Goal: Task Accomplishment & Management: Complete application form

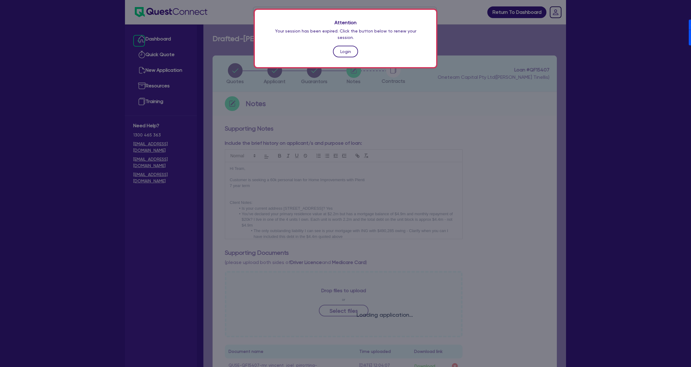
click at [349, 46] on link "Login" at bounding box center [345, 52] width 25 height 12
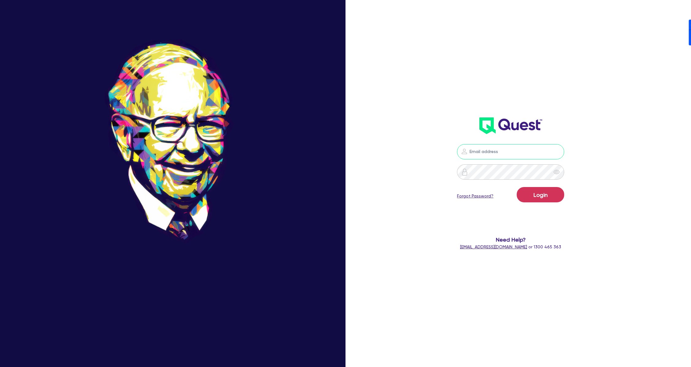
click at [507, 151] on input "email" at bounding box center [510, 151] width 107 height 15
click at [511, 161] on nordpass-icon at bounding box center [511, 161] width 0 height 0
click at [0, 366] on nordpass-autofill-portal at bounding box center [0, 367] width 0 height 0
type input "dean.tinellis@quest.finance"
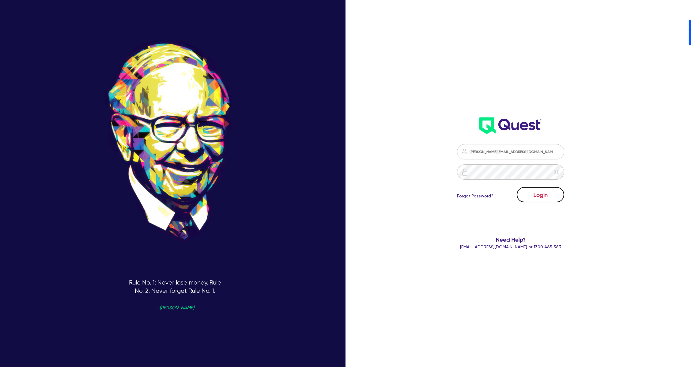
click at [551, 190] on button "Login" at bounding box center [540, 194] width 47 height 15
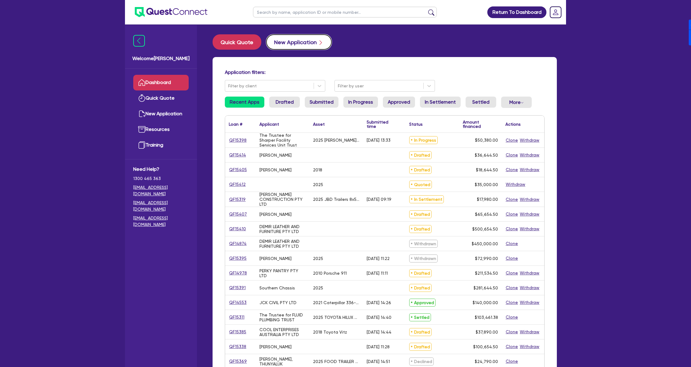
click at [298, 46] on button "New Application" at bounding box center [299, 41] width 66 height 15
select select "Other"
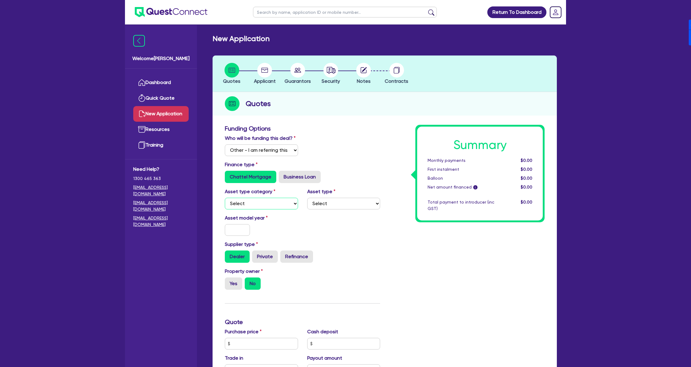
drag, startPoint x: 264, startPoint y: 201, endPoint x: 265, endPoint y: 209, distance: 7.8
click at [264, 201] on select "Select Cars and light trucks Primary assets Secondary assets Tertiary assets" at bounding box center [261, 204] width 73 height 12
select select "CARS_AND_LIGHT_TRUCKS"
click at [225, 198] on select "Select Cars and light trucks Primary assets Secondary assets Tertiary assets" at bounding box center [261, 204] width 73 height 12
click at [333, 203] on select "Select Passenger vehicles Vans and utes Light trucks up to 4.5 tonne" at bounding box center [343, 204] width 73 height 12
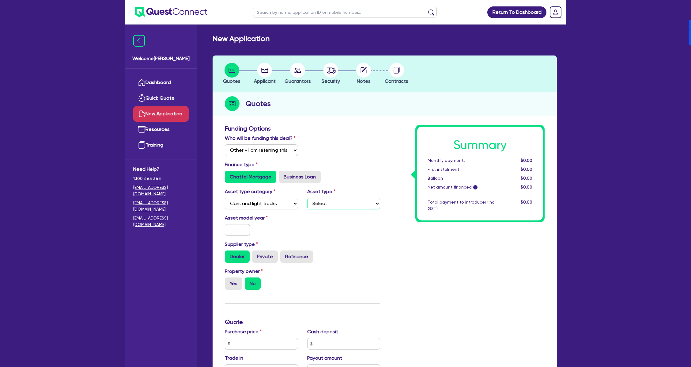
click at [307, 198] on select "Select Passenger vehicles Vans and utes Light trucks up to 4.5 tonne" at bounding box center [343, 204] width 73 height 12
click at [324, 200] on select "Select Passenger vehicles Vans and utes Light trucks up to 4.5 tonne" at bounding box center [343, 204] width 73 height 12
select select "PASSENGER_VEHICLES"
click at [307, 198] on select "Select Passenger vehicles Vans and utes Light trucks up to 4.5 tonne" at bounding box center [343, 204] width 73 height 12
click at [230, 229] on input "text" at bounding box center [237, 230] width 25 height 12
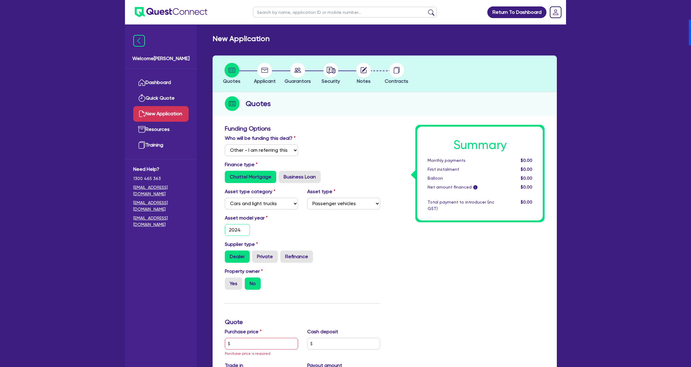
type input "2024"
click at [229, 281] on input "Yes" at bounding box center [227, 279] width 4 height 4
radio input "true"
click at [240, 281] on label "Yes" at bounding box center [233, 283] width 17 height 12
click at [229, 281] on input "Yes" at bounding box center [227, 279] width 4 height 4
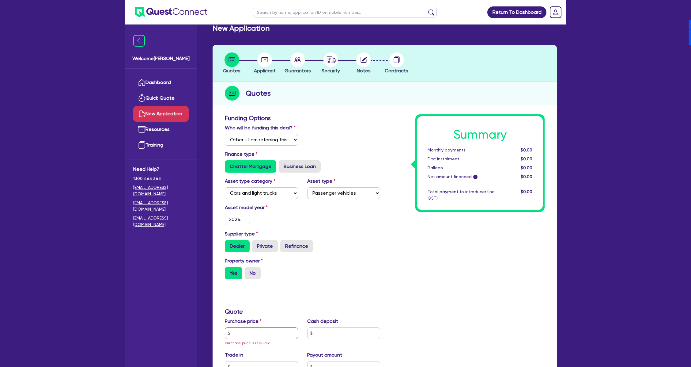
scroll to position [41, 0]
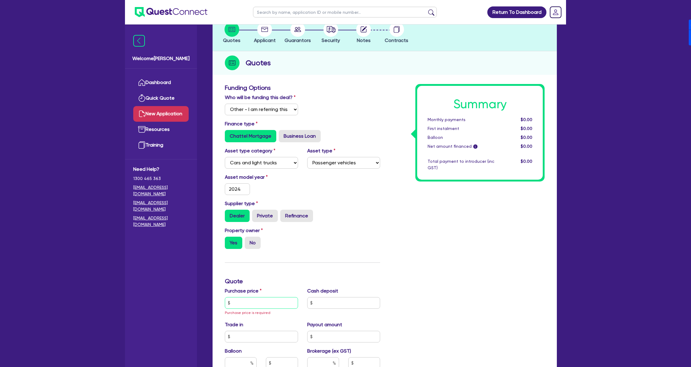
click at [252, 303] on input "text" at bounding box center [261, 303] width 73 height 12
type input "45,000"
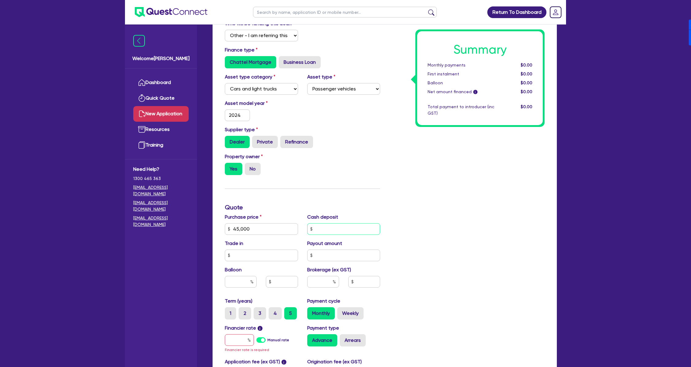
scroll to position [123, 0]
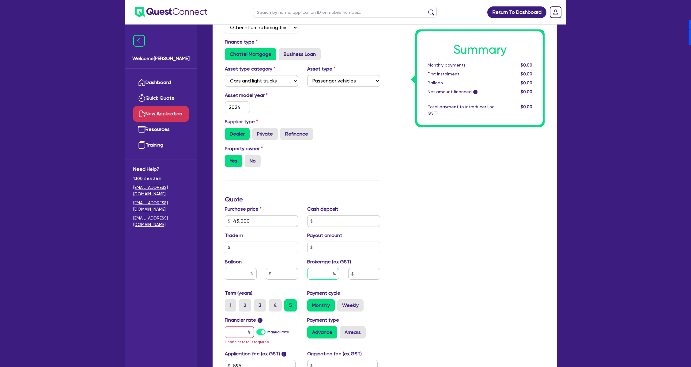
click at [324, 271] on input "text" at bounding box center [323, 274] width 32 height 12
type input "4"
click at [392, 273] on div "Summary Monthly payments $0.00 First instalment $0.00 Balloon $0.00 Net amount …" at bounding box center [467, 202] width 165 height 401
click at [268, 331] on label "Manual rate" at bounding box center [279, 332] width 22 height 6
click at [0, 0] on input "Manual rate" at bounding box center [0, 0] width 0 height 0
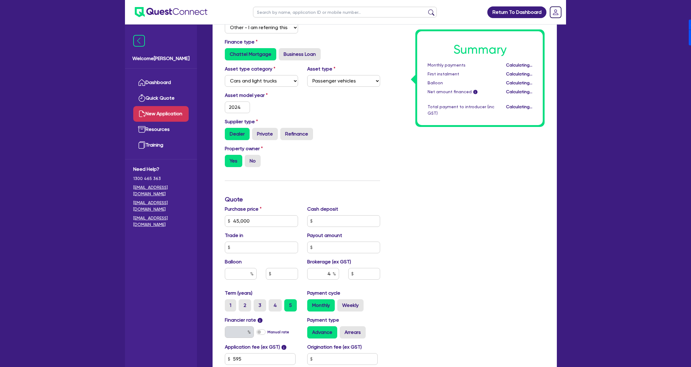
type input "1,826.18"
type input "17.95"
click at [338, 333] on div "Advance Arrears" at bounding box center [343, 332] width 73 height 12
click at [356, 332] on label "Arrears" at bounding box center [353, 332] width 26 height 12
click at [344, 330] on input "Arrears" at bounding box center [342, 328] width 4 height 4
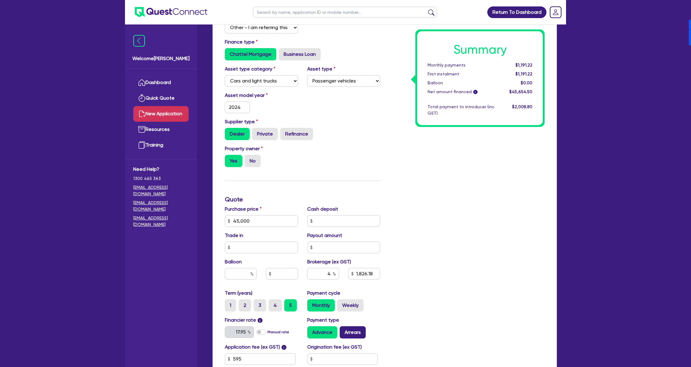
radio input "true"
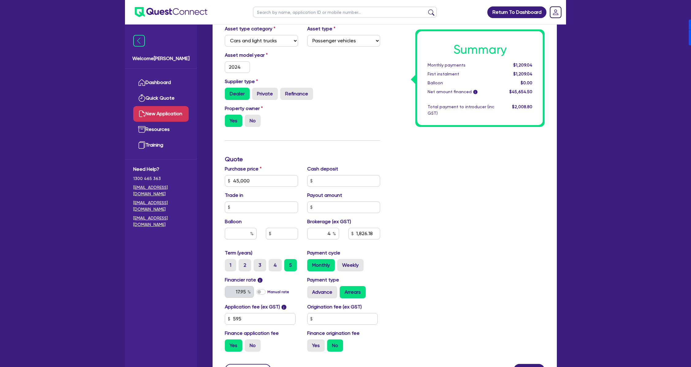
scroll to position [163, 0]
click at [340, 318] on input "text" at bounding box center [342, 318] width 71 height 12
type input "1,826.18"
type input "9"
type input "1,826.18"
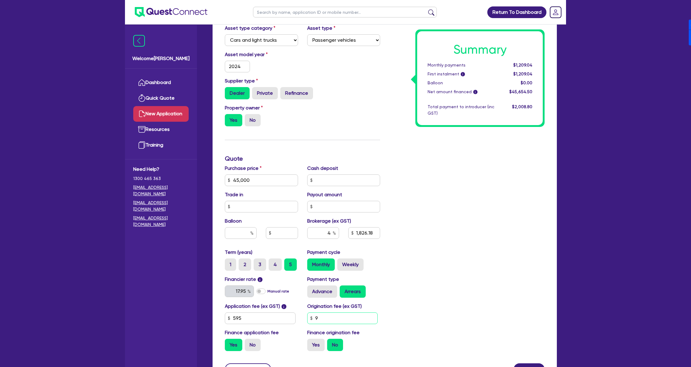
type input "90"
type input "1,826.18"
type input "900"
type input "1,826.18"
click at [316, 341] on label "Yes" at bounding box center [315, 345] width 17 height 12
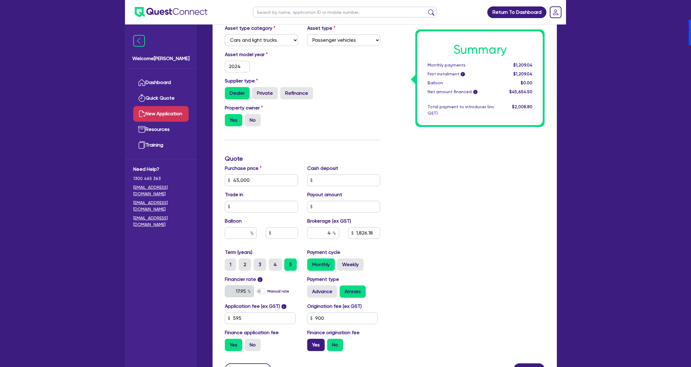
click at [311, 341] on input "Yes" at bounding box center [309, 341] width 4 height 4
radio input "true"
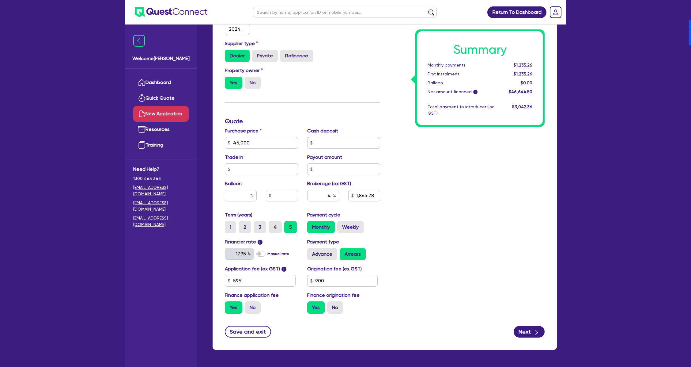
scroll to position [204, 0]
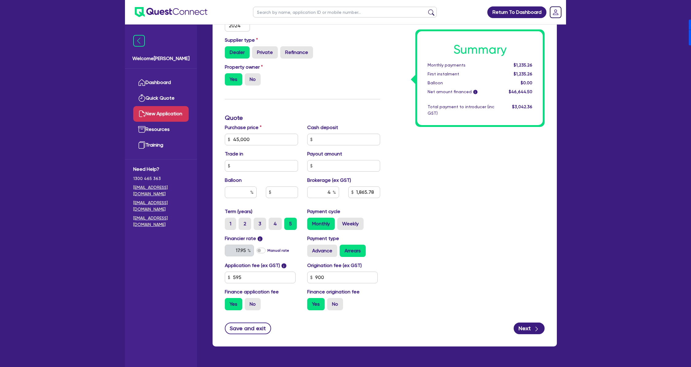
click at [530, 343] on div "Funding Options Who will be funding this deal? Select I will fund 100% I will c…" at bounding box center [385, 132] width 344 height 429
click at [531, 332] on button "Next" at bounding box center [529, 328] width 31 height 12
type input "1,865.78"
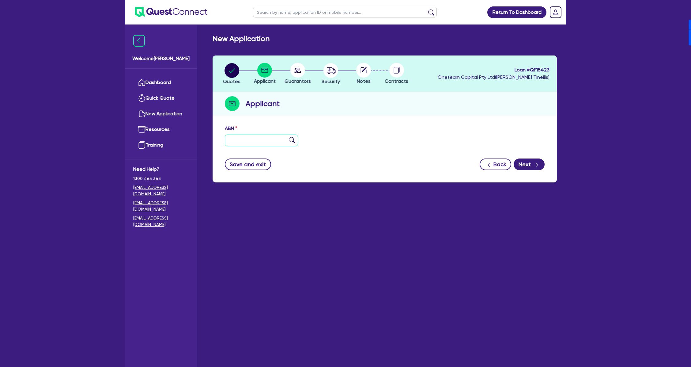
click at [255, 136] on input "text" at bounding box center [261, 141] width 73 height 12
type input "11 111 111 111"
click at [536, 167] on icon "button" at bounding box center [537, 165] width 6 height 6
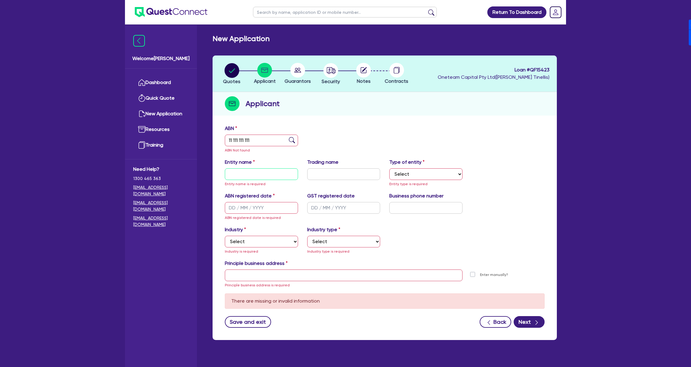
click at [251, 174] on input "text" at bounding box center [261, 174] width 73 height 12
type input "[PERSON_NAME]"
select select "SOLE_TRADER"
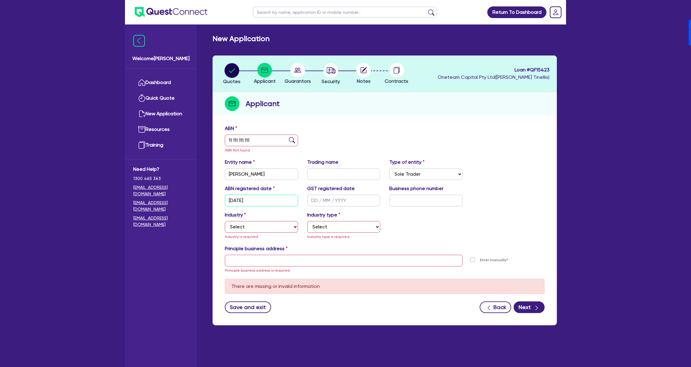
type input "14/04/1998"
select select "ACCOMODATION_FOOD"
select select "HOTELS"
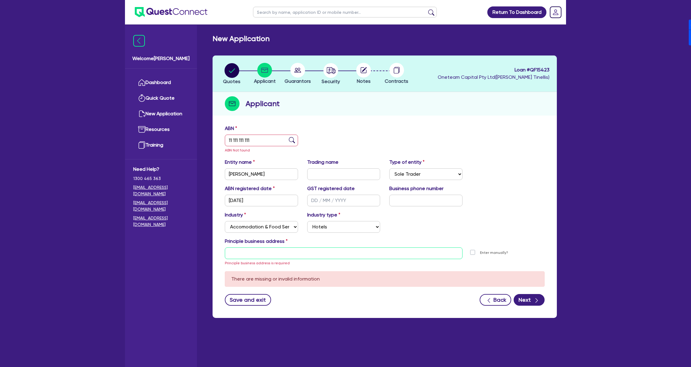
type input "Level 27, Tower One, 100 Barangaroo Ave Barangaroo NSW 2000"
type input "04 5035 5483"
click at [533, 300] on button "Next" at bounding box center [529, 300] width 31 height 12
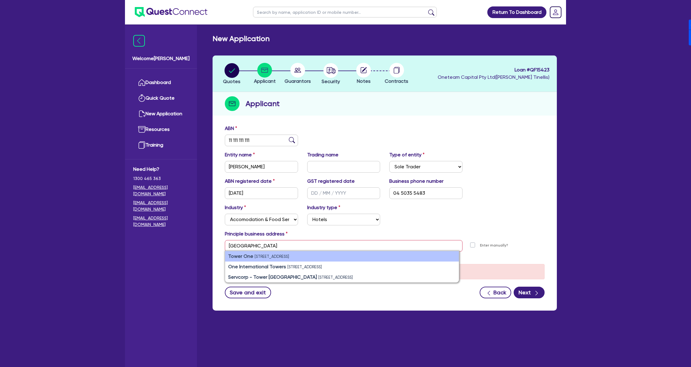
click at [257, 258] on small "100 Barangaroo Ave, Barangaroo NSW 2000, Australia" at bounding box center [272, 256] width 35 height 5
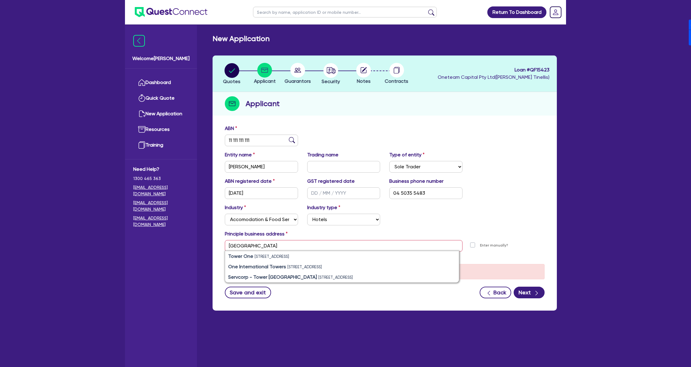
type input "100 Barangaroo Ave Sydney NSW 2000"
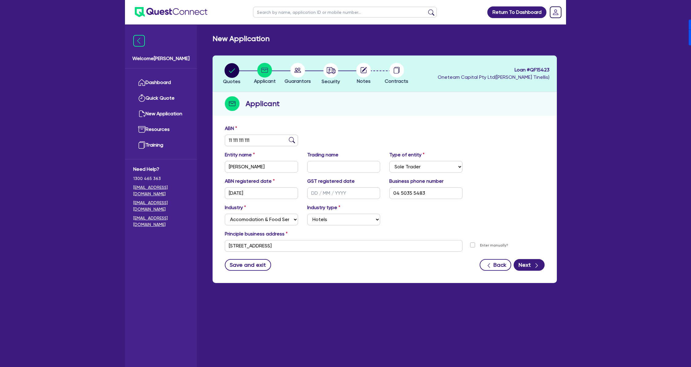
click at [531, 272] on div "ABN 11 111 111 111 Entity name Mohit Joon Trading name Type of entity Select So…" at bounding box center [385, 202] width 344 height 161
click at [530, 269] on button "Next" at bounding box center [529, 265] width 31 height 12
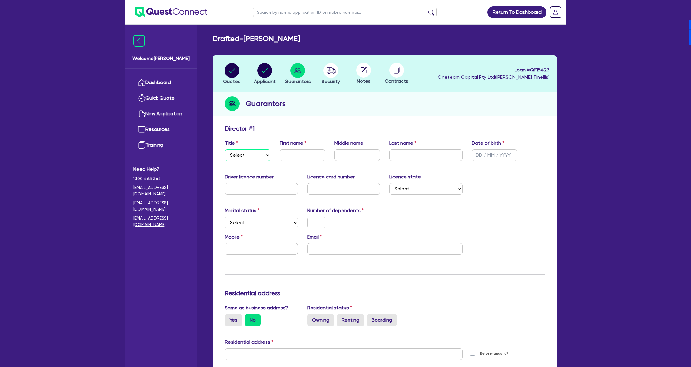
click at [258, 158] on select "Select Mr Mrs Ms Miss Dr" at bounding box center [248, 155] width 46 height 12
click at [225, 149] on select "Select Mr Mrs Ms Miss Dr" at bounding box center [248, 155] width 46 height 12
click at [355, 61] on header "Quotes Applicant Guarantors Security Notes Contracts Loan # QF15423 Oneteam Cap…" at bounding box center [385, 73] width 344 height 36
click at [363, 71] on icon at bounding box center [364, 69] width 5 height 5
click at [363, 73] on icon at bounding box center [364, 70] width 6 height 6
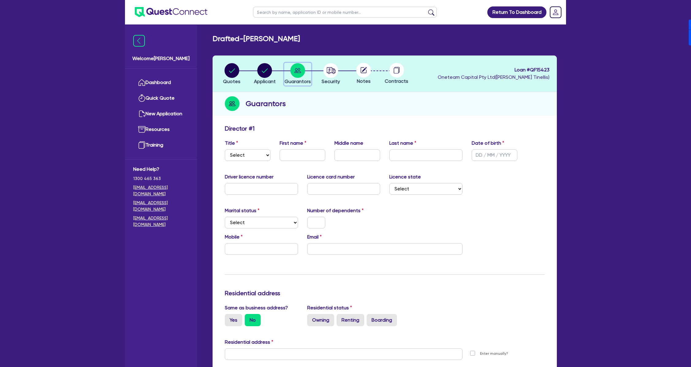
click at [298, 68] on icon "button" at bounding box center [297, 70] width 7 height 5
click at [249, 79] on li "Applicant" at bounding box center [265, 73] width 33 height 21
click at [263, 74] on circle "button" at bounding box center [264, 70] width 15 height 15
select select "SOLE_TRADER"
select select "ACCOMODATION_FOOD"
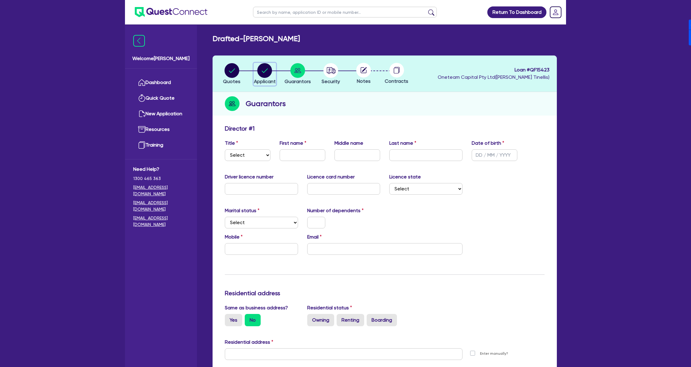
select select "HOTELS"
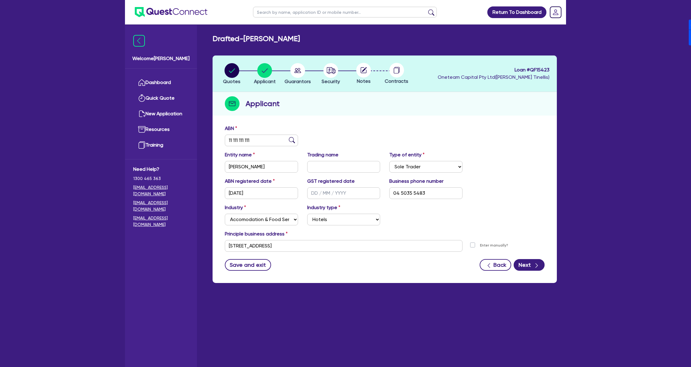
click at [366, 70] on circle at bounding box center [363, 70] width 15 height 15
click at [407, 68] on div at bounding box center [396, 70] width 33 height 15
click at [334, 71] on circle "button" at bounding box center [331, 70] width 15 height 15
select select "CARS_AND_LIGHT_TRUCKS"
select select "PASSENGER_VEHICLES"
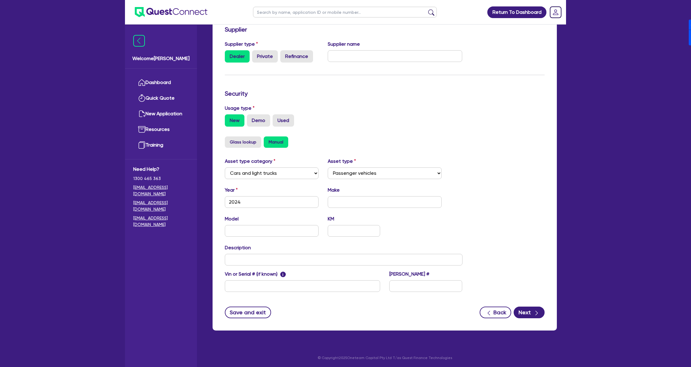
scroll to position [100, 0]
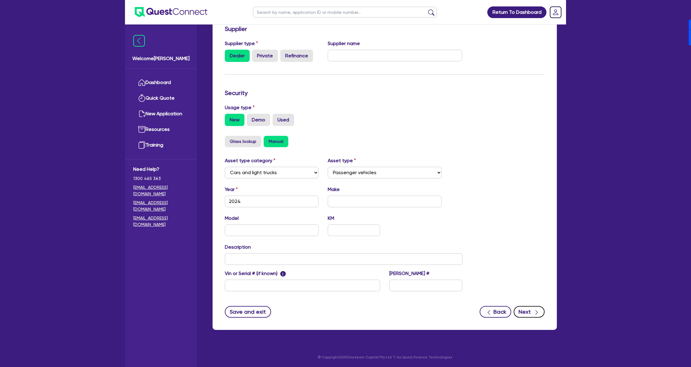
click at [544, 314] on button "Next" at bounding box center [529, 312] width 31 height 12
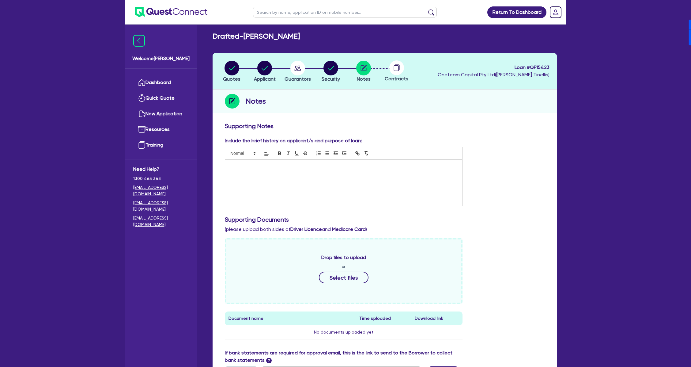
scroll to position [82, 0]
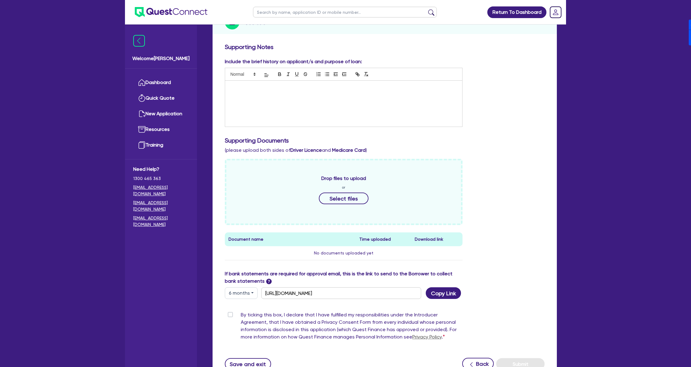
click at [252, 295] on button "6 months" at bounding box center [241, 293] width 33 height 12
click at [239, 307] on link "3 months" at bounding box center [249, 307] width 48 height 11
type input "https://scv.bankstatements.com.au/QUSE-QF15423"
click at [439, 291] on button "Copy Link" at bounding box center [443, 293] width 35 height 12
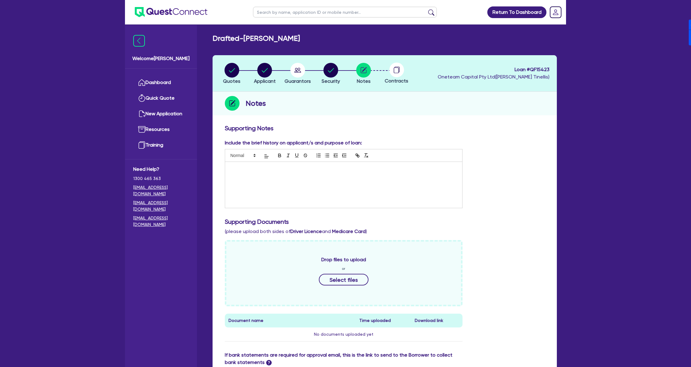
scroll to position [0, 0]
click at [266, 67] on circle "button" at bounding box center [264, 70] width 15 height 15
select select "SOLE_TRADER"
select select "ACCOMODATION_FOOD"
select select "HOTELS"
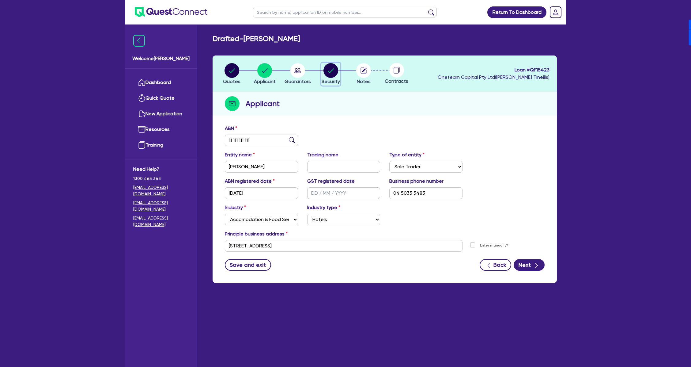
click at [326, 70] on circle "button" at bounding box center [331, 70] width 15 height 15
select select "CARS_AND_LIGHT_TRUCKS"
select select "PASSENGER_VEHICLES"
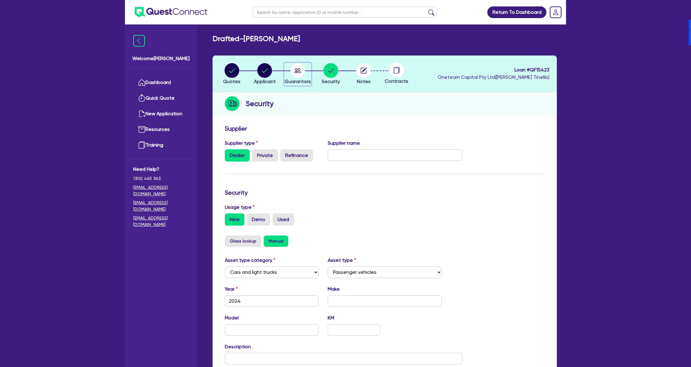
click at [302, 72] on circle "button" at bounding box center [297, 70] width 15 height 15
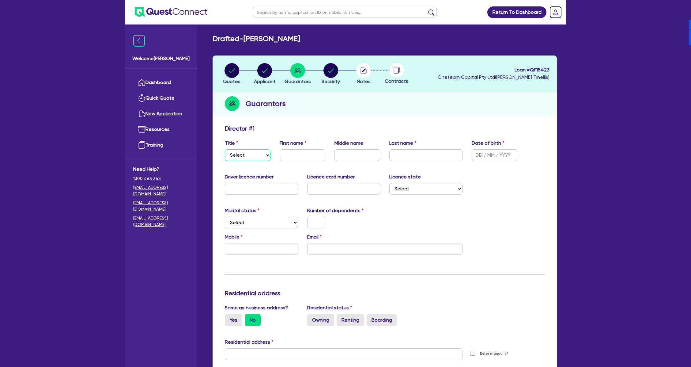
drag, startPoint x: 250, startPoint y: 154, endPoint x: 250, endPoint y: 160, distance: 6.4
click at [250, 154] on select "Select Mr Mrs Ms Miss Dr" at bounding box center [248, 155] width 46 height 12
select select "MR"
click at [225, 149] on select "Select Mr Mrs Ms Miss Dr" at bounding box center [248, 155] width 46 height 12
click at [365, 66] on circle "button" at bounding box center [363, 70] width 15 height 15
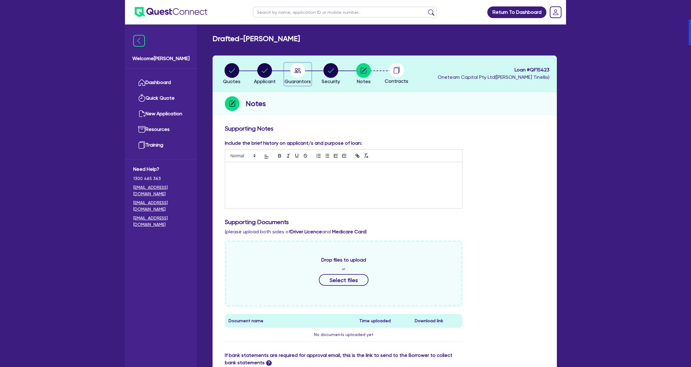
drag, startPoint x: 295, startPoint y: 68, endPoint x: 297, endPoint y: 73, distance: 5.8
click at [295, 67] on circle "button" at bounding box center [297, 70] width 15 height 15
select select "MR"
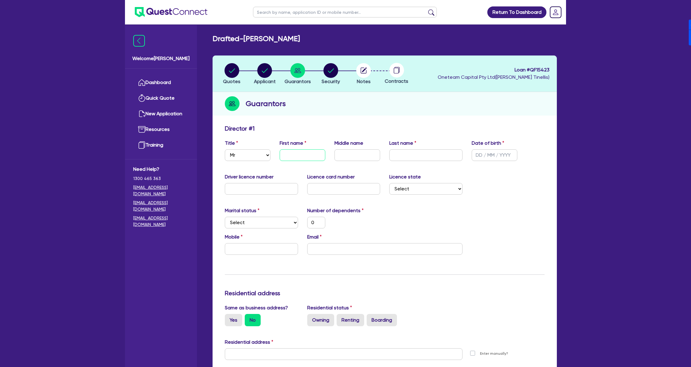
click at [287, 158] on input "text" at bounding box center [303, 155] width 46 height 12
type input "M"
type input "0"
type input "Mo"
type input "0"
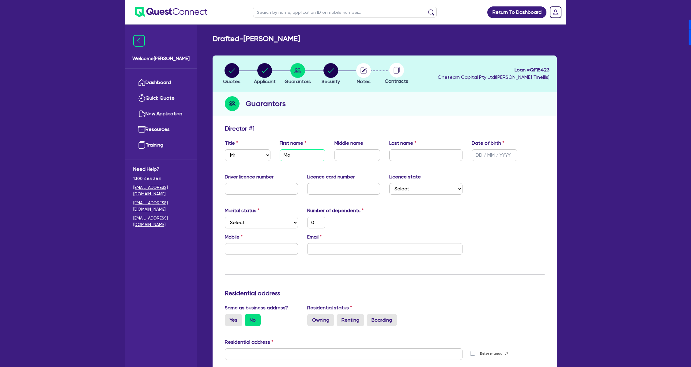
type input "Moh"
type input "0"
type input "Mohi"
type input "0"
type input "Mohit"
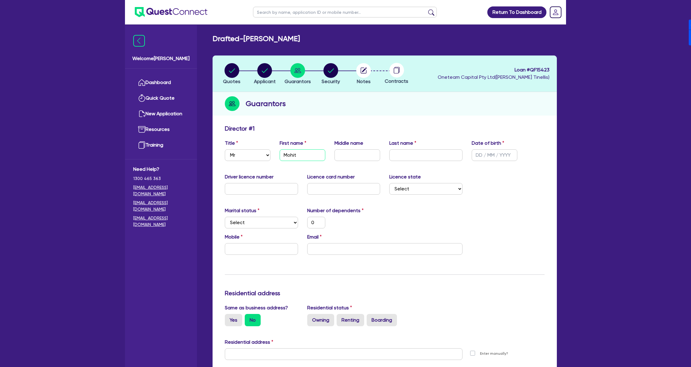
type input "0"
type input "Mohit"
type input "J"
type input "0"
type input "Jo"
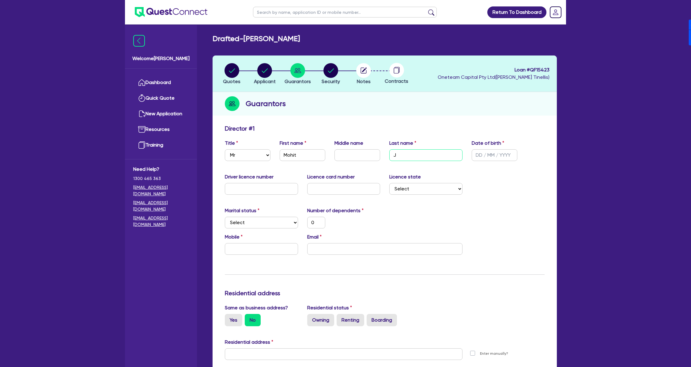
type input "0"
type input "Joo"
type input "0"
type input "Joon"
type input "0"
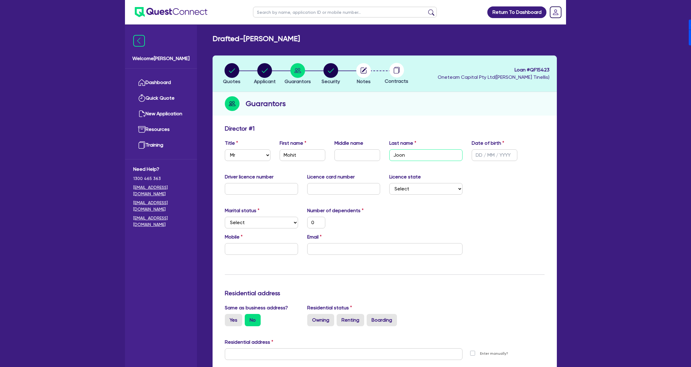
type input "Joon"
type input "1 / /"
type input "0"
type input "14/ /"
type input "0"
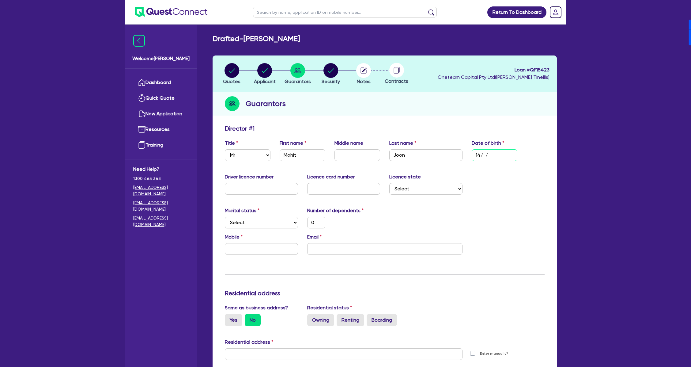
type input "14/0 /"
type input "0"
type input "14/04/"
type input "0"
type input "14/04/1"
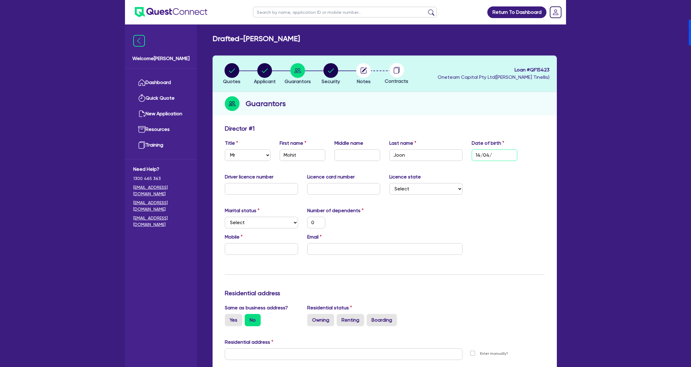
type input "0"
type input "14/04/19"
type input "0"
type input "14/04/199"
type input "0"
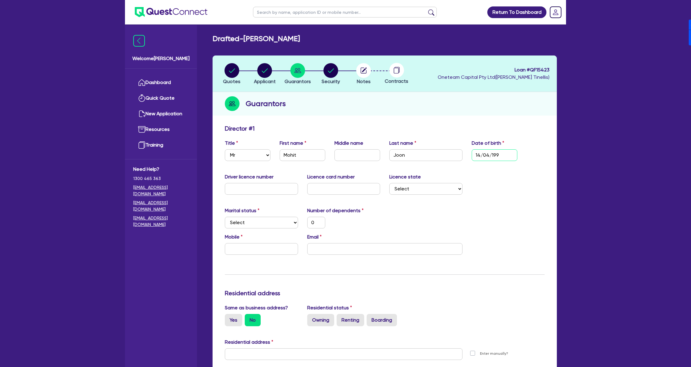
type input "14/04/1998"
type input "0"
type input "14/04/1998"
select select "[GEOGRAPHIC_DATA]"
type input "0"
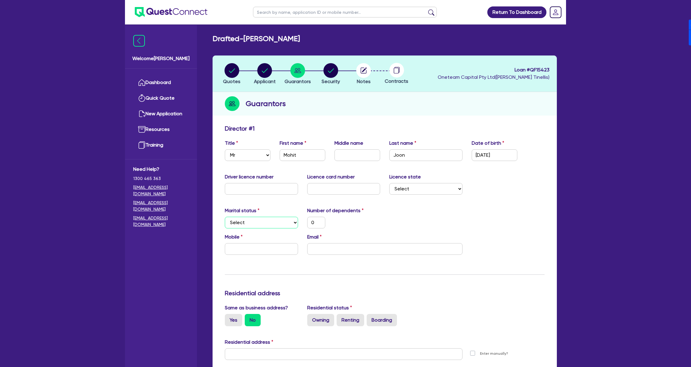
select select "SINGLE"
type input "0"
type input "04"
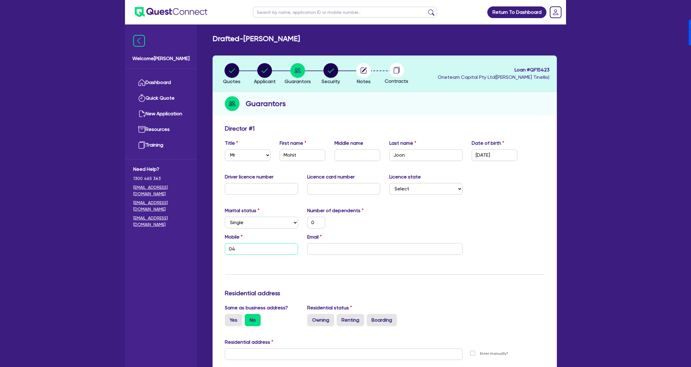
type input "0"
type input "041"
type input "0"
type input "0410"
type input "0"
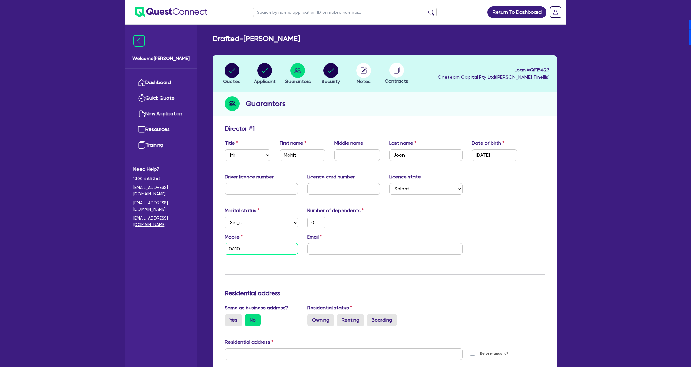
type input "0410 8"
type input "0"
type input "0410 85"
type input "0"
type input "0410 855"
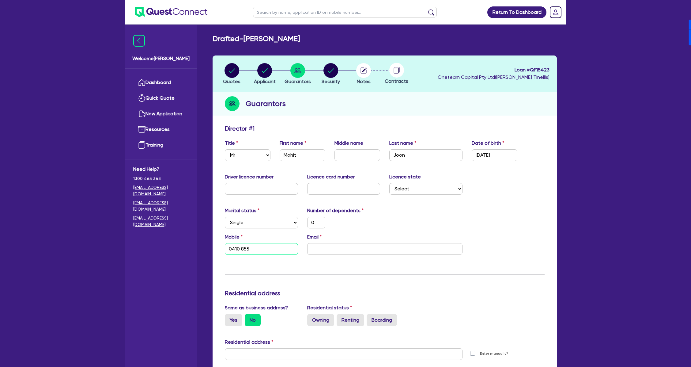
type input "0"
type input "0410 855 4"
type input "0"
type input "0410 855 48"
type input "0"
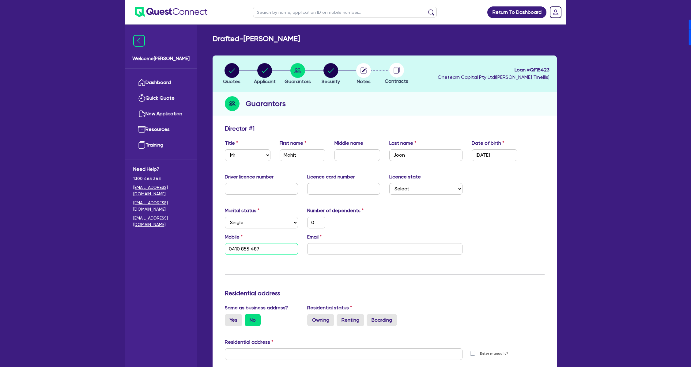
type input "0410 855 487"
click at [362, 245] on input "email" at bounding box center [384, 249] width 155 height 12
paste input "Mohit_joon@ymail.com"
type input "0"
type input "0410 855 487"
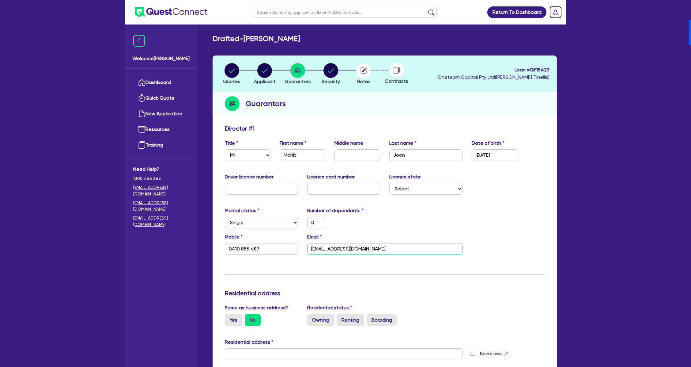
type input "Mohit_joon@ymail.com"
click at [389, 213] on div "Marital status Select Single Married De Facto / Partner Number of dependents 0" at bounding box center [384, 220] width 329 height 26
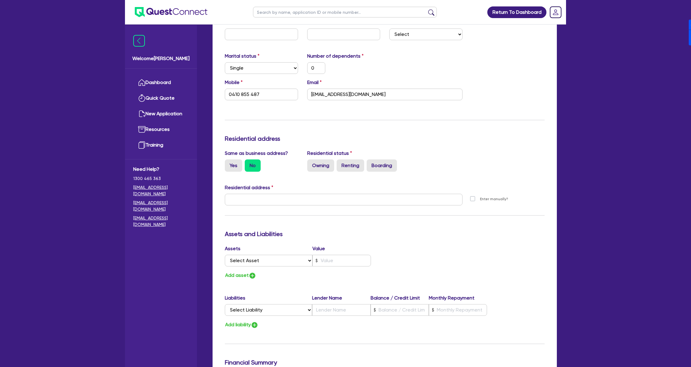
scroll to position [163, 0]
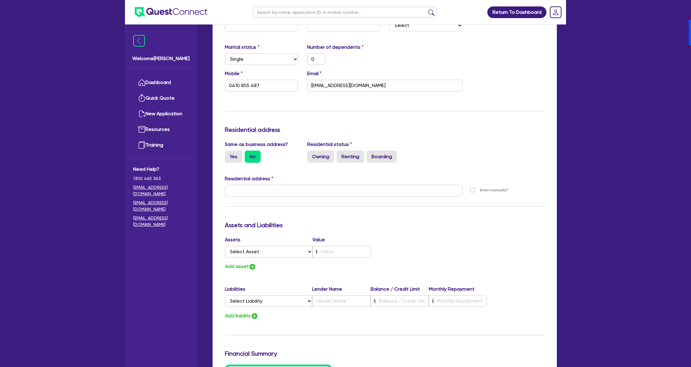
click at [228, 153] on input "Yes" at bounding box center [227, 152] width 4 height 4
radio input "true"
type input "0"
type input "0410 855 487"
type input "100 Barangaroo Ave Sydney NSW 2000"
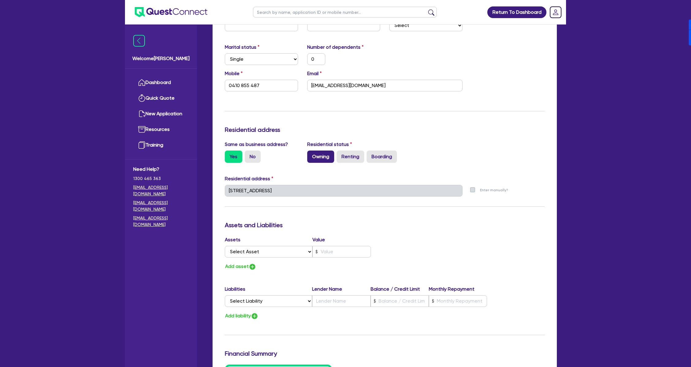
click at [315, 155] on label "Owning" at bounding box center [320, 156] width 27 height 12
click at [311, 154] on input "Owning" at bounding box center [309, 152] width 4 height 4
radio input "true"
type input "0"
type input "0410 855 487"
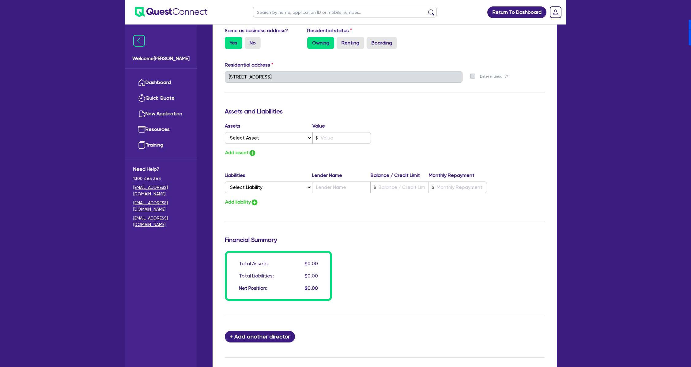
scroll to position [343, 0]
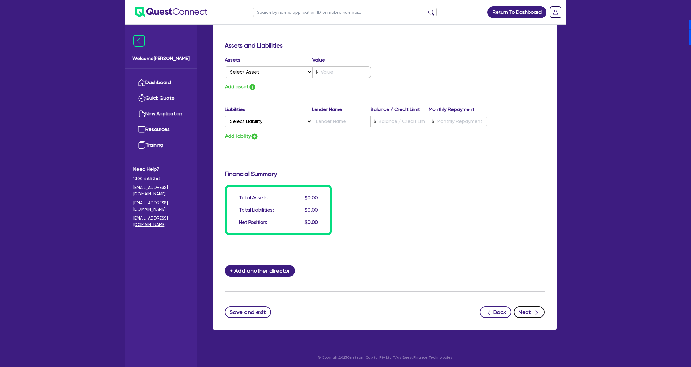
click at [531, 307] on button "Next" at bounding box center [529, 312] width 31 height 12
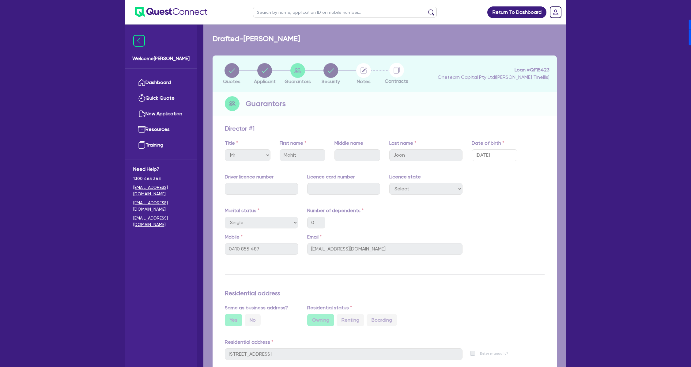
select select "CARS_AND_LIGHT_TRUCKS"
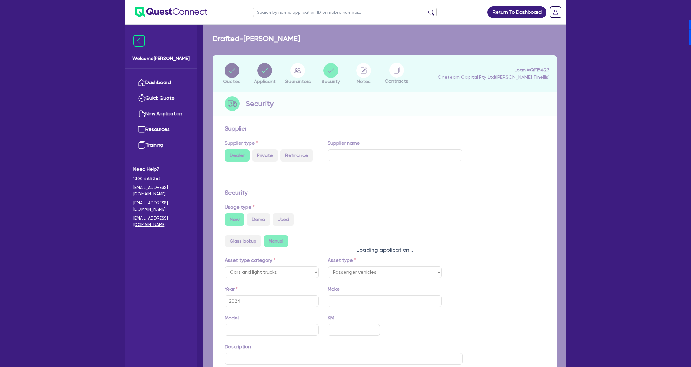
select select "PASSENGER_VEHICLES"
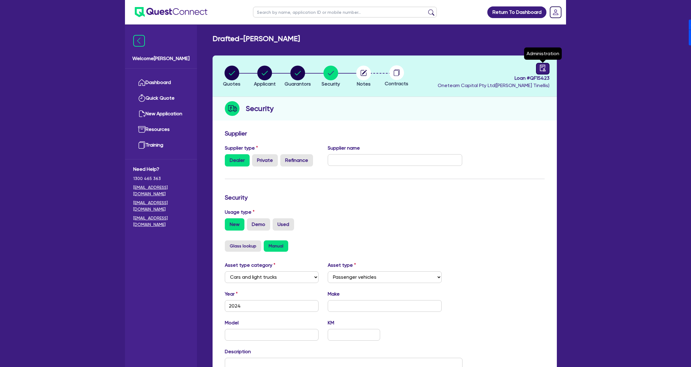
click at [546, 63] on div at bounding box center [542, 69] width 13 height 12
select select "DRAFTED_NEW"
select select "Other"
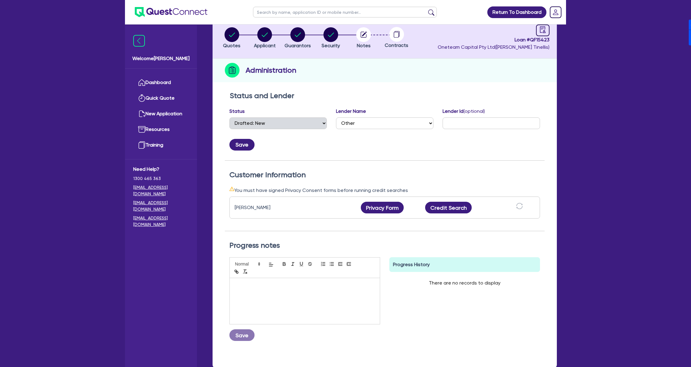
scroll to position [41, 0]
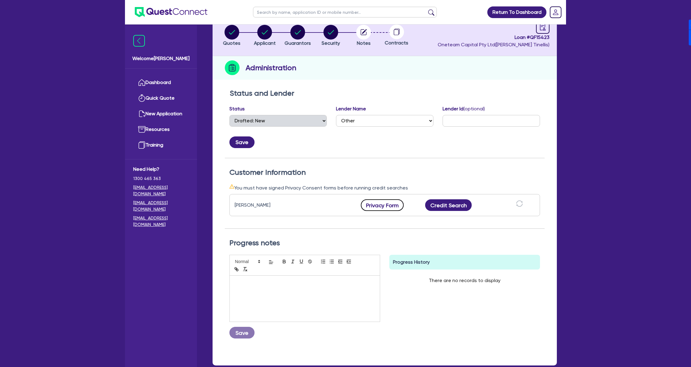
click at [386, 202] on button "Privacy Form" at bounding box center [382, 205] width 43 height 12
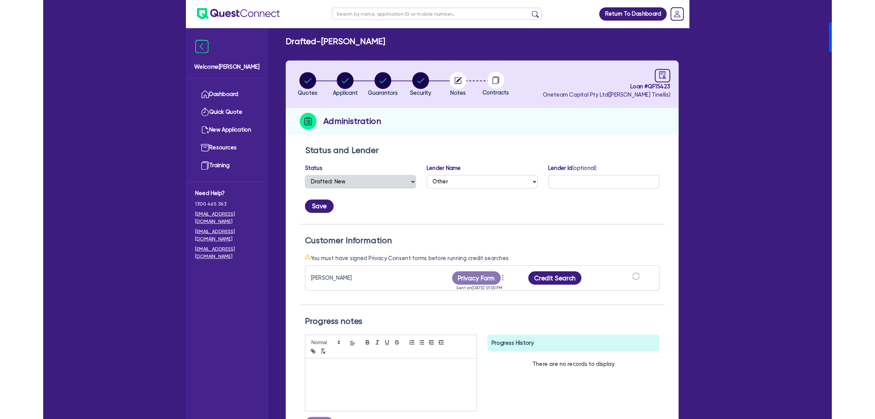
scroll to position [0, 0]
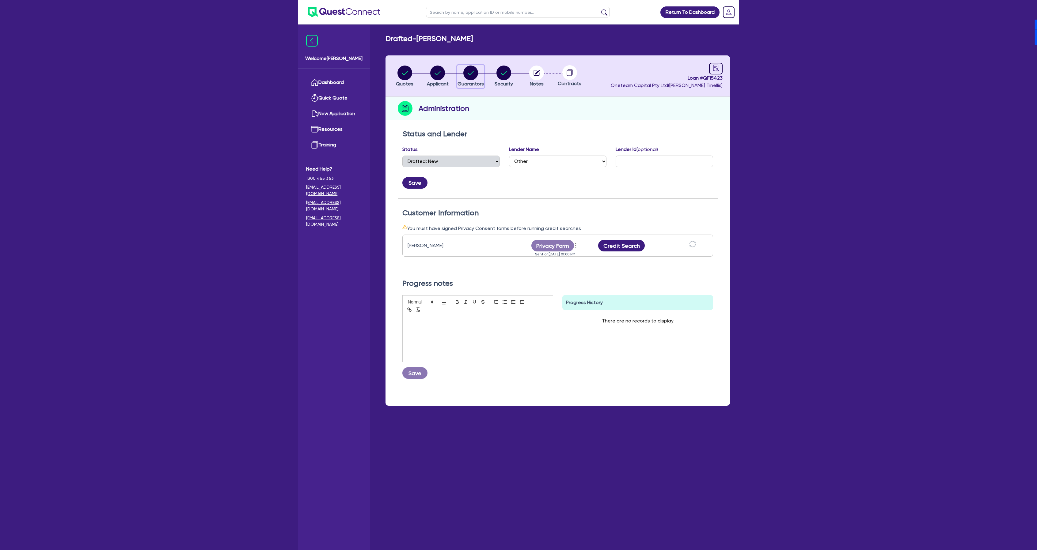
click at [476, 77] on circle "button" at bounding box center [470, 73] width 15 height 15
select select "MR"
select select "[GEOGRAPHIC_DATA]"
select select "SINGLE"
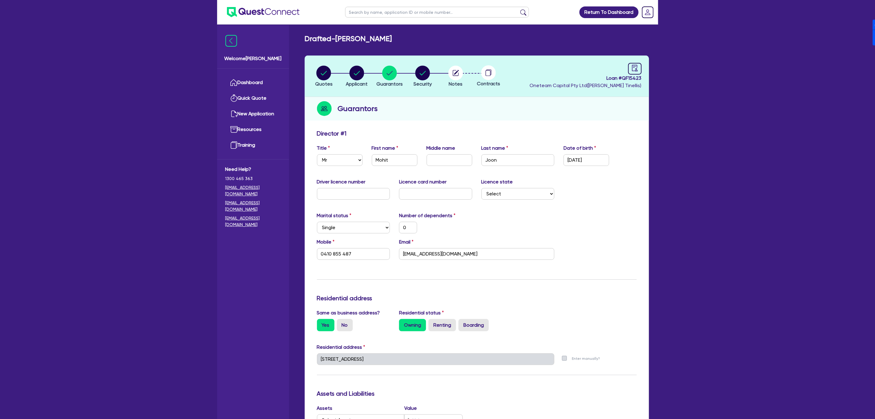
click at [636, 79] on span "Loan # QF15423" at bounding box center [586, 77] width 112 height 7
copy span "QF15423"
click at [451, 70] on circle "button" at bounding box center [456, 73] width 15 height 15
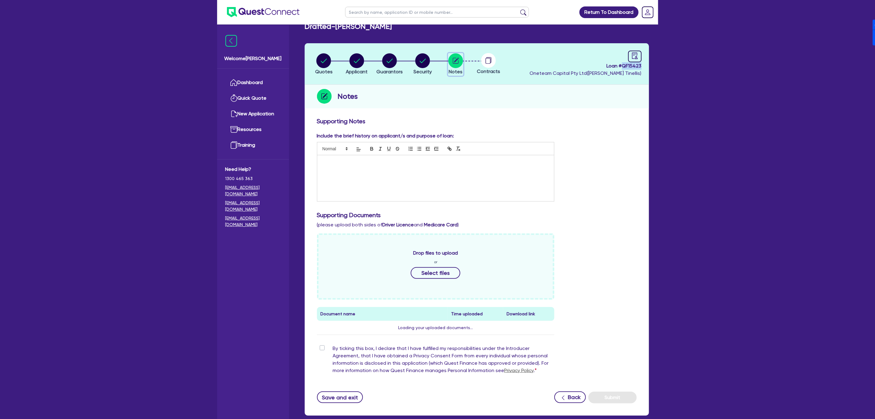
scroll to position [47, 0]
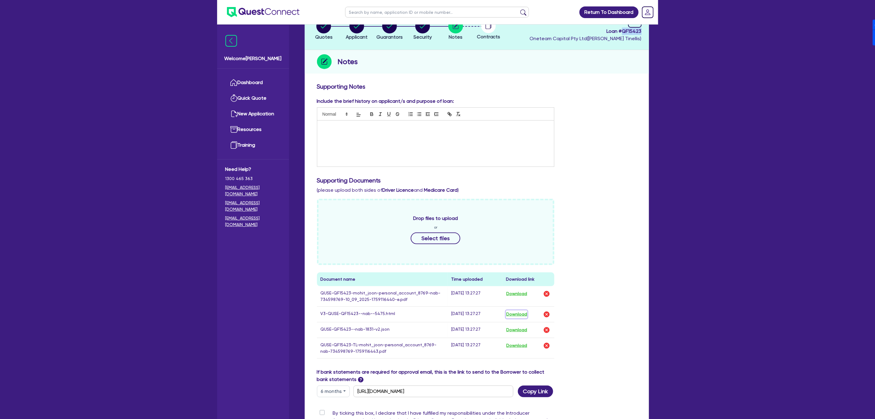
click at [511, 316] on button "Download" at bounding box center [516, 314] width 21 height 8
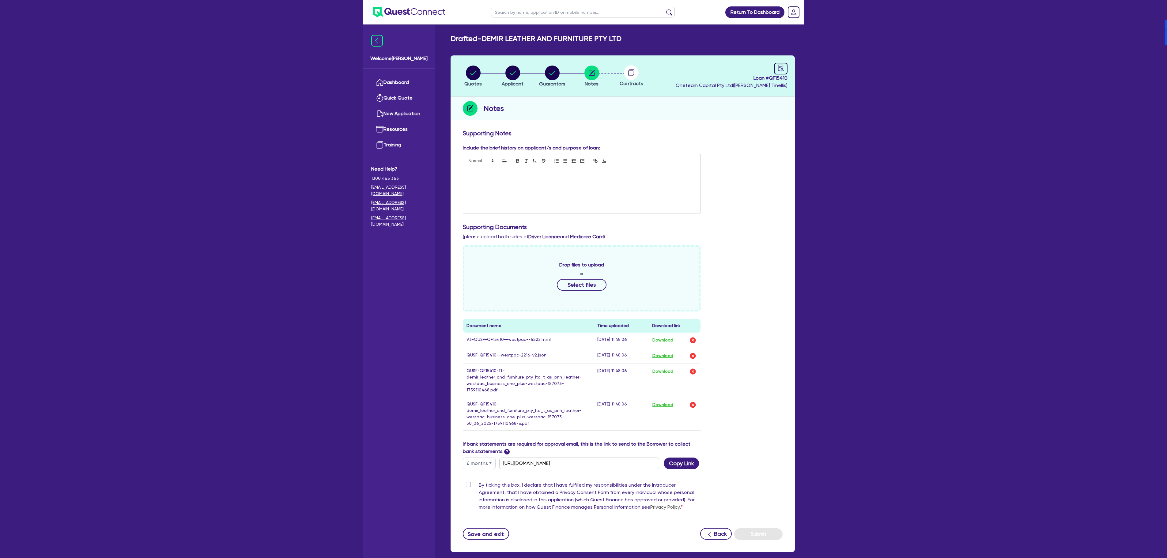
click at [395, 70] on ul "Dashboard Quick Quote New Application Ref Company Ref Salesperson Resources Tra…" at bounding box center [399, 114] width 72 height 90
click at [397, 80] on link "Dashboard" at bounding box center [398, 83] width 55 height 16
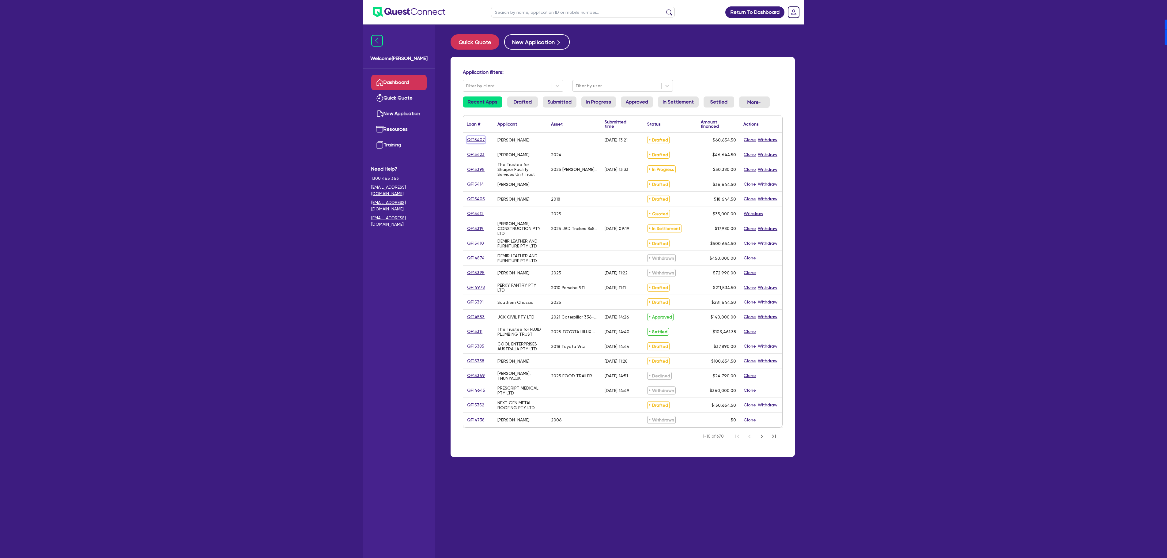
click at [476, 142] on link "QF15407" at bounding box center [476, 139] width 18 height 7
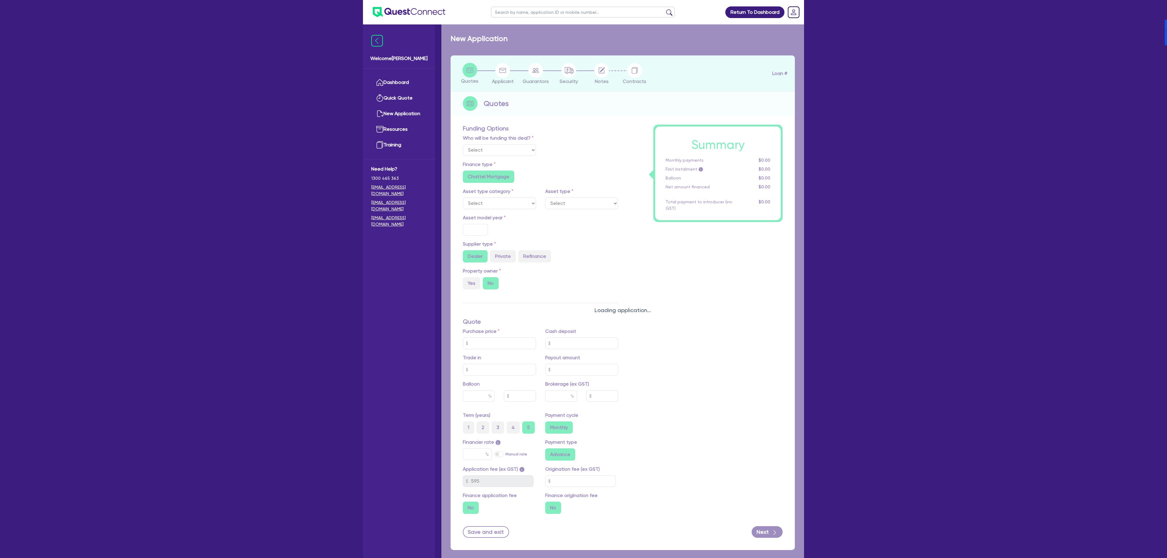
select select "Other"
radio input "false"
type input "60,000"
type input "4"
type input "2,426.18"
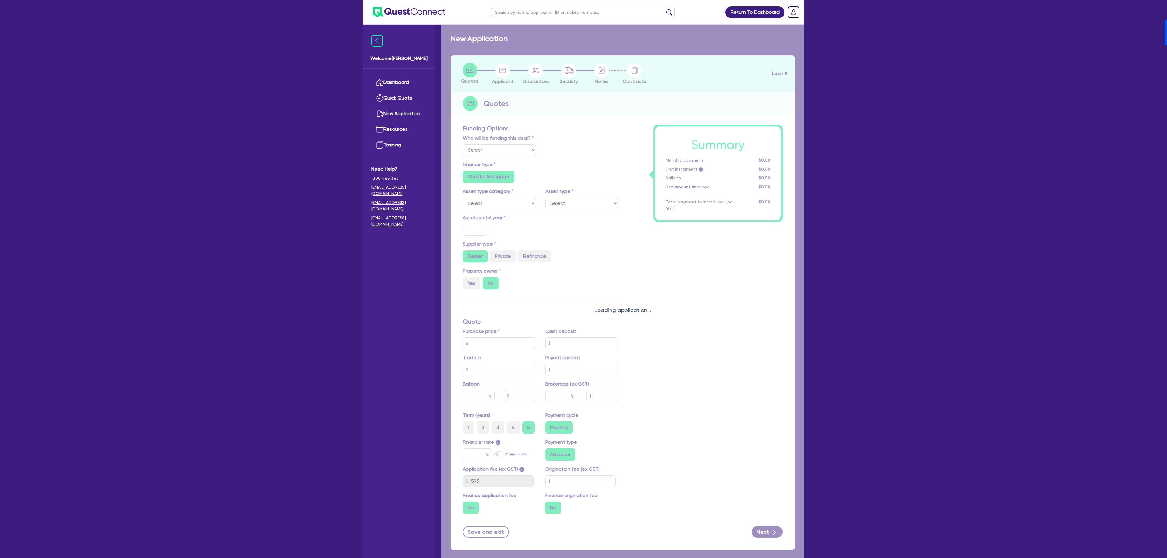
type input "17.95"
type input "900"
radio input "true"
radio input "false"
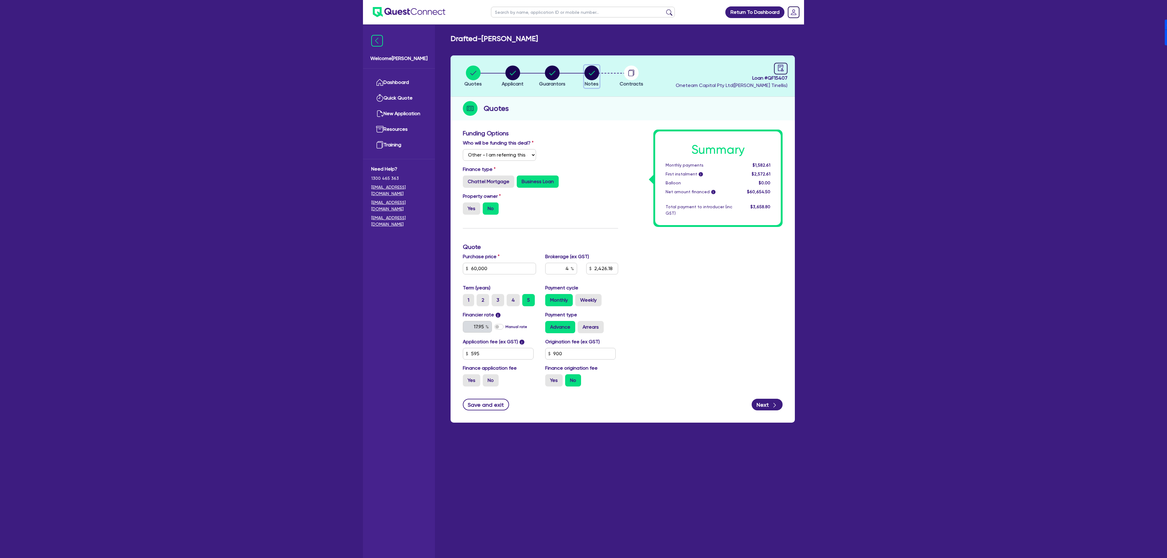
click at [589, 77] on circle "button" at bounding box center [592, 73] width 15 height 15
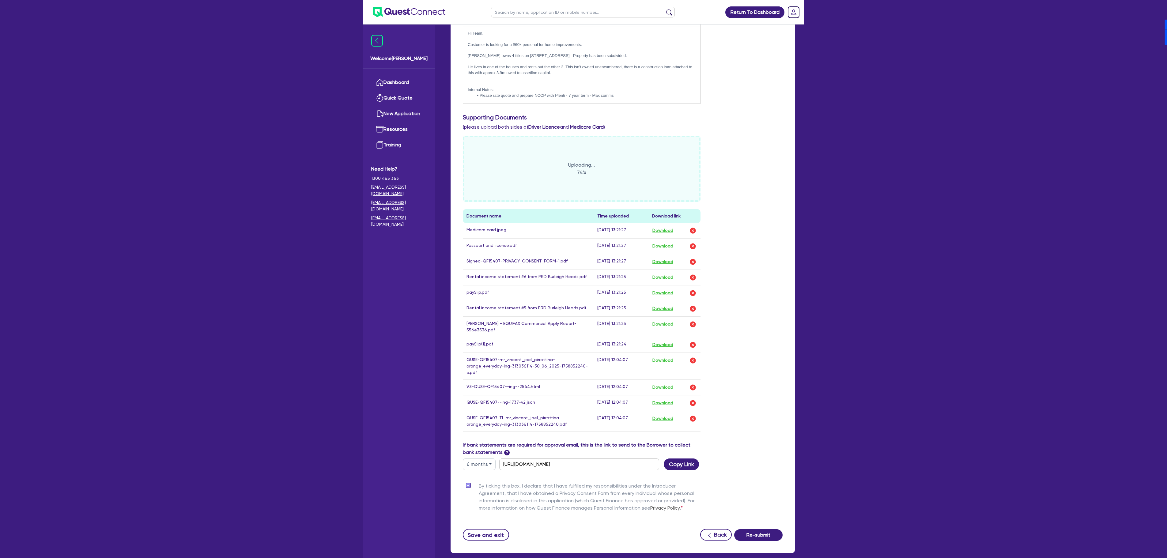
scroll to position [178, 0]
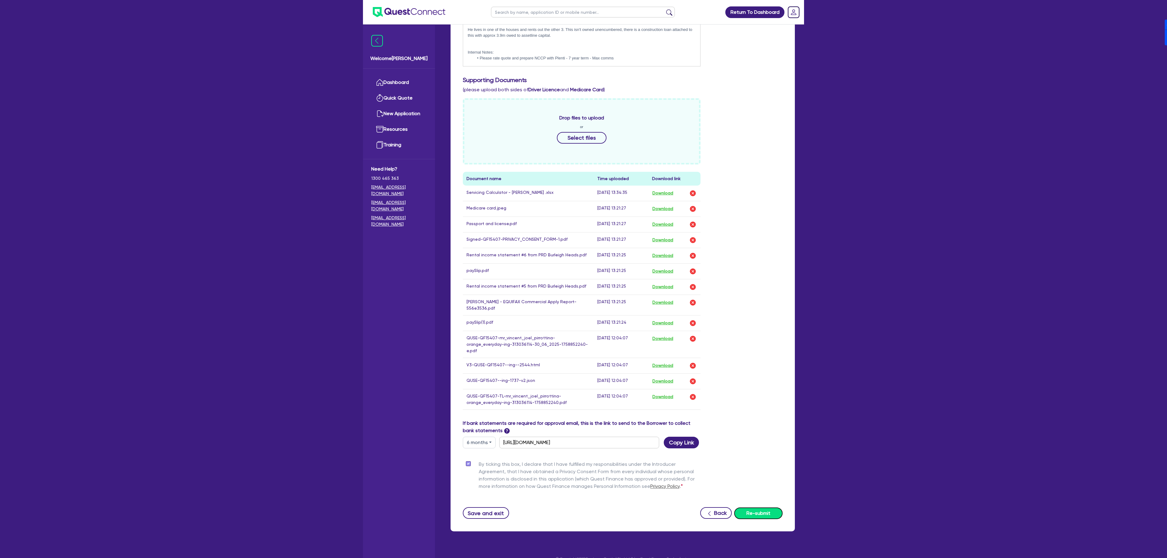
click at [691, 366] on button "Re-submit" at bounding box center [758, 514] width 48 height 12
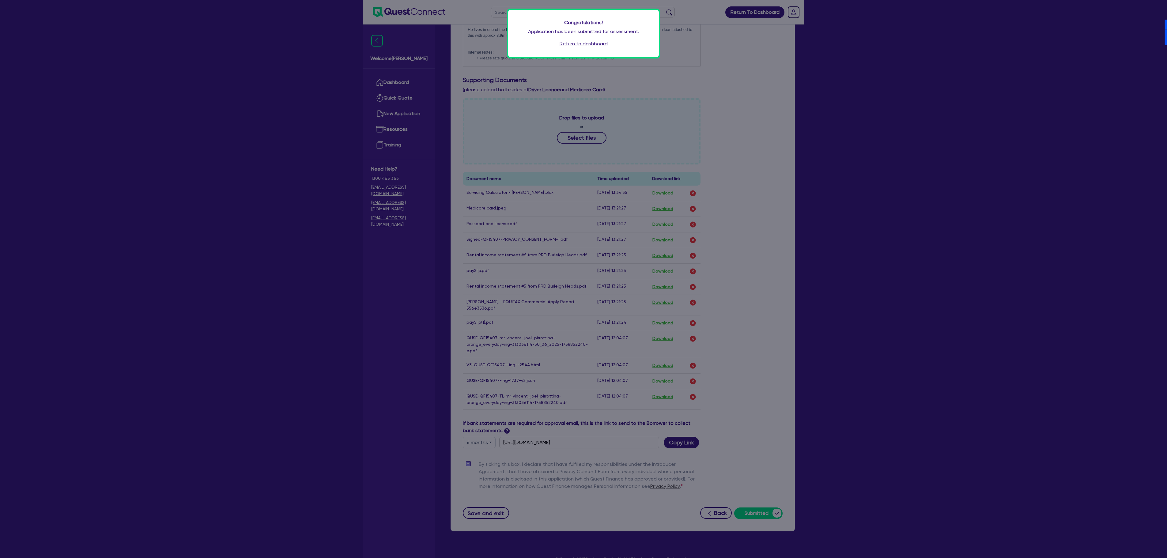
click at [575, 44] on link "Return to dashboard" at bounding box center [584, 43] width 48 height 7
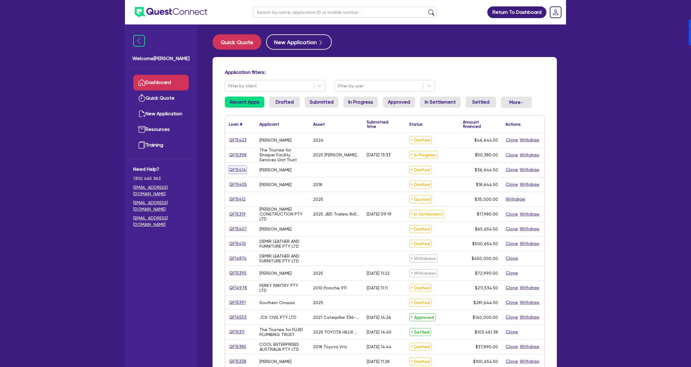
click at [233, 169] on link "QF15414" at bounding box center [237, 169] width 17 height 7
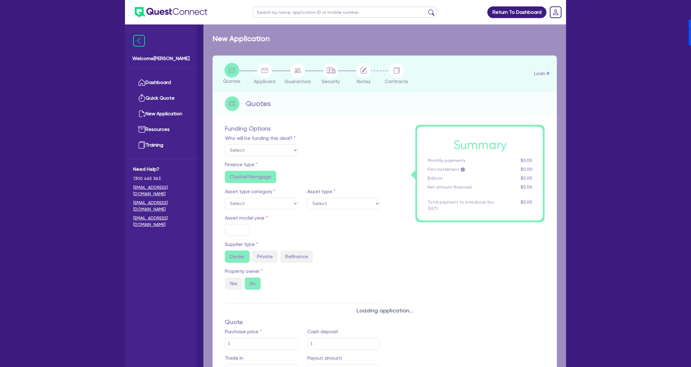
select select "Other"
radio input "false"
radio input "true"
type input "35,000"
type input "4"
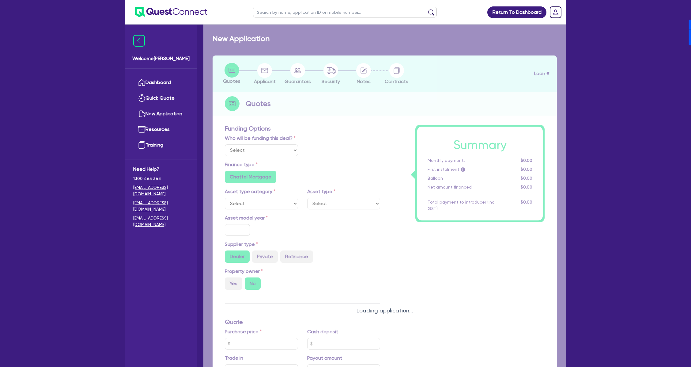
type input "1,465.78"
type input "17.95"
radio input "false"
type input "900"
radio input "true"
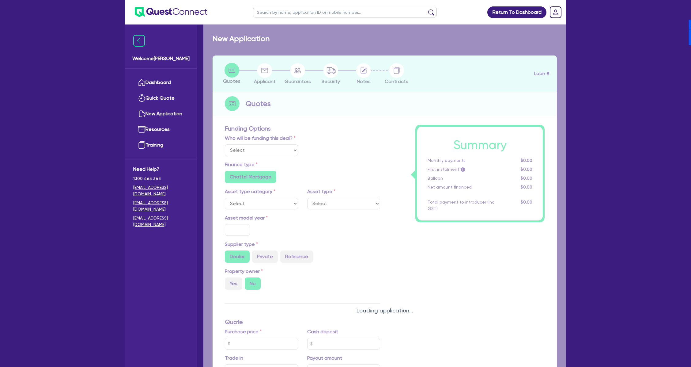
radio input "true"
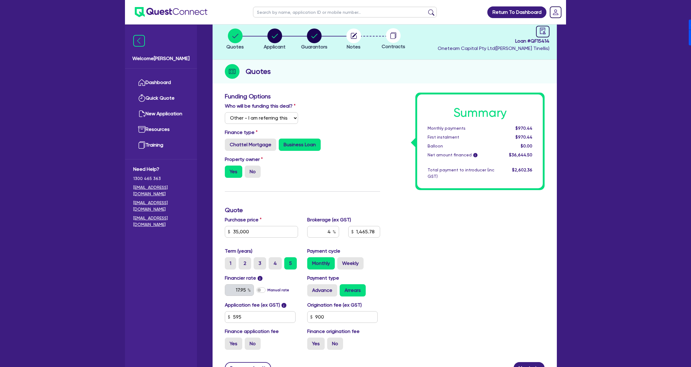
scroll to position [41, 0]
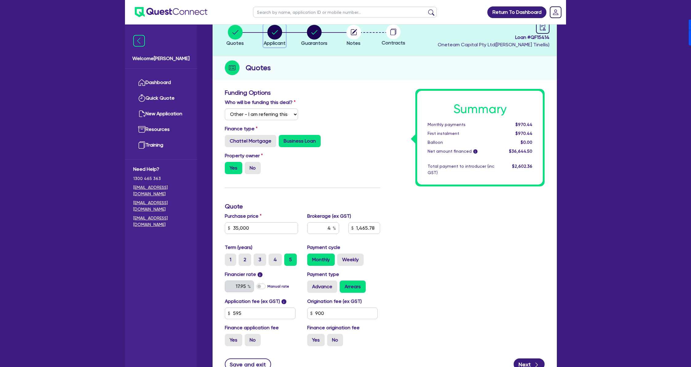
click at [276, 29] on circle "button" at bounding box center [275, 32] width 15 height 15
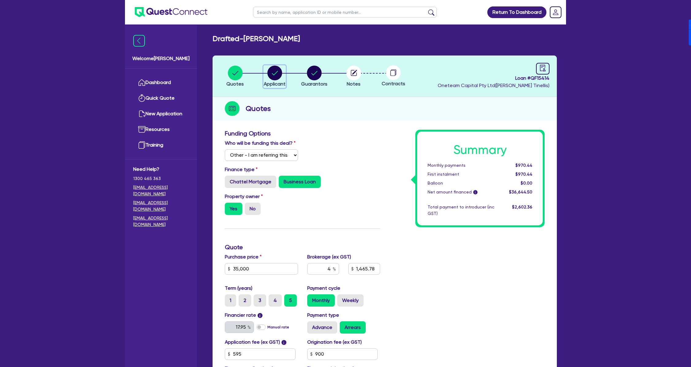
select select "SOLE_TRADER"
select select "ACCOMODATION_FOOD"
select select "HOTELS"
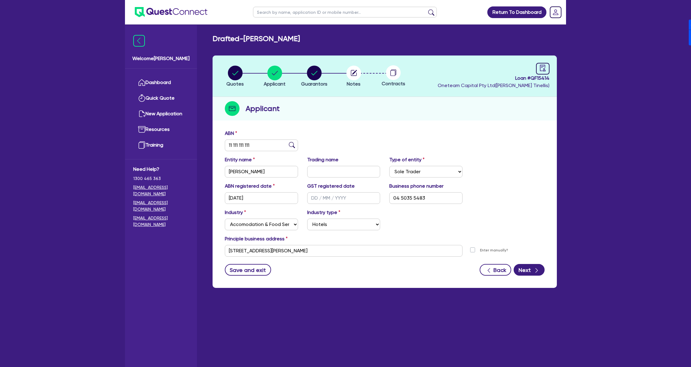
drag, startPoint x: 308, startPoint y: 54, endPoint x: 315, endPoint y: 68, distance: 16.0
click at [315, 68] on div "Drafted - Heidi Louise Woods Quotes Applicant Guarantors Notes Contracts Loan #…" at bounding box center [384, 164] width 363 height 261
click at [315, 68] on circle "button" at bounding box center [314, 73] width 15 height 15
select select "MRS"
select select "[GEOGRAPHIC_DATA]"
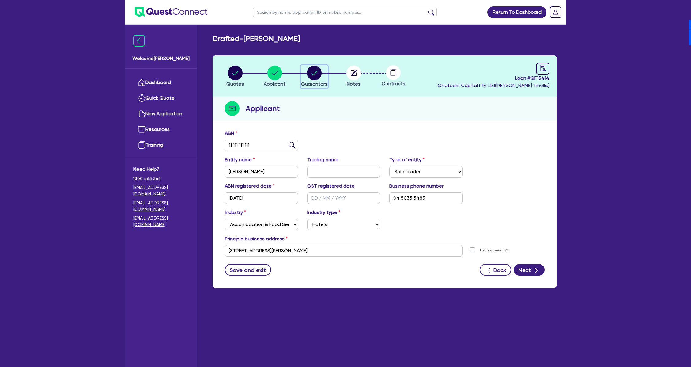
select select "SINGLE"
select select "HOUSEHOLD_PERSONAL"
select select "VEHICLE"
select select "OTHER"
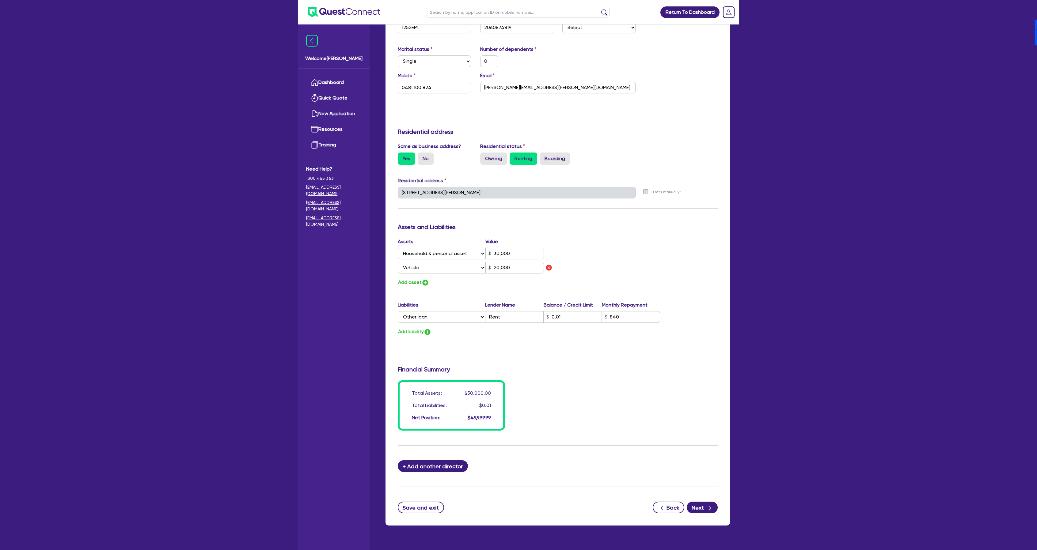
scroll to position [179, 0]
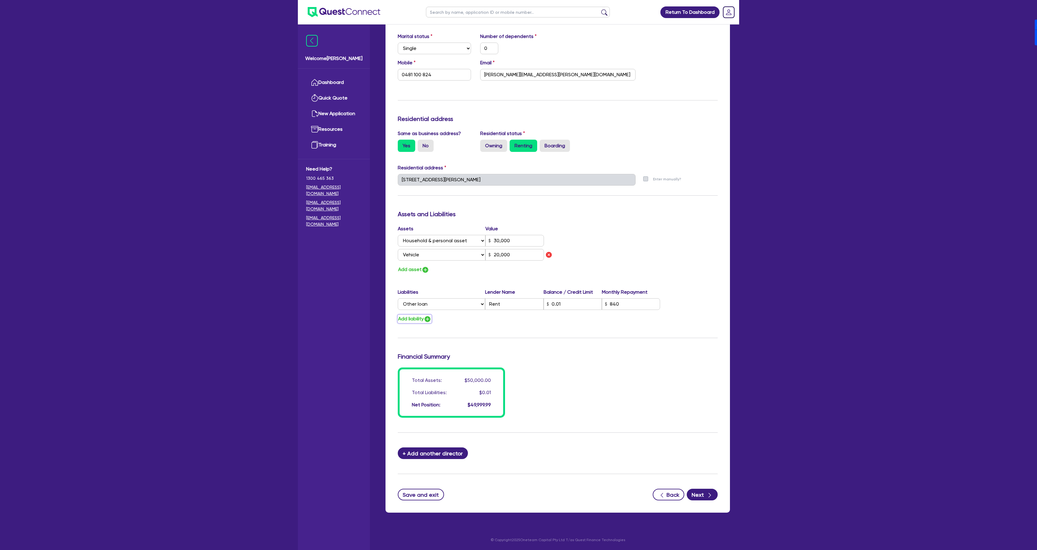
click at [418, 321] on button "Add liability" at bounding box center [415, 319] width 34 height 8
type input "0"
type input "0481 100 824"
type input "30,000"
type input "20,000"
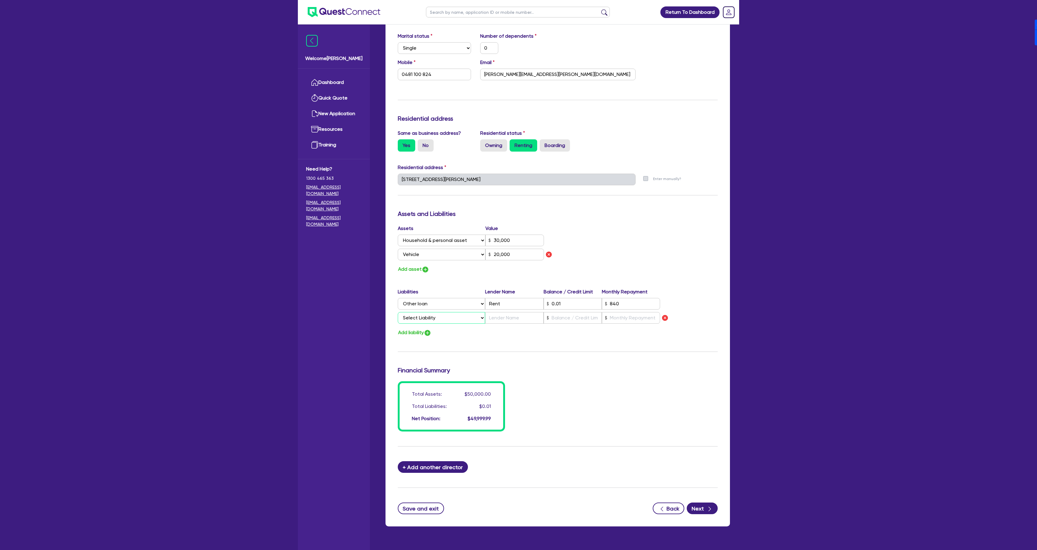
click at [439, 320] on select "Select Liability Credit card Mortgage Investment property loan Vehicle loan Tru…" at bounding box center [441, 318] width 87 height 12
select select "VEHICLE_LOAN"
click at [398, 312] on select "Select Liability Credit card Mortgage Investment property loan Vehicle loan Tru…" at bounding box center [441, 318] width 87 height 12
type input "0"
type input "0481 100 824"
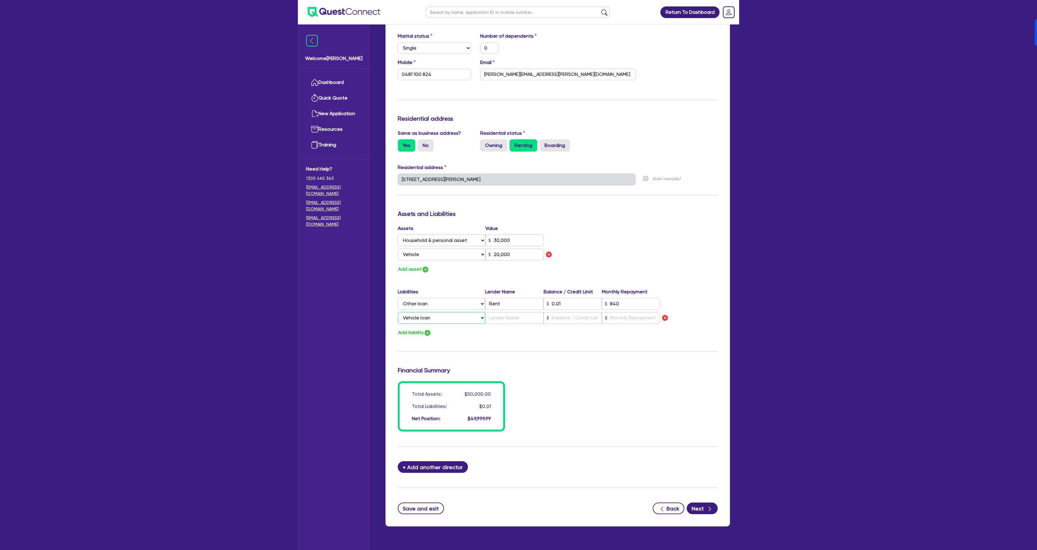
type input "30,000"
type input "20,000"
click at [512, 318] on input "text" at bounding box center [514, 318] width 58 height 12
type input "0"
type input "0481 100 824"
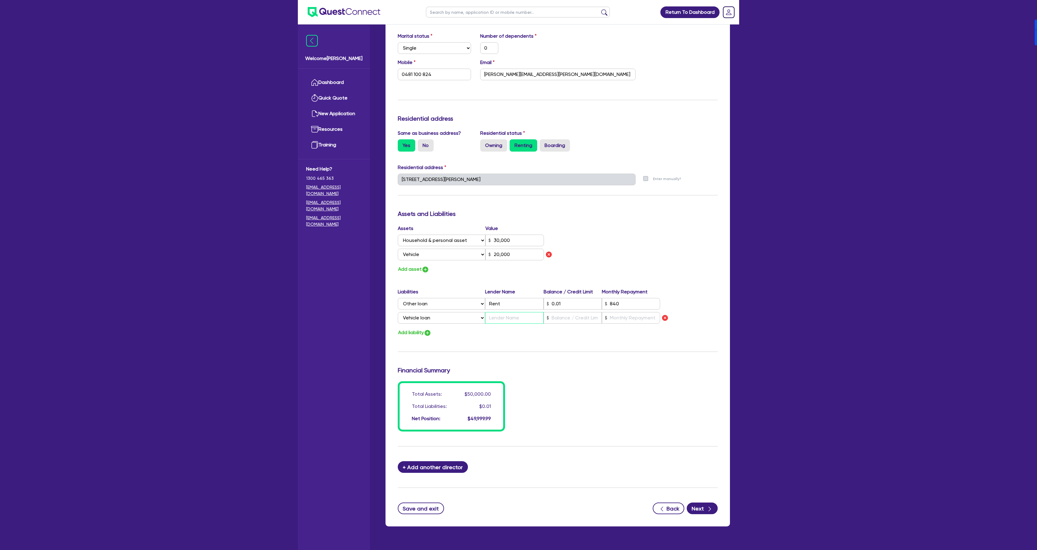
type input "30,000"
type input "20,000"
type input "L"
type input "0"
type input "0481 100 824"
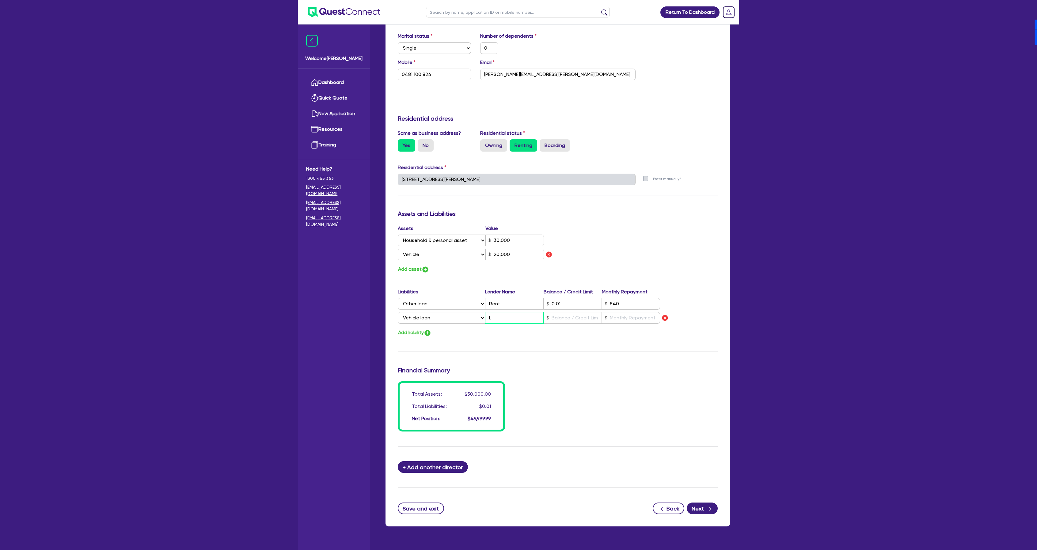
type input "30,000"
type input "20,000"
type input "Li"
type input "0"
type input "0481 100 824"
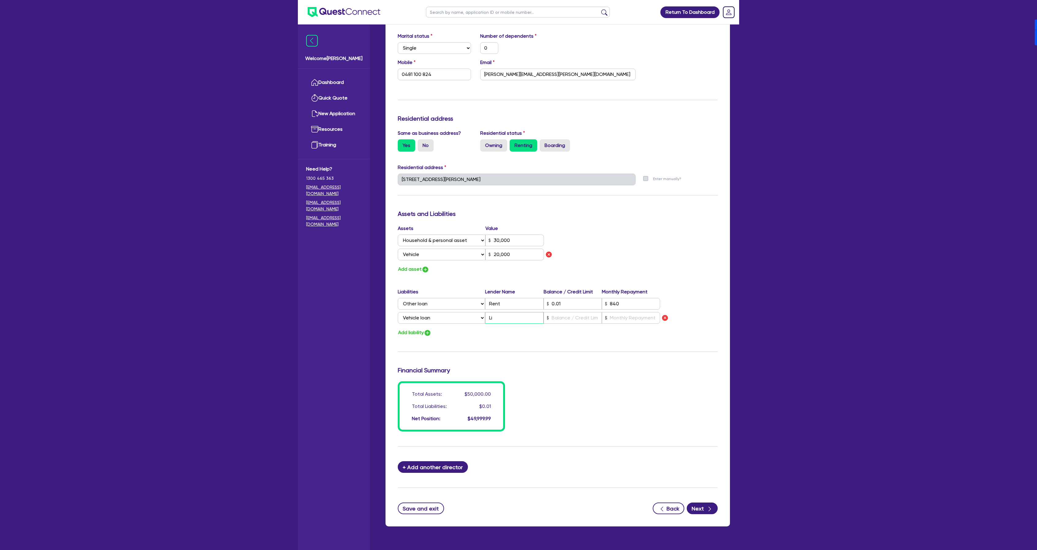
type input "30,000"
type input "20,000"
type input "Lib"
type input "0"
type input "0481 100 824"
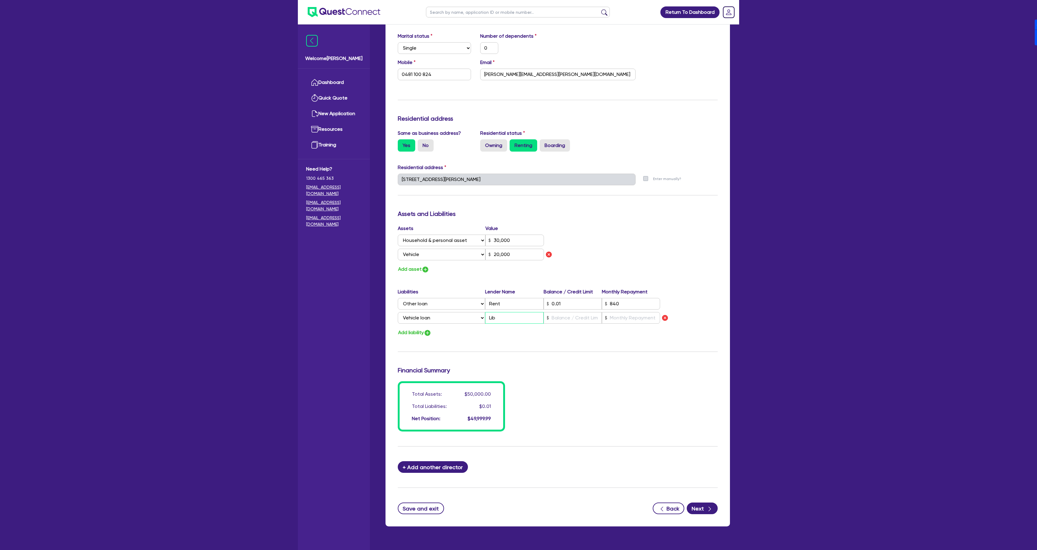
type input "30,000"
type input "20,000"
type input "Libe"
type input "0"
type input "0481 100 824"
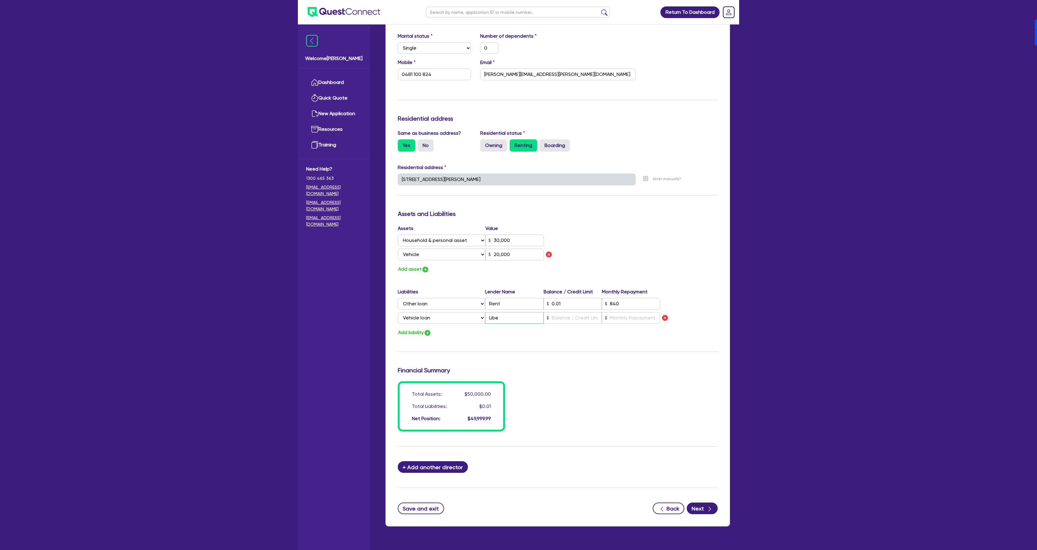
type input "30,000"
type input "20,000"
type input "Liber"
type input "0"
type input "0481 100 824"
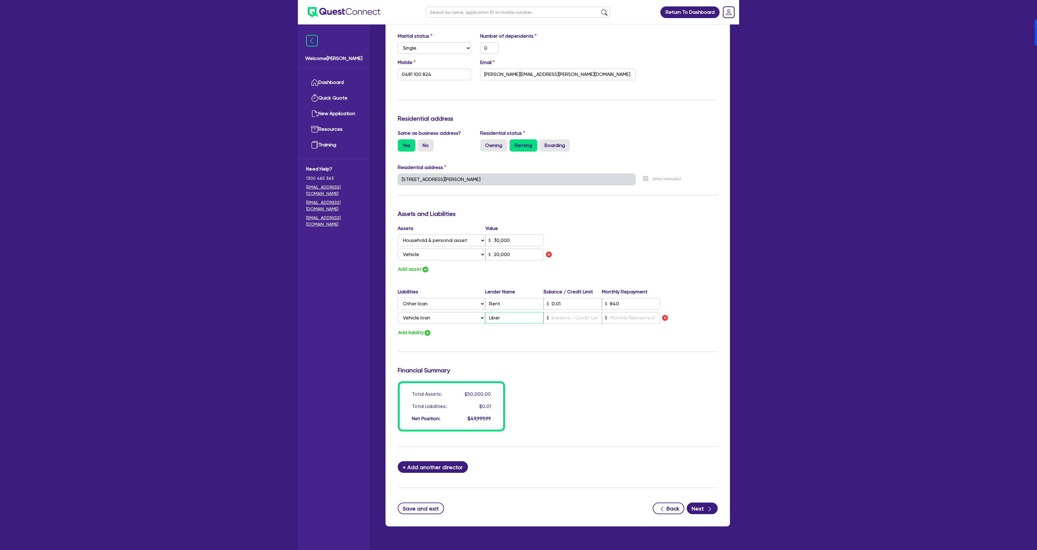
type input "30,000"
type input "20,000"
type input "Libert"
type input "0"
type input "0481 100 824"
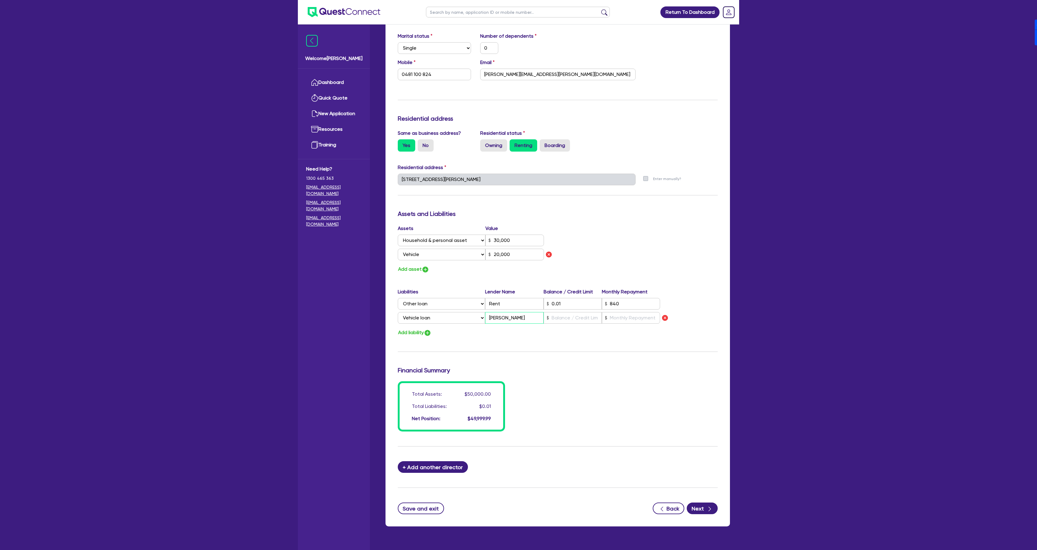
type input "30,000"
type input "20,000"
type input "Liberty"
type input "0"
type input "0481 100 824"
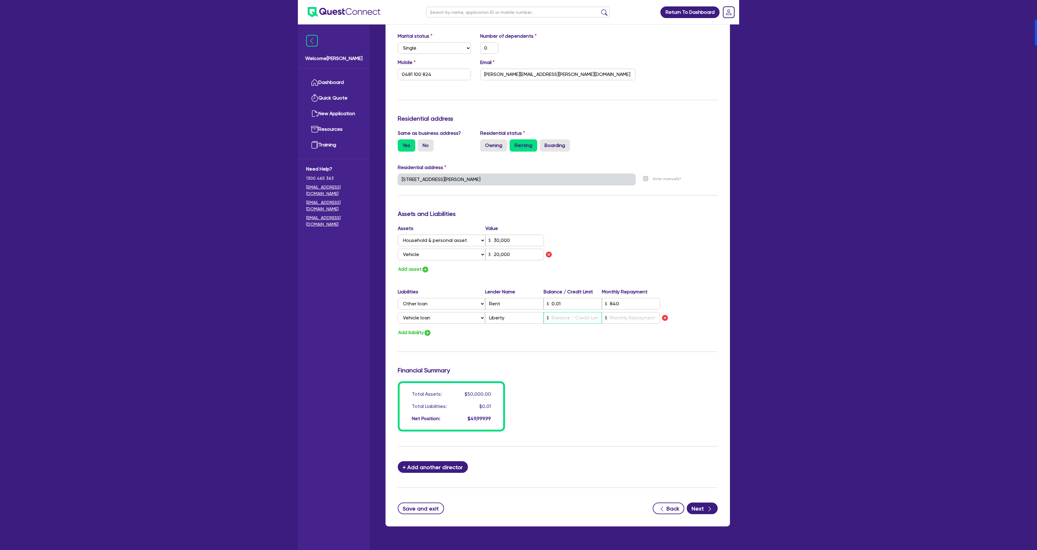
type input "30,000"
type input "20,000"
type input "1"
type input "0"
type input "0481 100 824"
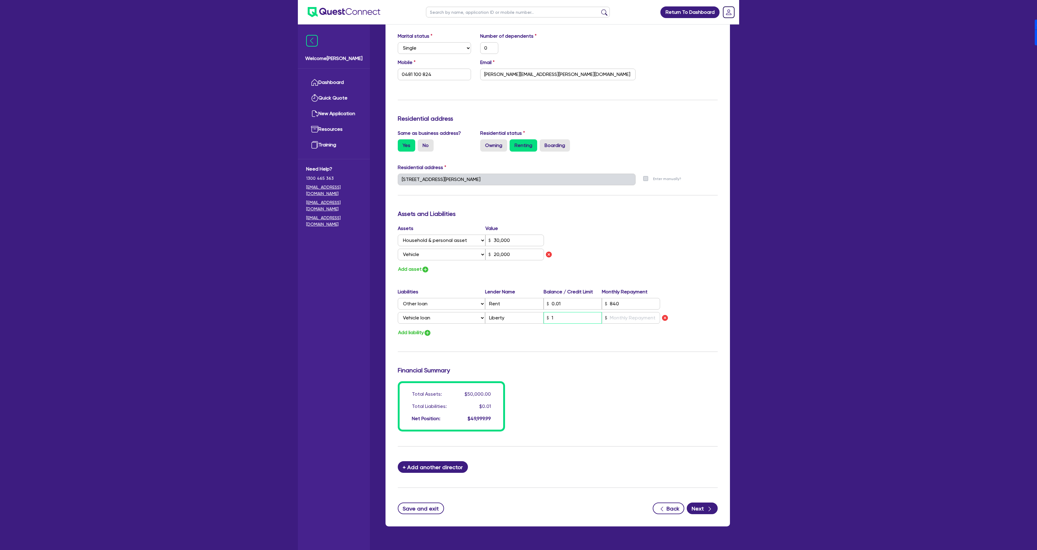
type input "30,000"
type input "20,000"
type input "15"
type input "0"
type input "0481 100 824"
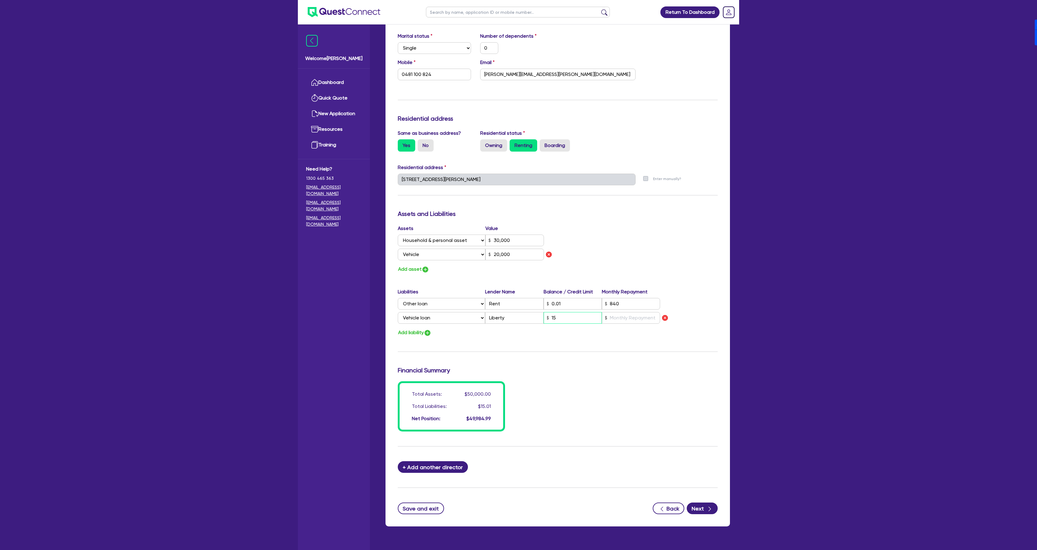
type input "30,000"
type input "20,000"
type input "150"
type input "0"
type input "0481 100 824"
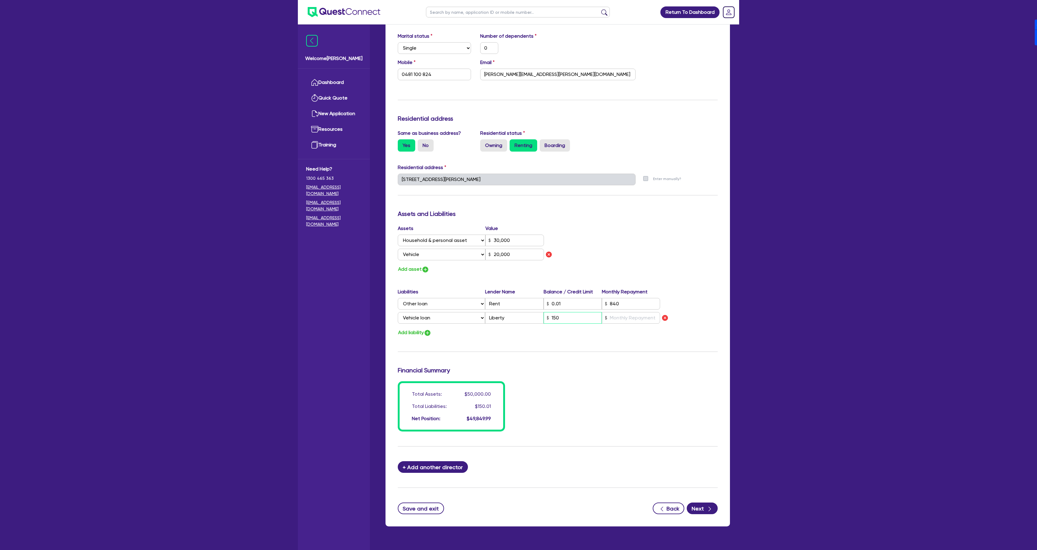
type input "30,000"
type input "20,000"
type input "1,506"
type input "0"
type input "0481 100 824"
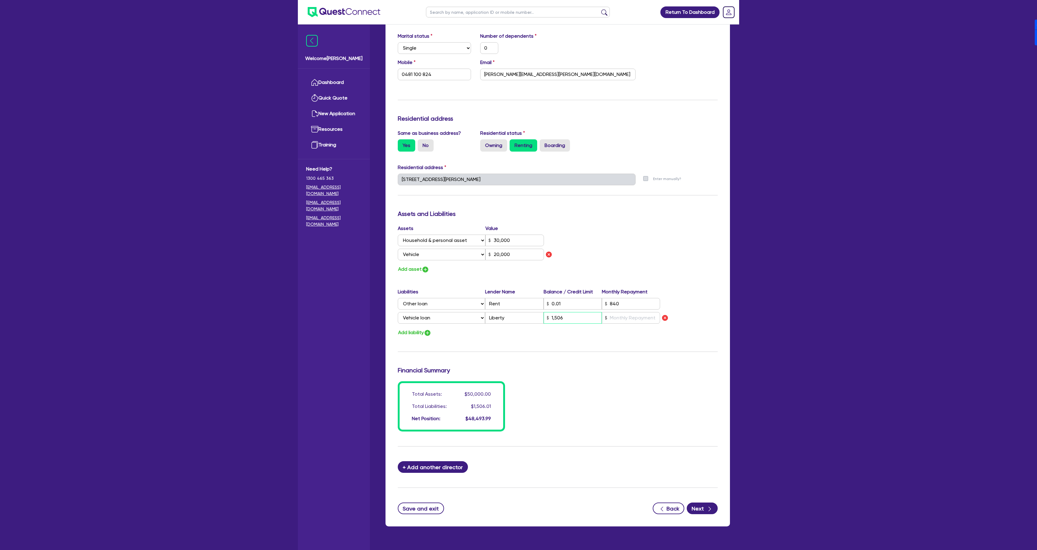
type input "30,000"
type input "20,000"
type input "15,068"
type input "6"
type input "0"
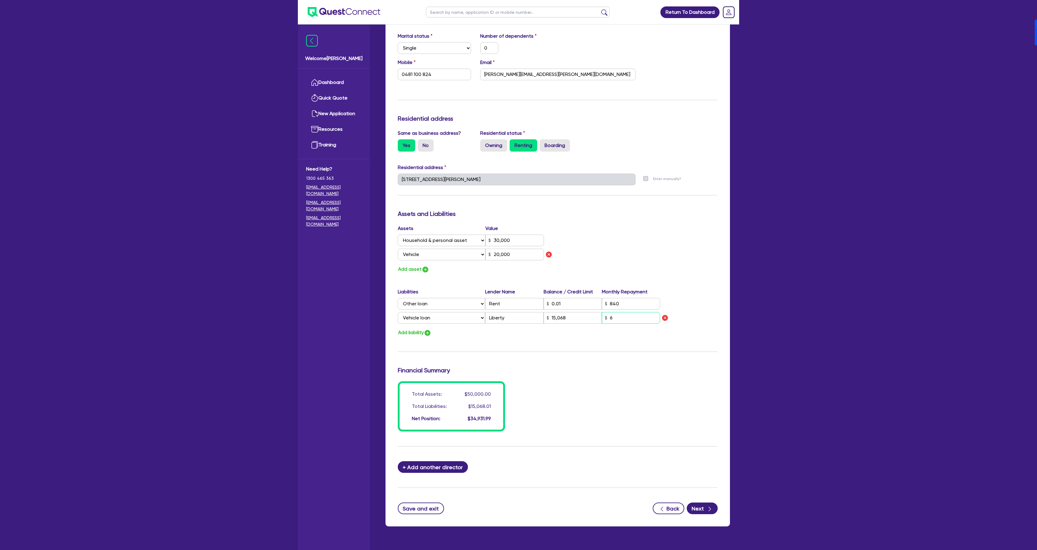
type input "0481 100 824"
type input "30,000"
type input "20,000"
type input "15,068"
type input "0"
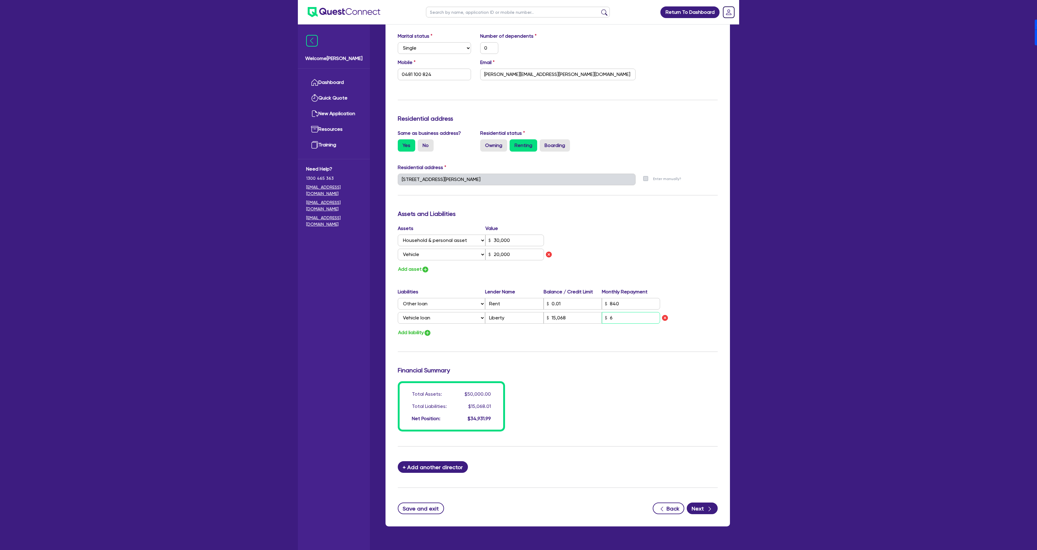
type input "0481 100 824"
type input "30,000"
type input "20,000"
type input "15,068"
type input "61"
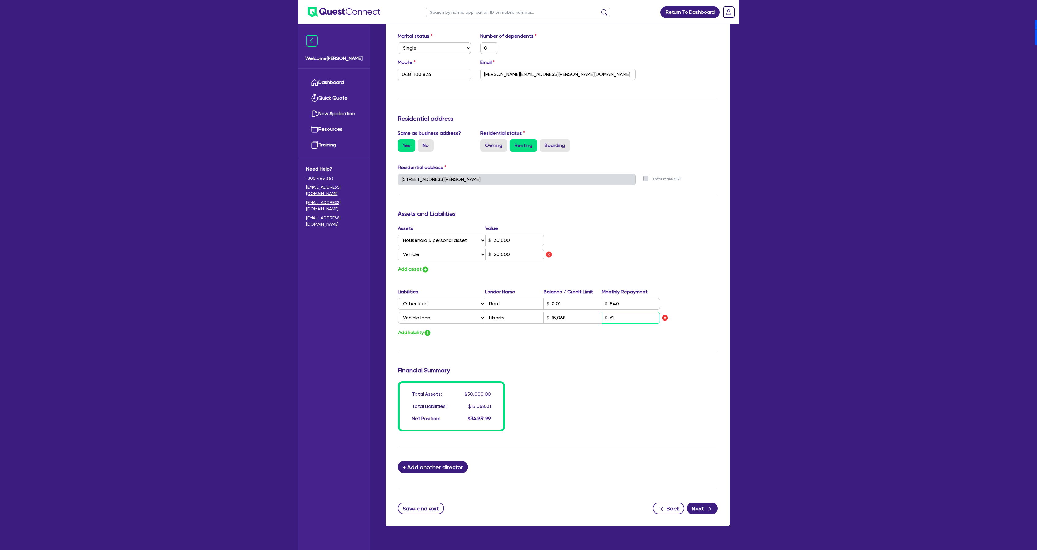
type input "0"
type input "0481 100 824"
type input "30,000"
type input "20,000"
type input "15,068"
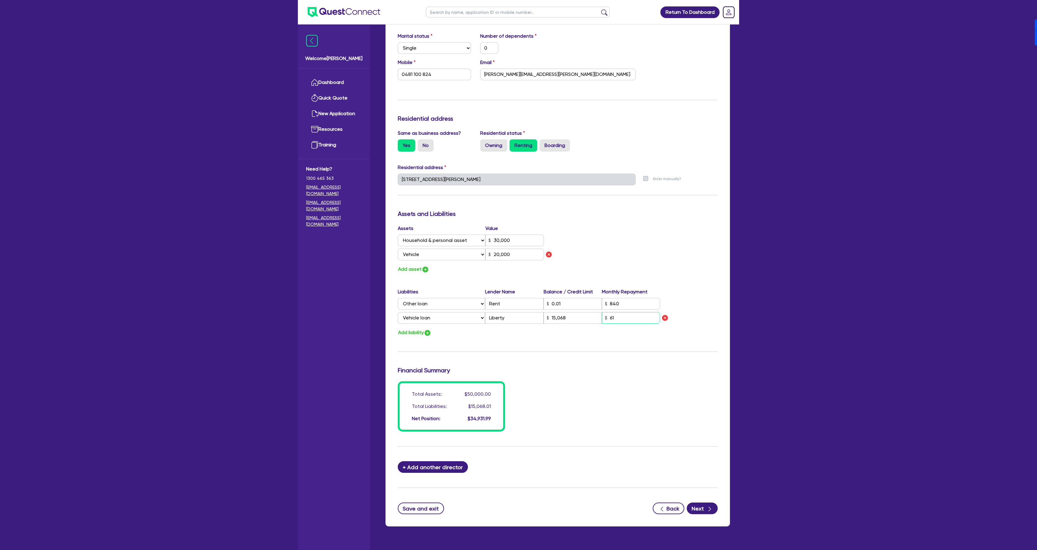
type input "615"
type input "0"
type input "0481 100 824"
type input "30,000"
type input "20,000"
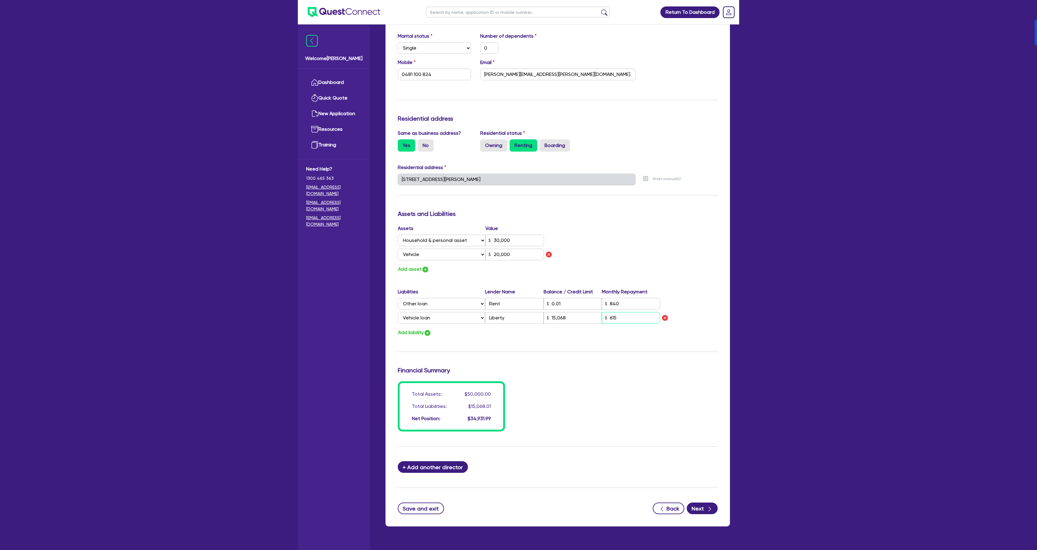
type input "15,068"
type input "61"
type input "0"
type input "0481 100 824"
type input "30,000"
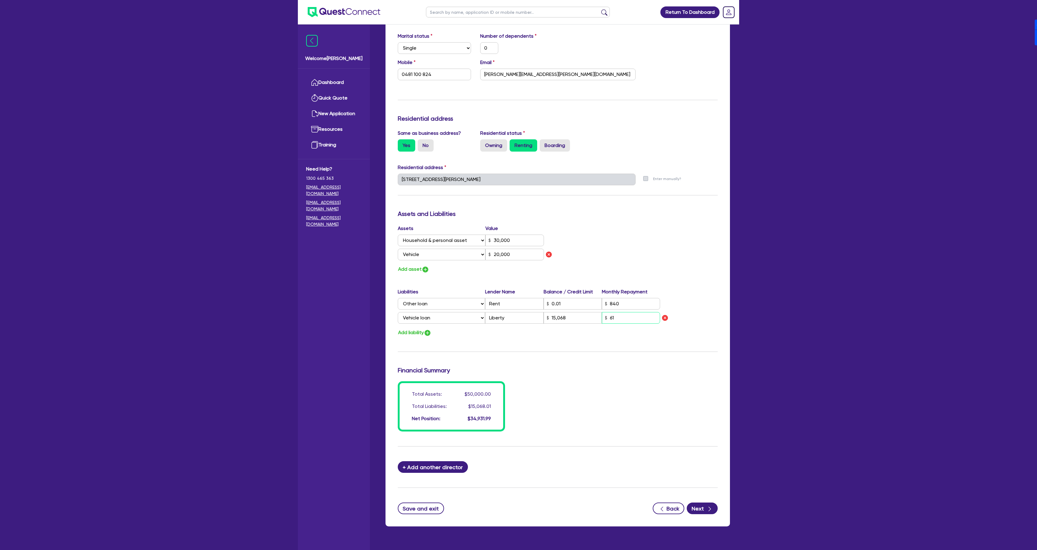
type input "20,000"
type input "15,068"
type input "616"
click at [697, 338] on div "Return To Dashboard Edit Profile Logout Welcome Dean Dashboard Quick Quote New …" at bounding box center [518, 192] width 1037 height 743
click at [431, 334] on img "button" at bounding box center [427, 332] width 7 height 7
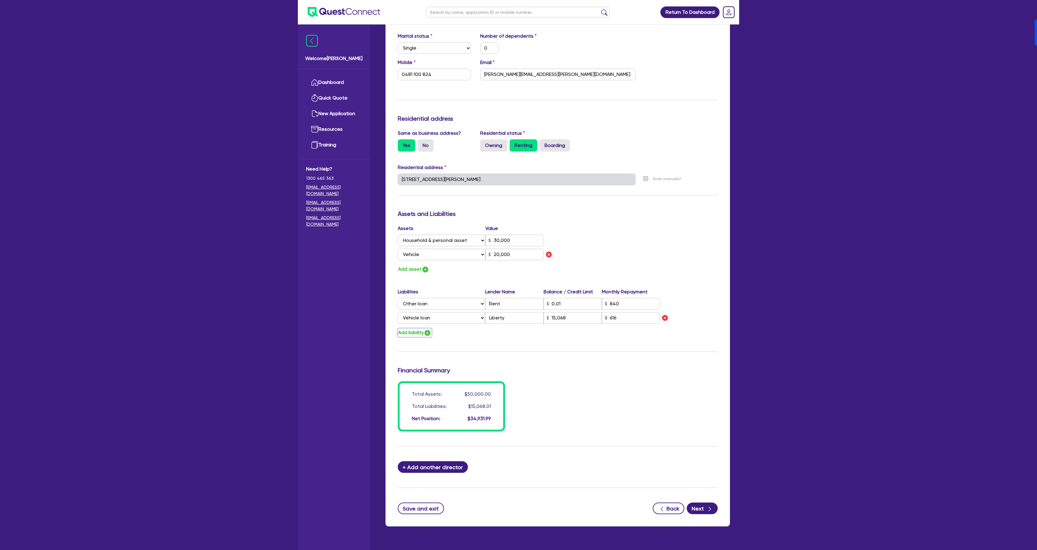
type input "0"
type input "0481 100 824"
type input "30,000"
type input "20,000"
type input "15,068"
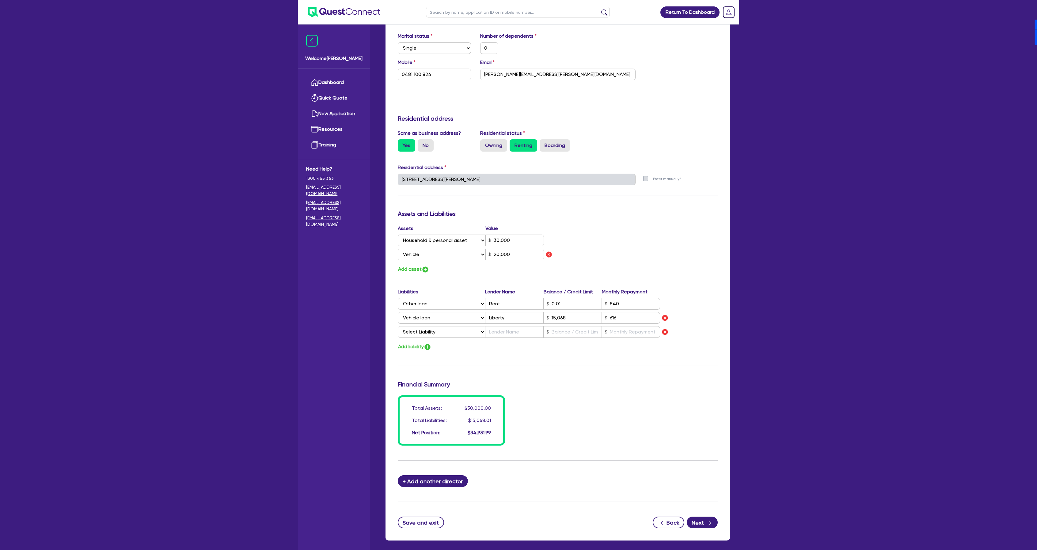
click at [431, 338] on div "Liabilities Lender Name Balance / Credit Limit Monthly Repayment Select Liabili…" at bounding box center [557, 314] width 329 height 52
click at [433, 338] on select "Select Liability Credit card Mortgage Investment property loan Vehicle loan Tru…" at bounding box center [441, 332] width 87 height 12
select select "CREDIT_CARD"
click at [398, 326] on select "Select Liability Credit card Mortgage Investment property loan Vehicle loan Tru…" at bounding box center [441, 332] width 87 height 12
type input "0"
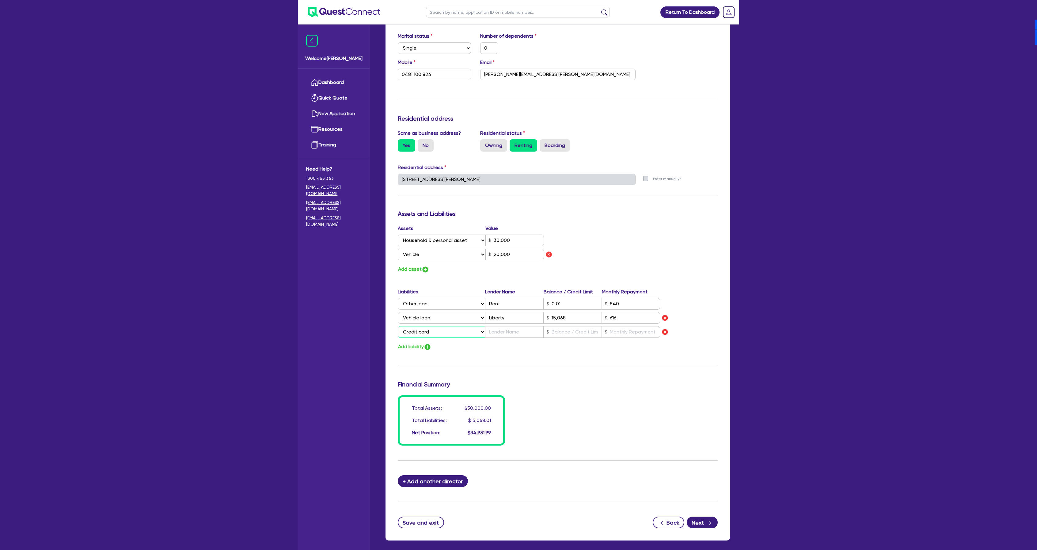
type input "0481 100 824"
type input "30,000"
type input "20,000"
type input "15,068"
click at [509, 333] on input "text" at bounding box center [514, 332] width 58 height 12
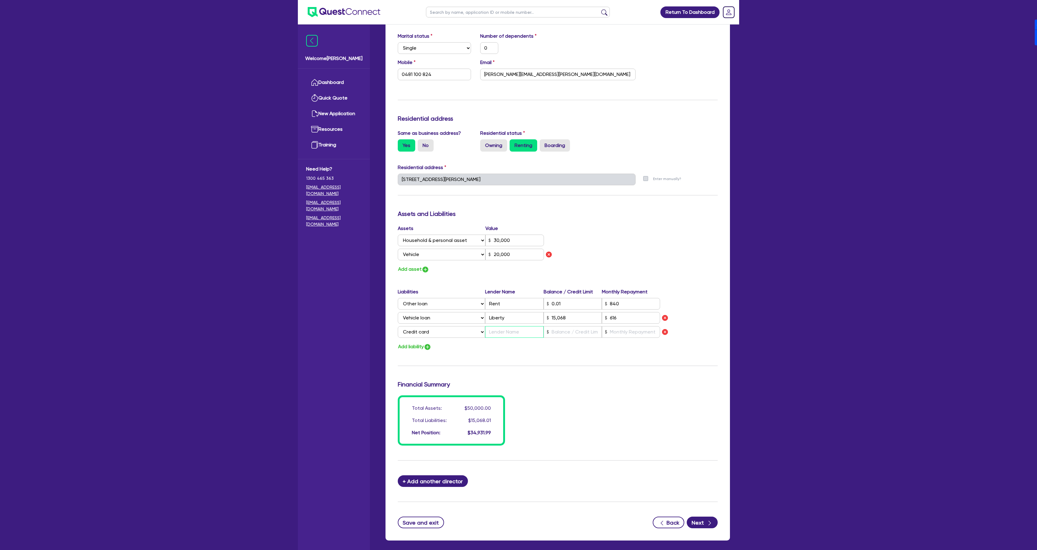
type input "0"
type input "0481 100 824"
type input "30,000"
type input "20,000"
type input "15,068"
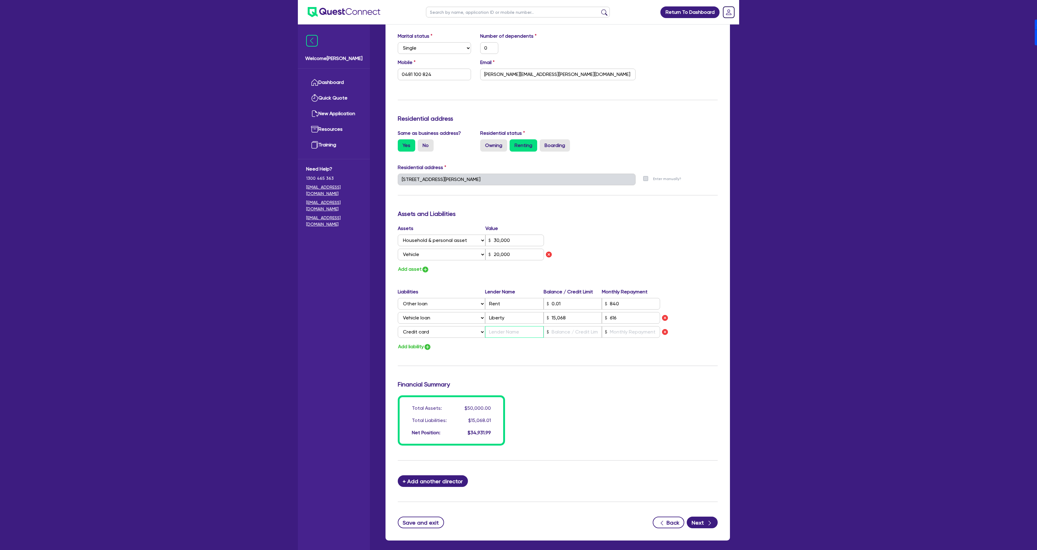
type input "C"
type input "0"
type input "0481 100 824"
type input "30,000"
type input "20,000"
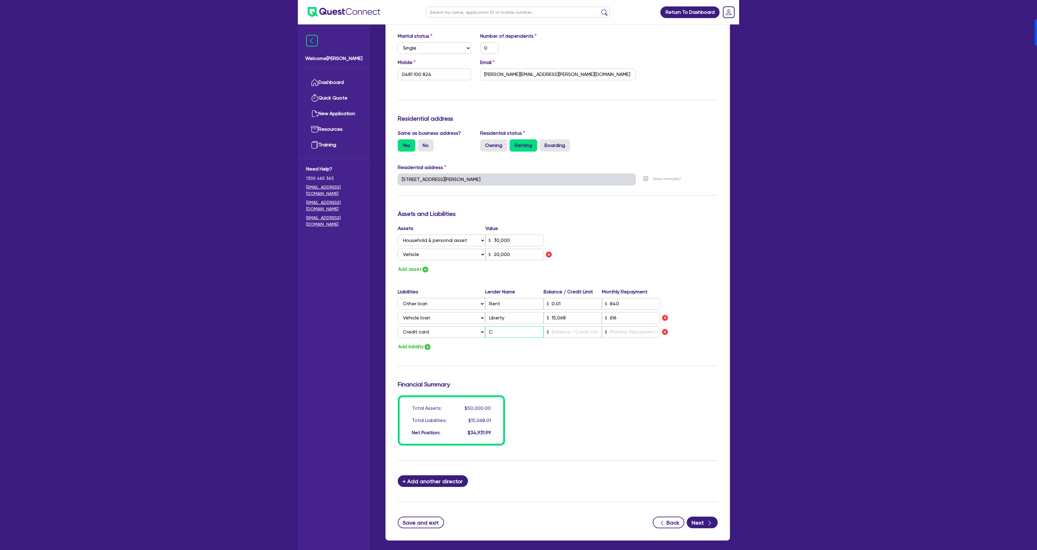
type input "15,068"
type input "CB"
type input "0"
type input "0481 100 824"
type input "30,000"
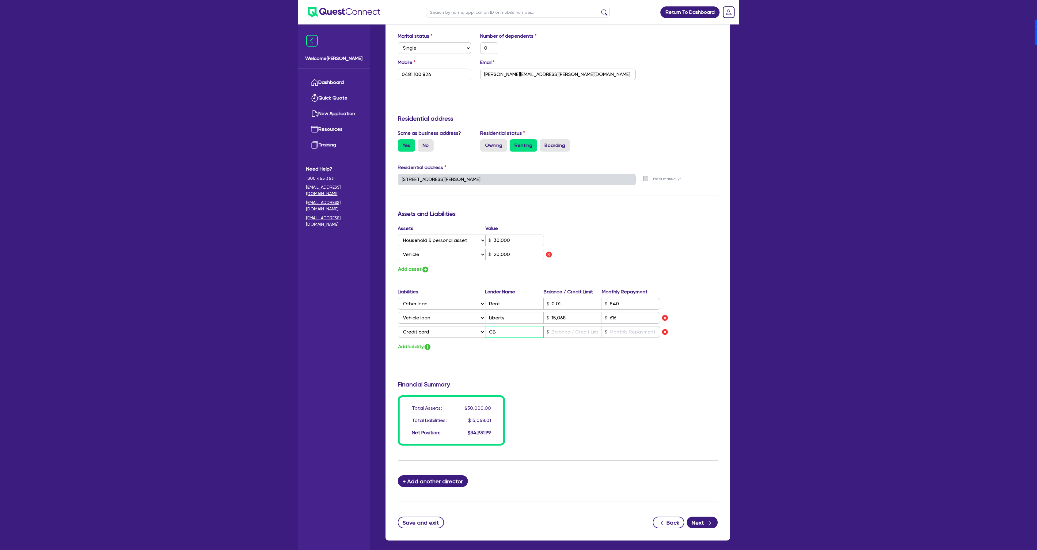
type input "20,000"
type input "15,068"
type input "CBA"
type input "0"
type input "0481 100 824"
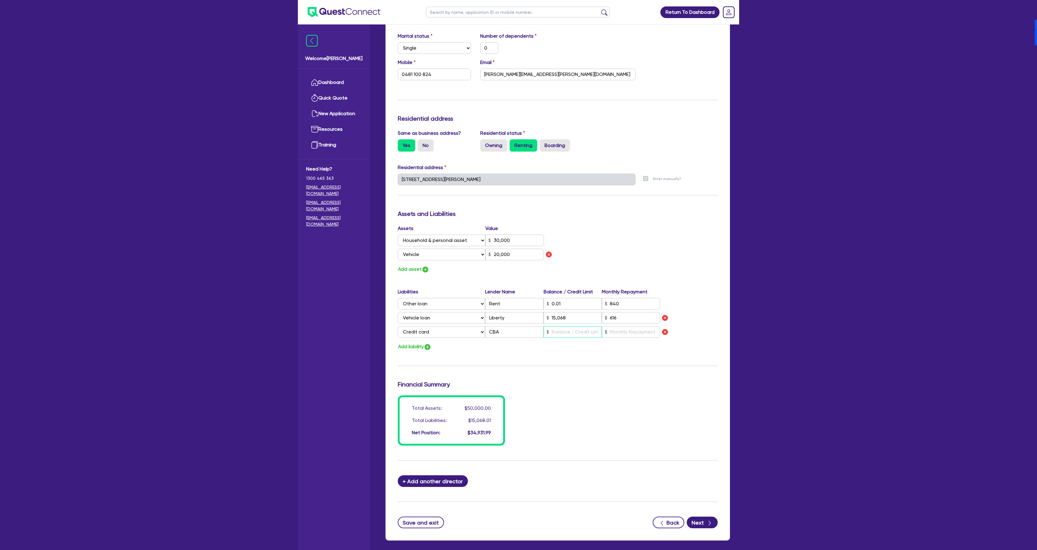
type input "30,000"
type input "20,000"
type input "15,068"
type input "2"
type input "0"
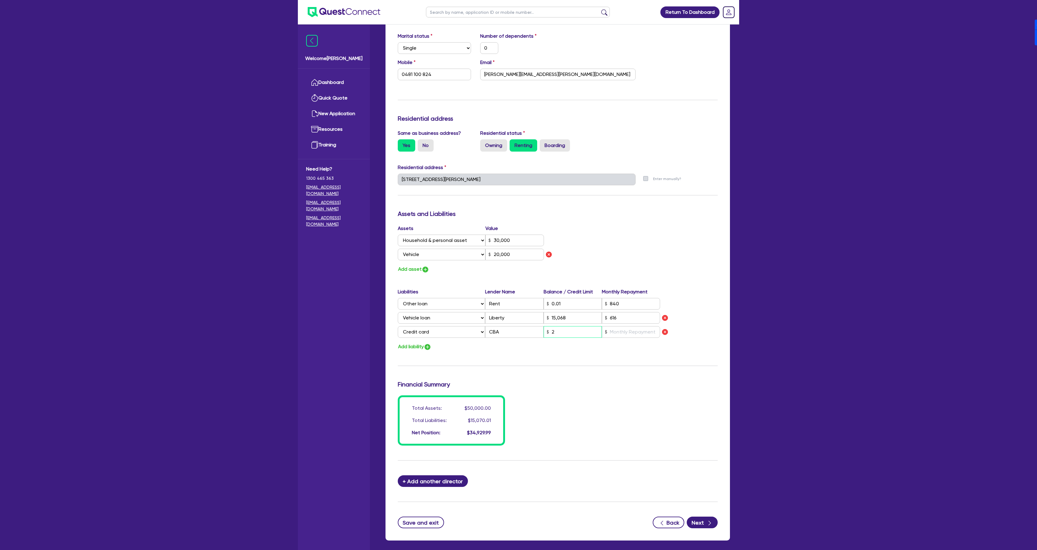
type input "0481 100 824"
type input "30,000"
type input "20,000"
type input "15,068"
type input "20"
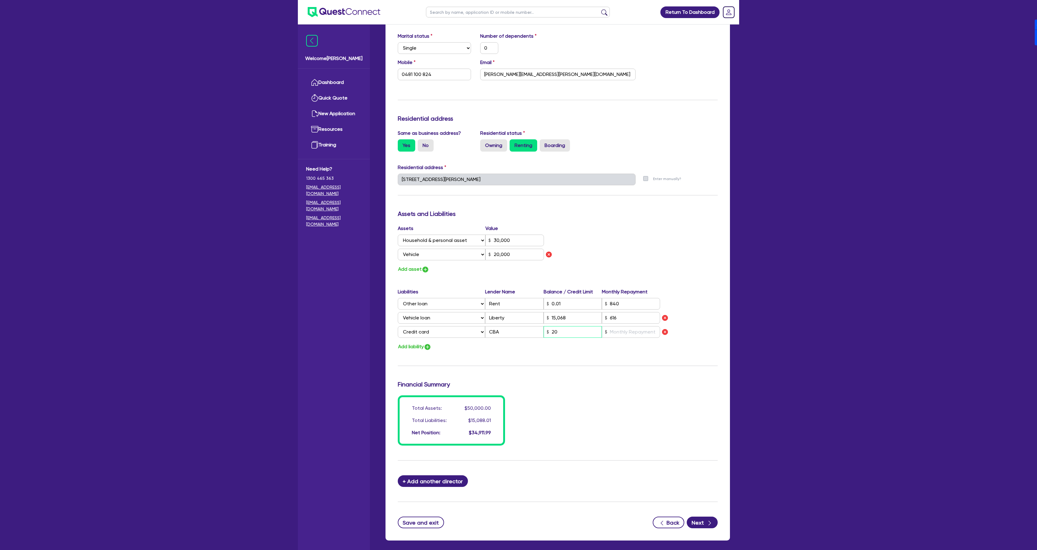
type input "0"
type input "0481 100 824"
type input "30,000"
type input "20,000"
type input "15,068"
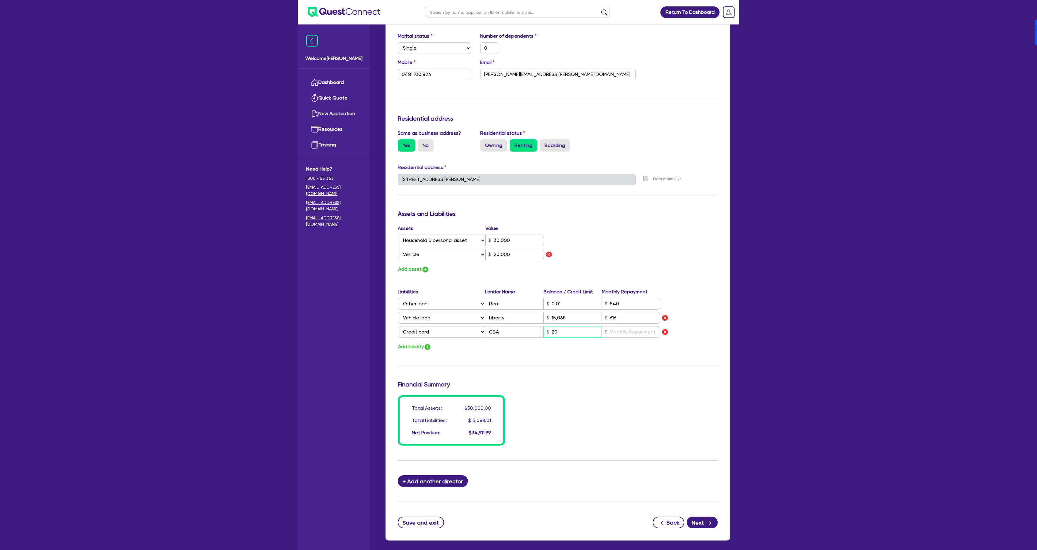
type input "200"
type input "0"
type input "0481 100 824"
type input "30,000"
type input "20,000"
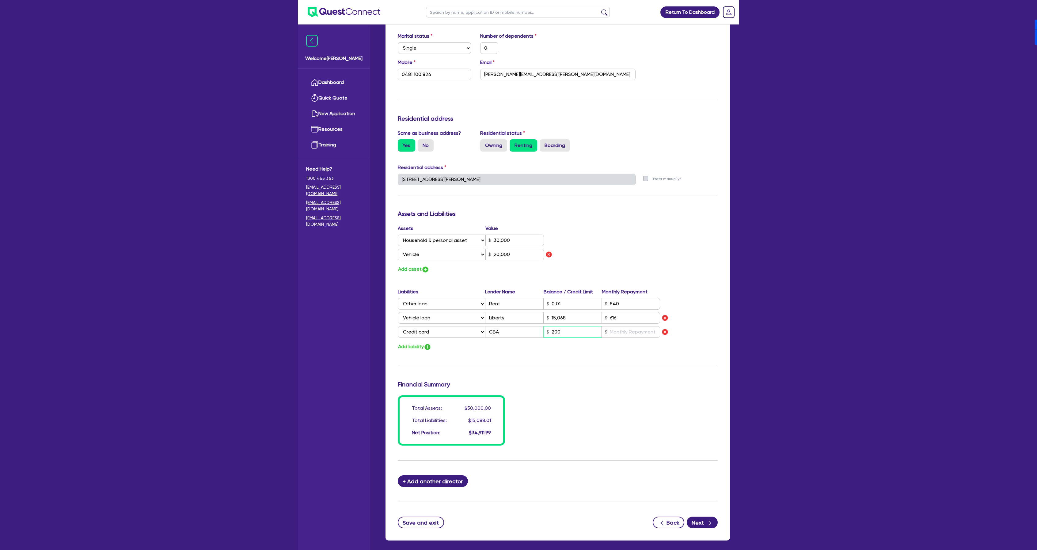
type input "15,068"
type input "2,000"
click at [629, 327] on input "text" at bounding box center [631, 332] width 58 height 12
type input "0"
type input "0481 100 824"
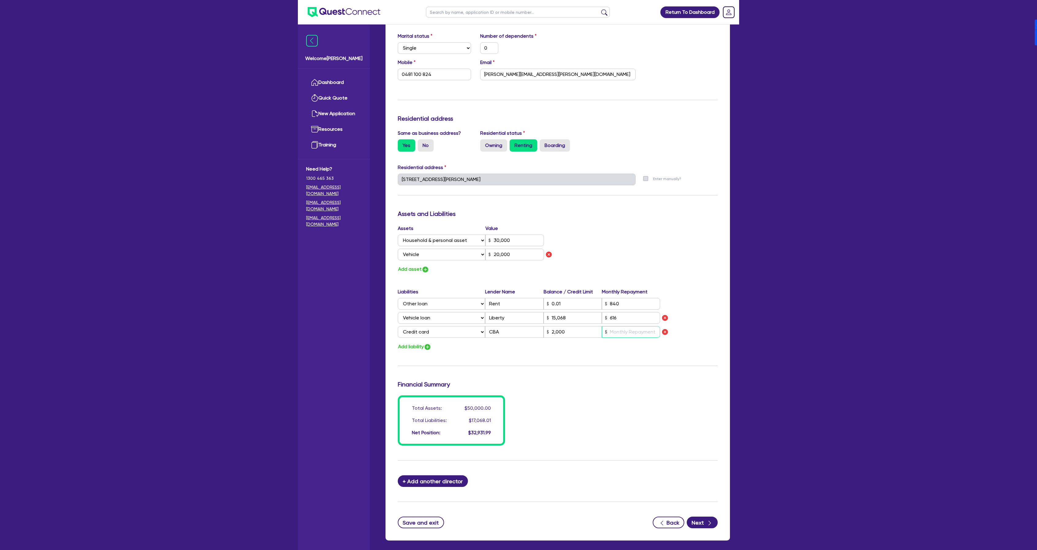
type input "30,000"
type input "20,000"
type input "15,068"
type input "2,000"
type input "7"
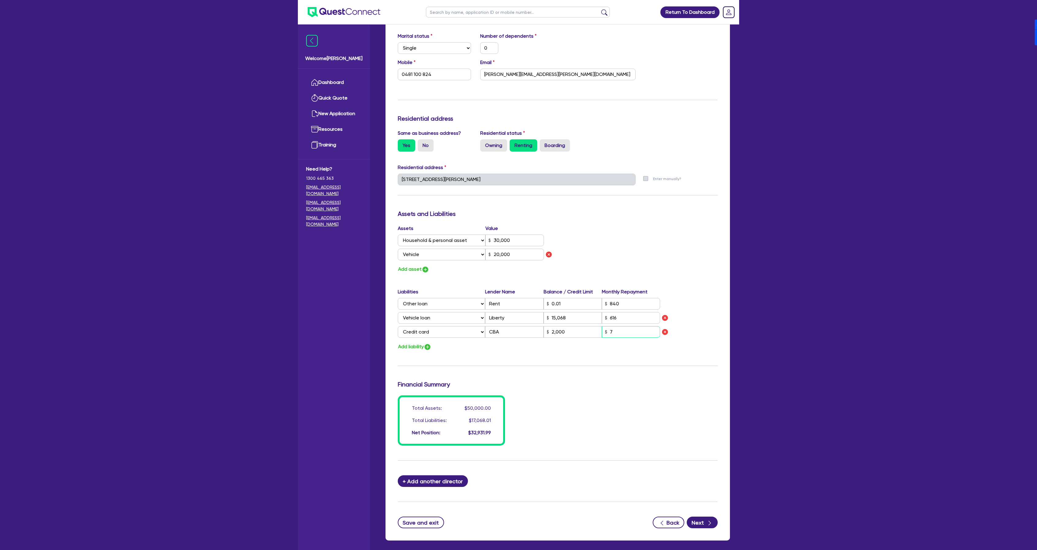
type input "0"
type input "0481 100 824"
type input "30,000"
type input "20,000"
type input "15,068"
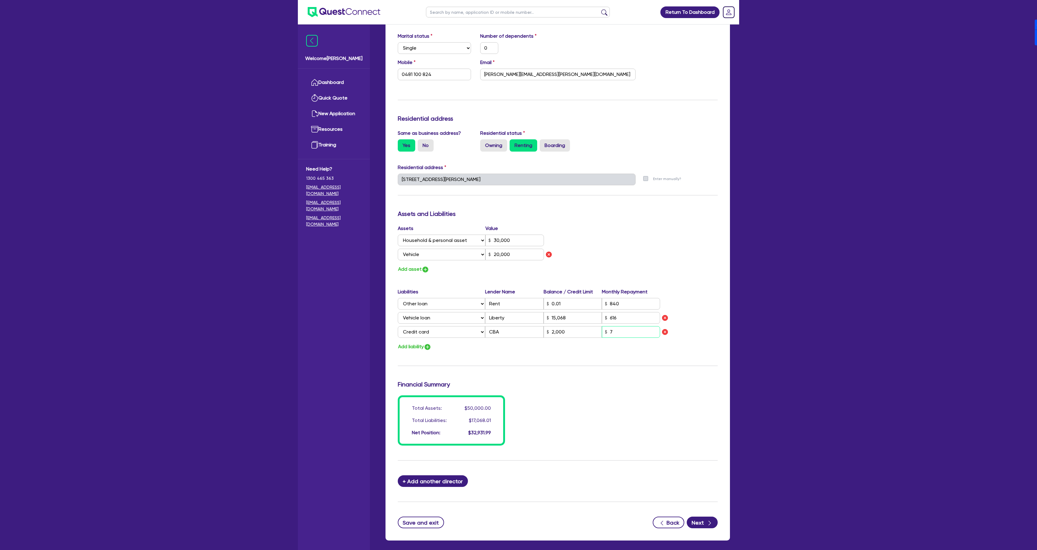
type input "2,000"
type input "72"
click at [435, 348] on div "Add liability" at bounding box center [557, 347] width 329 height 8
click at [422, 343] on button "Add liability" at bounding box center [415, 347] width 34 height 8
type input "0"
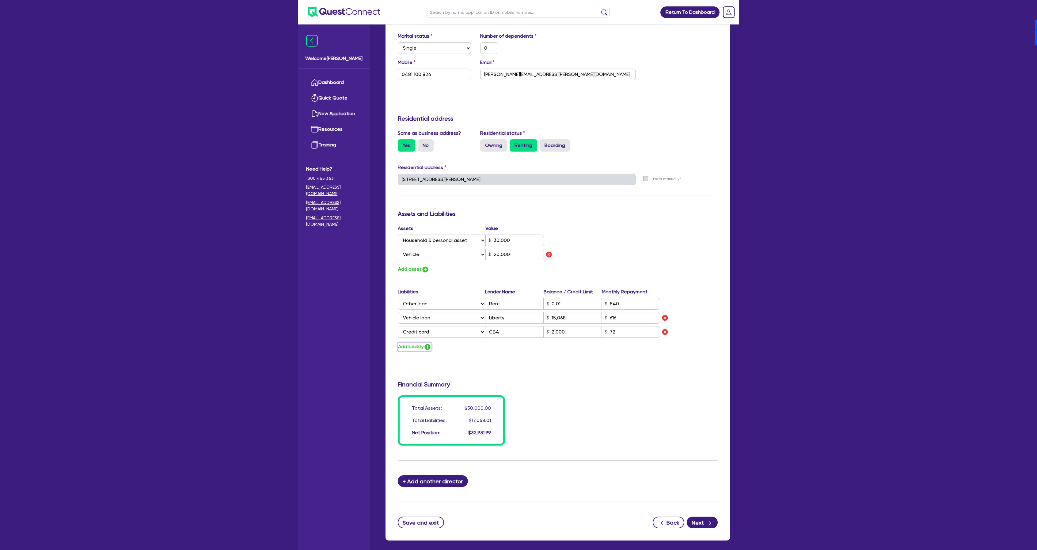
type input "0481 100 824"
type input "30,000"
type input "20,000"
type input "15,068"
type input "2,000"
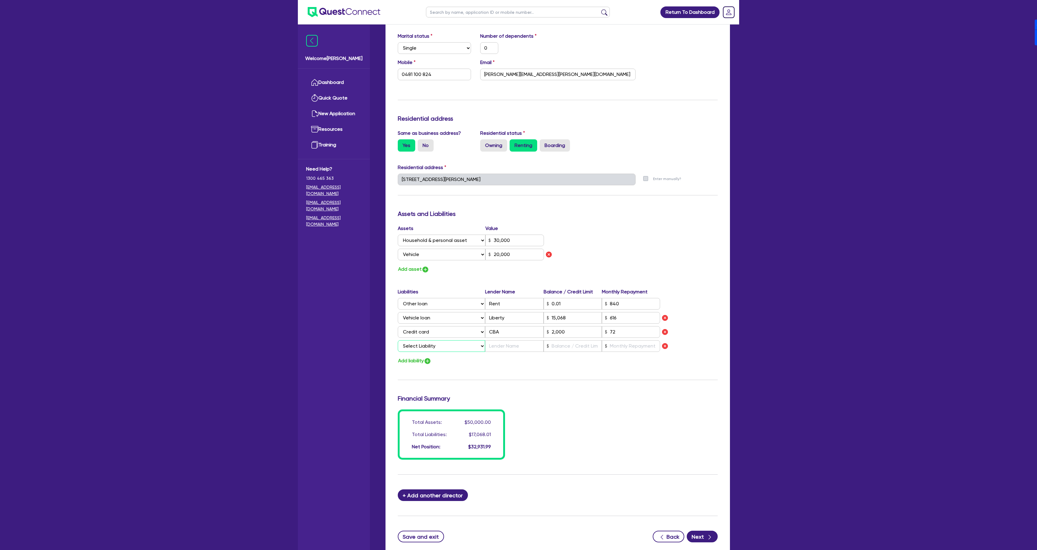
drag, startPoint x: 435, startPoint y: 347, endPoint x: 435, endPoint y: 351, distance: 4.3
click at [435, 347] on select "Select Liability Credit card Mortgage Investment property loan Vehicle loan Tru…" at bounding box center [441, 346] width 87 height 12
select select "CREDIT_CARD"
click at [398, 340] on select "Select Liability Credit card Mortgage Investment property loan Vehicle loan Tru…" at bounding box center [441, 346] width 87 height 12
type input "0"
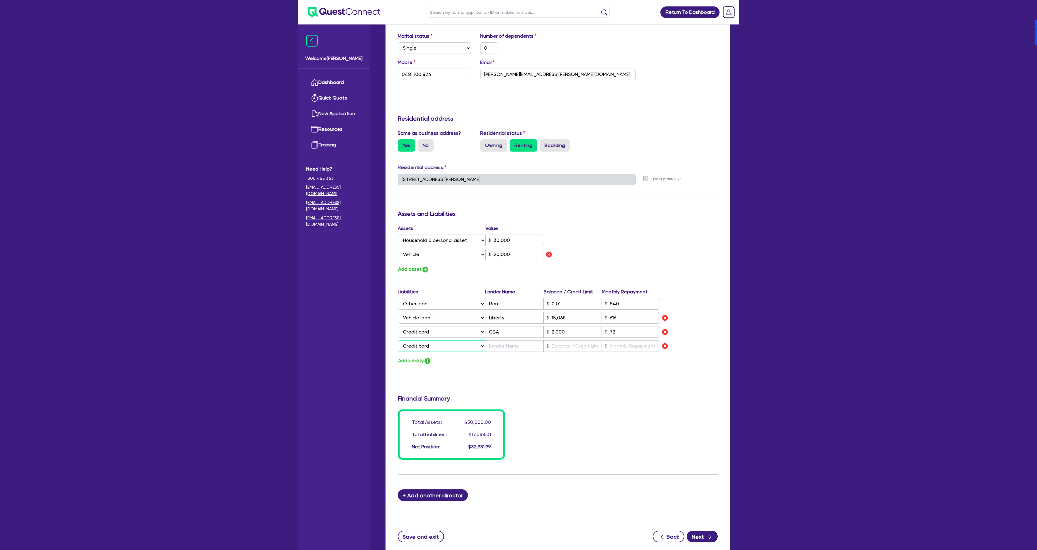
type input "0481 100 824"
type input "30,000"
type input "20,000"
type input "15,068"
type input "2,000"
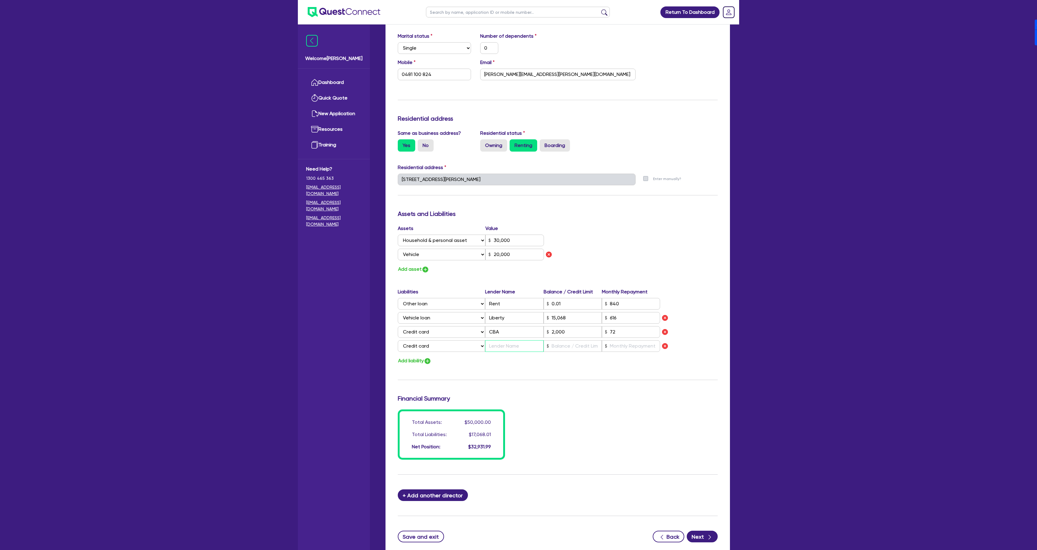
click at [513, 349] on input "text" at bounding box center [514, 346] width 58 height 12
click at [512, 351] on input "2000" at bounding box center [514, 346] width 58 height 12
click at [537, 366] on div "Update residential status for Director #1 Boarding is only acceptable when the …" at bounding box center [558, 205] width 320 height 510
click at [651, 366] on h3 "Financial Summary" at bounding box center [558, 398] width 320 height 7
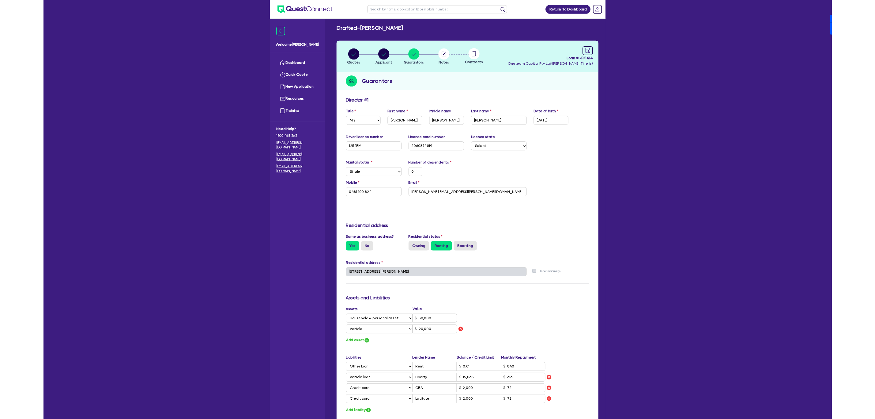
scroll to position [0, 0]
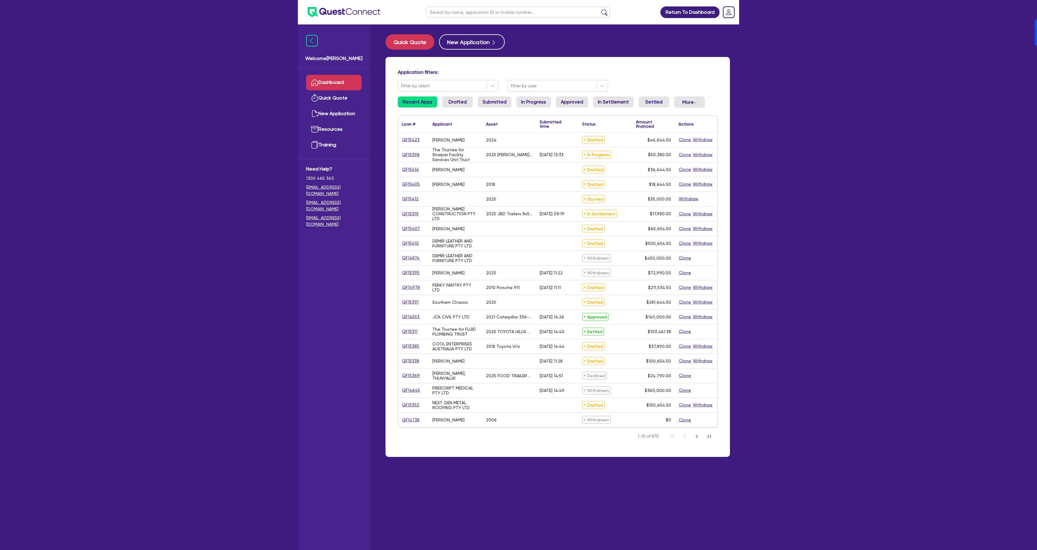
click at [461, 11] on input "text" at bounding box center [518, 12] width 184 height 11
click at [414, 232] on link "QF15407" at bounding box center [411, 228] width 18 height 7
select select "Other"
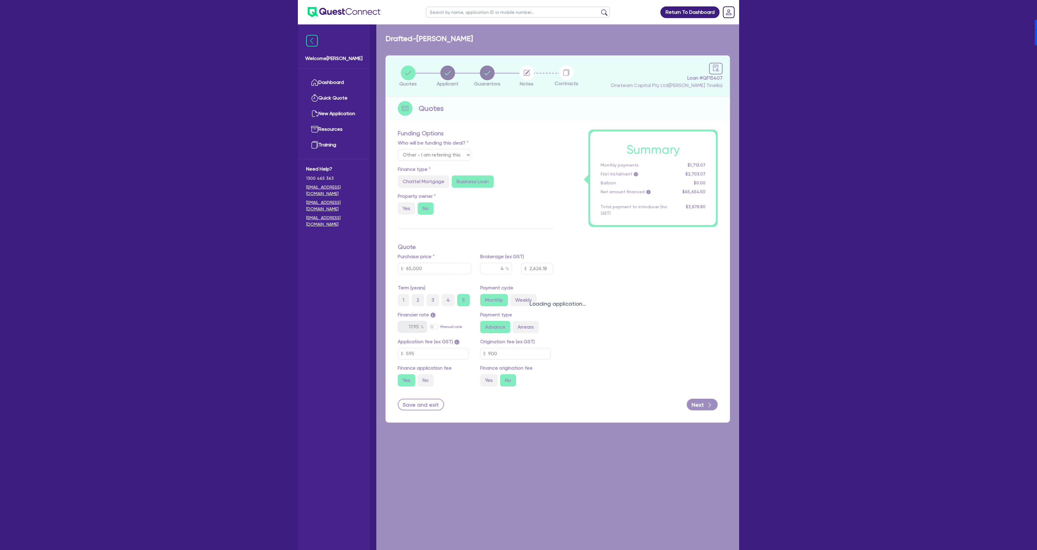
type input "65,000"
type input "2,626.18"
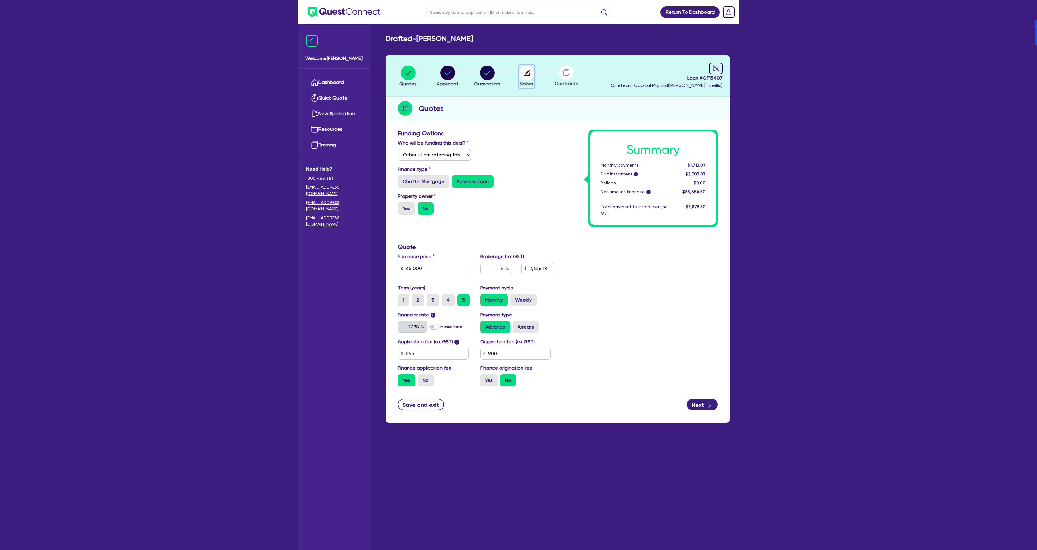
click at [525, 75] on icon "button" at bounding box center [527, 73] width 6 height 6
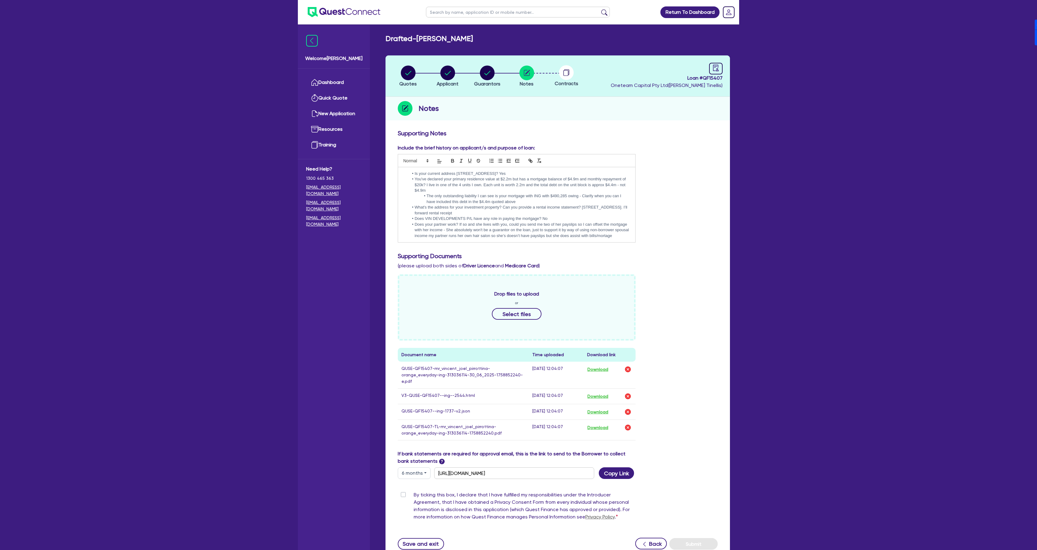
click at [412, 175] on li "Is your current address [STREET_ADDRESS]? Yes" at bounding box center [520, 174] width 222 height 6
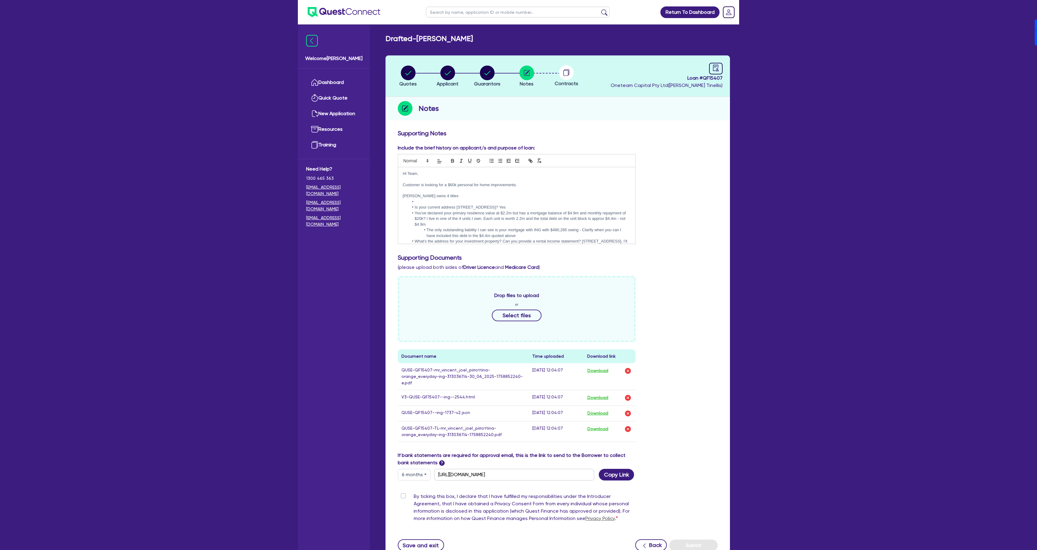
drag, startPoint x: 457, startPoint y: 206, endPoint x: 528, endPoint y: 207, distance: 71.1
click at [528, 207] on li "Is your current address 81 Mountain View Ave Miami QLD 4220? Yes" at bounding box center [520, 208] width 222 height 6
drag, startPoint x: 528, startPoint y: 207, endPoint x: 456, endPoint y: 210, distance: 72.1
click at [456, 210] on li "Is your current address 81 Mountain View Ave Miami QLD 4220? Yes" at bounding box center [520, 208] width 222 height 6
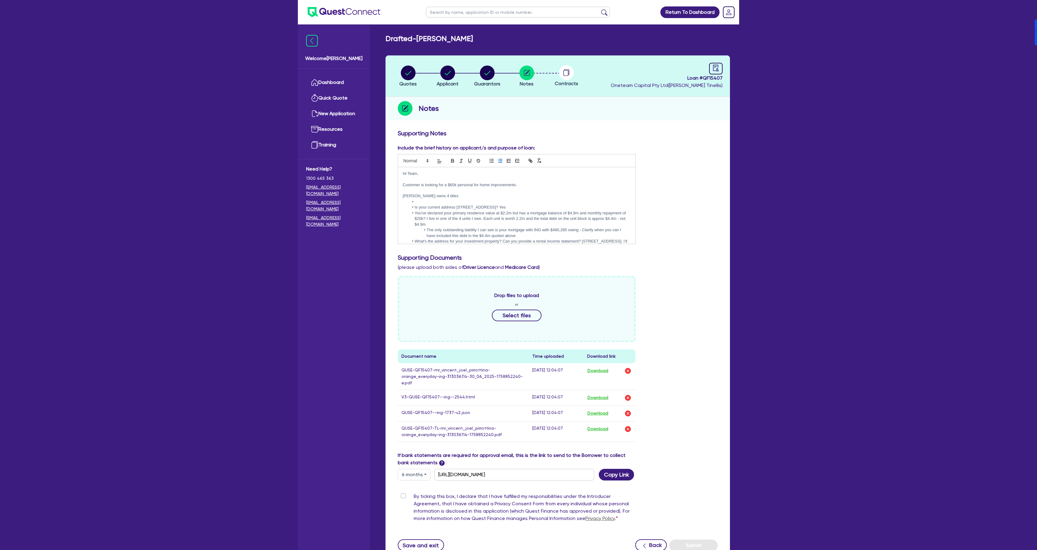
copy li "81 Mountain View Ave Miami QLD 4220?"
click at [454, 195] on p "Vincent owns 4 titles" at bounding box center [517, 196] width 228 height 6
click at [453, 72] on circle "button" at bounding box center [447, 73] width 15 height 15
select select "SOLE_TRADER"
select select "ACCOMODATION_FOOD"
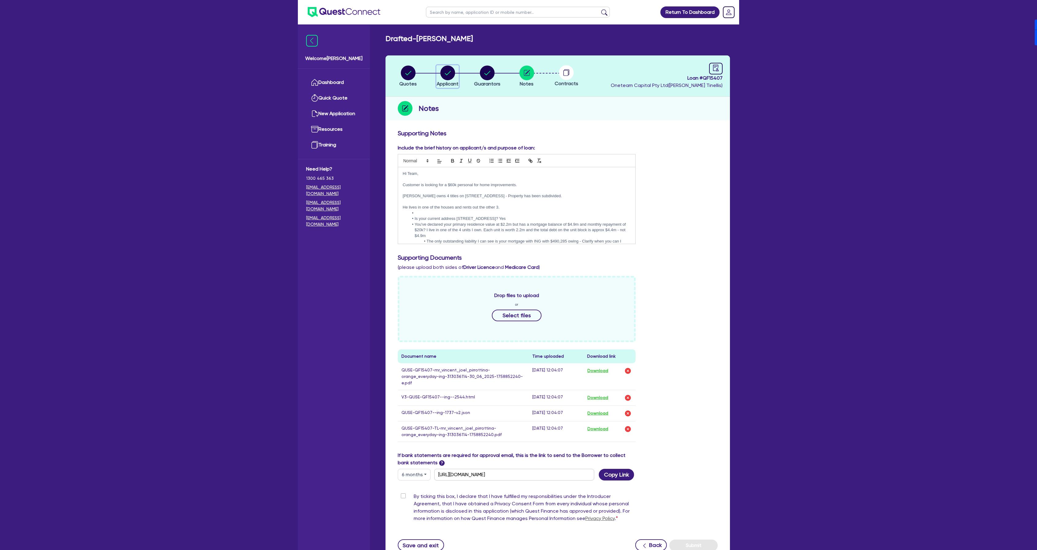
select select "HOTELS"
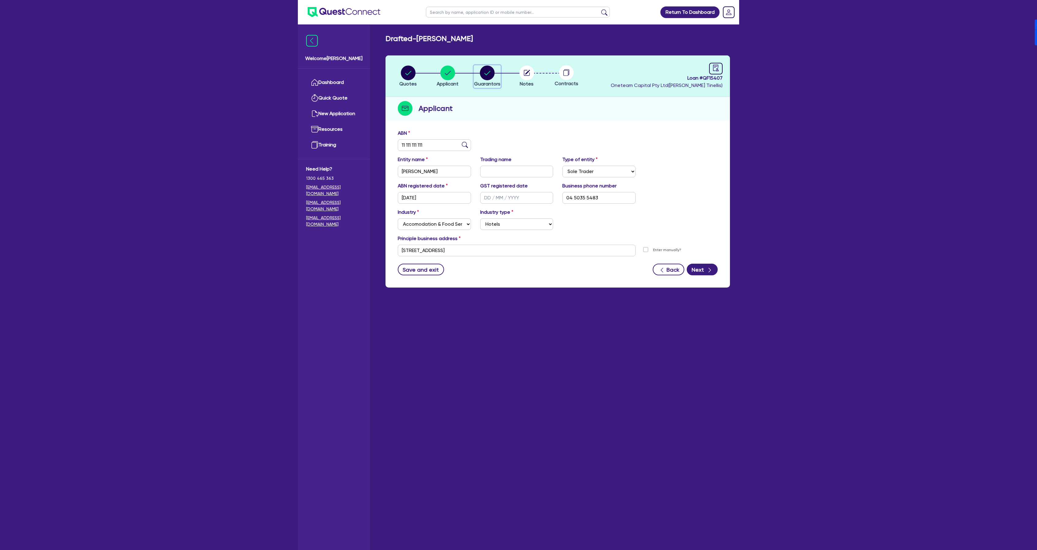
click at [494, 69] on icon "button" at bounding box center [487, 73] width 15 height 15
select select "MR"
select select "[GEOGRAPHIC_DATA]"
select select "DE_FACTO"
select select "PROPERTY"
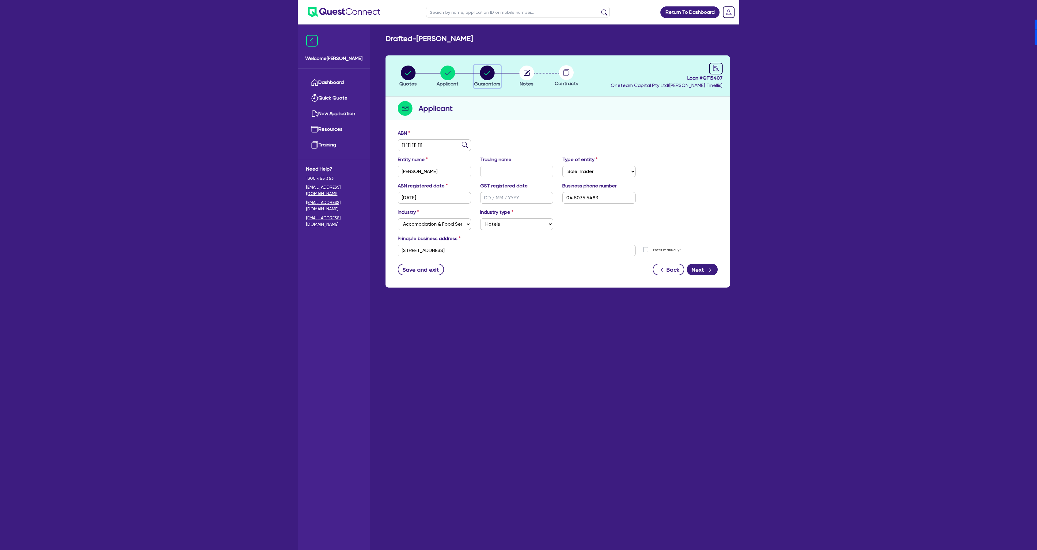
select select "INVESTMENT_PROPERTY"
select select "HOUSEHOLD_PERSONAL"
select select "CASH"
select select "OTHER"
select select "MORTGAGE"
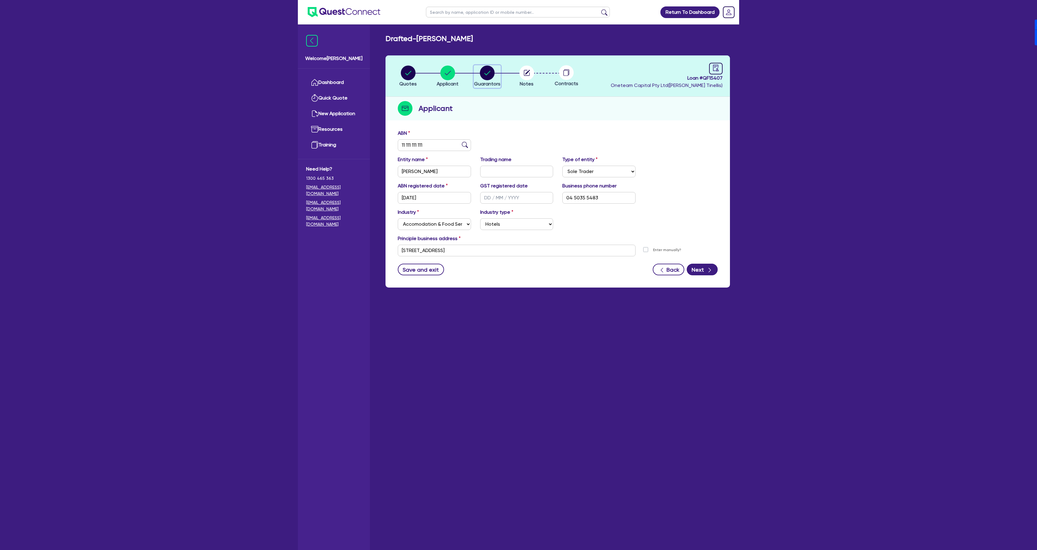
select select "MORTGAGE"
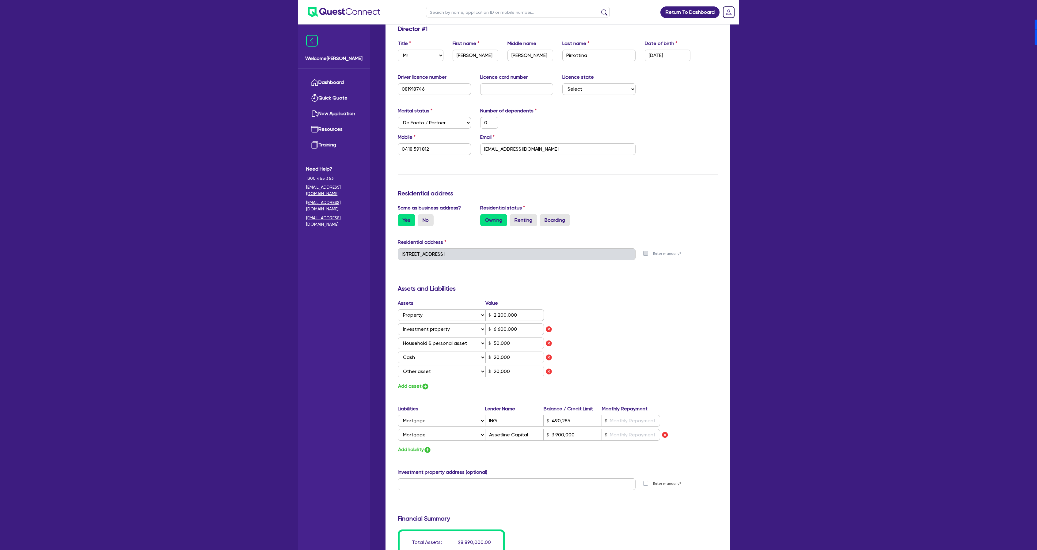
scroll to position [245, 0]
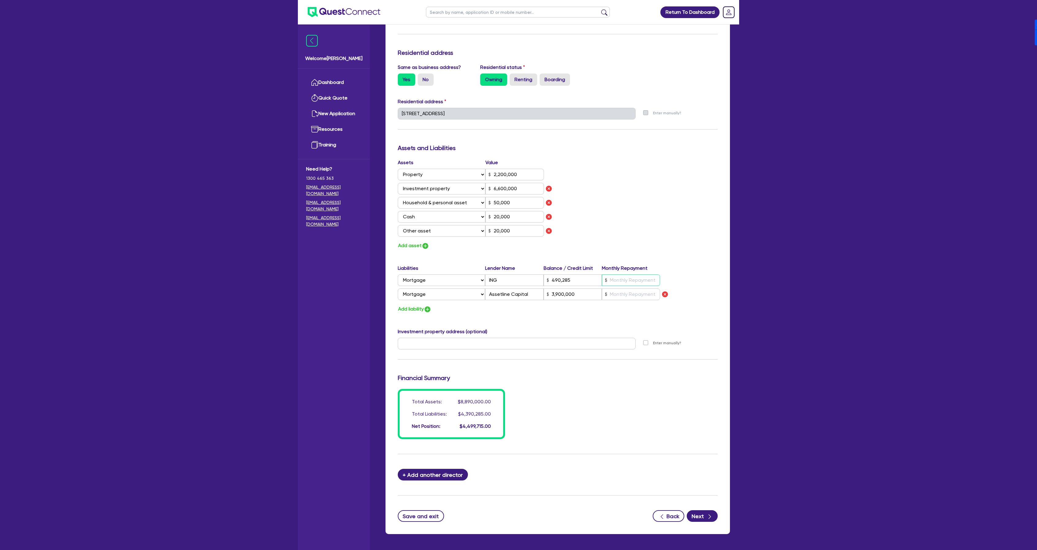
click at [634, 279] on input "text" at bounding box center [631, 281] width 58 height 12
click at [634, 290] on input "text" at bounding box center [631, 295] width 58 height 12
type input "0"
type input "0418 591 812"
type input "2,200,000"
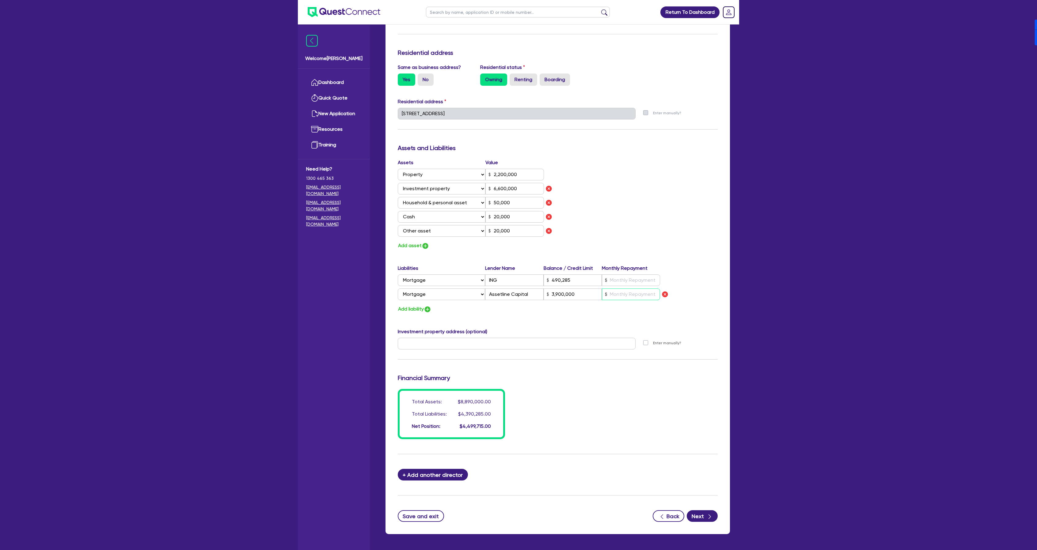
type input "6,600,000"
type input "50,000"
type input "20,000"
type input "490,285"
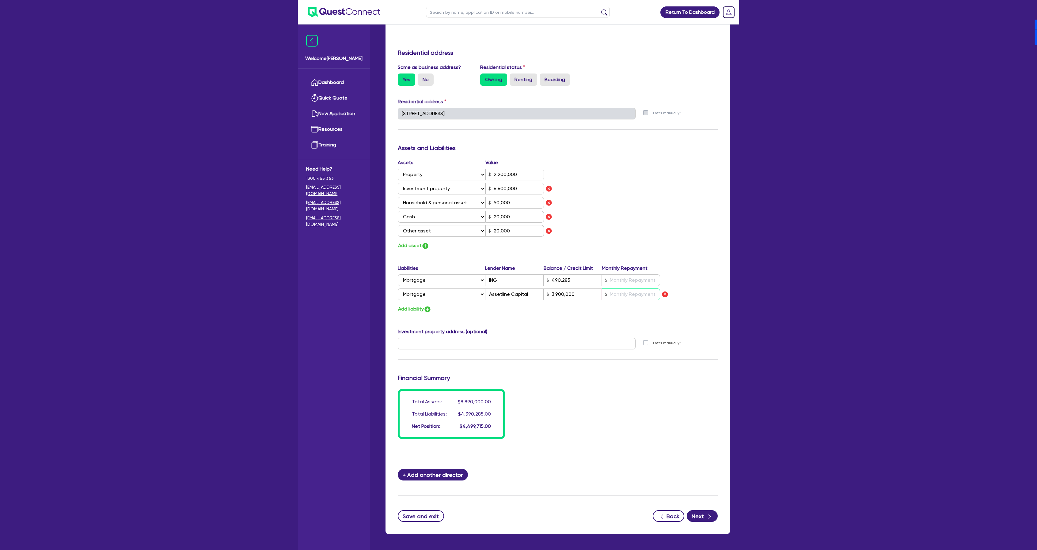
type input "3,900,000"
type input "0"
type input "0418 591 812"
type input "2,200,000"
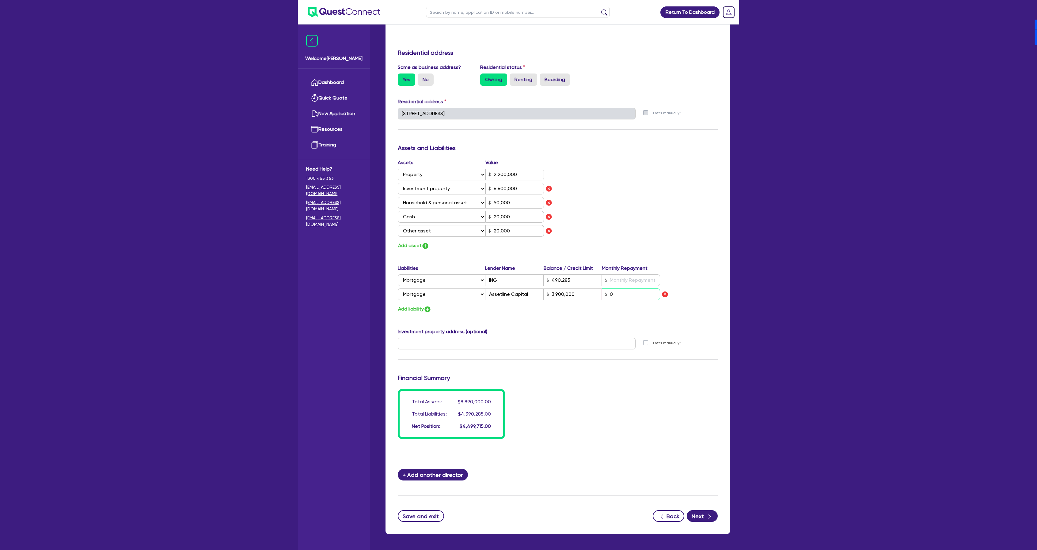
type input "6,600,000"
type input "50,000"
type input "20,000"
type input "490,285"
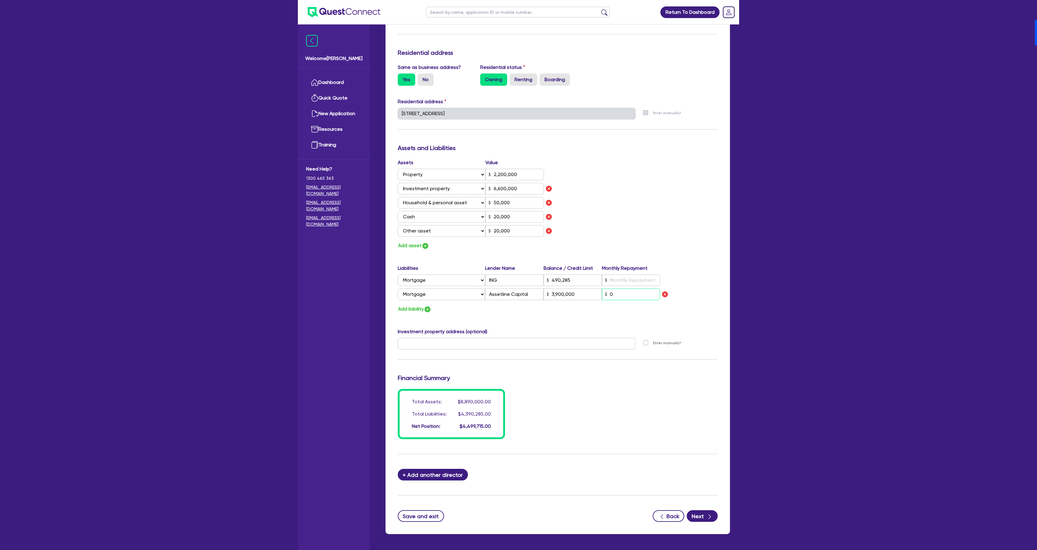
type input "3,900,000"
type input "0."
type input "0"
type input "0418 591 812"
type input "2,200,000"
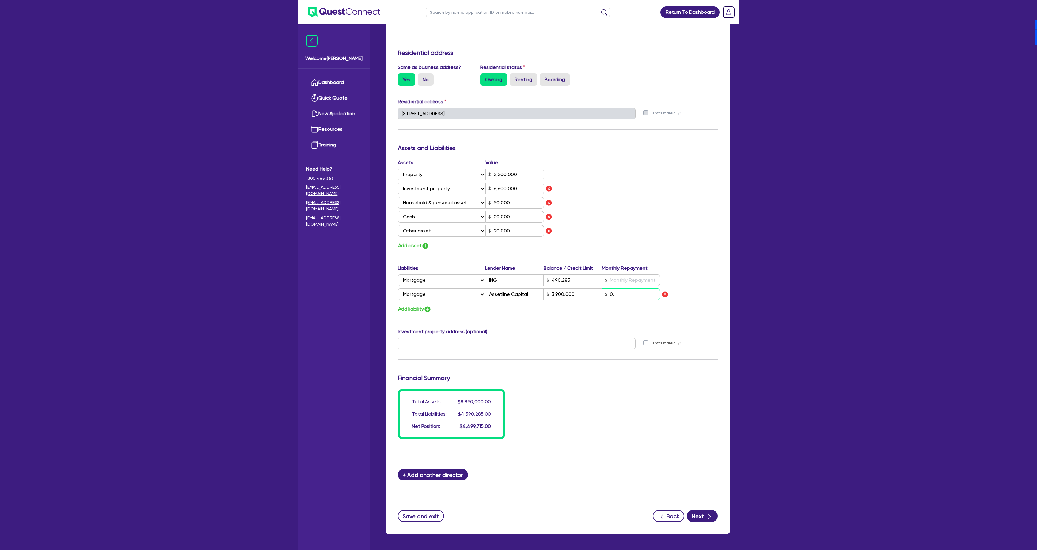
type input "6,600,000"
type input "50,000"
type input "20,000"
type input "490,285"
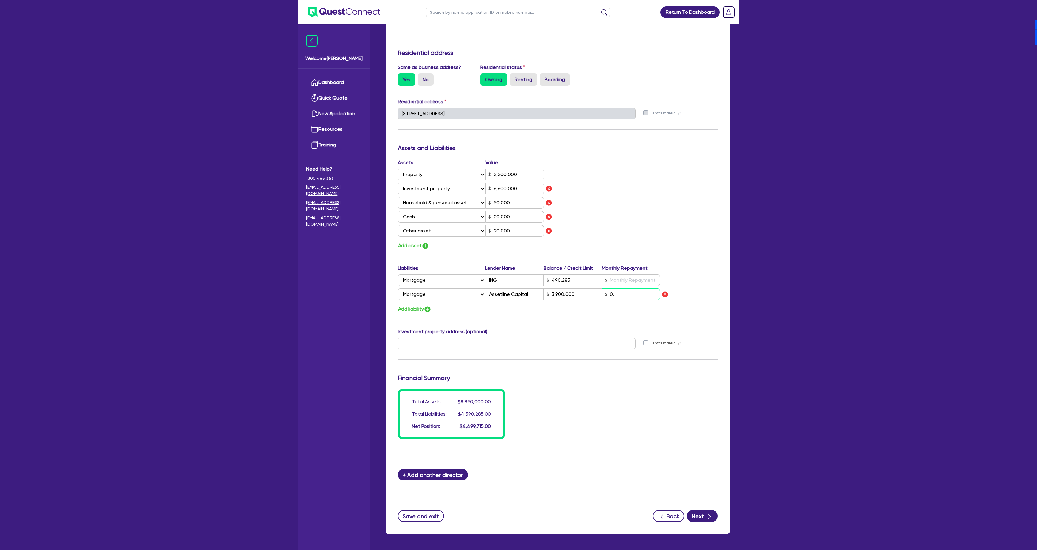
type input "3,900,000"
type input "0.0"
type input "0"
type input "0418 591 812"
type input "2,200,000"
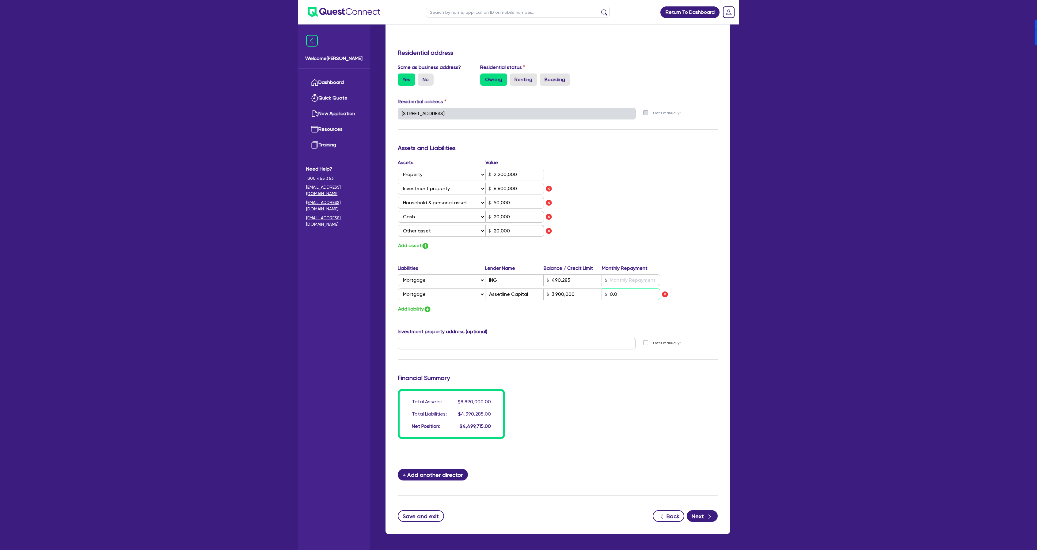
type input "6,600,000"
type input "50,000"
type input "20,000"
type input "490,285"
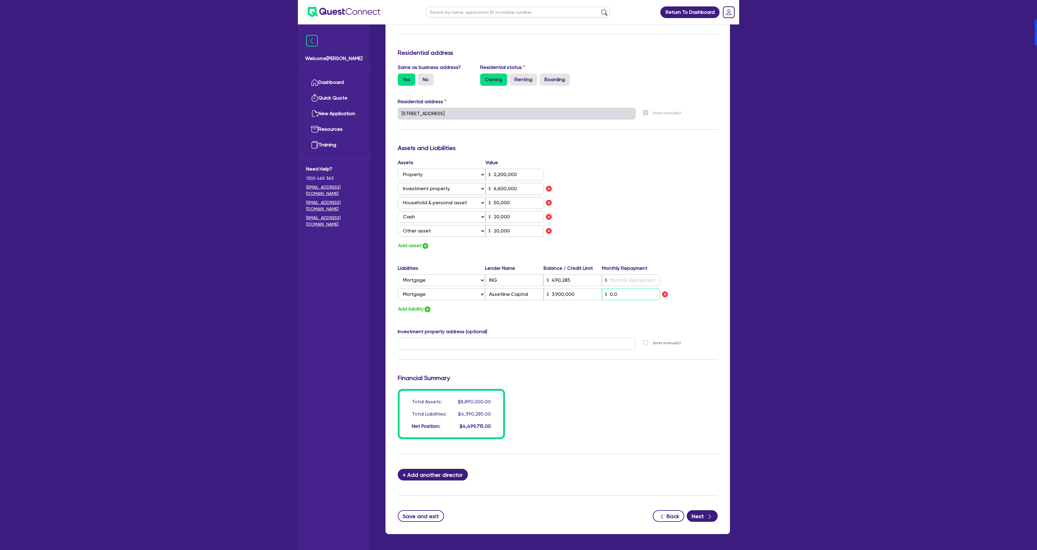
type input "3,900,000"
type input "0.01"
click at [636, 279] on input "text" at bounding box center [631, 281] width 58 height 12
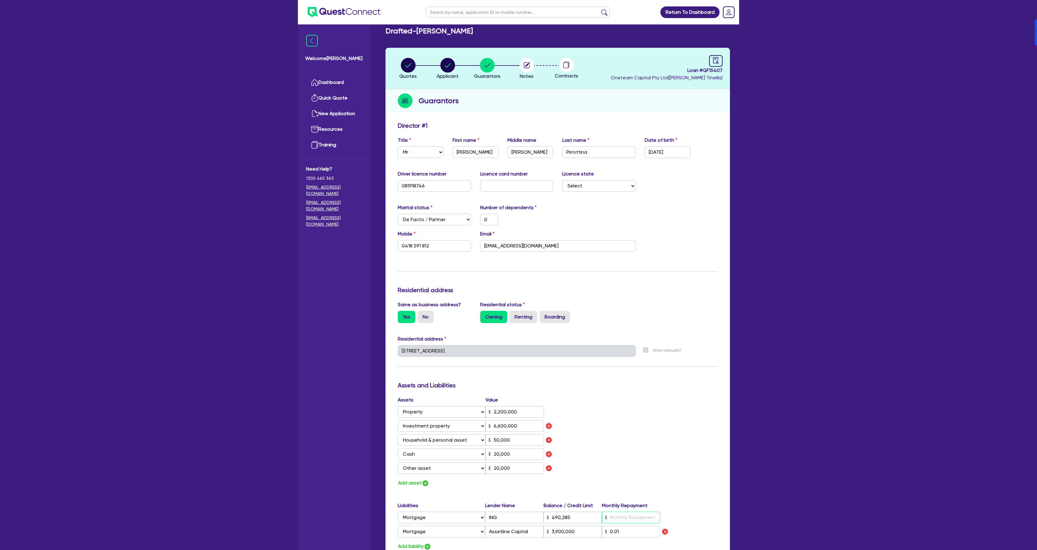
scroll to position [0, 0]
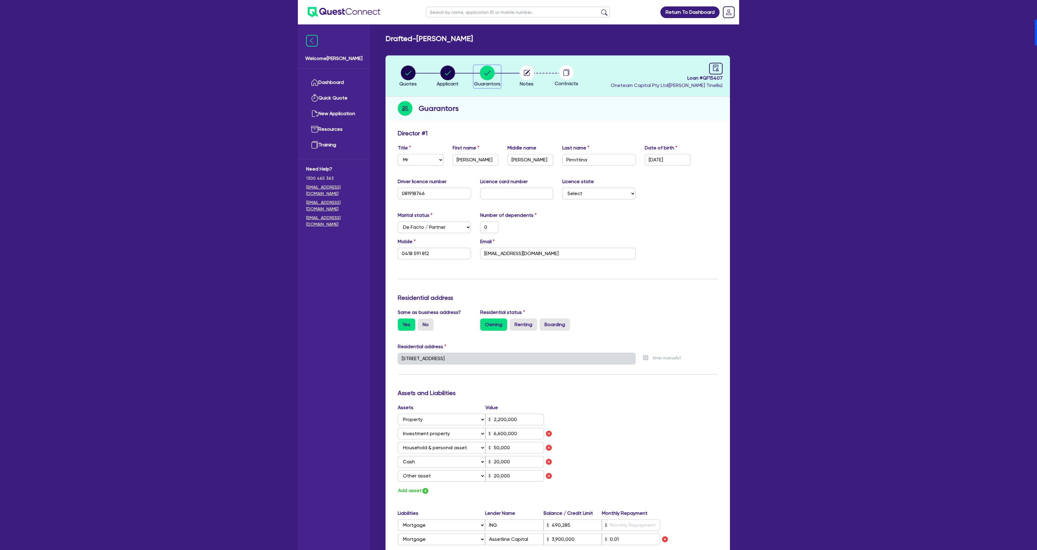
click at [483, 76] on circle "button" at bounding box center [487, 73] width 15 height 15
type input "0"
type input "0418 591 812"
type input "2,200,000"
type input "6,600,000"
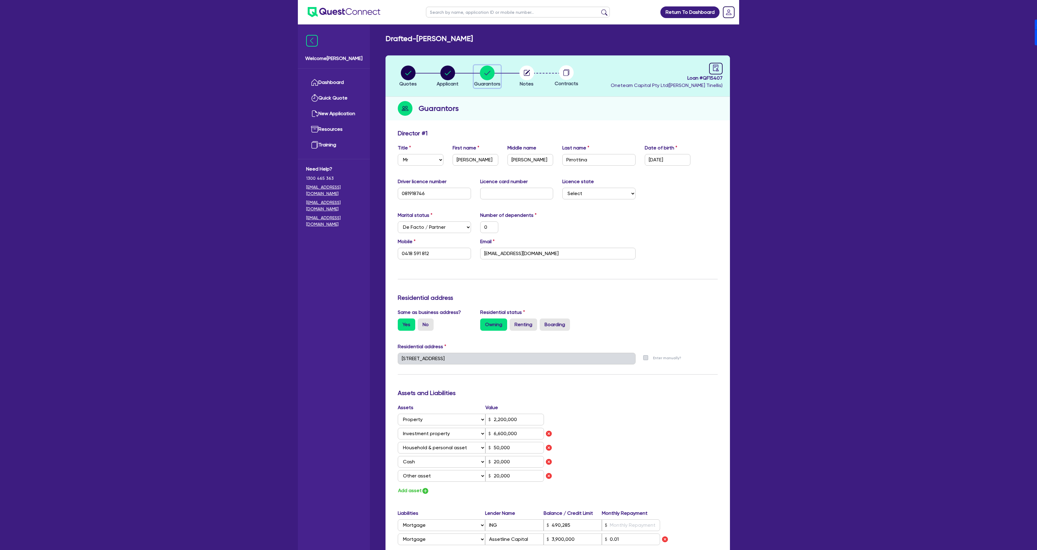
type input "50,000"
type input "20,000"
type input "490,285"
type input "3,900,000"
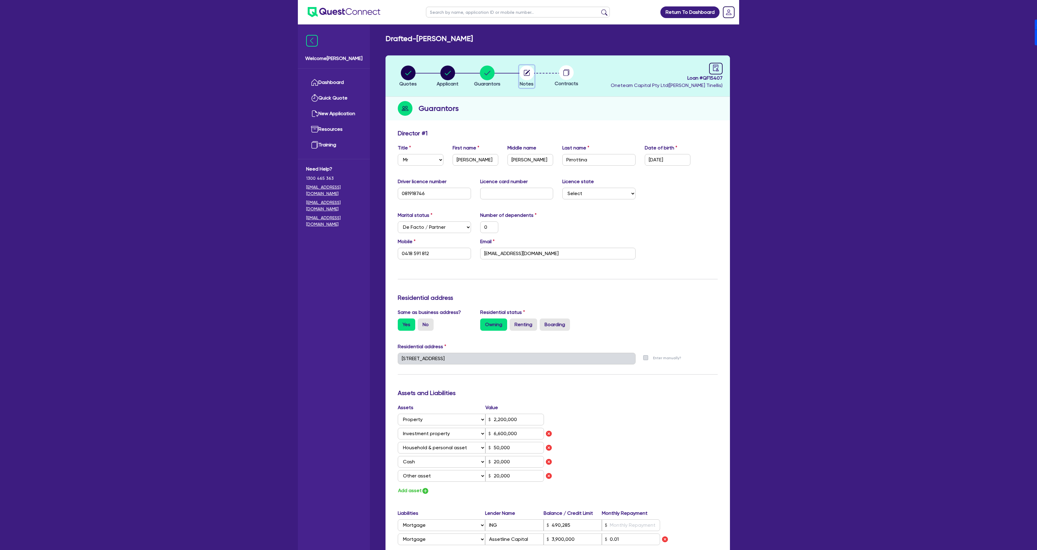
click at [531, 74] on circle "button" at bounding box center [526, 73] width 15 height 15
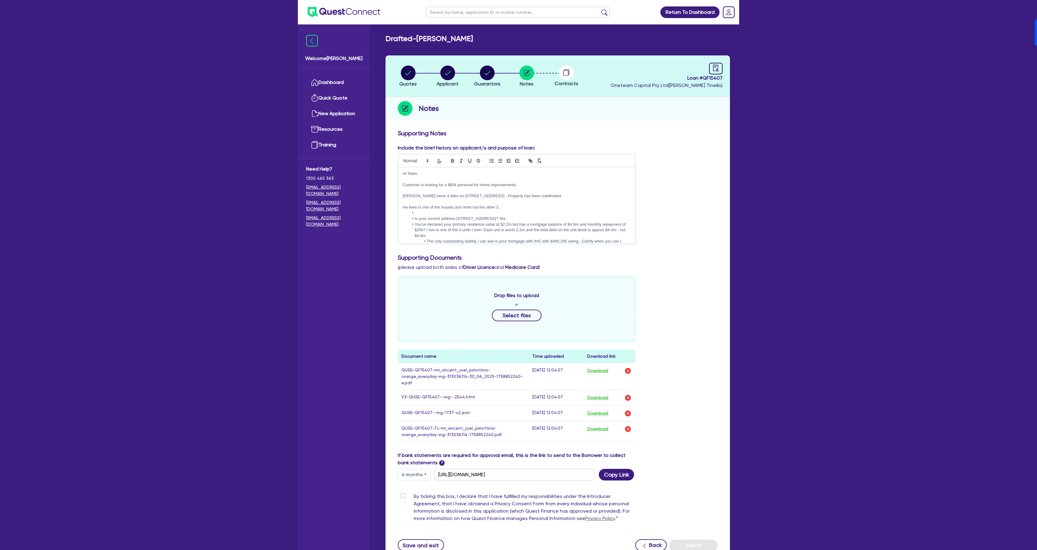
click at [586, 195] on p "Vincent owns 4 titles on 81 Mountain View Ave Miami QLD 4220 - Property has bee…" at bounding box center [517, 196] width 228 height 6
click at [521, 209] on p "He lives in one of the houses and rents out the other 3." at bounding box center [517, 208] width 228 height 6
click at [412, 70] on circle "button" at bounding box center [408, 73] width 15 height 15
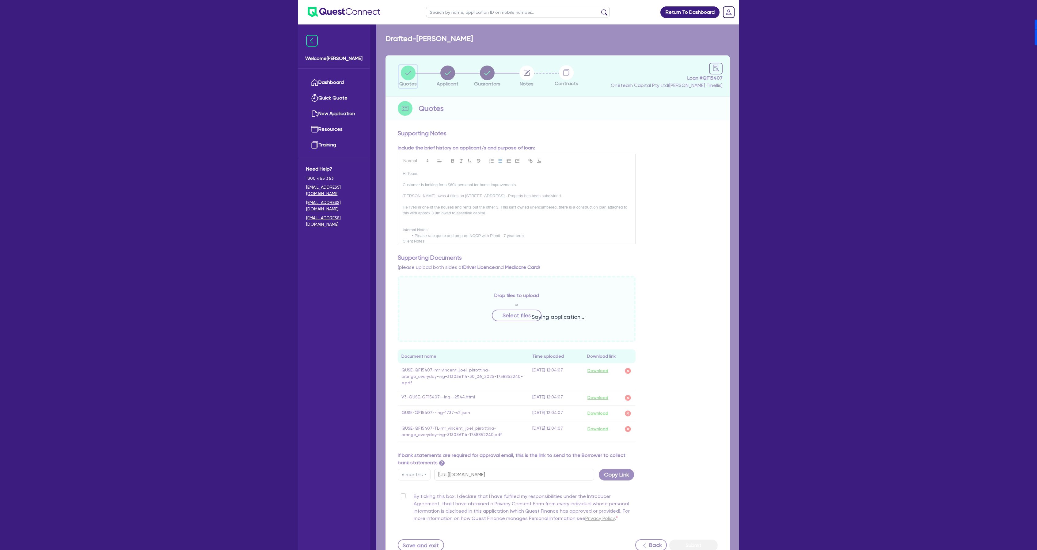
select select "Other"
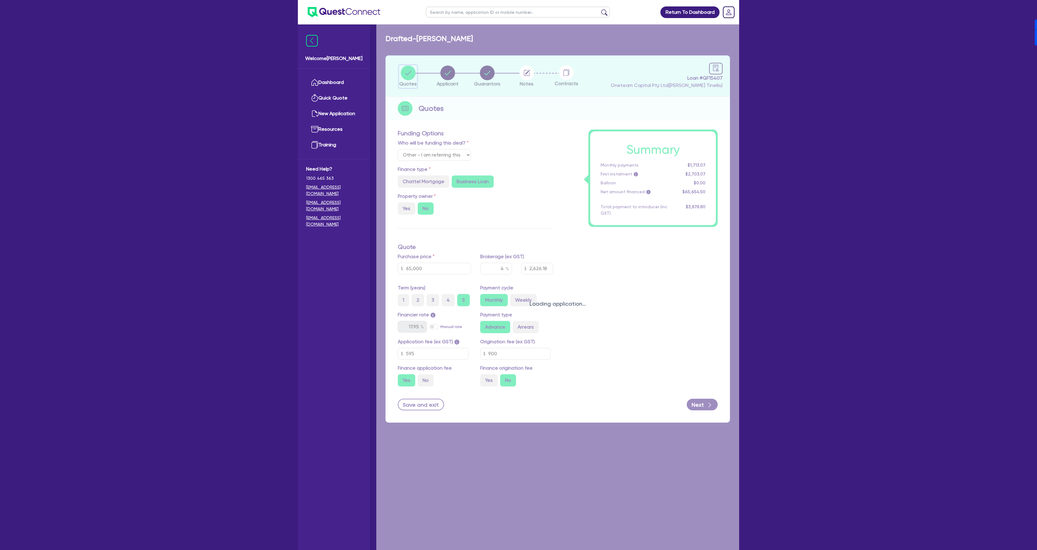
type input "65,000"
type input "2,626.18"
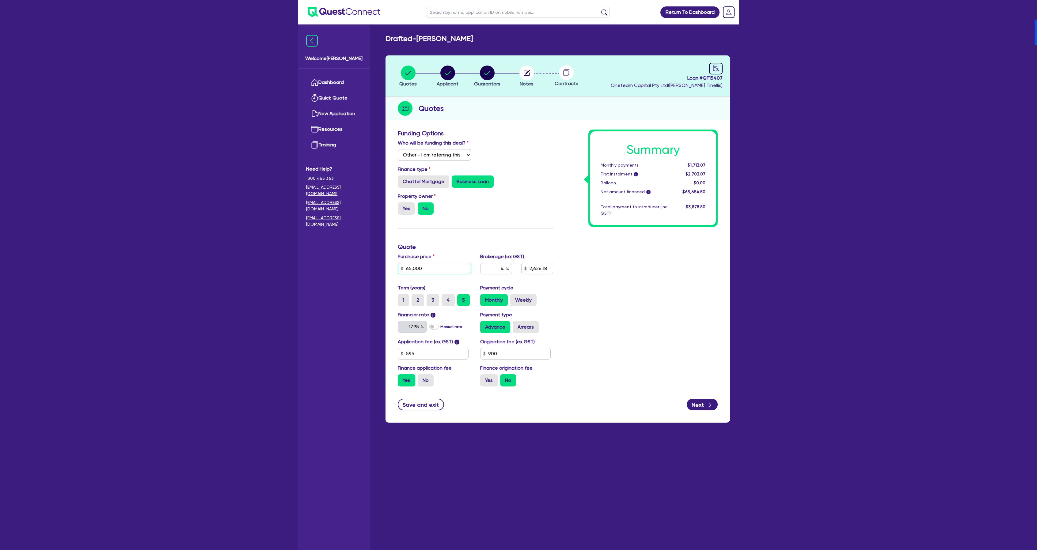
drag, startPoint x: 433, startPoint y: 269, endPoint x: 320, endPoint y: 266, distance: 113.1
click at [320, 267] on div "Welcome Dean Dashboard Quick Quote New Application Ref Company Ref Salesperson …" at bounding box center [518, 287] width 441 height 575
type input "60"
type input "2,626.18"
type input "600"
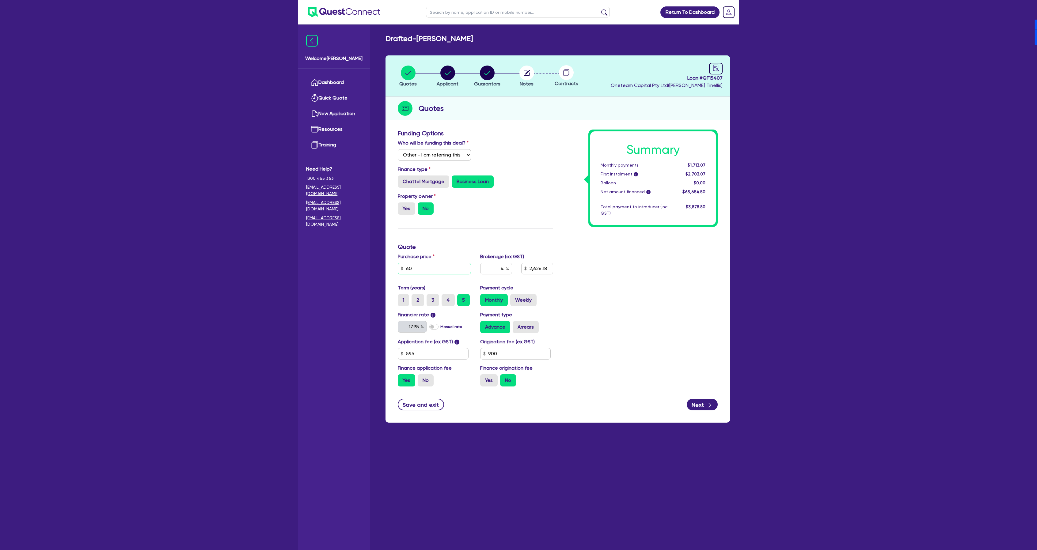
type input "2,626.18"
type input "6,000"
type input "2,626.18"
type input "60,000"
type input "2,626.18"
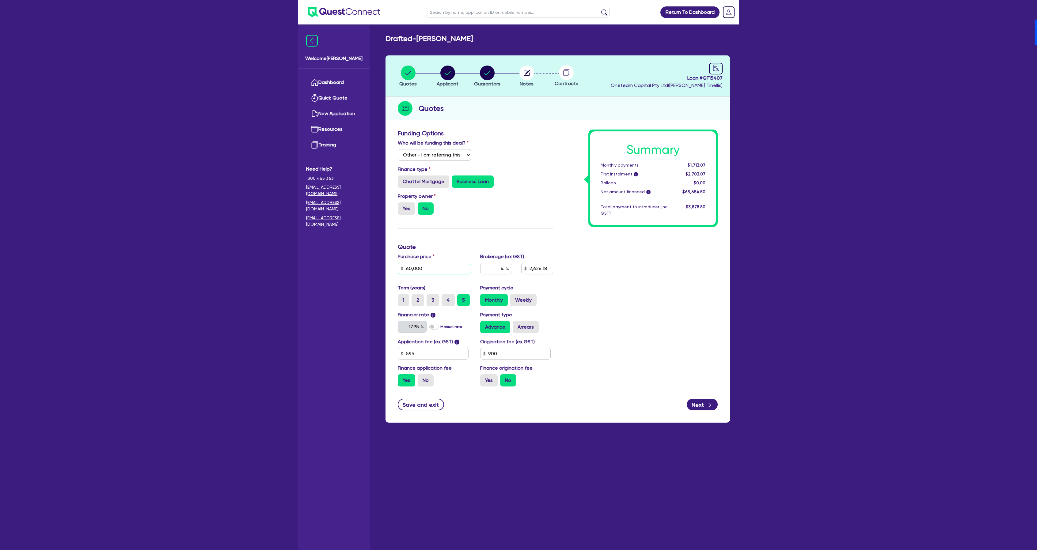
type input "60,000"
click at [525, 72] on circle "button" at bounding box center [526, 73] width 15 height 15
type input "2,426.18"
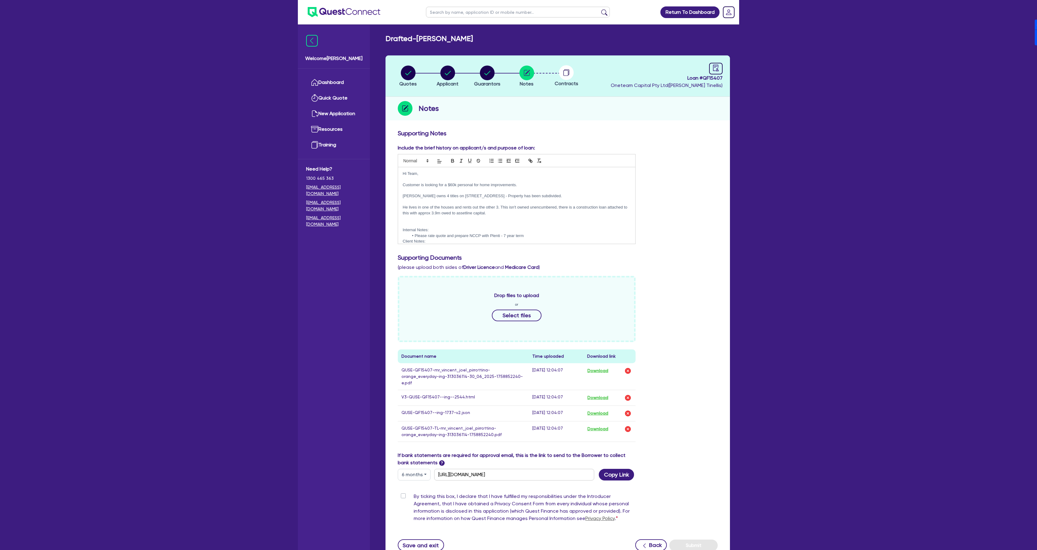
click at [526, 237] on li "Please rate quote and prepare NCCP with Plenti - 7 year term" at bounding box center [520, 236] width 222 height 6
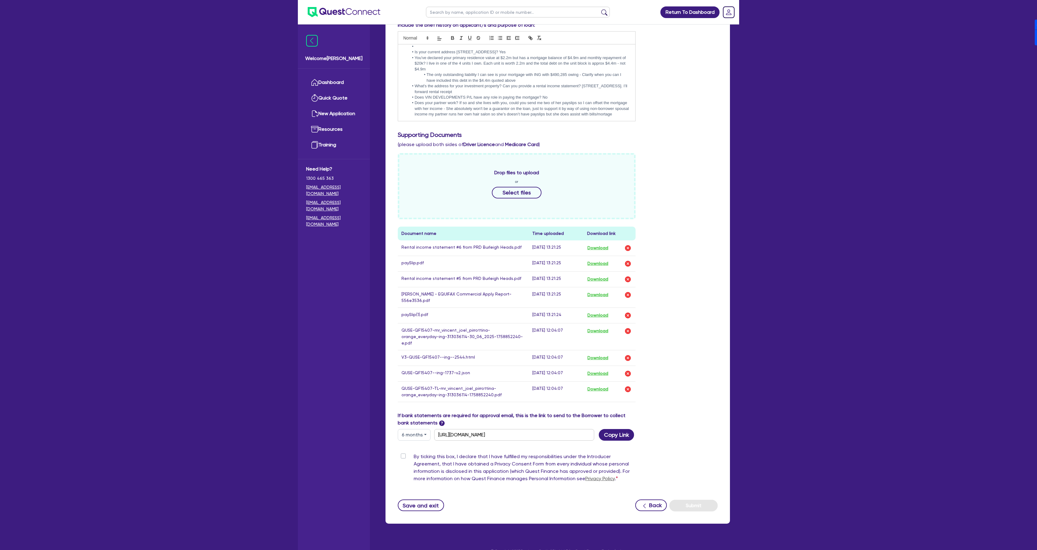
scroll to position [130, 0]
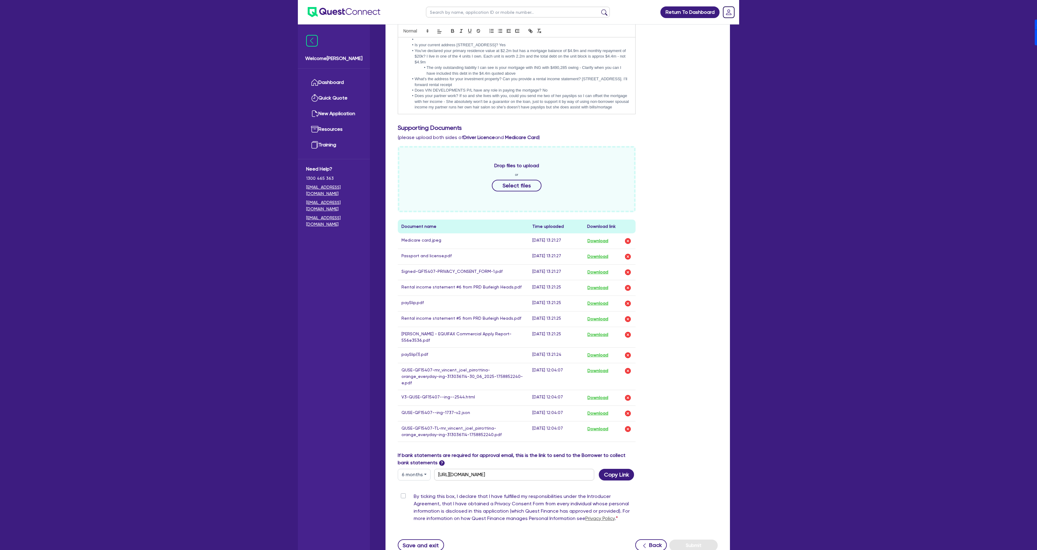
click at [414, 493] on label "By ticking this box, I declare that I have fulfilled my responsibilities under …" at bounding box center [525, 509] width 222 height 32
click at [401, 493] on input "By ticking this box, I declare that I have fulfilled my responsibilities under …" at bounding box center [400, 496] width 5 height 6
checkbox input "true"
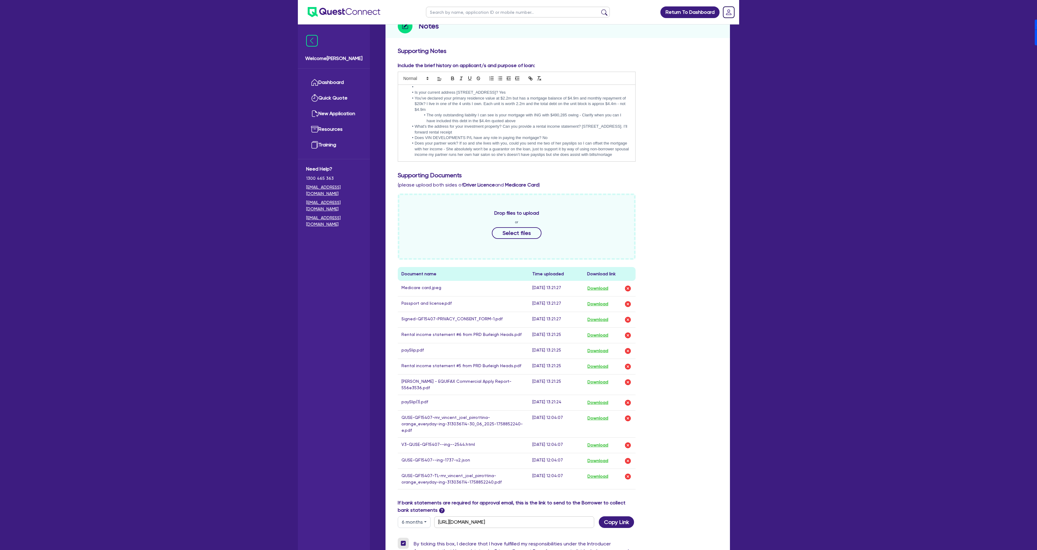
scroll to position [0, 0]
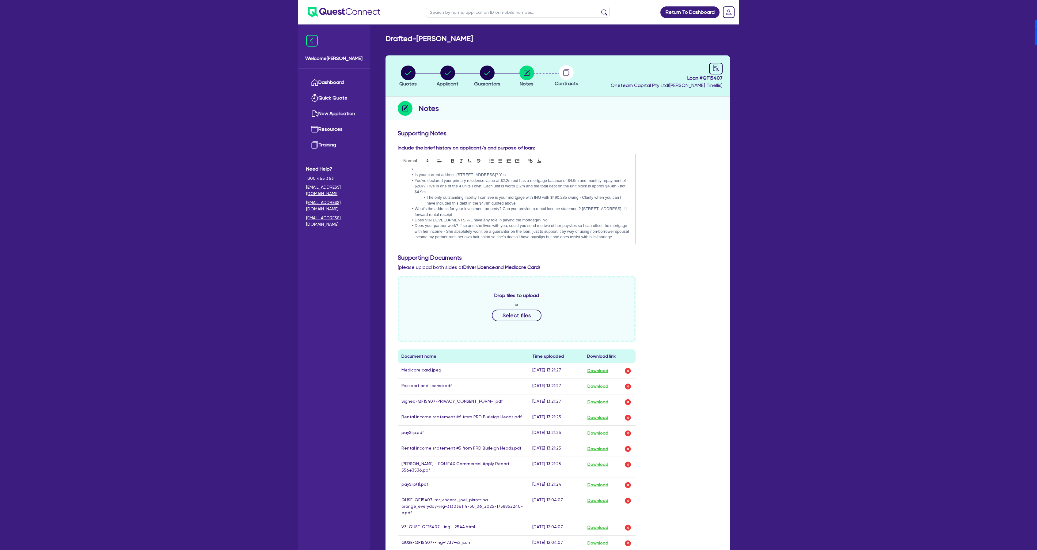
click at [712, 78] on span "Loan # QF15407" at bounding box center [667, 77] width 112 height 7
copy span "QF15407"
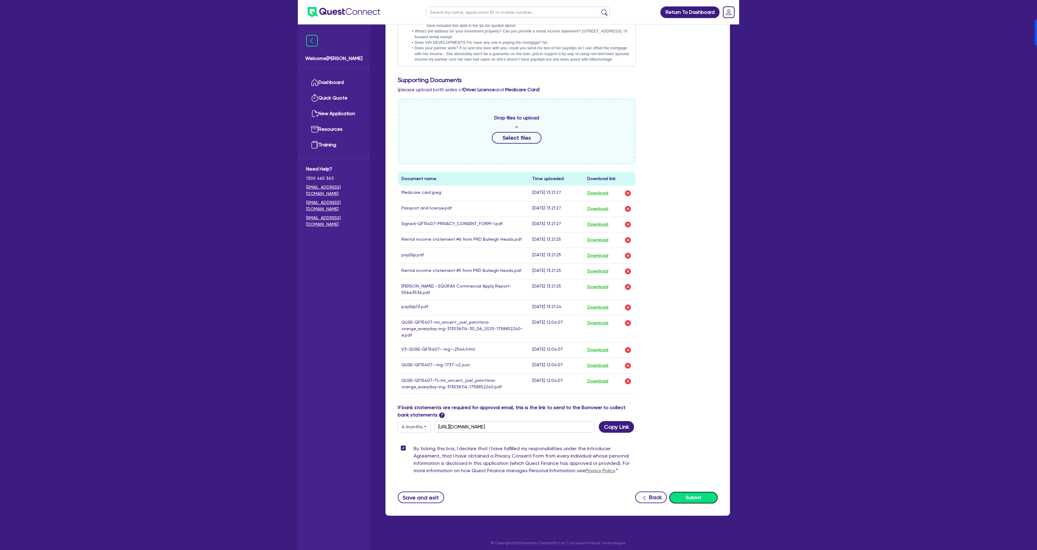
click at [717, 496] on button "Submit" at bounding box center [693, 498] width 48 height 12
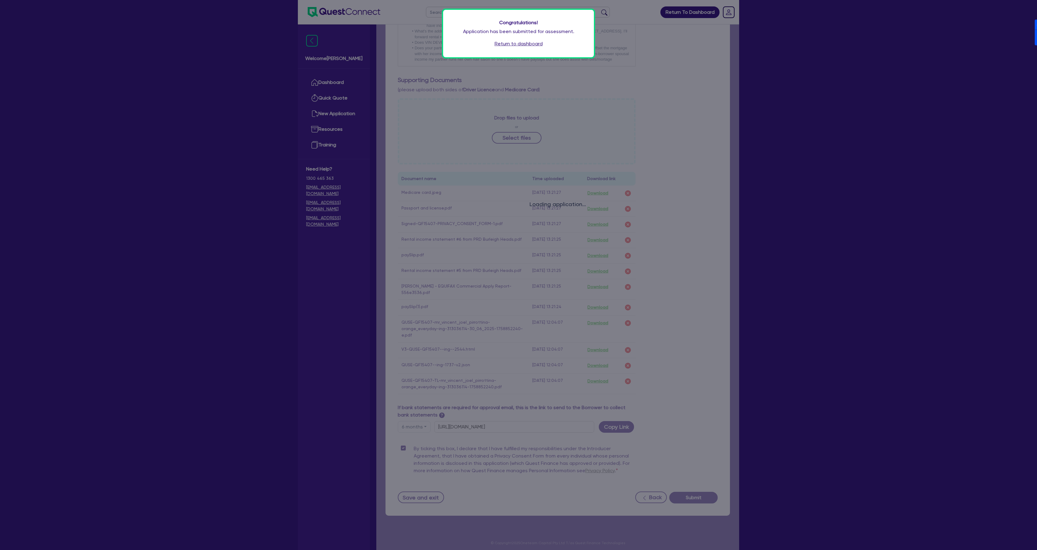
click at [510, 44] on link "Return to dashboard" at bounding box center [519, 43] width 48 height 7
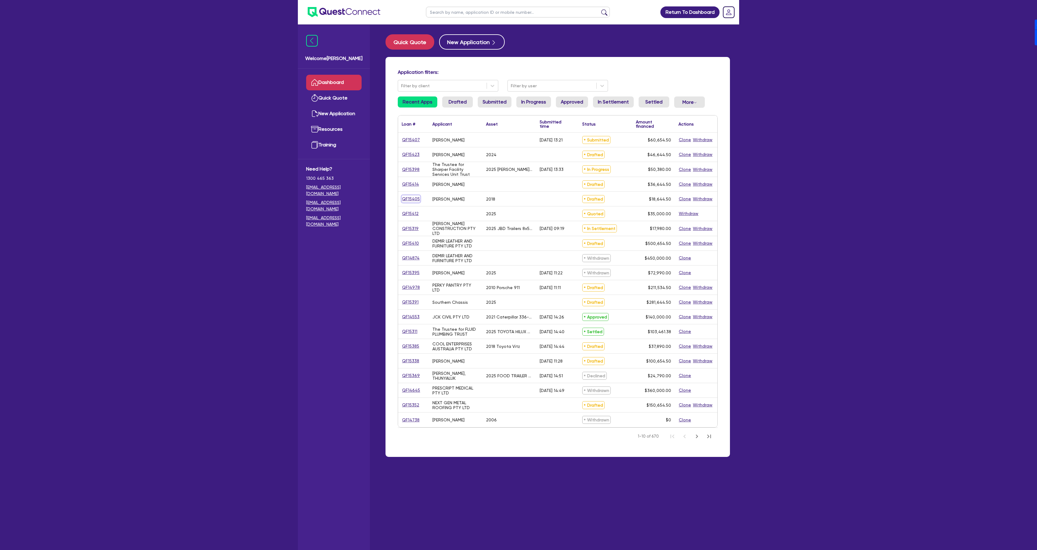
click at [408, 202] on link "QF15405" at bounding box center [411, 198] width 18 height 7
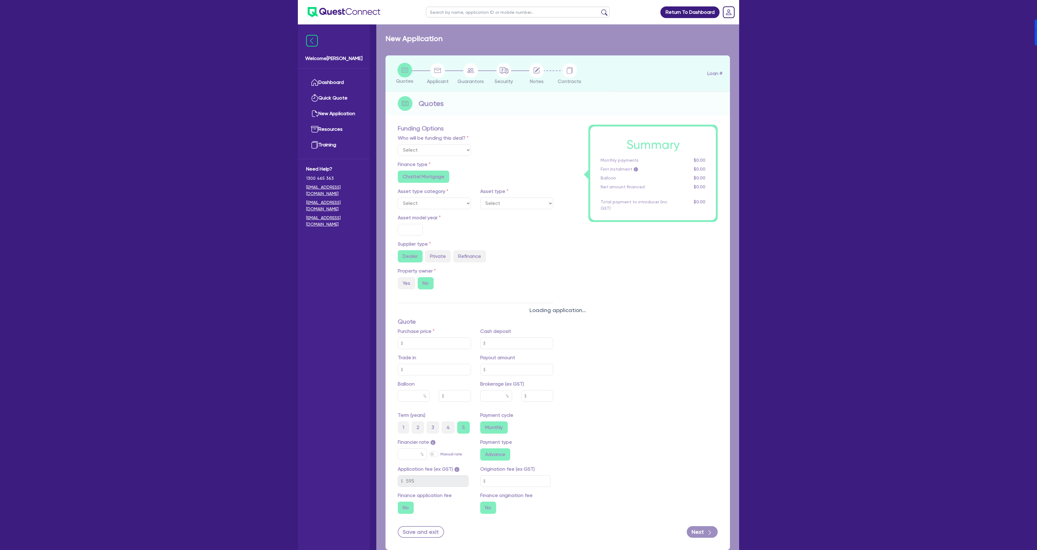
select select "Other"
select select "CARS_AND_LIGHT_TRUCKS"
type input "2018"
type input "17,000"
type input "4"
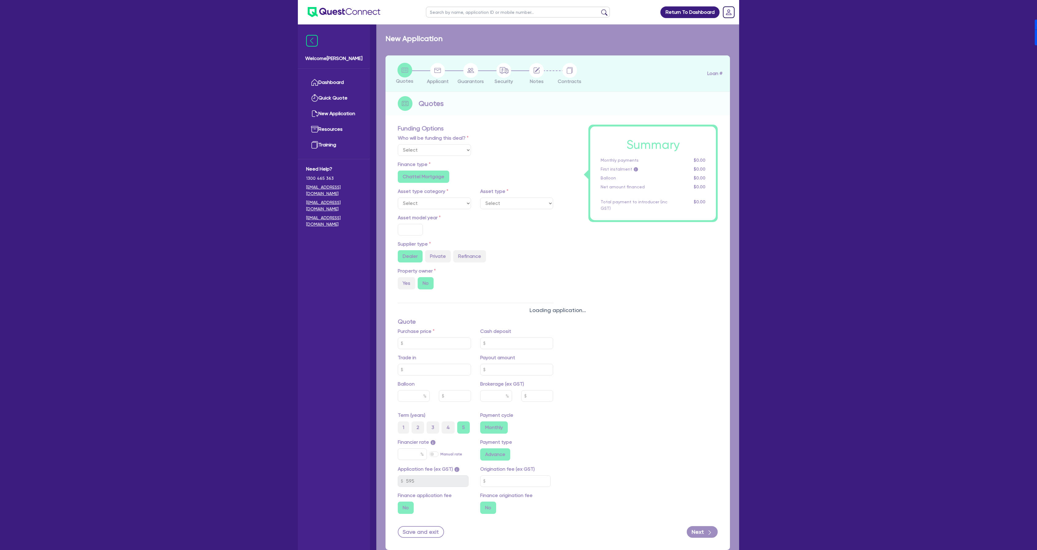
type input "745.78"
type input "17.95"
radio input "false"
type input "900"
radio input "true"
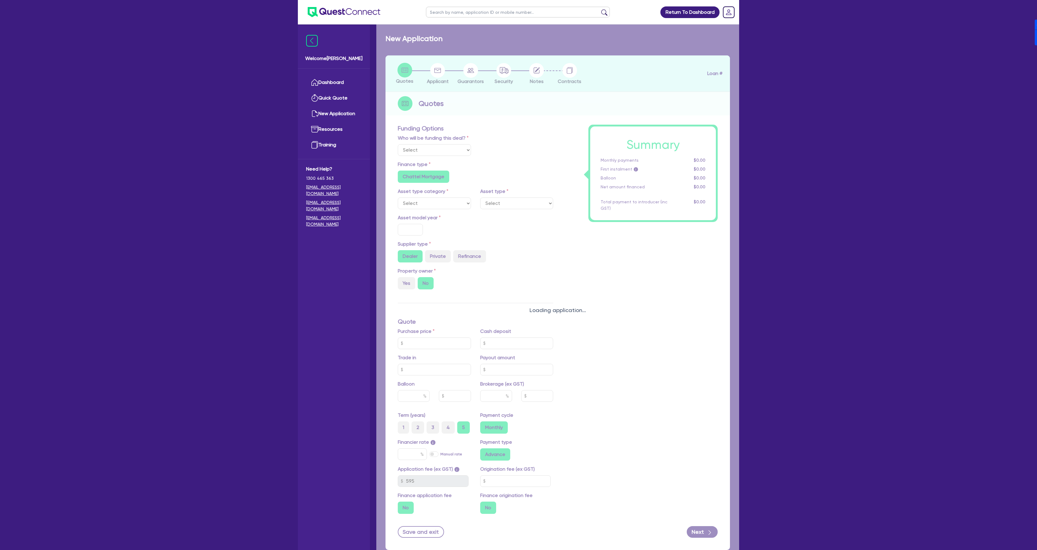
radio input "true"
select select "PASSENGER_VEHICLES"
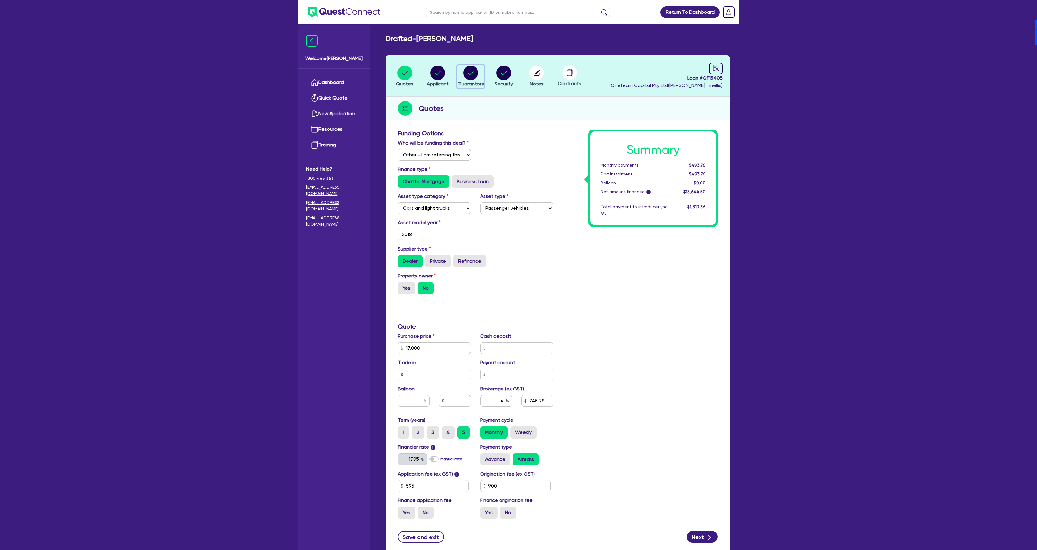
click at [470, 77] on circle "button" at bounding box center [470, 73] width 15 height 15
select select "MRS"
select select "VIC"
select select "SINGLE"
select select "HOUSEHOLD_PERSONAL"
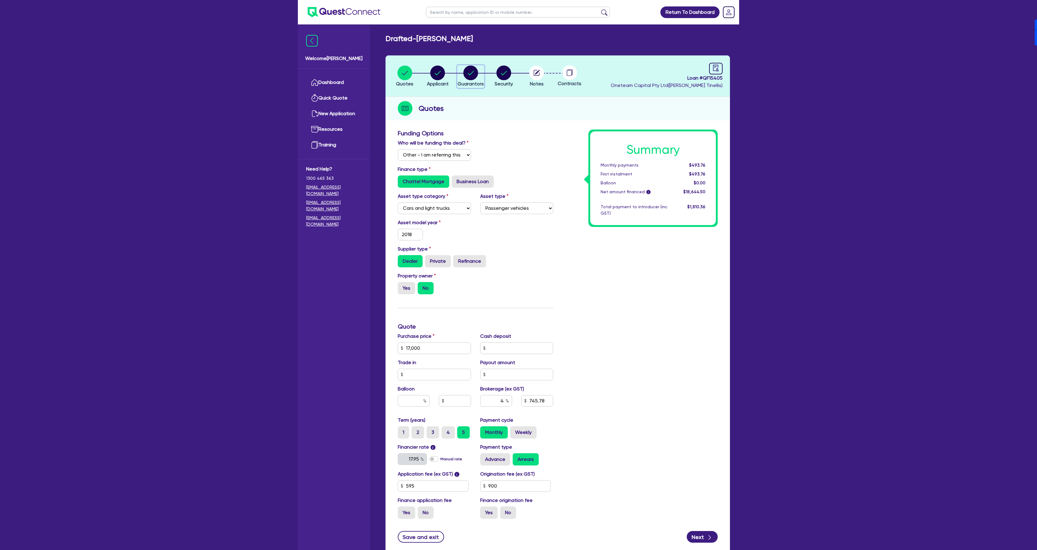
select select "VEHICLE"
select select "CASH"
select select "OTHER"
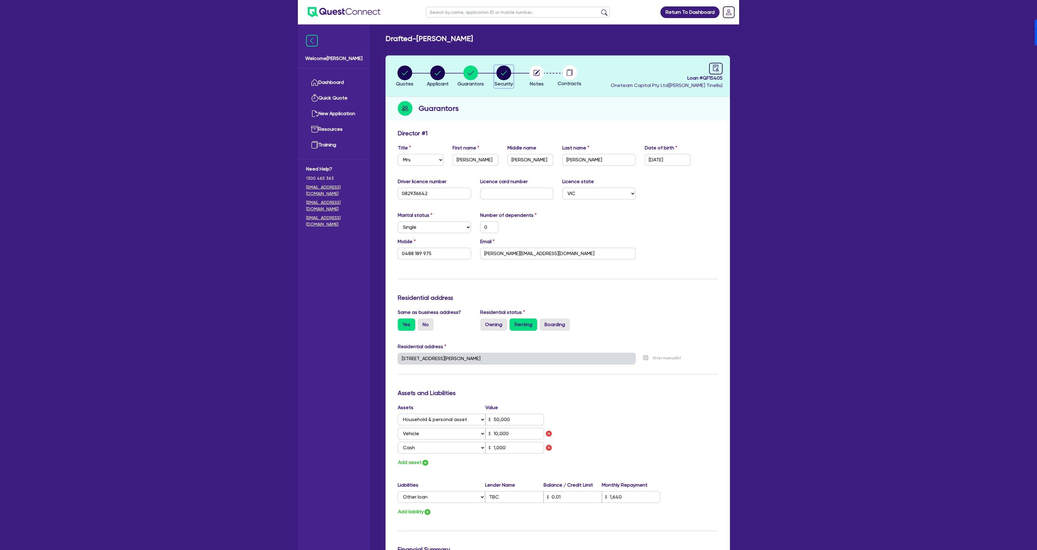
click at [509, 73] on circle "button" at bounding box center [503, 73] width 15 height 15
select select "CARS_AND_LIGHT_TRUCKS"
select select "PASSENGER_VEHICLES"
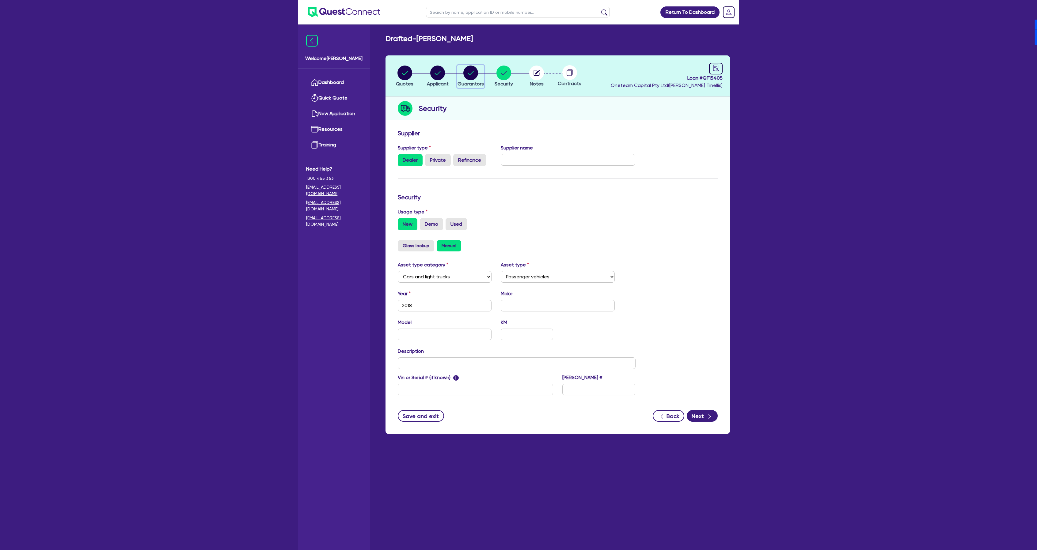
click at [475, 75] on circle "button" at bounding box center [470, 73] width 15 height 15
select select "MRS"
select select "VIC"
select select "SINGLE"
select select "HOUSEHOLD_PERSONAL"
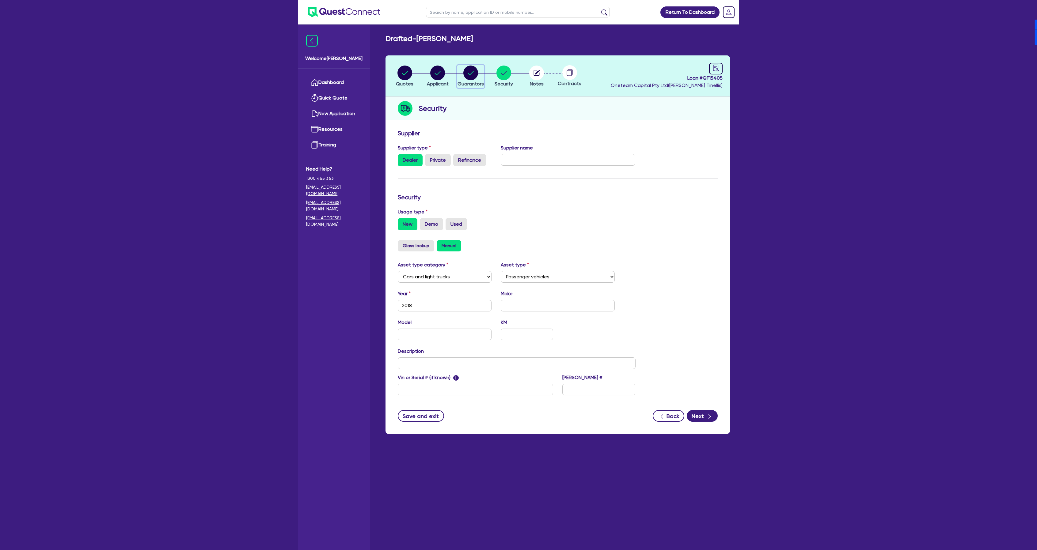
select select "VEHICLE"
select select "CASH"
select select "OTHER"
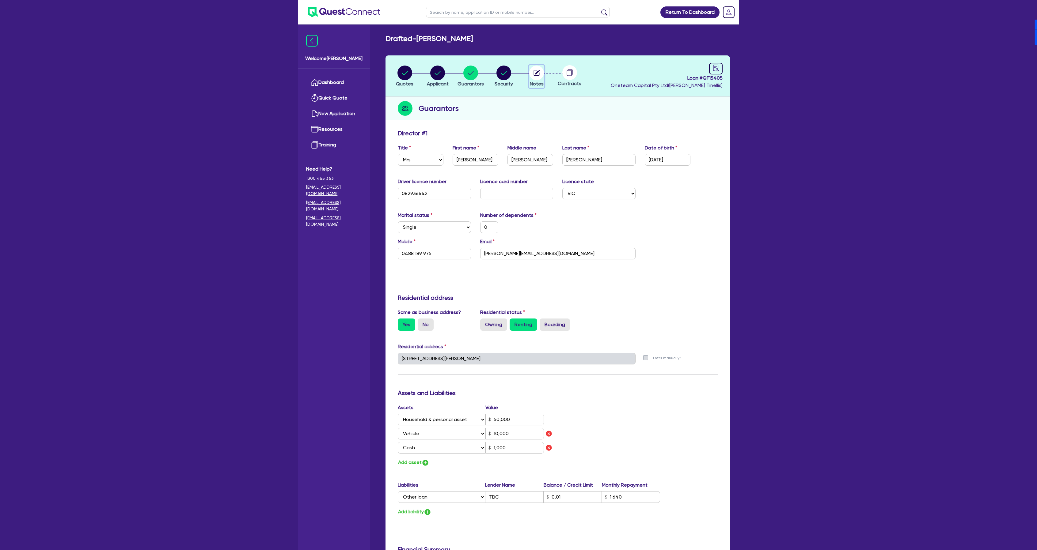
click at [530, 75] on circle "button" at bounding box center [536, 73] width 15 height 15
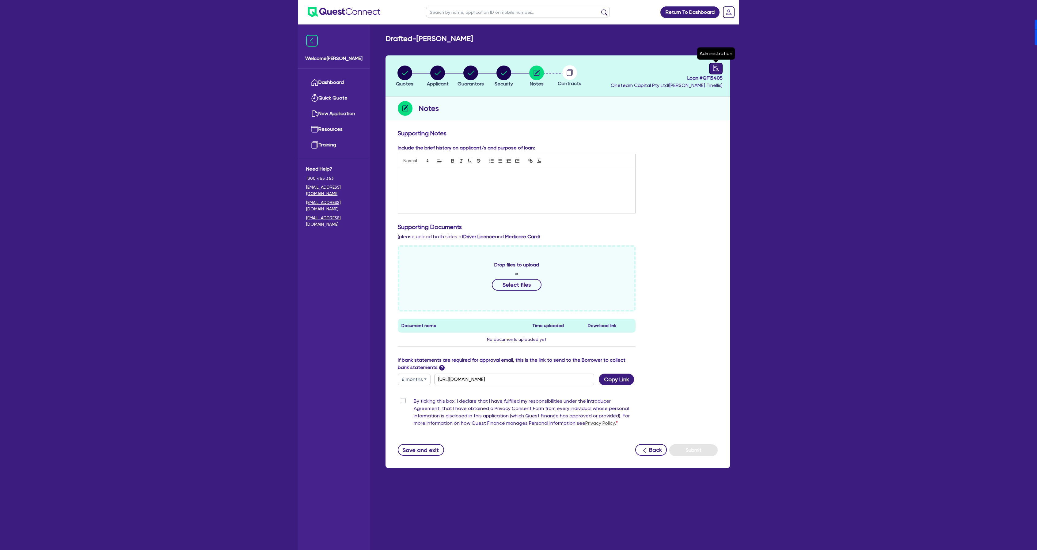
click at [715, 69] on icon "audit" at bounding box center [715, 68] width 7 height 7
select select "DRAFTED_NEW"
select select "Other"
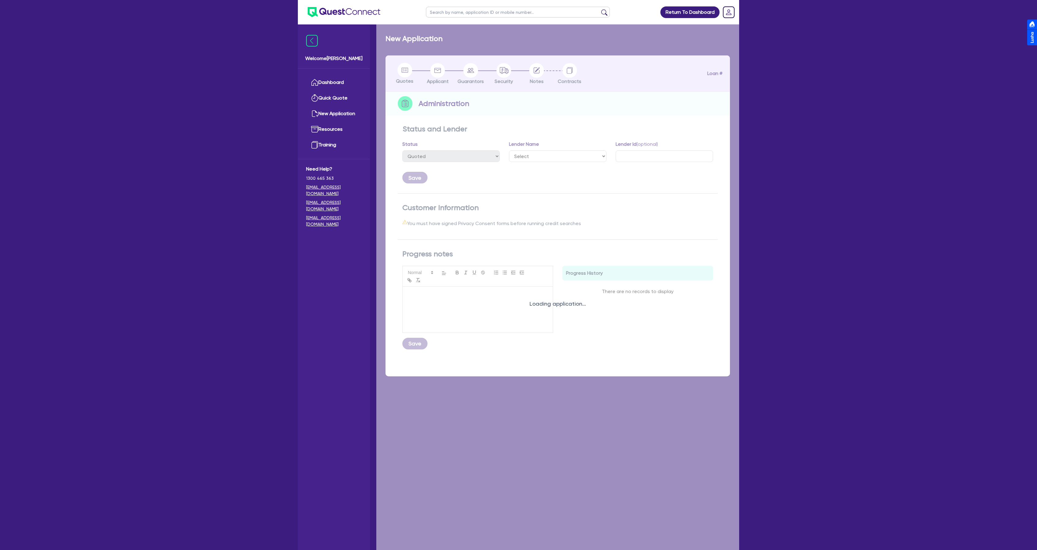
select select "DRAFTED_NEW"
select select "Other"
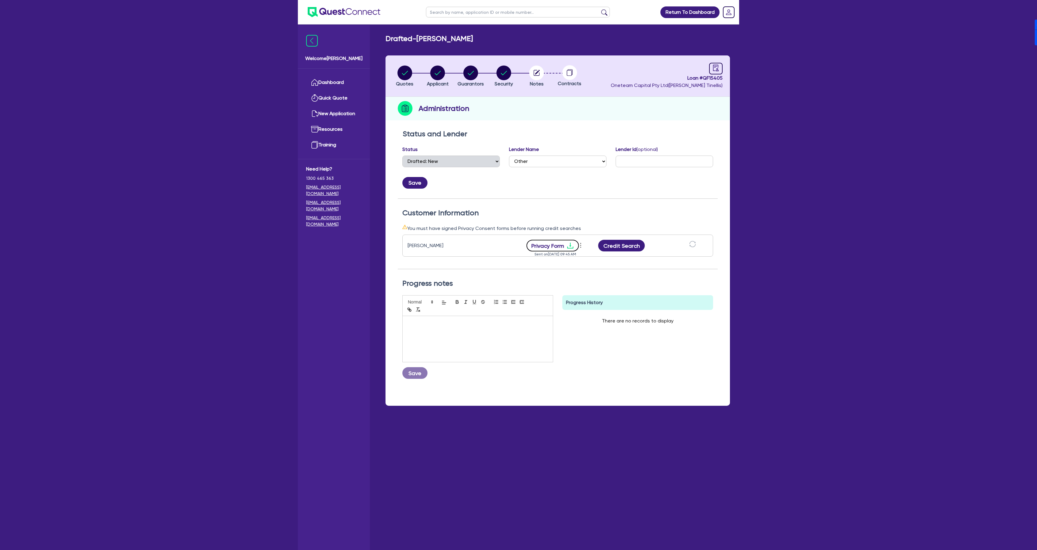
click at [560, 241] on button "Privacy Form" at bounding box center [552, 246] width 53 height 12
drag, startPoint x: 637, startPoint y: 248, endPoint x: 627, endPoint y: 258, distance: 15.0
click at [637, 248] on button "Credit Search" at bounding box center [621, 246] width 47 height 12
click at [613, 243] on button "Credit Report" at bounding box center [622, 246] width 56 height 12
click at [541, 71] on circle "button" at bounding box center [536, 73] width 15 height 15
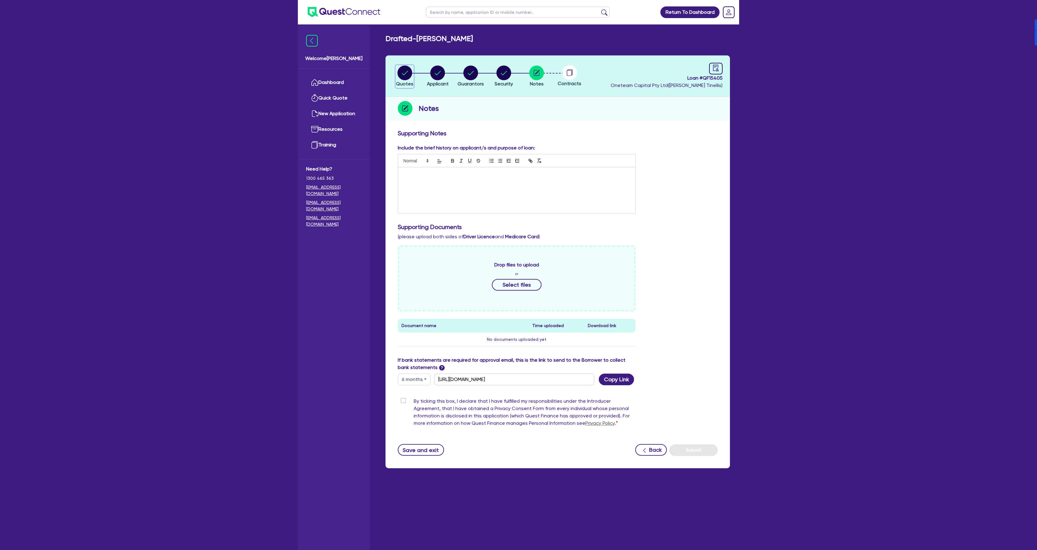
click at [410, 68] on circle "button" at bounding box center [404, 73] width 15 height 15
select select "Other"
select select "CARS_AND_LIGHT_TRUCKS"
select select "PASSENGER_VEHICLES"
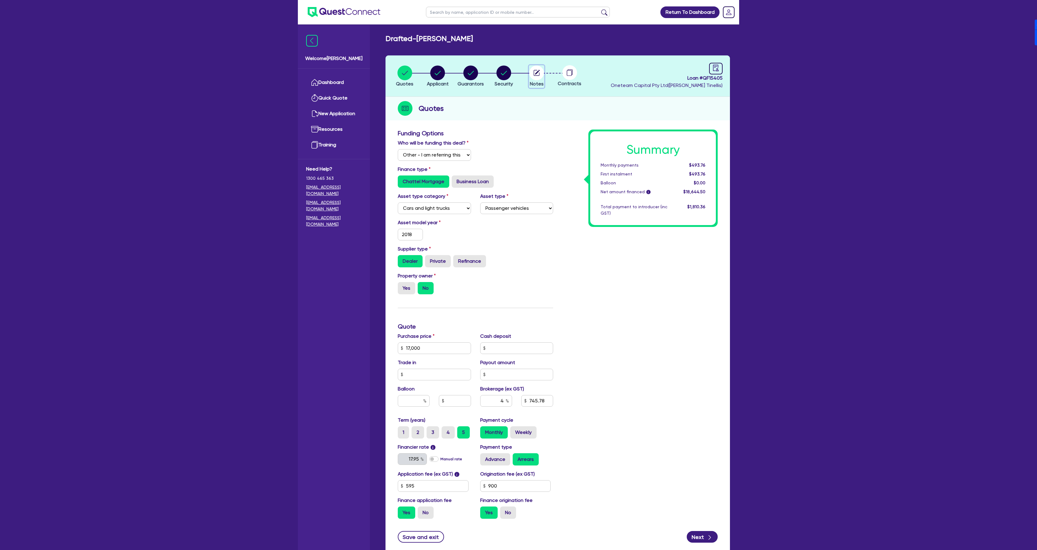
click at [532, 74] on circle "button" at bounding box center [536, 73] width 15 height 15
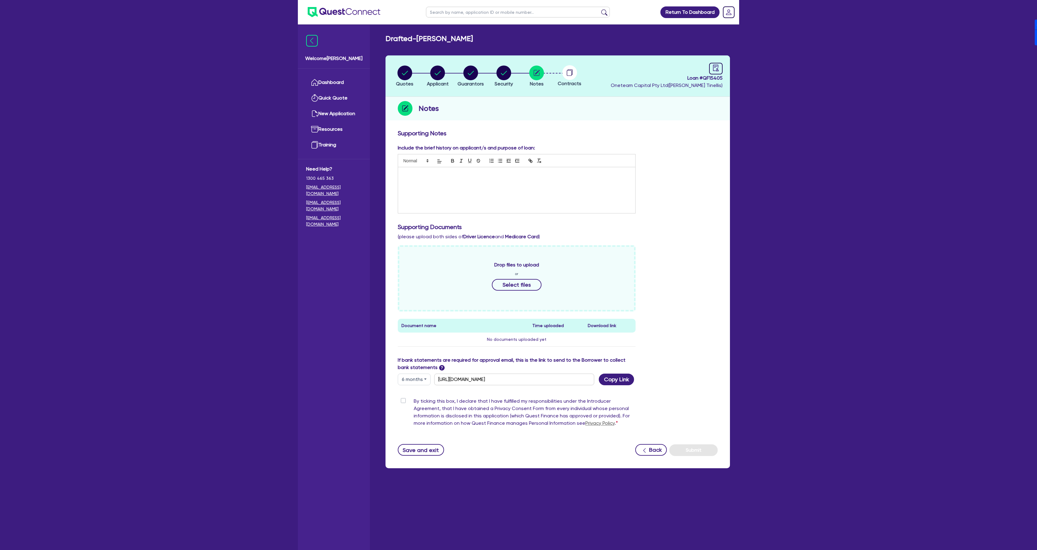
click at [458, 192] on div at bounding box center [516, 190] width 237 height 46
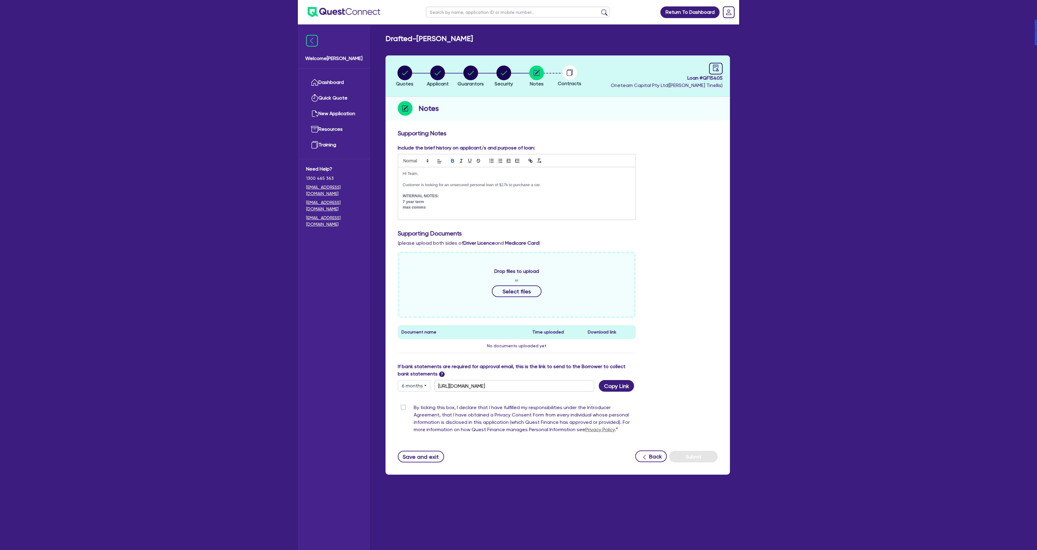
click at [575, 179] on p at bounding box center [517, 180] width 228 height 6
click at [571, 184] on p "Customer is looking for an unsecured personal loan of $17k to purchase a car." at bounding box center [517, 185] width 228 height 6
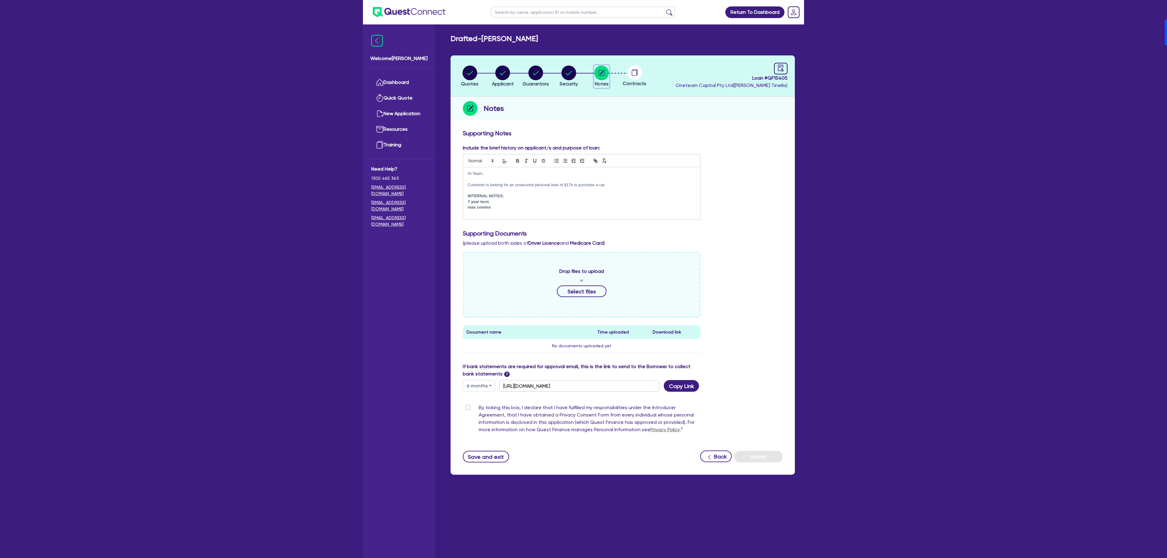
click at [601, 78] on circle "button" at bounding box center [601, 73] width 15 height 15
drag, startPoint x: 195, startPoint y: 156, endPoint x: 200, endPoint y: 155, distance: 4.3
click at [196, 156] on div "Return To Dashboard Edit Profile Logout Welcome [PERSON_NAME] Dashboard Quick Q…" at bounding box center [583, 291] width 1167 height 583
drag, startPoint x: 526, startPoint y: 72, endPoint x: 530, endPoint y: 77, distance: 5.8
click at [526, 72] on div "button" at bounding box center [536, 73] width 26 height 15
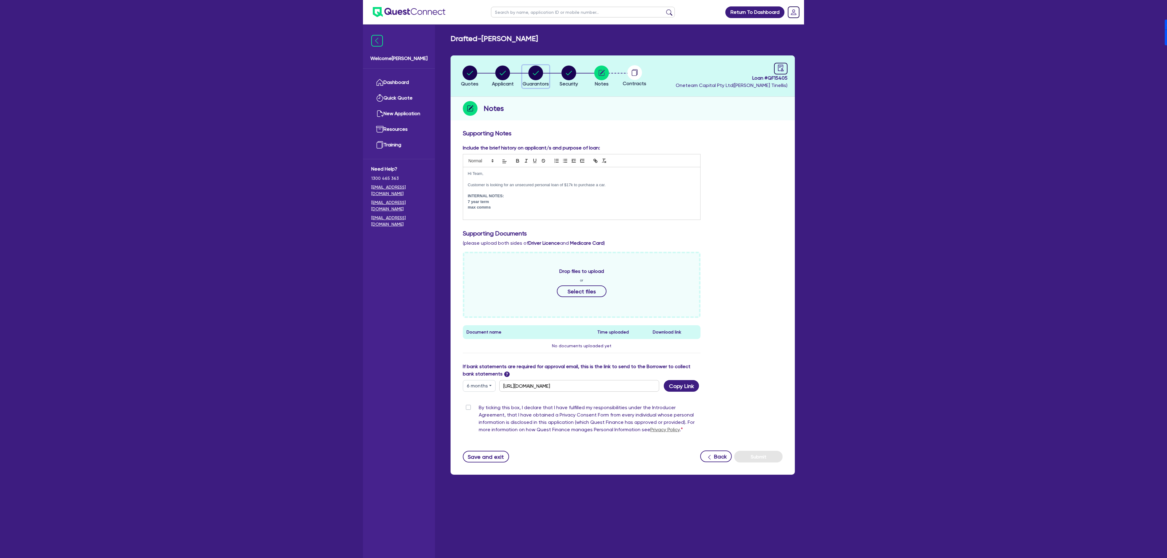
select select "MRS"
select select "VIC"
select select "SINGLE"
select select "HOUSEHOLD_PERSONAL"
select select "VEHICLE"
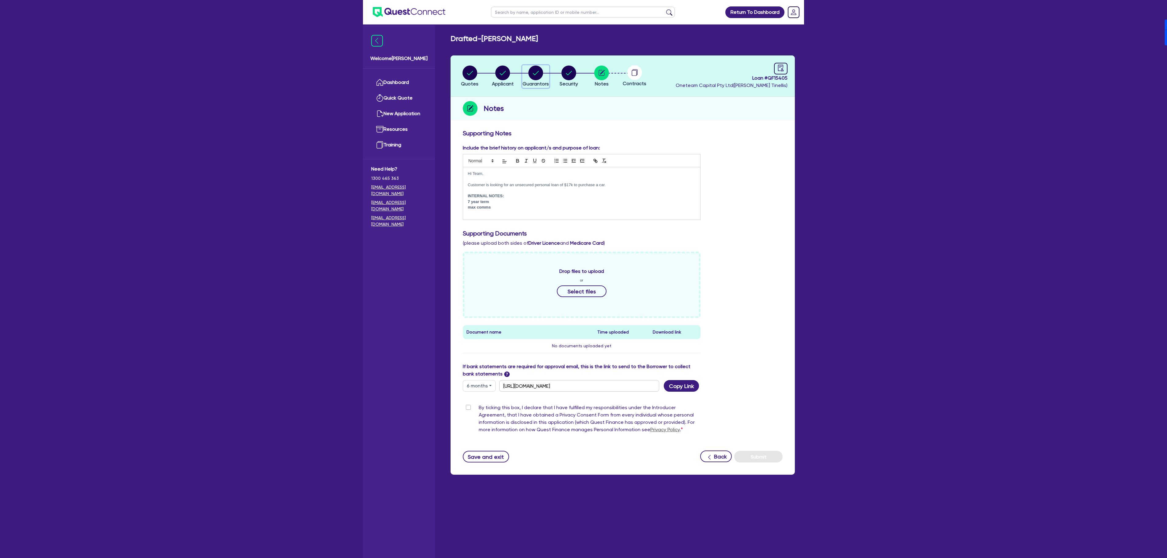
select select "CASH"
select select "OTHER"
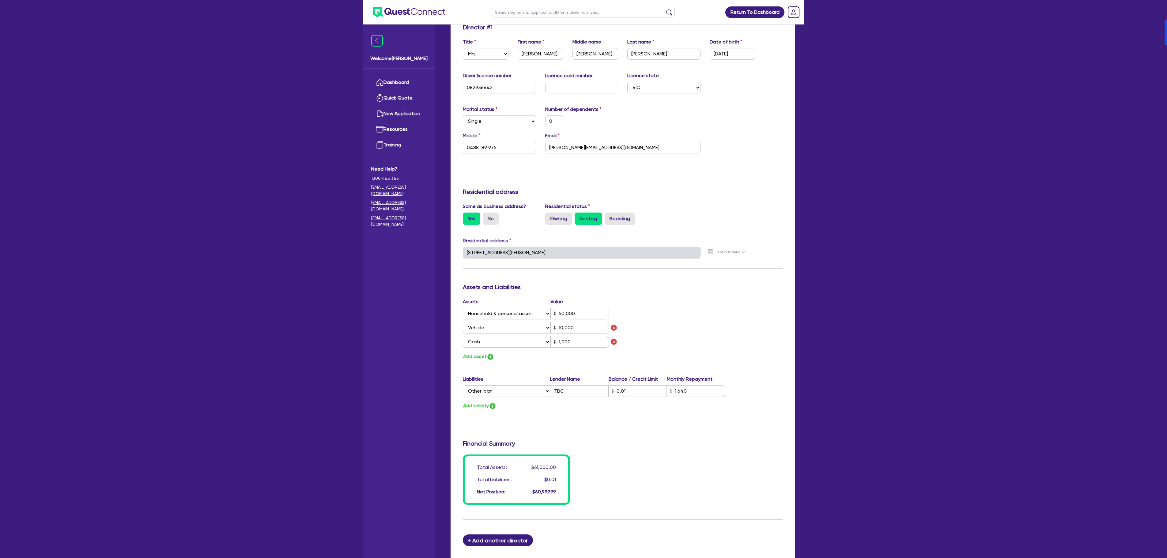
scroll to position [123, 0]
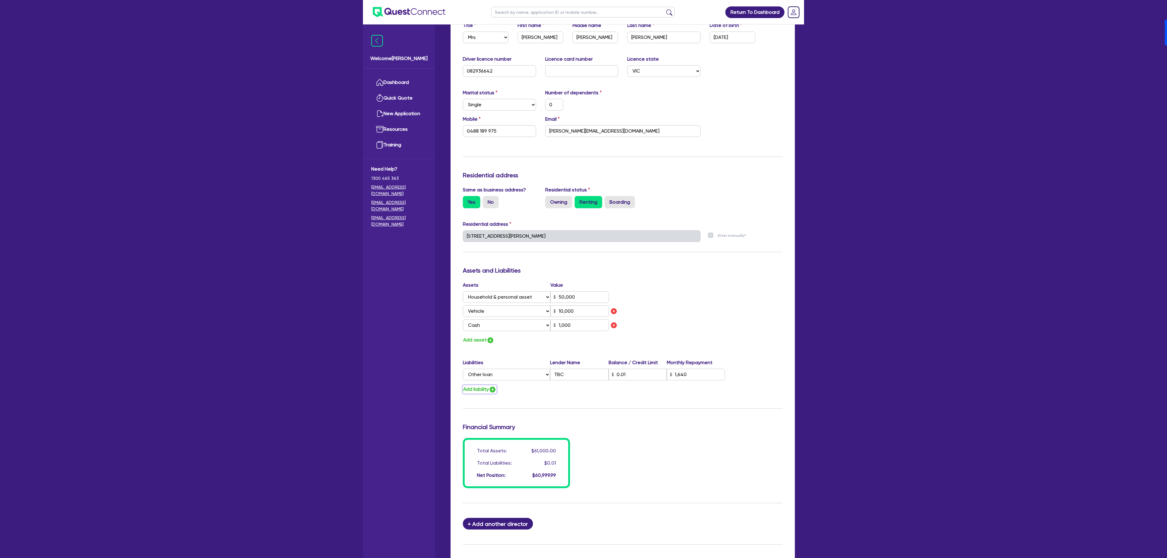
click at [488, 392] on button "Add liability" at bounding box center [480, 389] width 34 height 8
type input "0"
type input "0488 189 975"
type input "50,000"
type input "10,000"
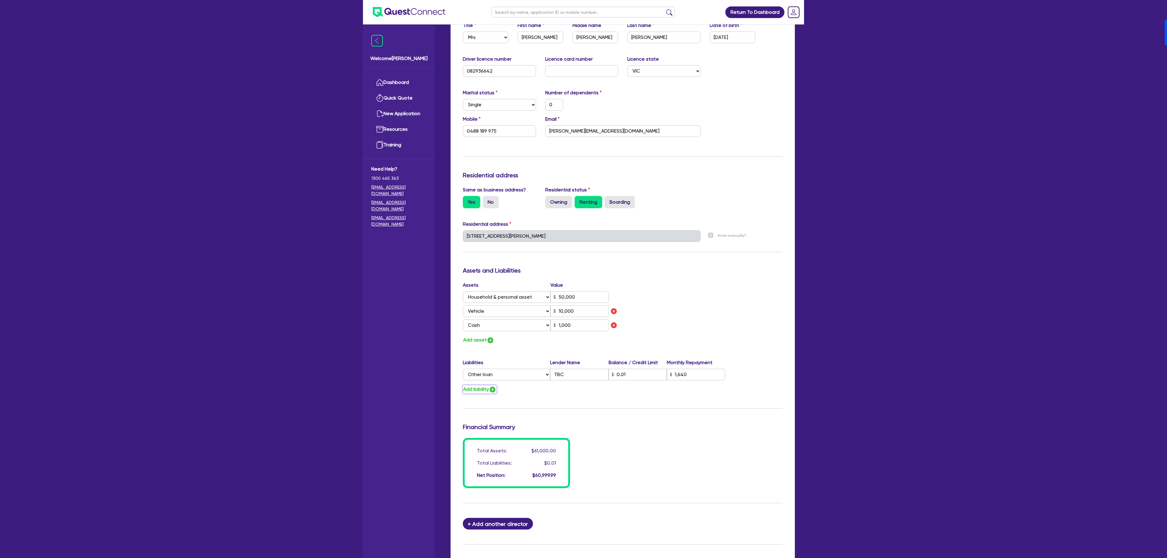
type input "1,000"
type input "1,640"
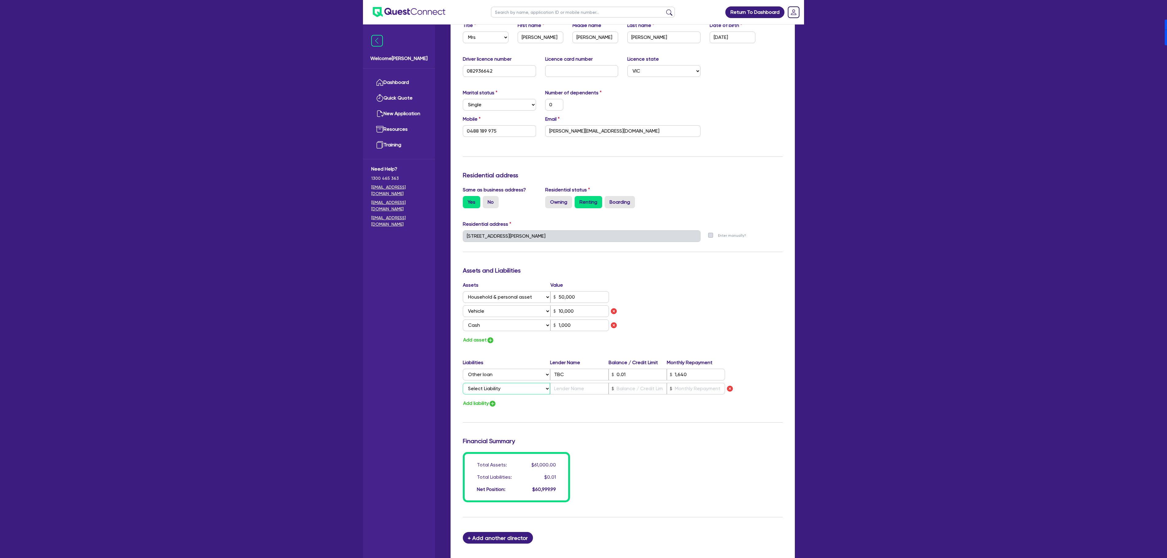
click at [503, 390] on select "Select Liability Credit card Mortgage Investment property loan Vehicle loan Tru…" at bounding box center [506, 389] width 87 height 12
select select "PERSONAL_LOAN"
click at [463, 384] on select "Select Liability Credit card Mortgage Investment property loan Vehicle loan Tru…" at bounding box center [506, 389] width 87 height 12
type input "0"
type input "0488 189 975"
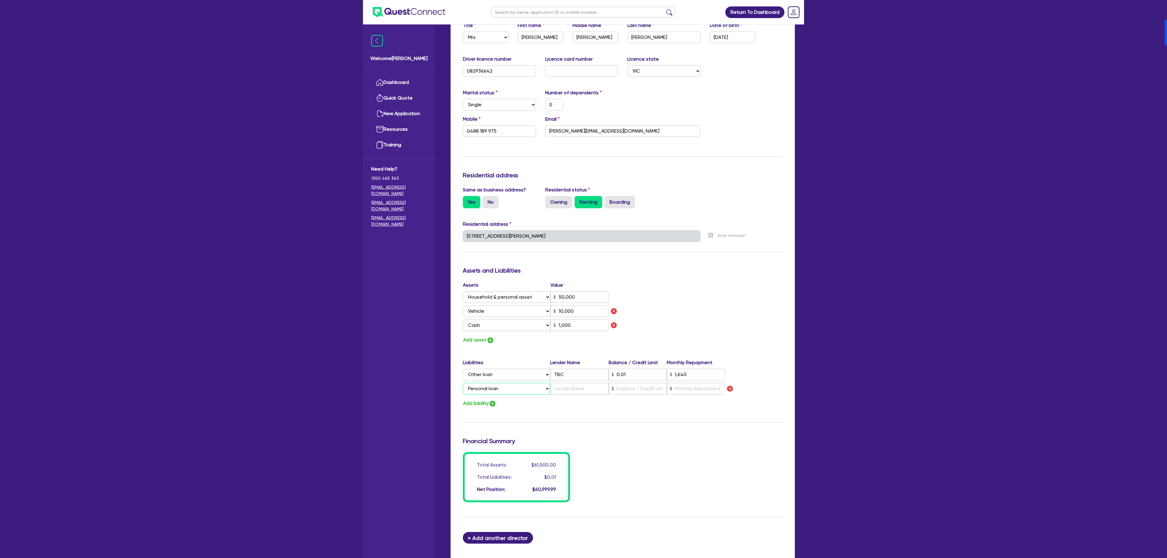
type input "50,000"
type input "10,000"
type input "1,000"
type input "1,640"
click at [567, 392] on input "text" at bounding box center [579, 389] width 58 height 12
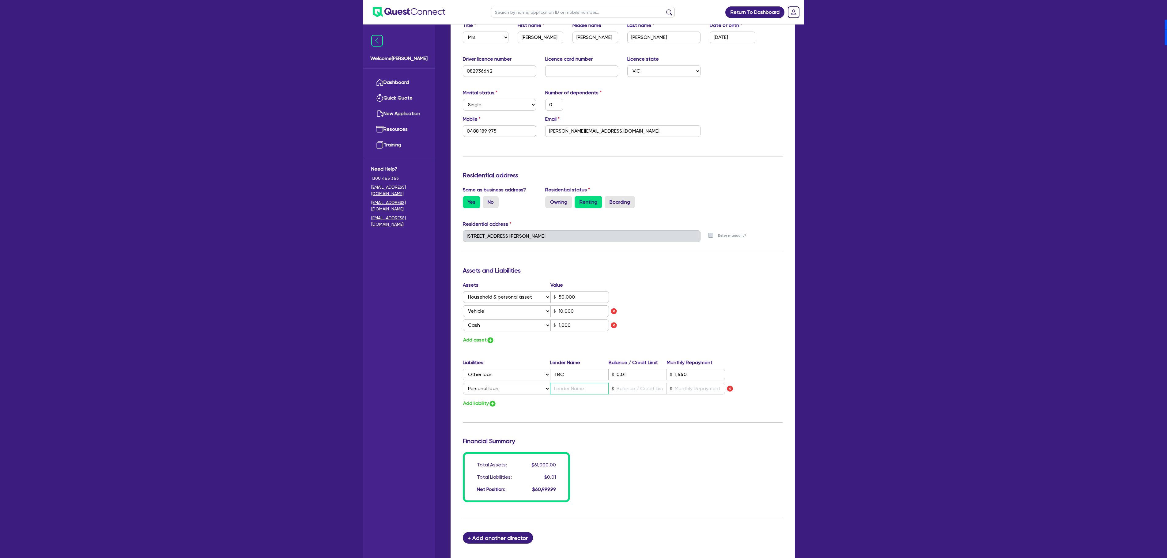
type input "0"
type input "0488 189 975"
type input "50,000"
type input "10,000"
type input "1,000"
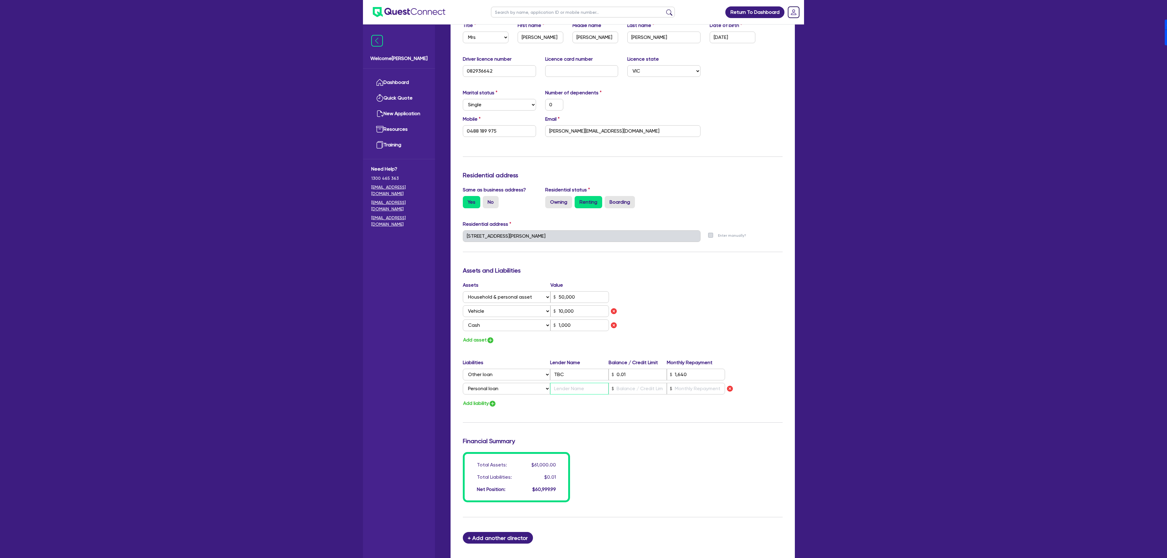
type input "1,640"
type input "P"
type input "0"
type input "0488 189 975"
type input "50,000"
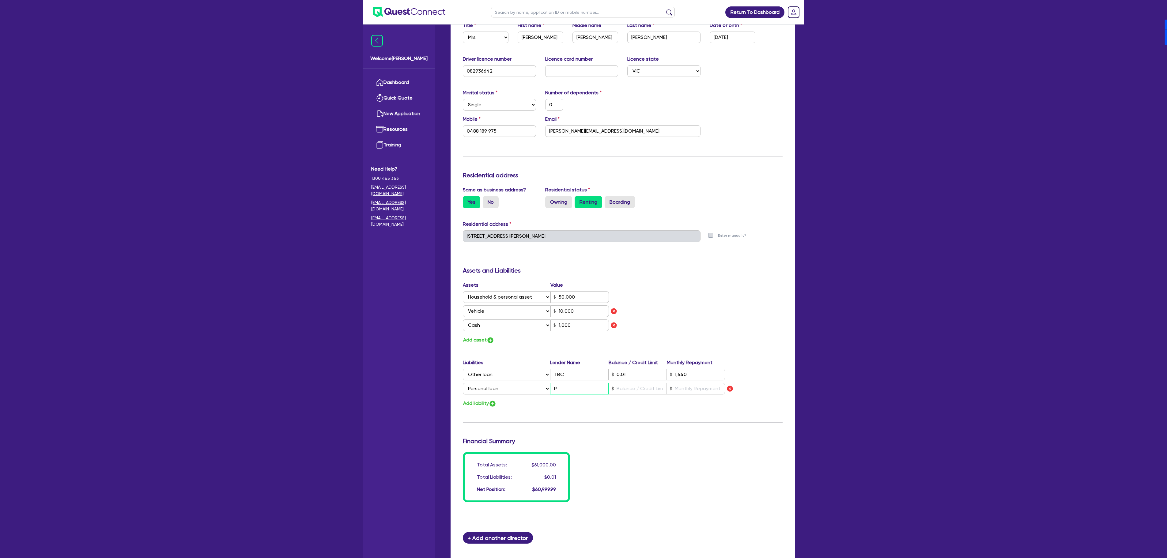
type input "10,000"
type input "1,000"
type input "1,640"
type input "PD"
type input "0"
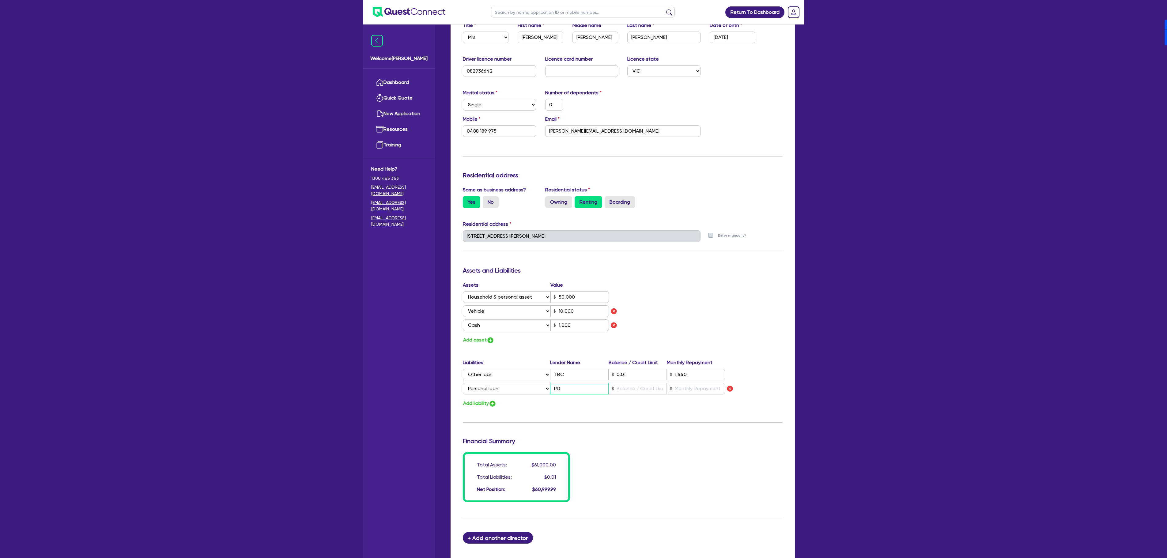
type input "0488 189 975"
type input "50,000"
type input "10,000"
type input "1,000"
type input "1,640"
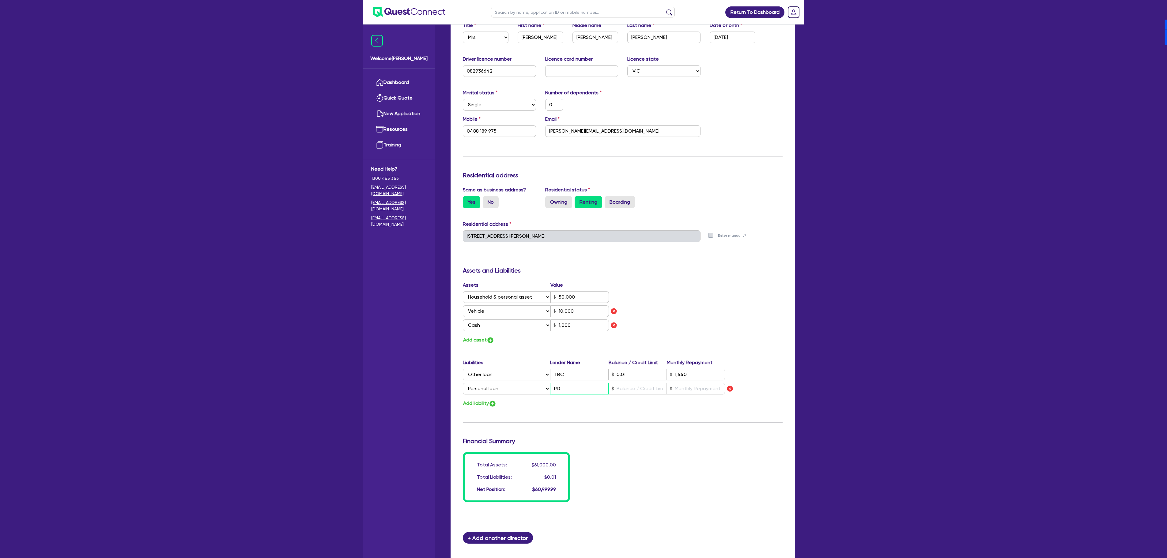
type input "PDF"
type input "0"
type input "0488 189 975"
type input "50,000"
type input "10,000"
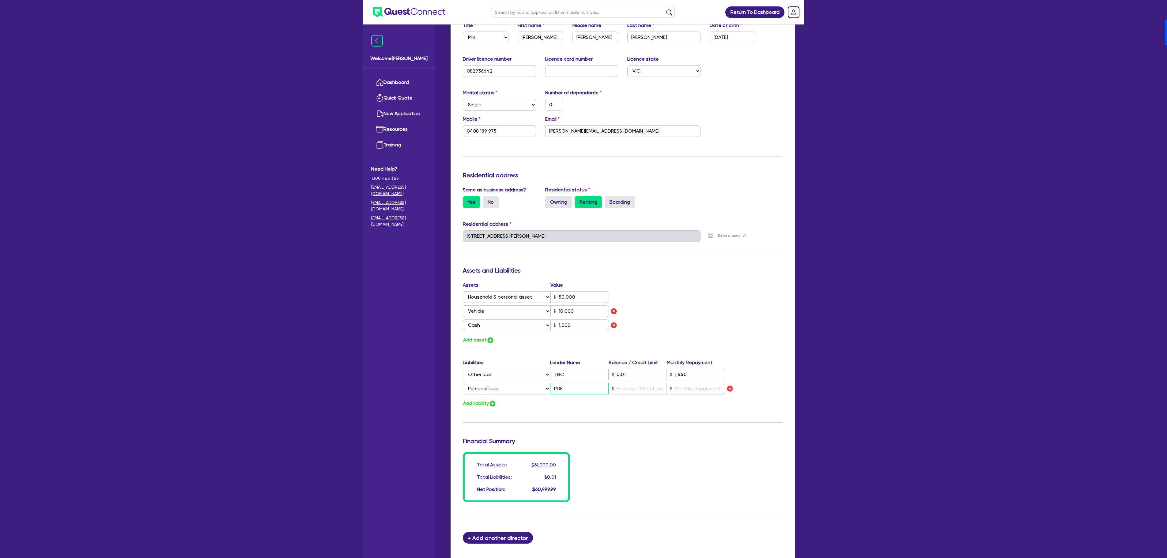
type input "1,000"
type input "1,640"
type input "PDF"
type input "0"
type input "0488 189 975"
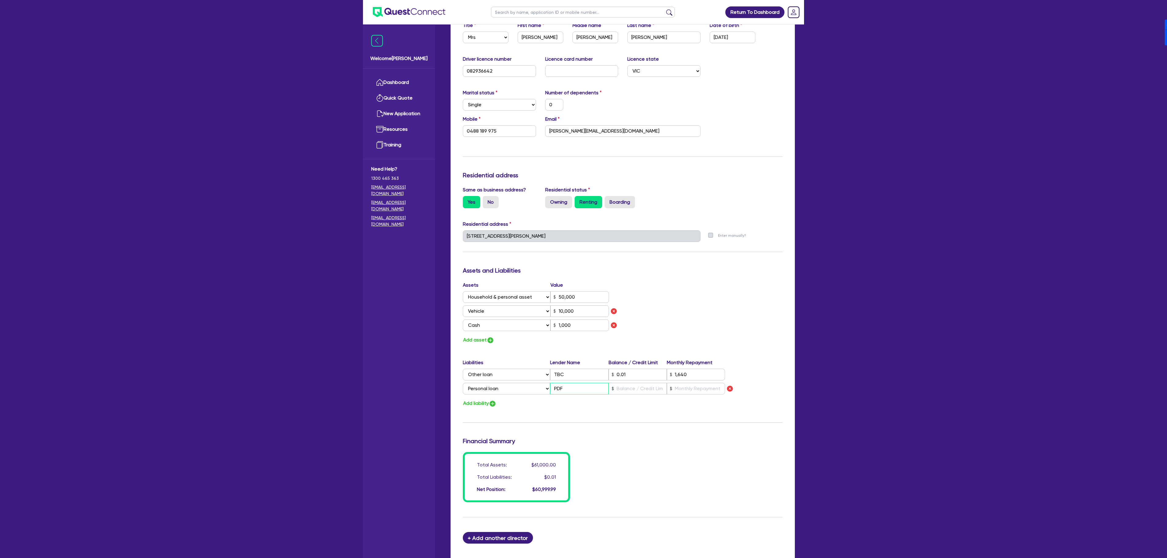
type input "50,000"
type input "10,000"
type input "1,000"
type input "1,640"
type input "PDF"
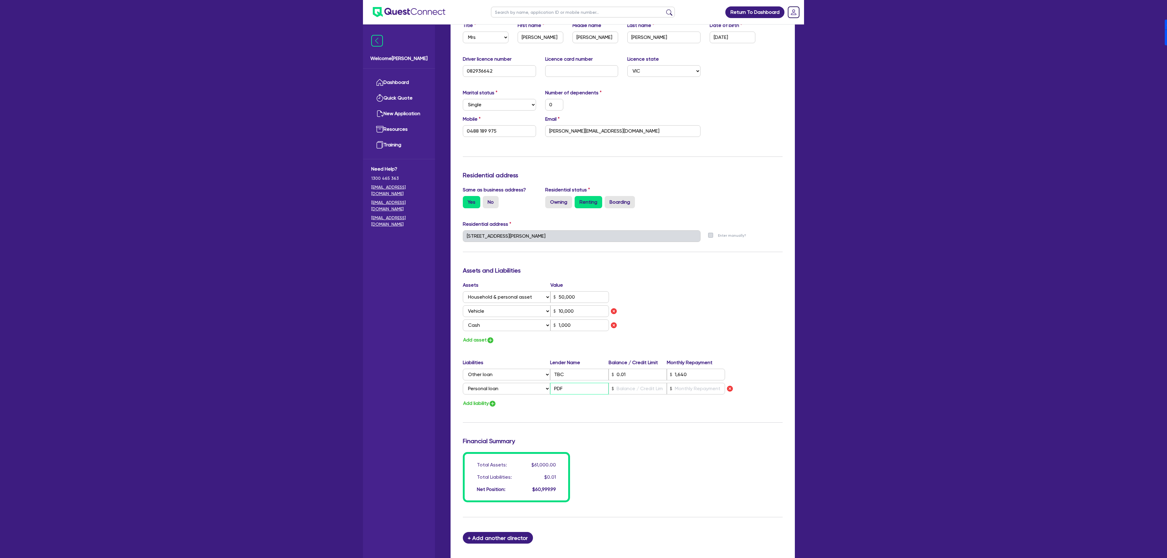
type input "0"
type input "0488 189 975"
type input "50,000"
type input "10,000"
type input "1,000"
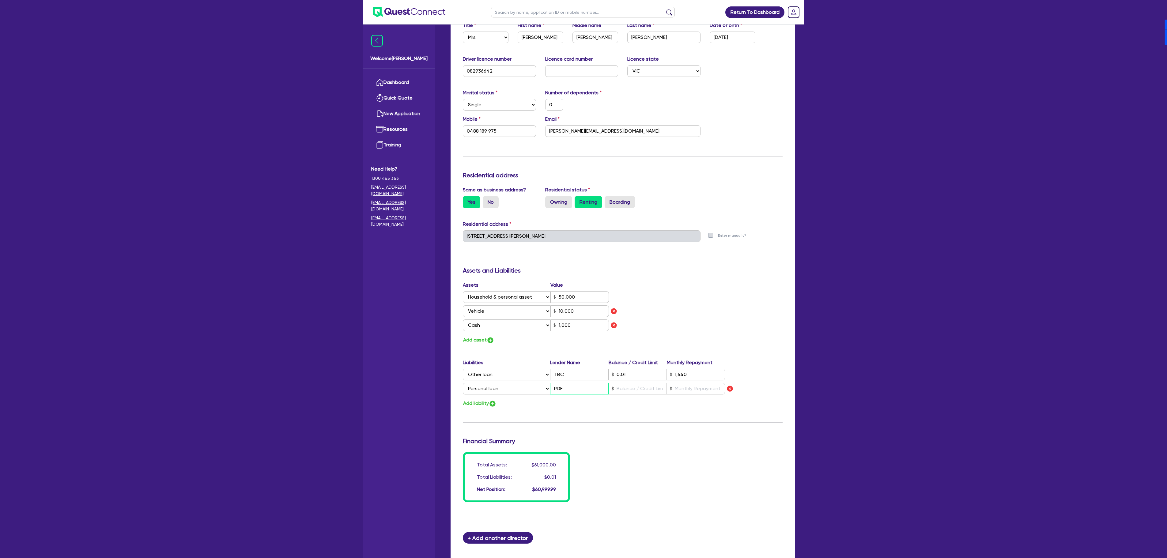
type input "1,640"
type input "PD"
type input "0"
type input "0488 189 975"
type input "50,000"
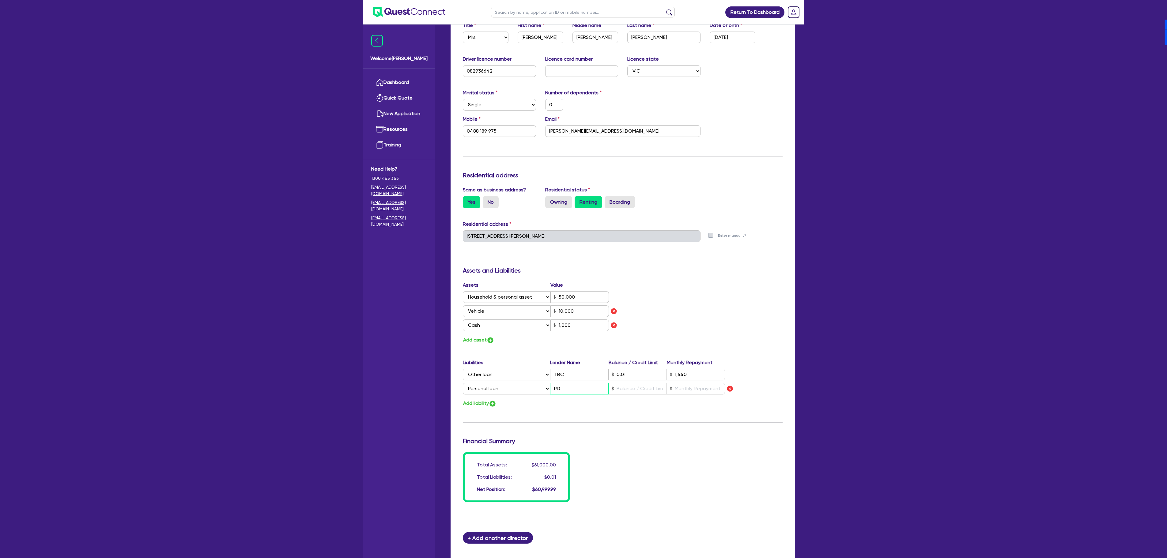
type input "10,000"
type input "1,000"
type input "1,640"
type input "P"
type input "0"
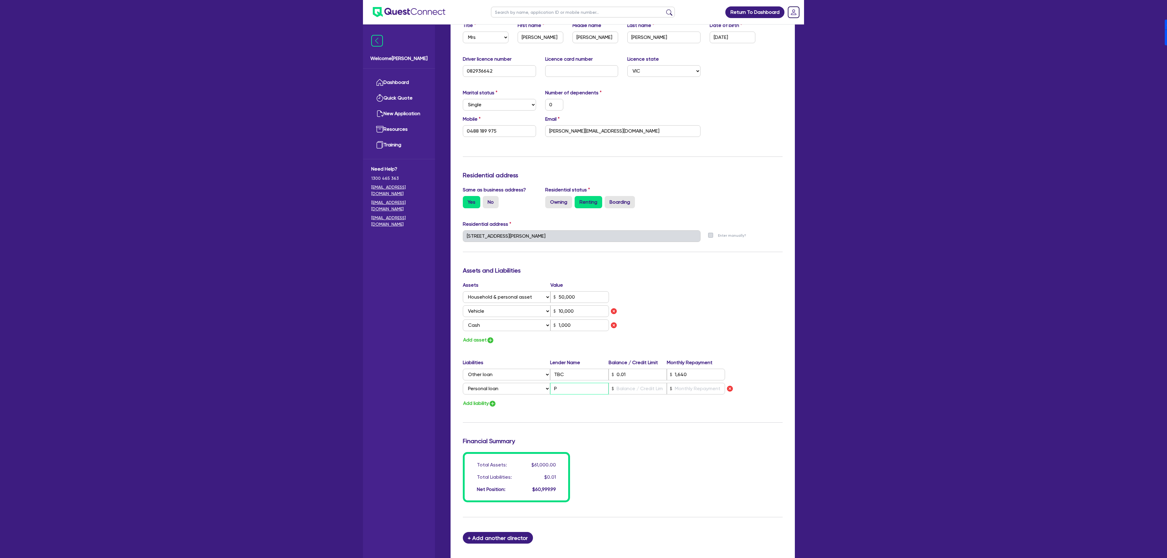
type input "0488 189 975"
type input "50,000"
type input "10,000"
type input "1,000"
type input "1,640"
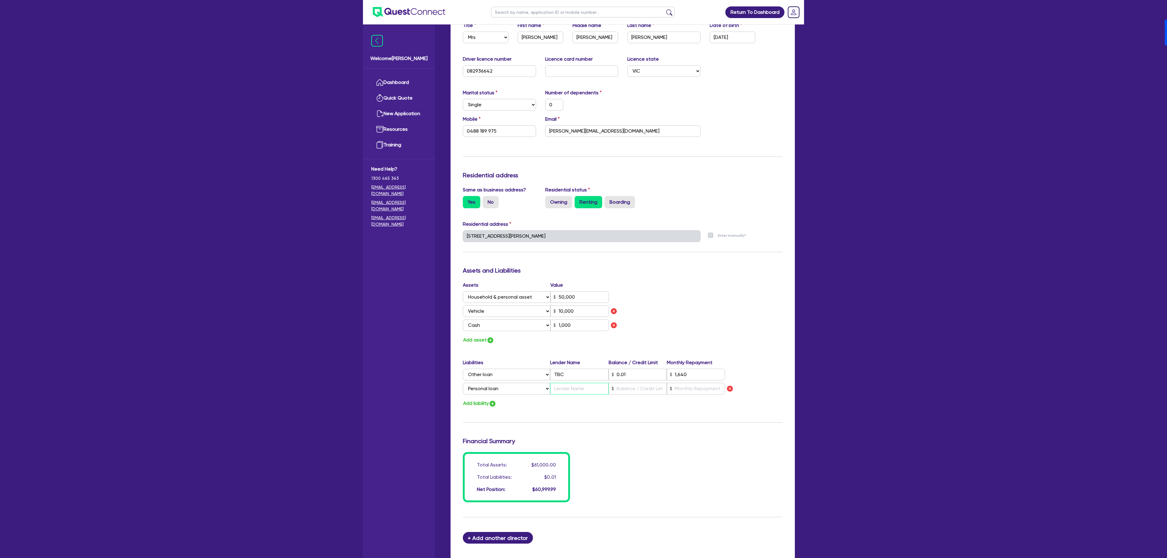
type input "0"
type input "0488 189 975"
type input "50,000"
type input "10,000"
type input "1,000"
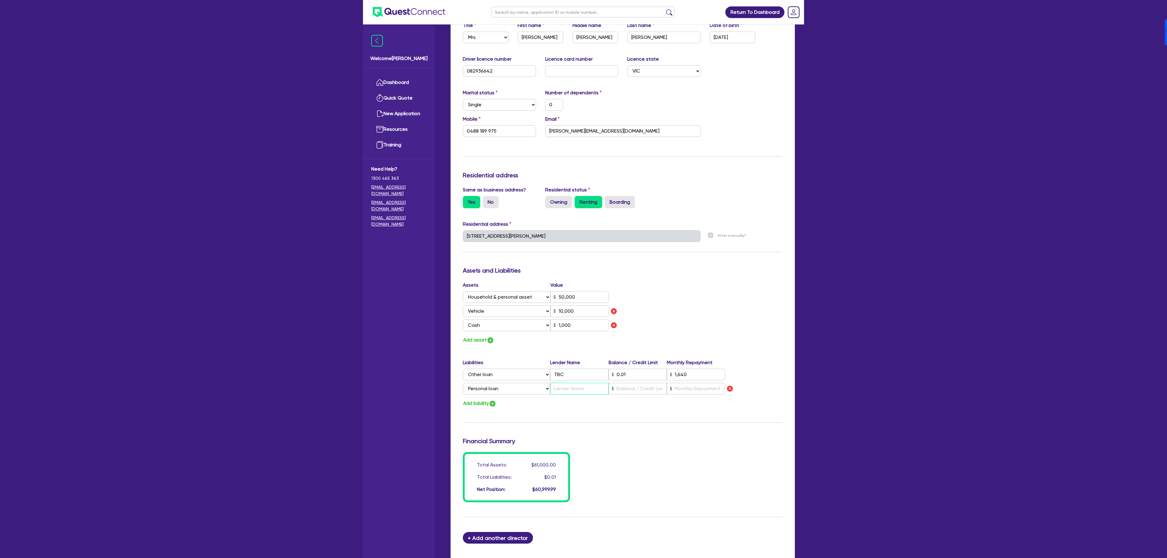
type input "1,640"
type input "I"
type input "0"
type input "0488 189 975"
type input "50,000"
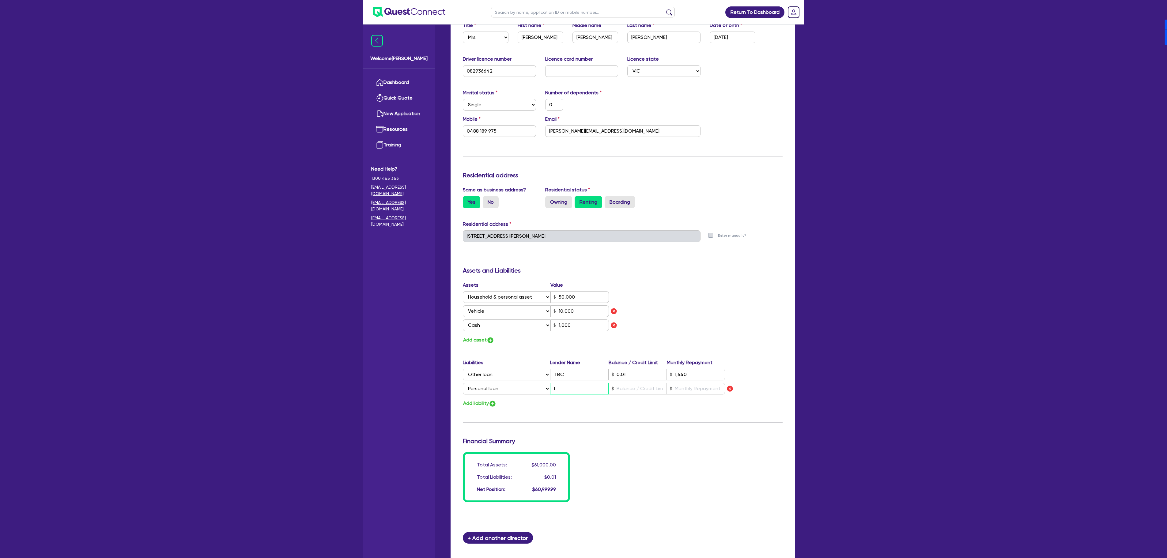
type input "10,000"
type input "1,000"
type input "1,640"
type input "IP"
type input "0"
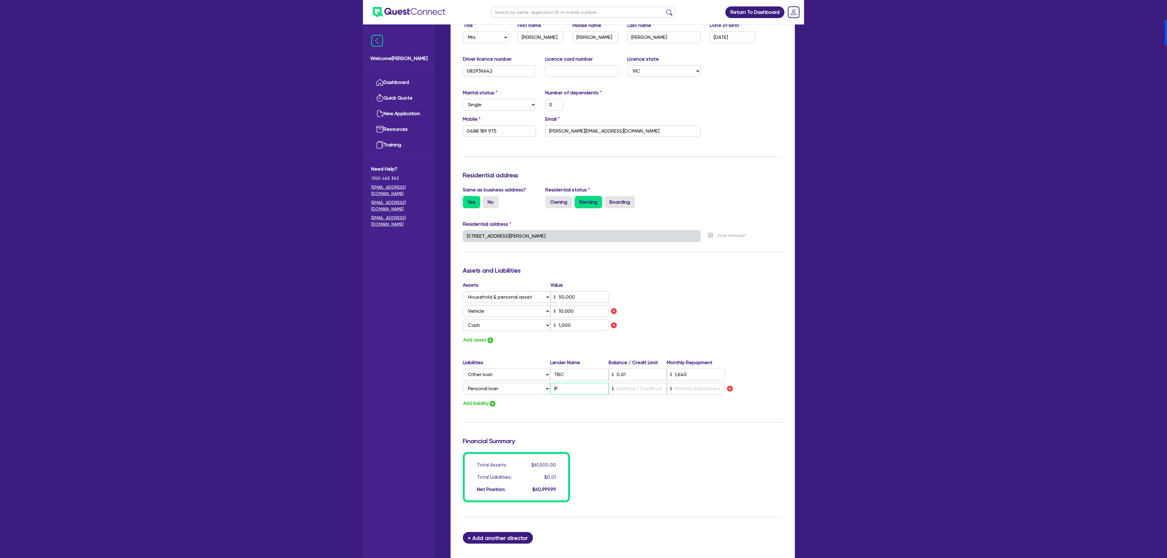
type input "0488 189 975"
type input "50,000"
type input "10,000"
type input "1,000"
type input "1,640"
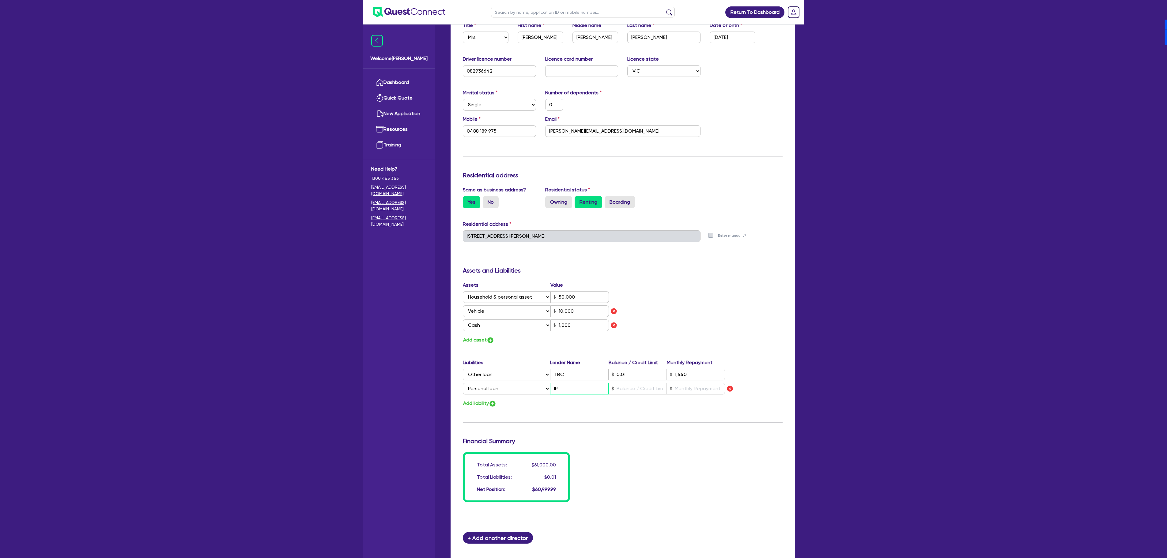
type input "IPF"
type input "0"
type input "0488 189 975"
type input "50,000"
type input "10,000"
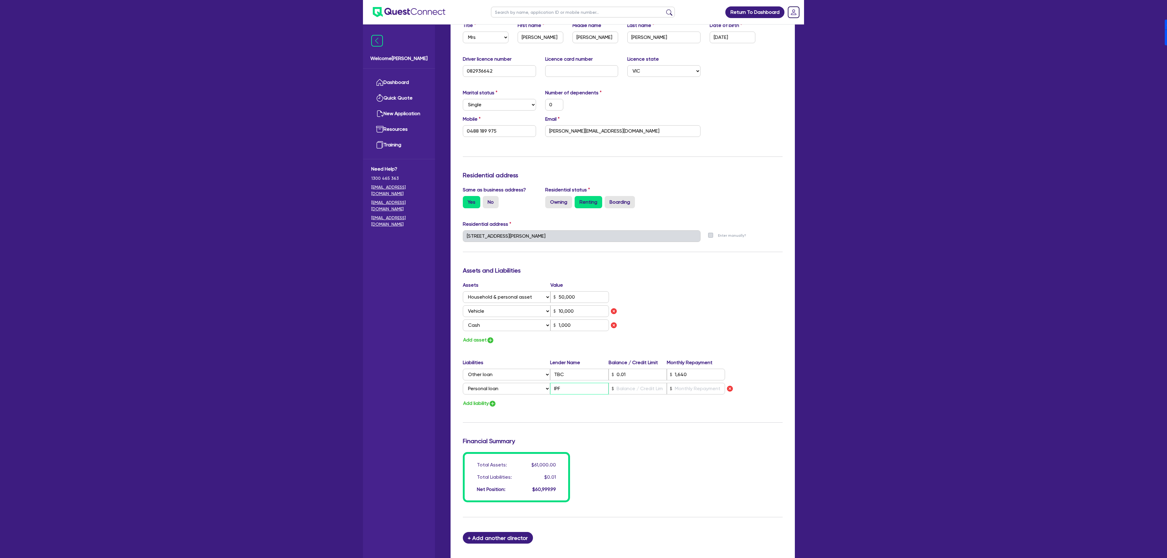
type input "1,000"
type input "1,640"
type input "IPF"
type input "0"
type input "0488 189 975"
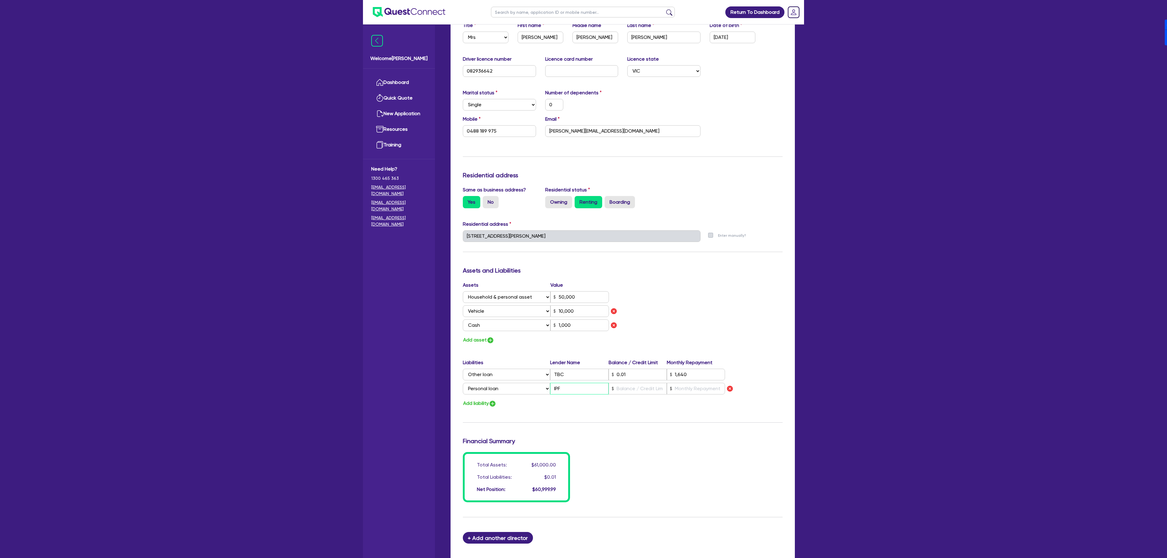
type input "50,000"
type input "10,000"
type input "1,000"
type input "1,640"
type input "IPF D"
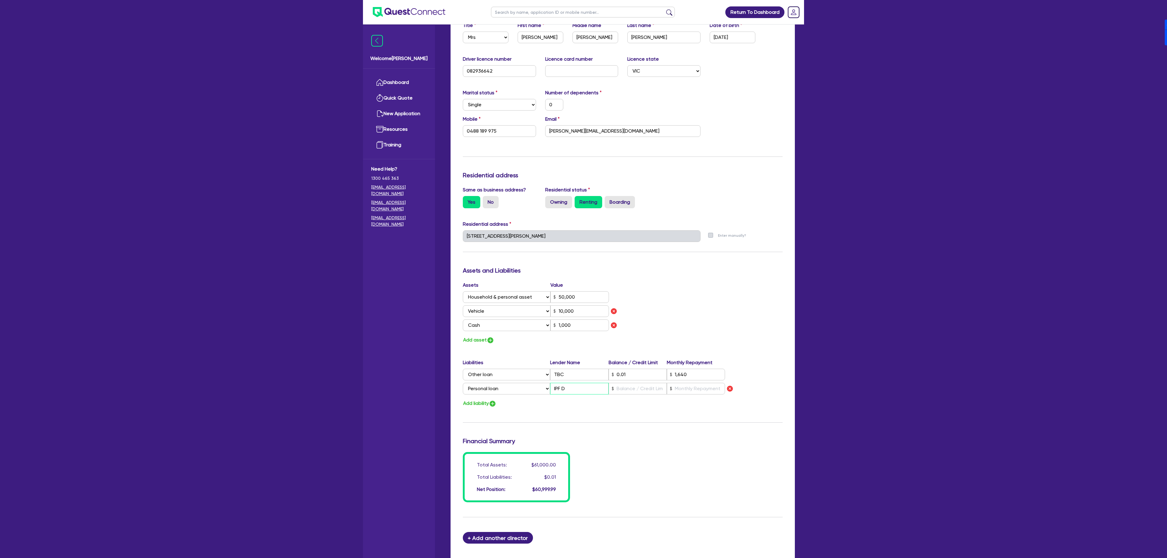
type input "0"
type input "0488 189 975"
type input "50,000"
type input "10,000"
type input "1,000"
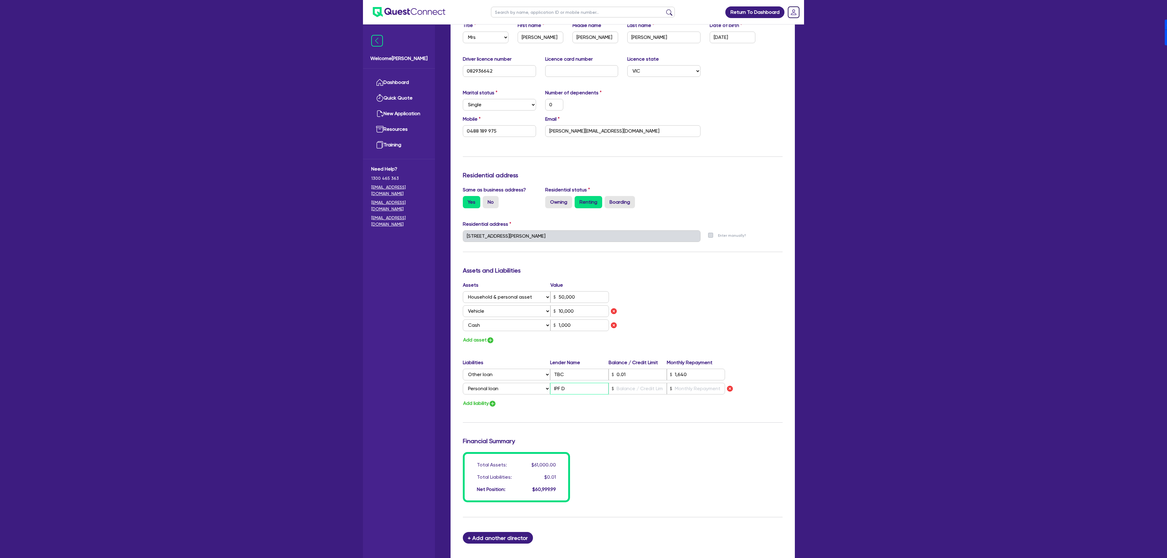
type input "1,640"
type input "IPF Di"
type input "0"
type input "0488 189 975"
type input "50,000"
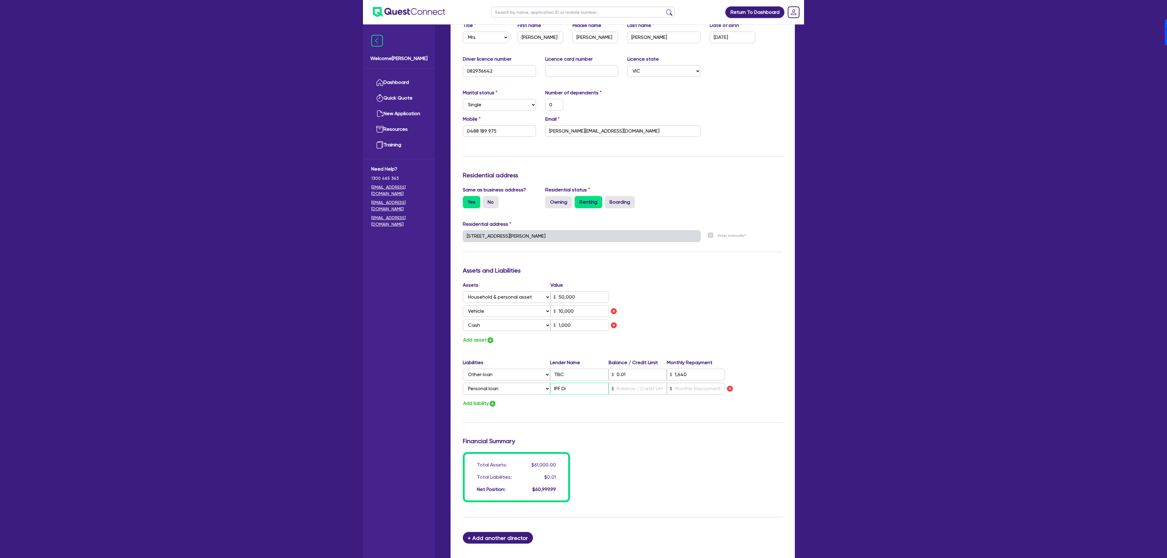
type input "10,000"
type input "1,000"
type input "1,640"
type input "IPF Dif"
type input "0"
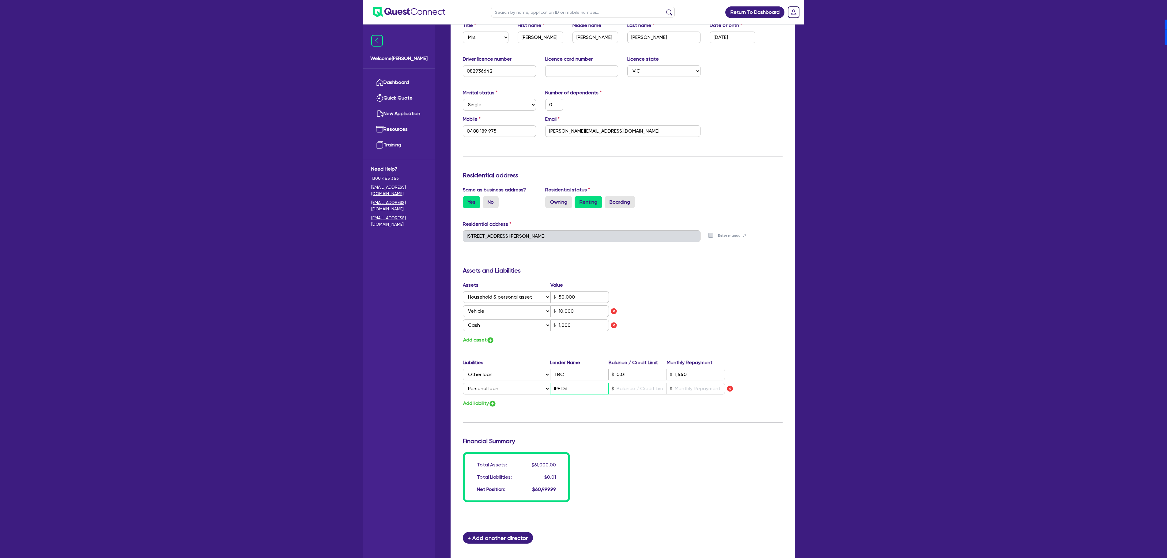
type input "0488 189 975"
type input "50,000"
type input "10,000"
type input "1,000"
type input "1,640"
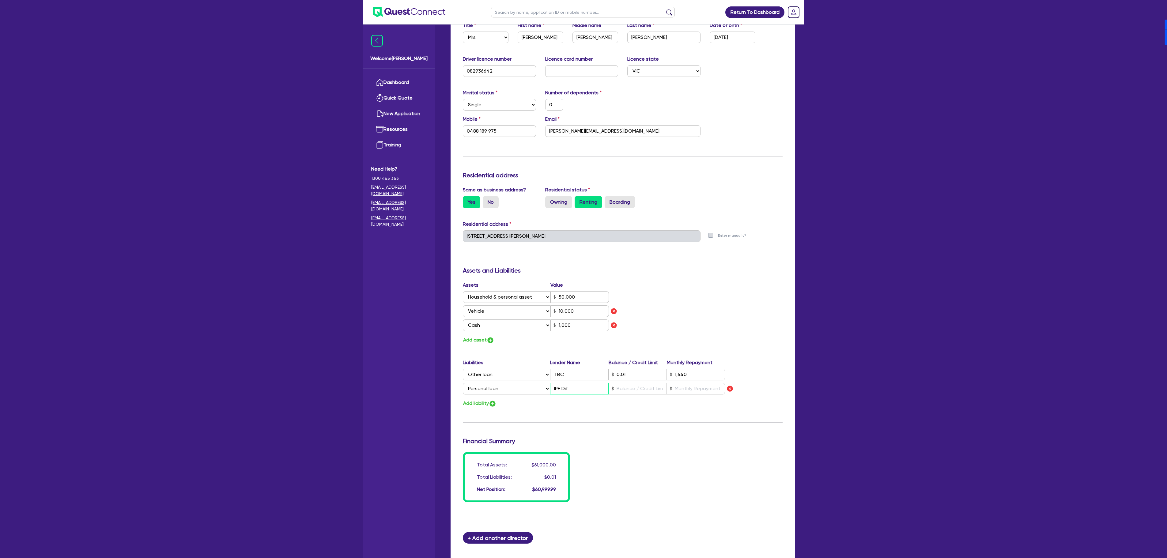
type input "IPF Di"
type input "0"
type input "0488 189 975"
type input "50,000"
type input "10,000"
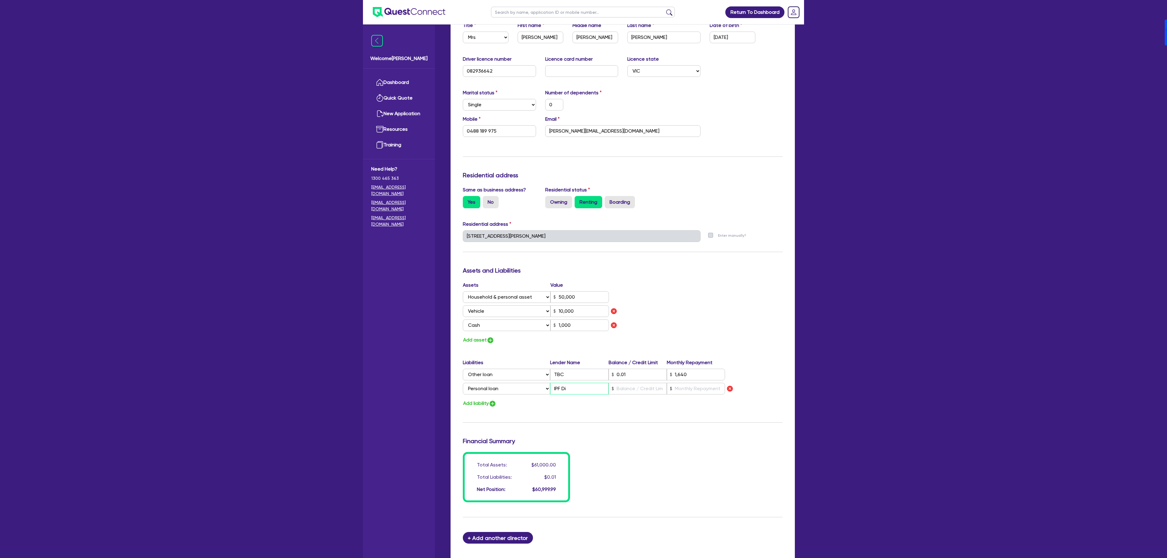
type input "1,000"
type input "1,640"
type input "IPF Dig"
type input "0"
type input "0488 189 975"
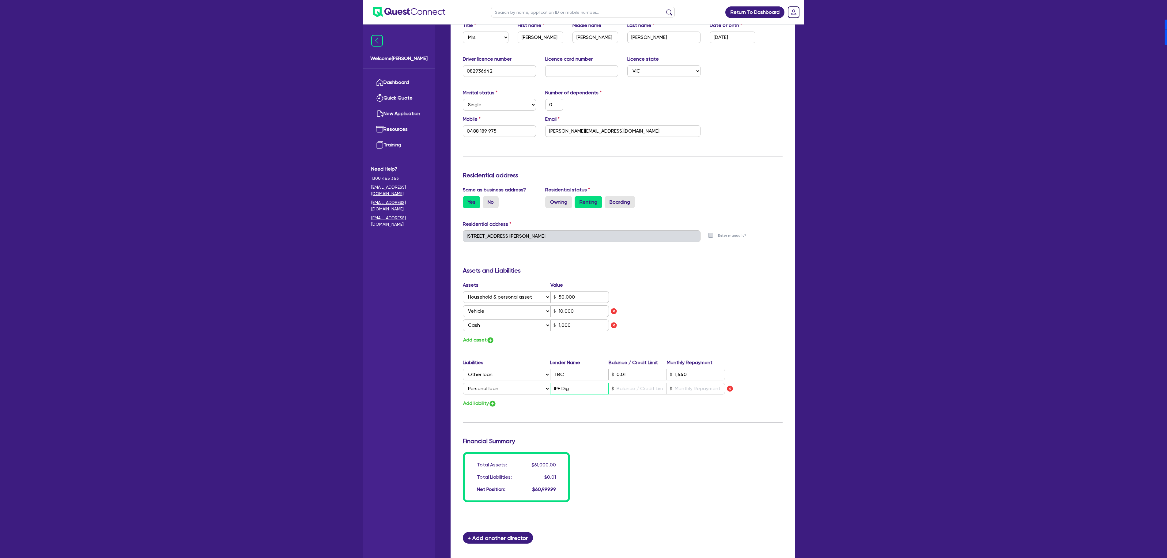
type input "50,000"
type input "10,000"
type input "1,000"
type input "1,640"
type input "IPF Digi"
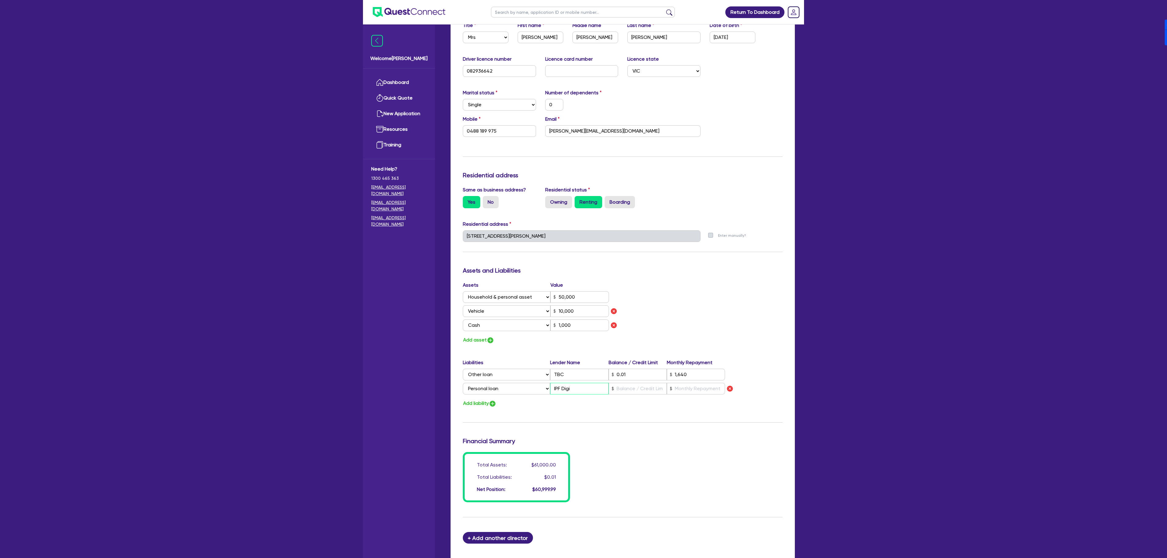
type input "0"
type input "0488 189 975"
type input "50,000"
type input "10,000"
type input "1,000"
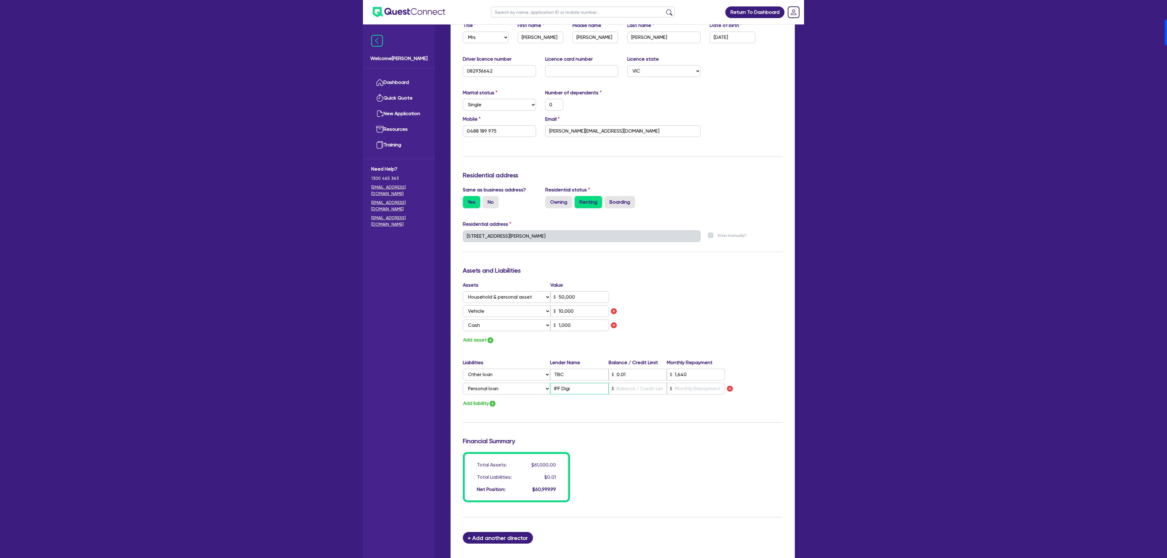
type input "1,640"
type input "IPF Digit"
type input "0"
type input "0488 189 975"
type input "50,000"
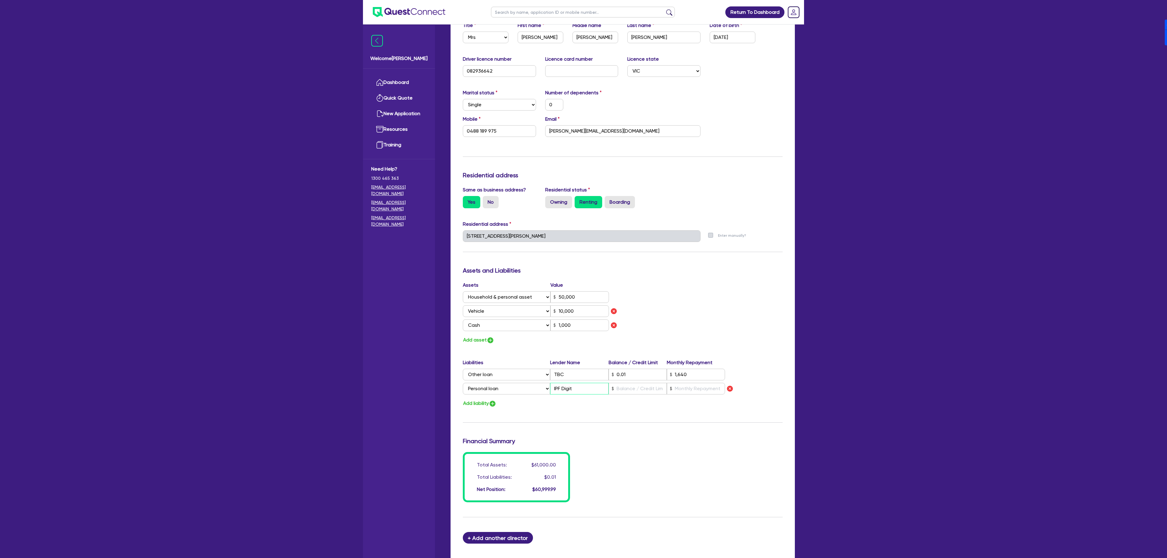
type input "10,000"
type input "1,000"
type input "1,640"
type input "IPF Digital"
type input "0"
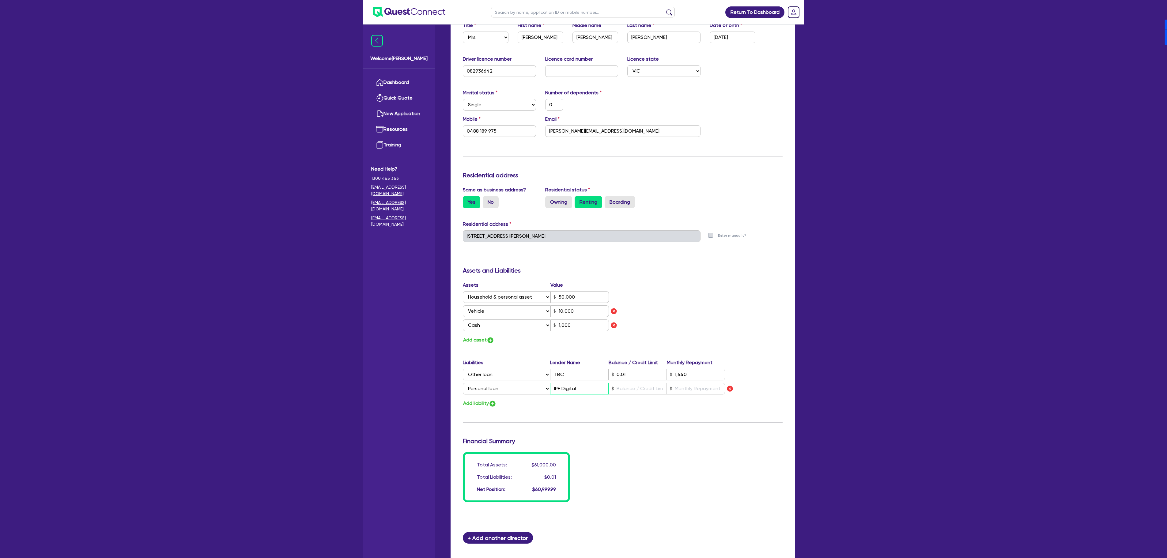
type input "0488 189 975"
type input "50,000"
type input "10,000"
type input "1,000"
type input "1,640"
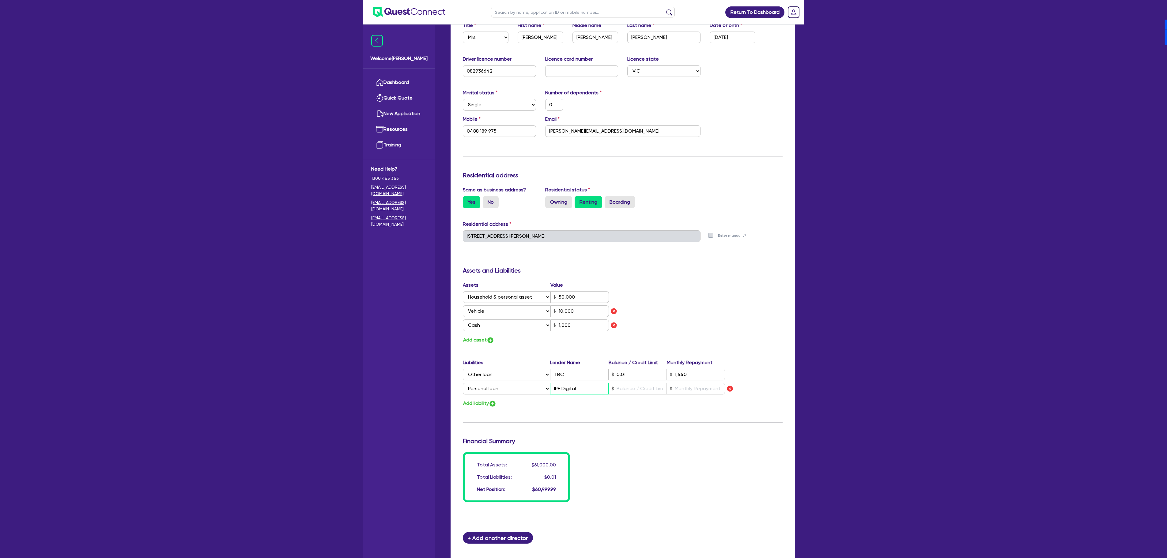
type input "IPF Digital"
type input "0"
type input "0488 189 975"
type input "50,000"
type input "10,000"
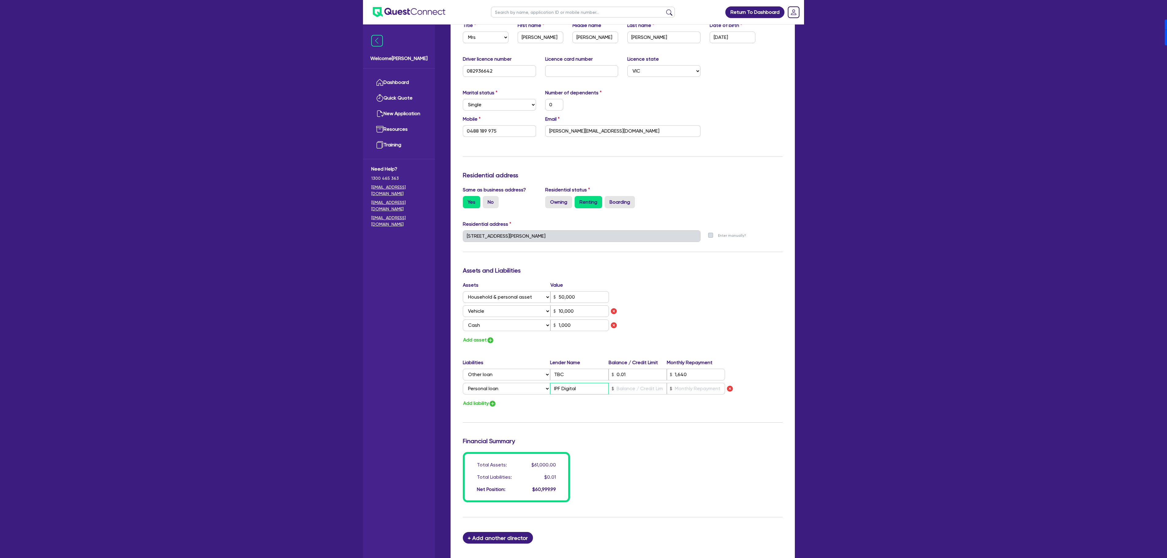
type input "1,000"
type input "1,640"
type input "IPF Digital"
type input "0"
type input "0488 189 975"
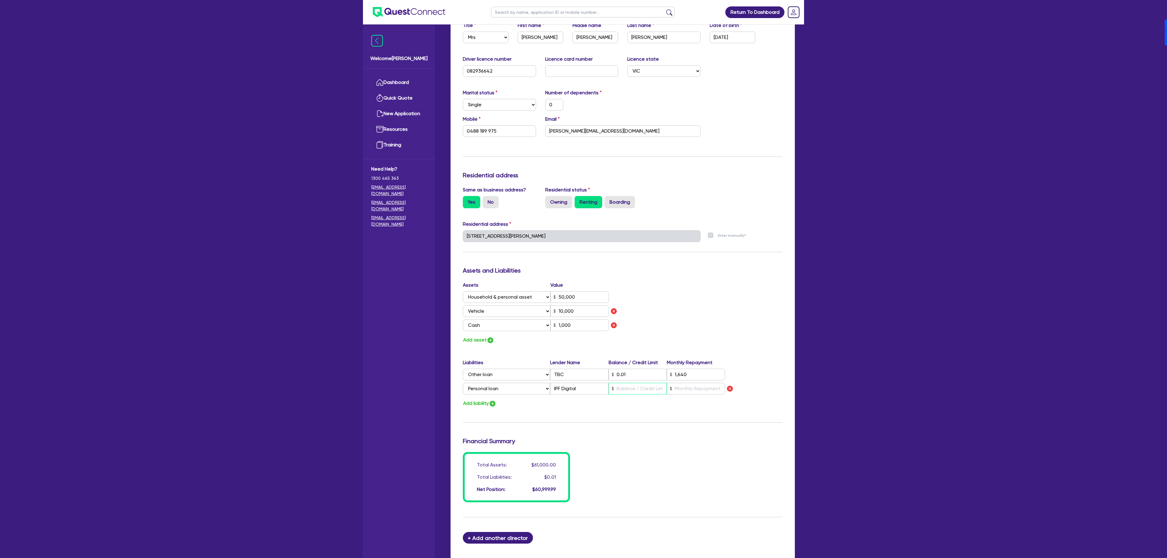
type input "50,000"
type input "10,000"
type input "1,000"
type input "1,640"
type input "7"
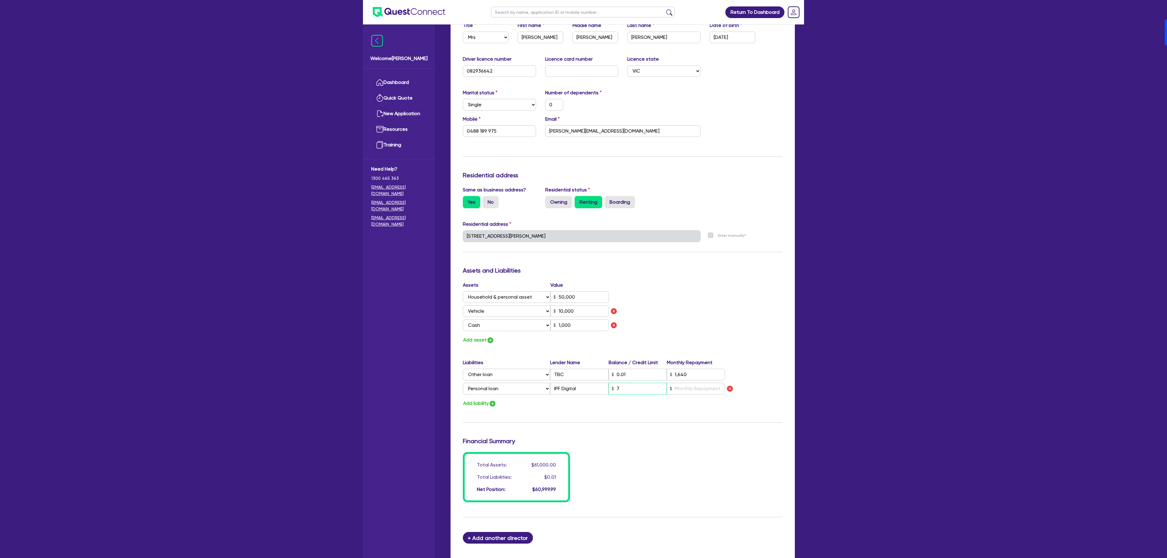
type input "0"
type input "0488 189 975"
type input "50,000"
type input "10,000"
type input "1,000"
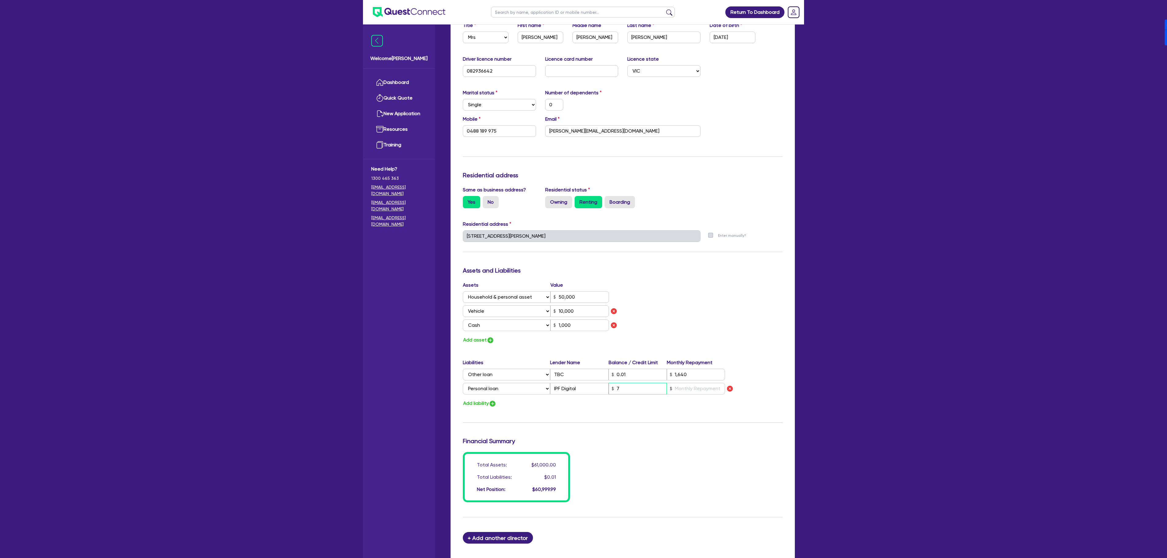
type input "1,640"
type input "72"
type input "0"
type input "0488 189 975"
type input "50,000"
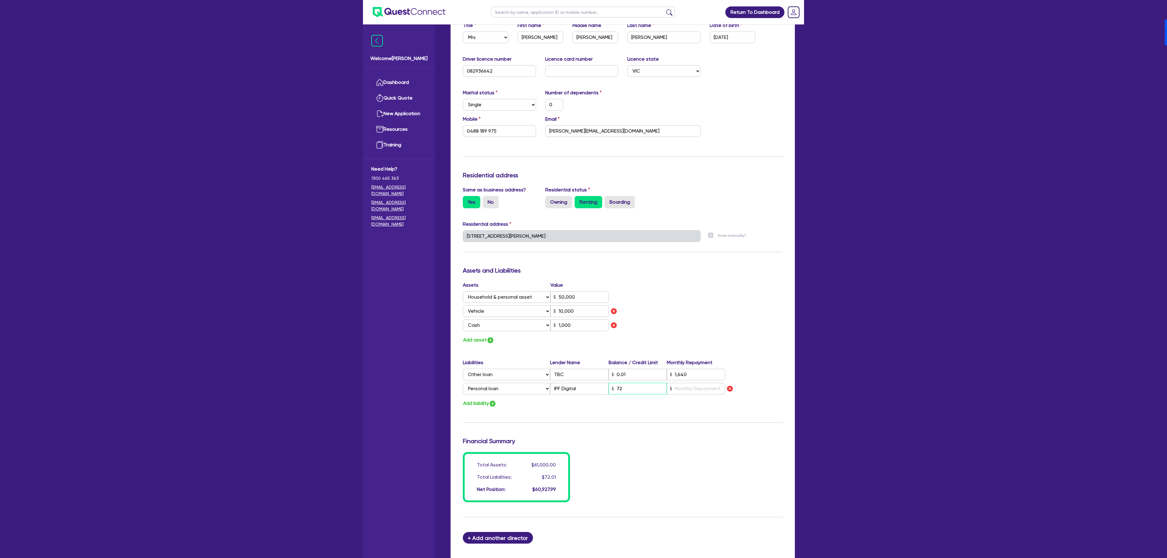
type input "10,000"
type input "1,000"
type input "1,640"
click at [737, 336] on div "Assets Value Select Asset Cash Property Investment property Vehicle Truck Trail…" at bounding box center [622, 313] width 329 height 63
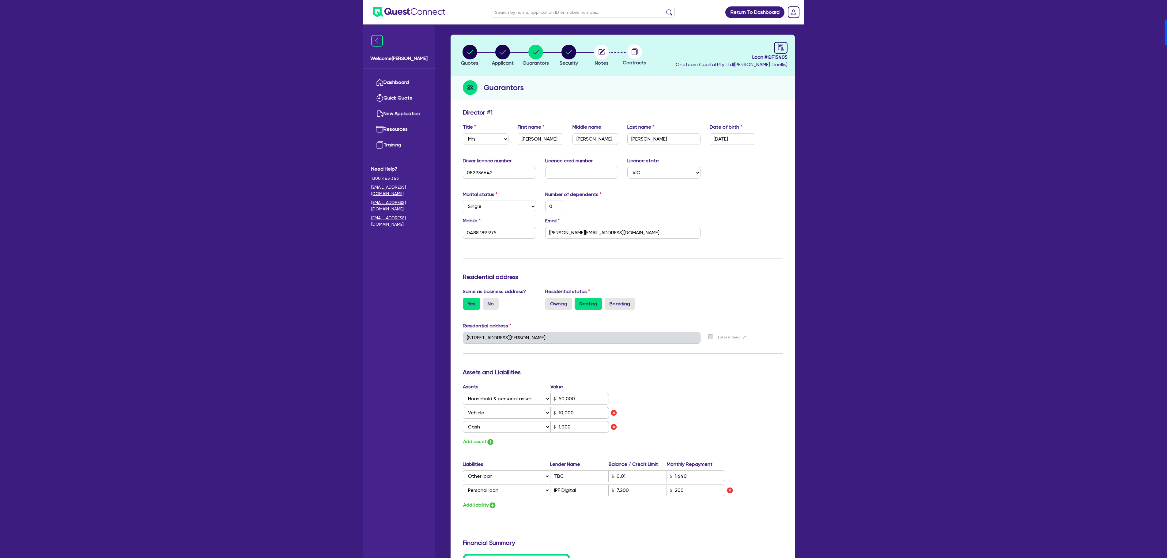
scroll to position [0, 0]
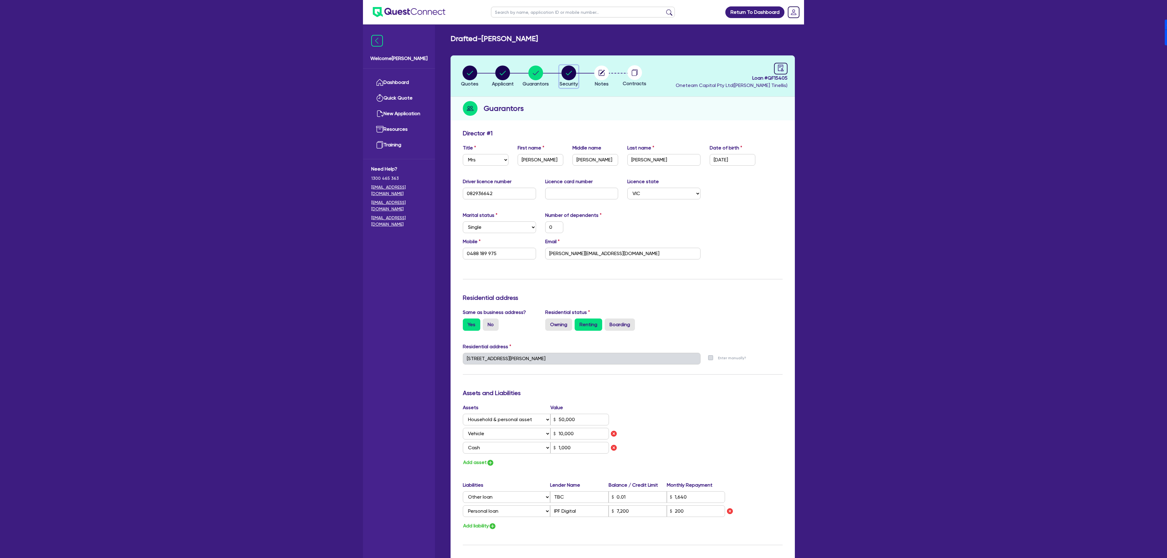
click at [567, 72] on circle "button" at bounding box center [569, 73] width 15 height 15
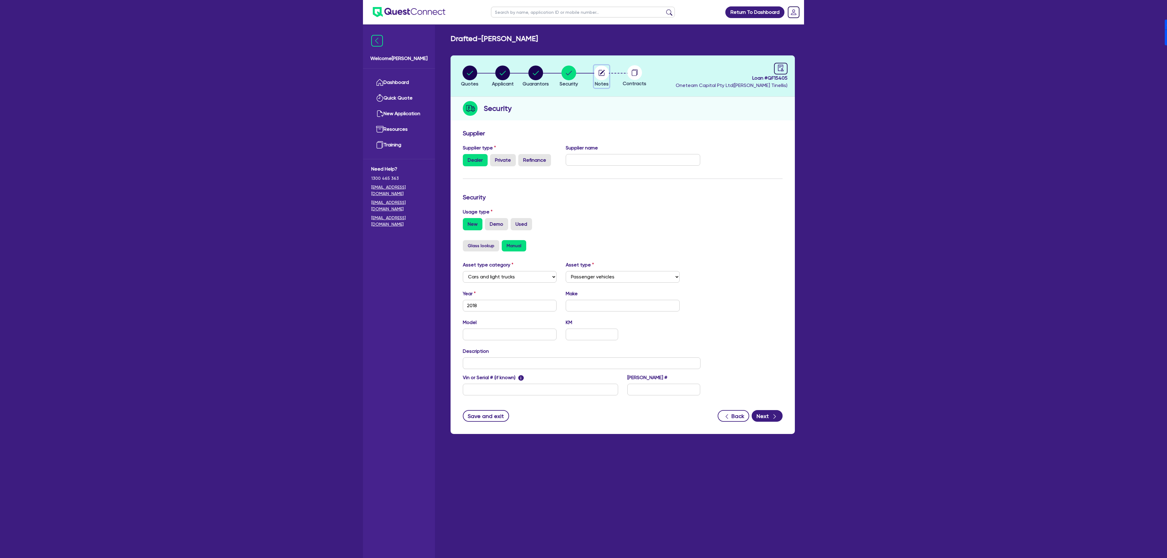
click at [594, 72] on button "Notes" at bounding box center [601, 76] width 15 height 23
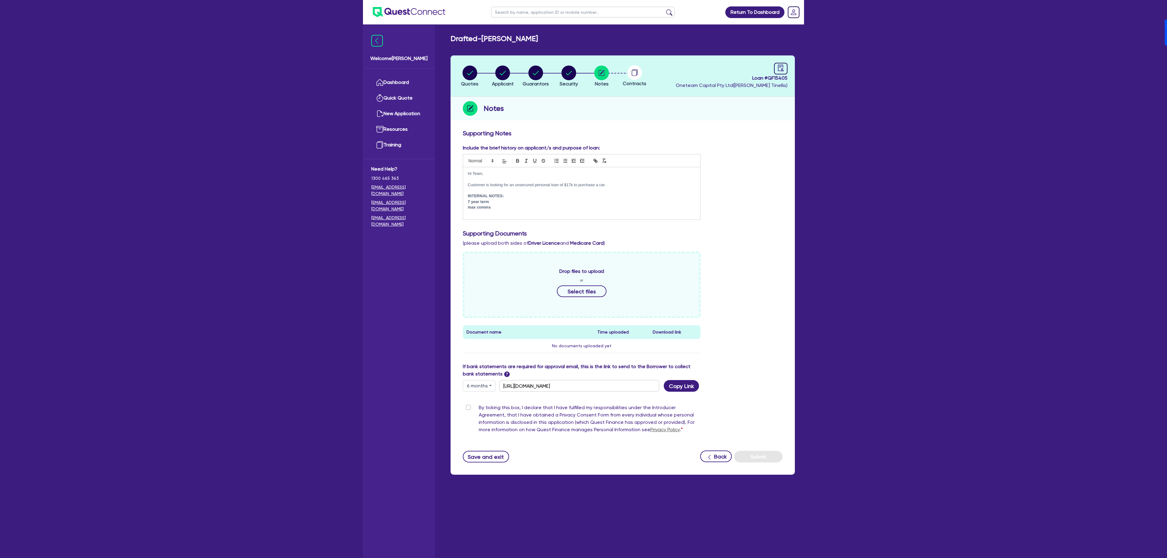
click at [633, 186] on p "Customer is looking for an unsecured personal loan of $17k to purchase a car." at bounding box center [582, 185] width 228 height 6
drag, startPoint x: 640, startPoint y: 186, endPoint x: 680, endPoint y: 182, distance: 40.1
click at [640, 186] on p "Customer is looking for an unsecured personal loan of $17k to purchase a car - …" at bounding box center [582, 185] width 228 height 6
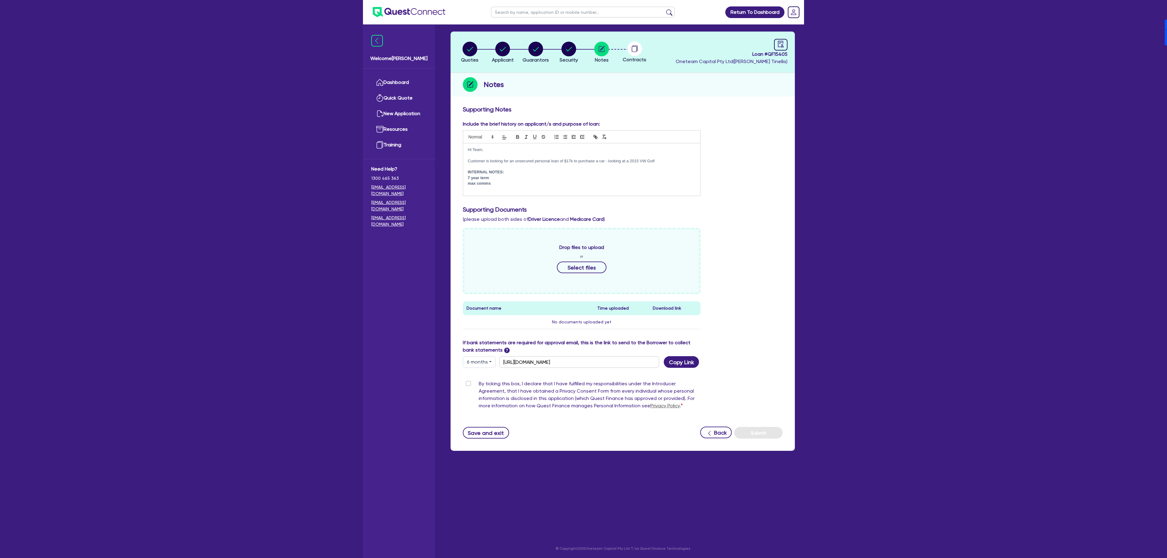
scroll to position [25, 0]
click at [536, 182] on p "max comms" at bounding box center [582, 183] width 228 height 6
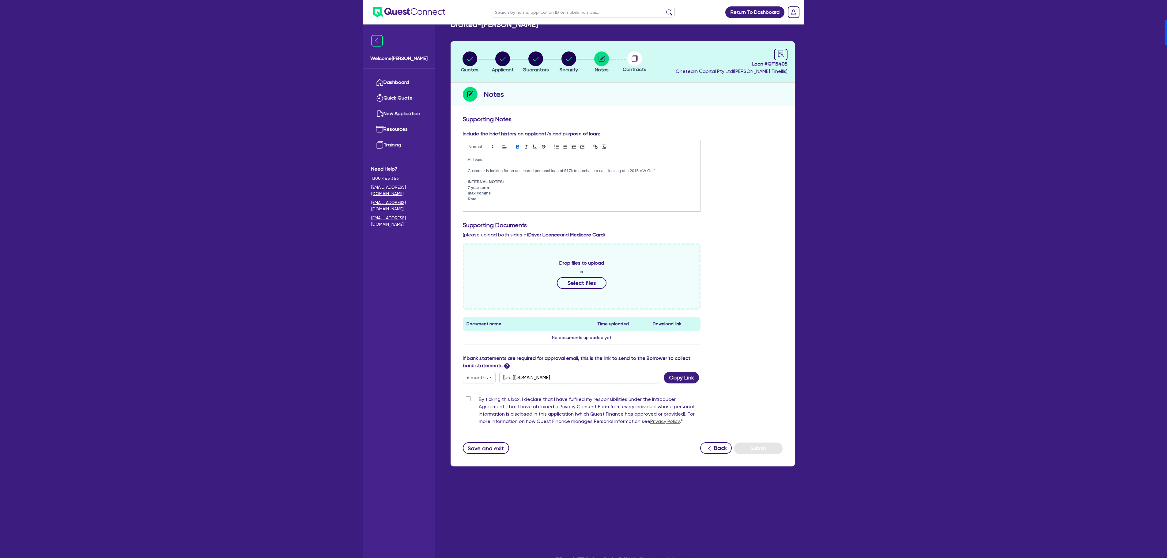
scroll to position [0, 0]
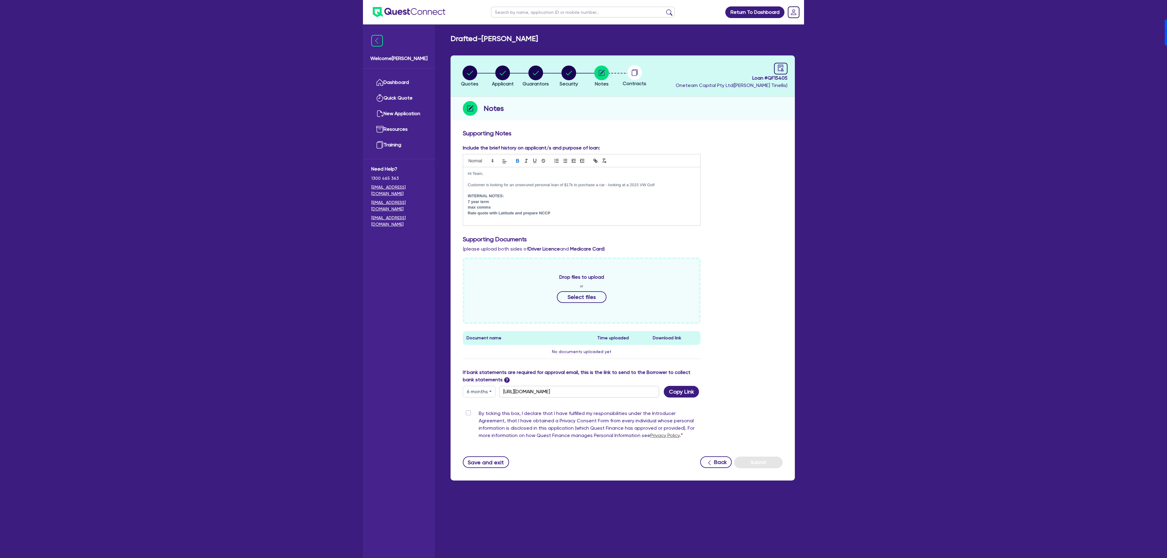
click at [479, 414] on label "By ticking this box, I declare that I have fulfilled my responsibilities under …" at bounding box center [590, 426] width 222 height 32
click at [468, 414] on input "By ticking this box, I declare that I have fulfilled my responsibilities under …" at bounding box center [465, 413] width 5 height 6
click at [776, 219] on div "Include the brief history on applicant/s and purpose of loan: Hi Team, Customer…" at bounding box center [622, 187] width 329 height 86
click at [785, 80] on span "Loan # QF15405" at bounding box center [732, 77] width 112 height 7
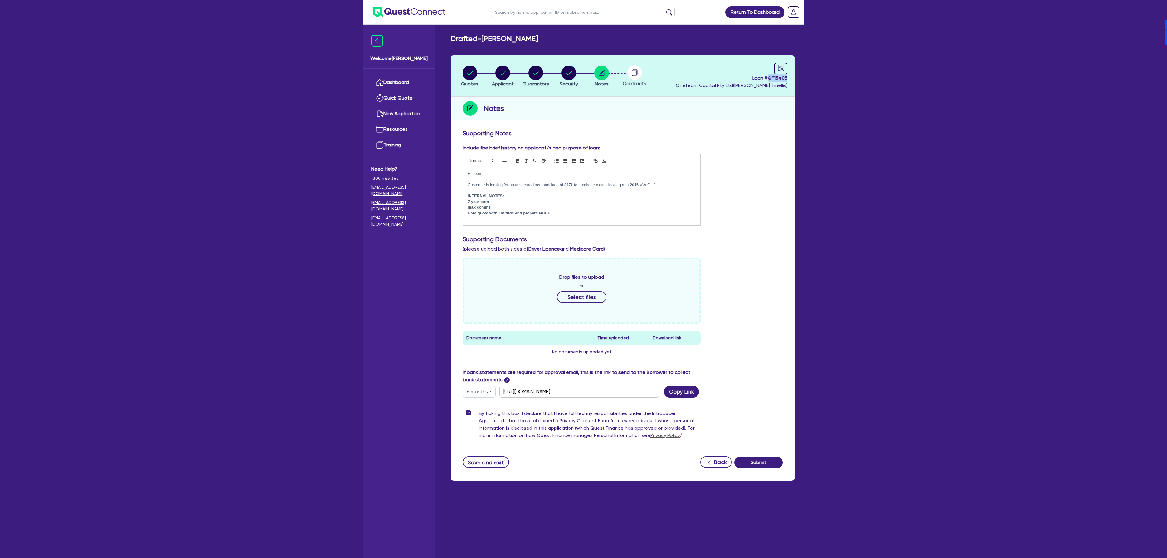
copy span "QF15405"
click at [705, 138] on div "Supporting Notes" at bounding box center [622, 135] width 329 height 10
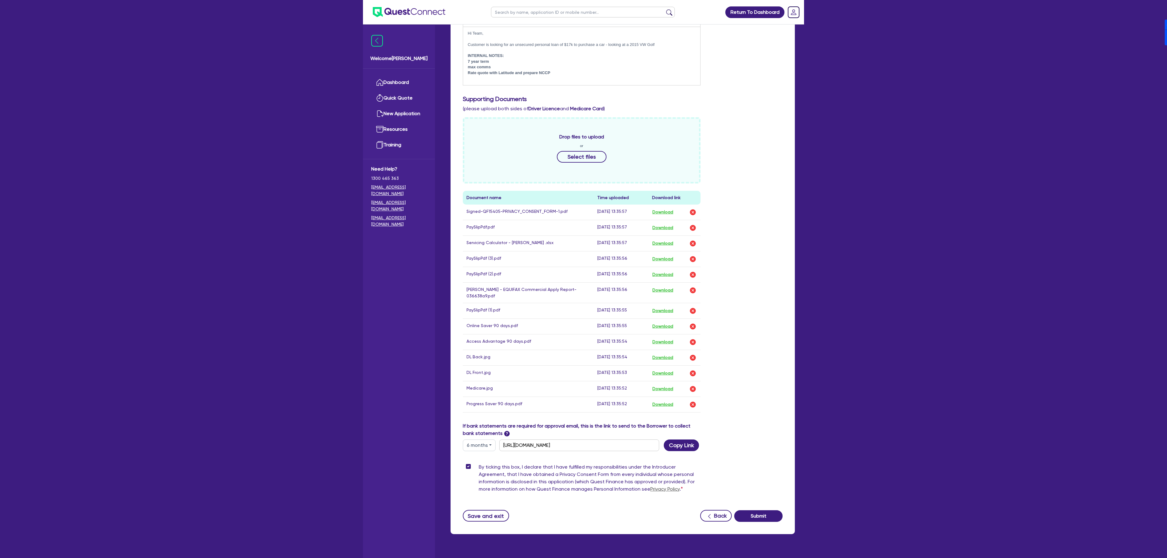
scroll to position [167, 0]
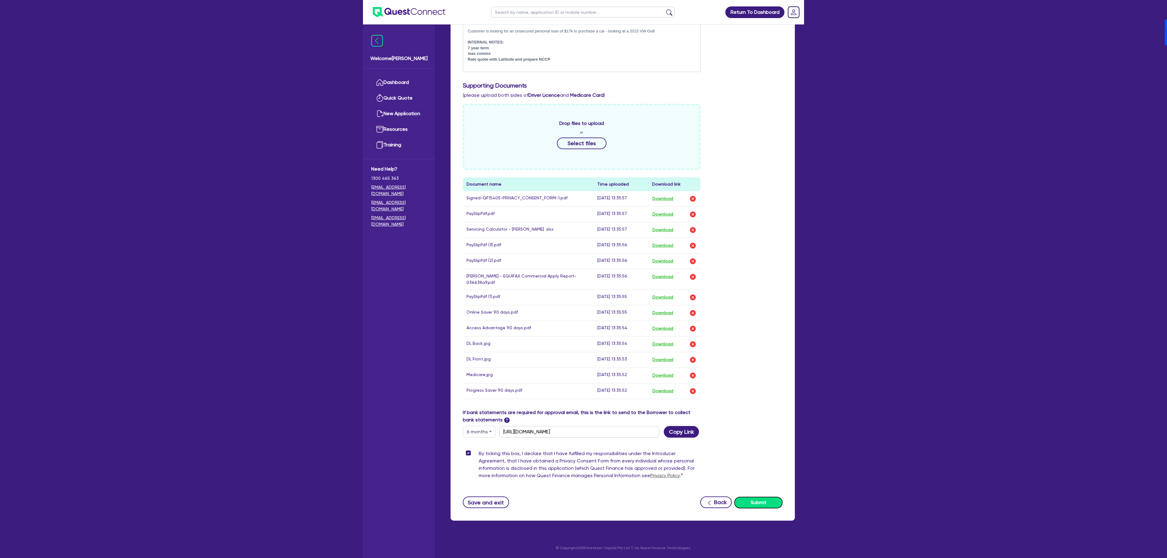
click at [764, 506] on button "Submit" at bounding box center [758, 503] width 48 height 12
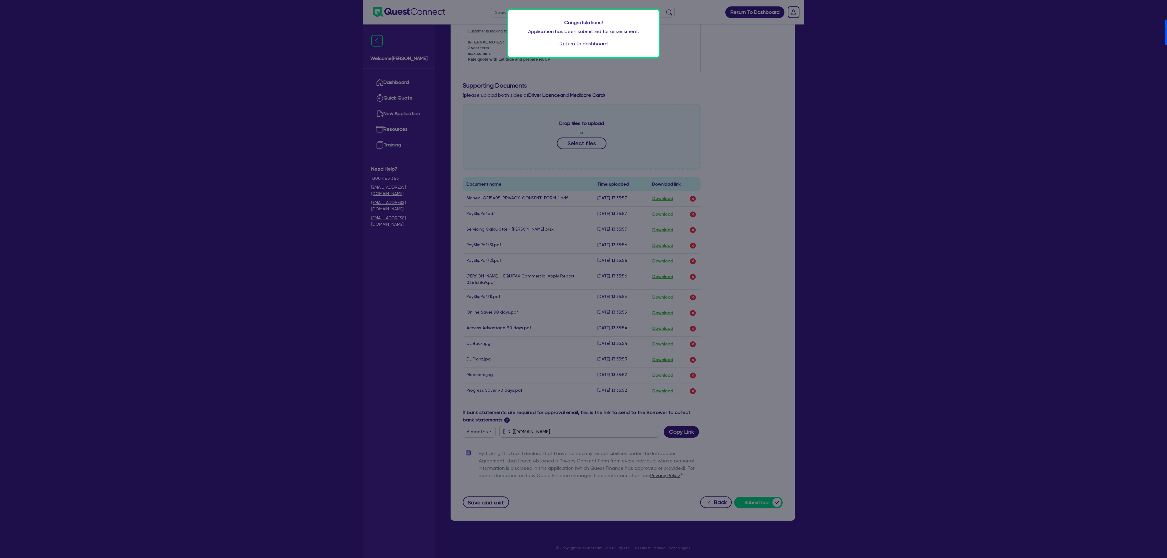
click at [586, 42] on link "Return to dashboard" at bounding box center [584, 43] width 48 height 7
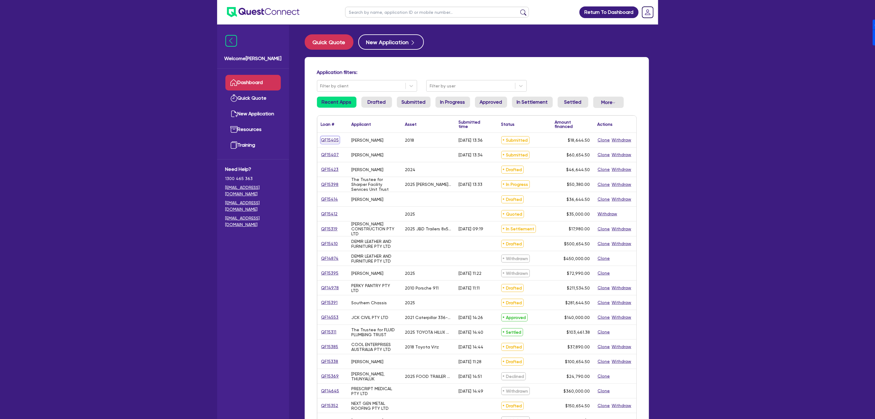
click at [335, 139] on link "QF15405" at bounding box center [330, 139] width 18 height 7
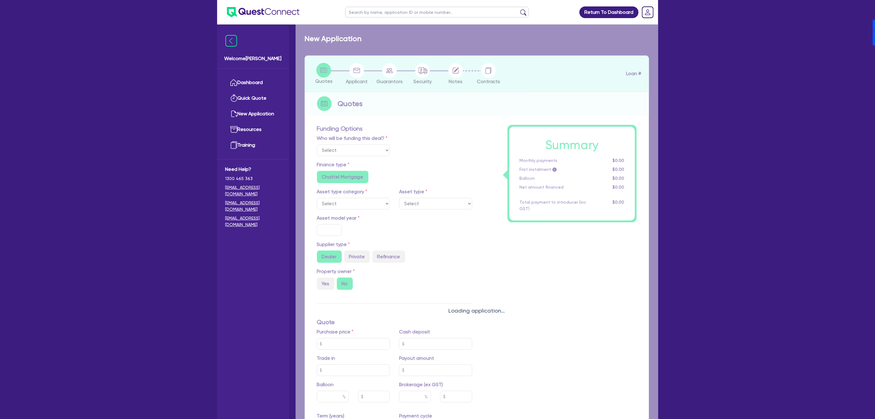
select select "Other"
select select "CARS_AND_LIGHT_TRUCKS"
type input "2018"
type input "17,000"
type input "4"
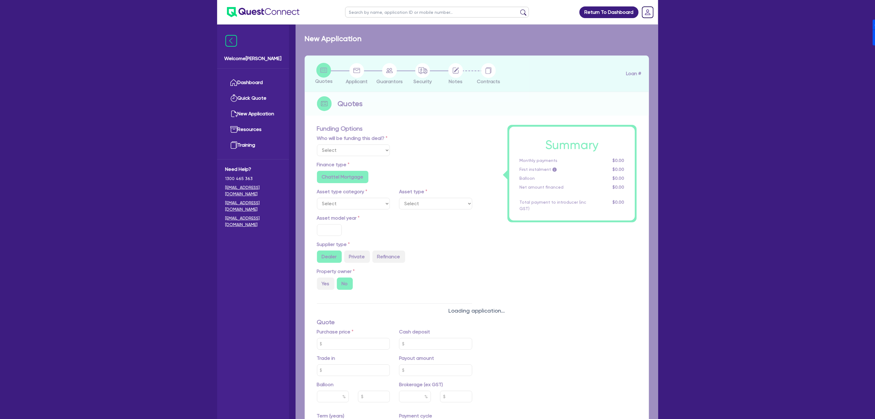
type input "745.78"
type input "17.95"
radio input "false"
type input "900"
radio input "true"
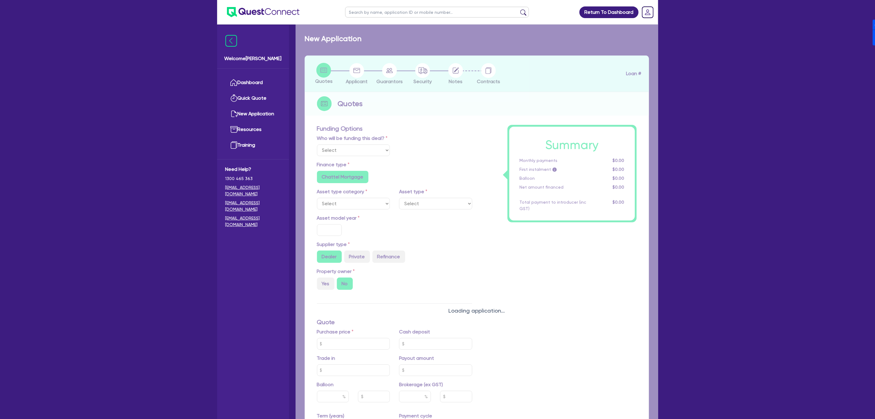
radio input "true"
select select "PASSENGER_VEHICLES"
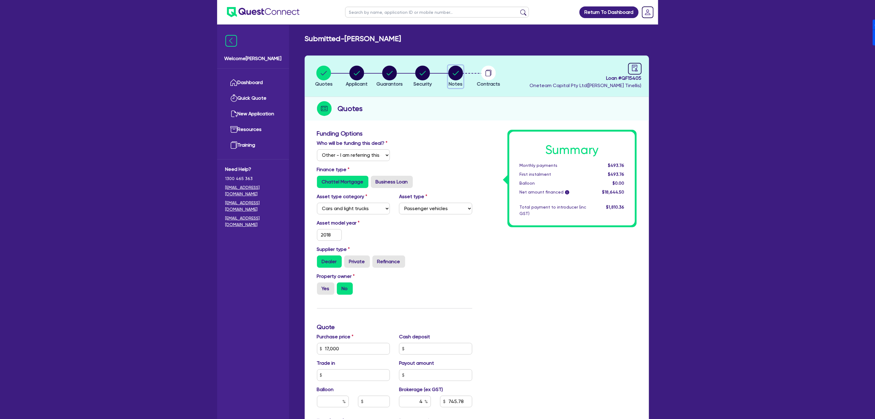
click at [453, 75] on circle "button" at bounding box center [456, 73] width 15 height 15
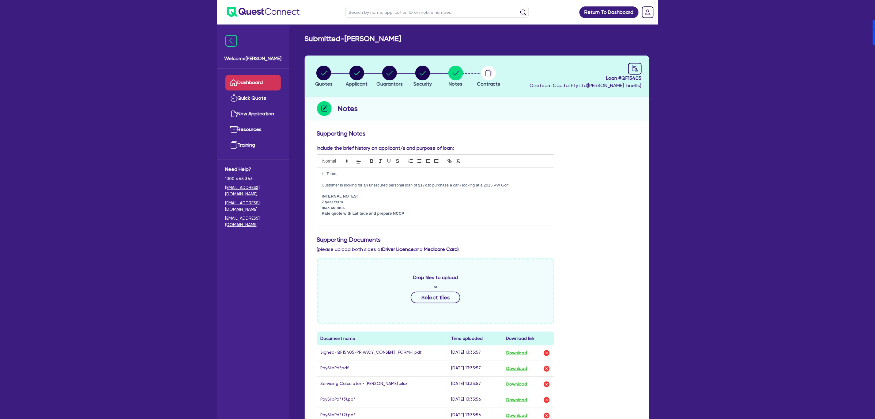
click at [254, 79] on link "Dashboard" at bounding box center [253, 83] width 55 height 16
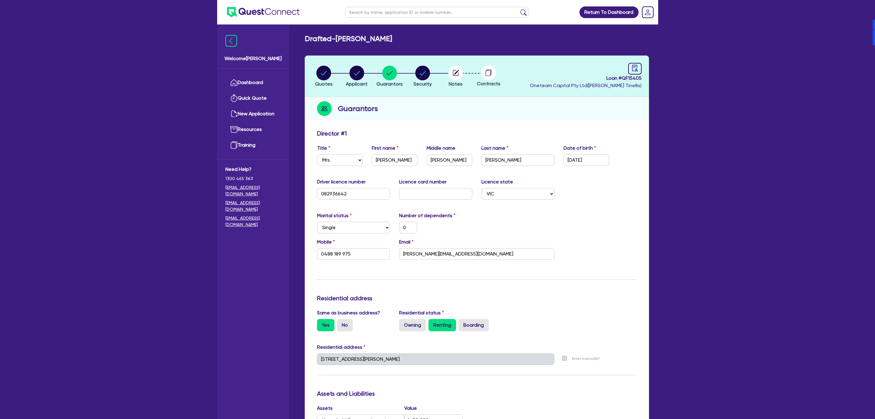
select select "MRS"
select select "VIC"
select select "SINGLE"
select select "HOUSEHOLD_PERSONAL"
select select "VEHICLE"
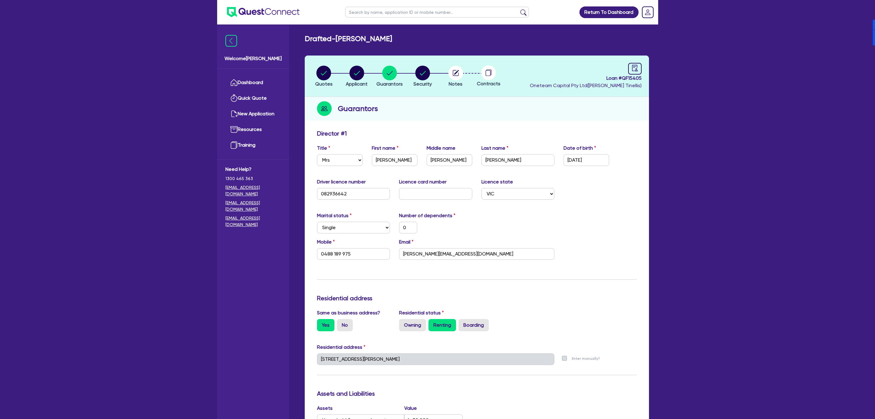
select select "CASH"
select select "OTHER"
click at [456, 76] on circle "button" at bounding box center [456, 73] width 15 height 15
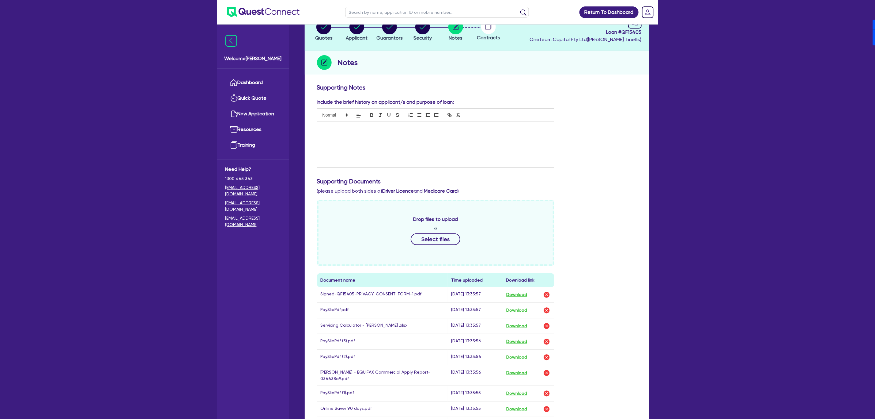
click at [414, 143] on div at bounding box center [435, 144] width 237 height 46
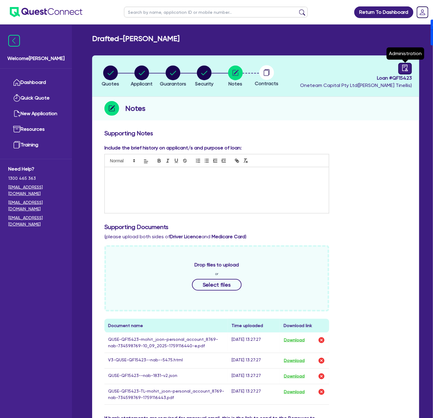
click at [408, 65] on icon "audit" at bounding box center [406, 68] width 6 height 6
select select "DRAFTED_NEW"
select select "Other"
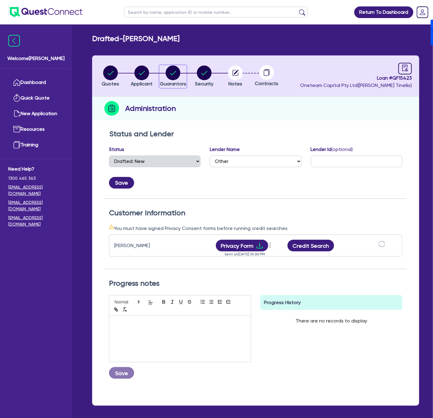
click at [176, 67] on circle "button" at bounding box center [173, 73] width 15 height 15
select select "MR"
select select "[GEOGRAPHIC_DATA]"
select select "SINGLE"
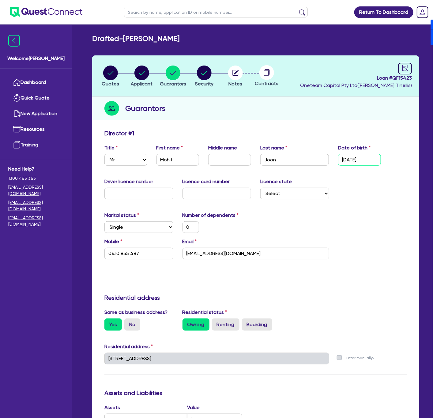
click at [366, 160] on input "[DATE]" at bounding box center [359, 160] width 43 height 12
type input "2 / /"
type input "0"
type input "0410 855 487"
type input "23/ /"
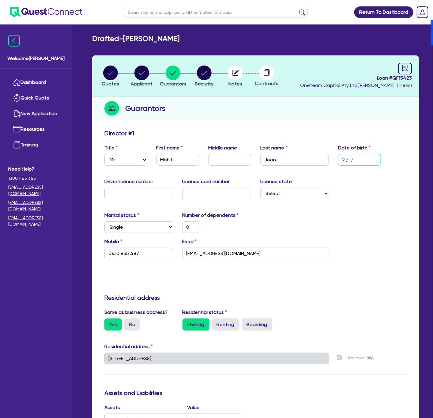
type input "0"
type input "0410 855 487"
type input "23/1 /"
type input "0"
type input "0410 855 487"
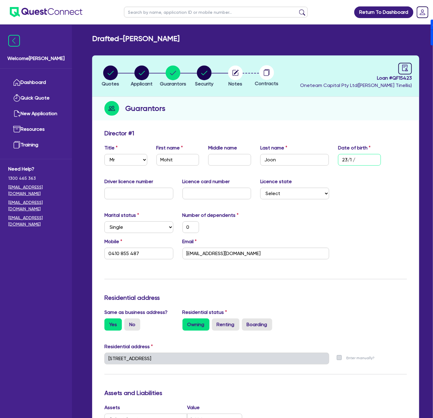
type input "23/10/"
type input "0"
type input "0410 855 487"
type input "23/10/1"
type input "0"
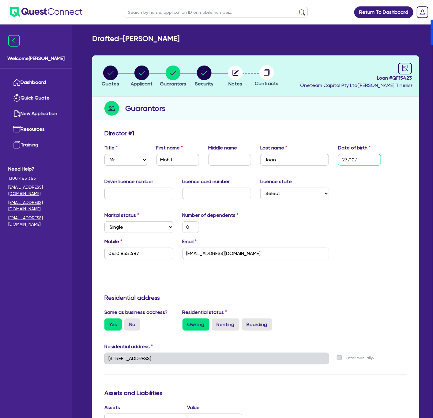
type input "0410 855 487"
type input "[DATE]"
type input "0"
type input "0410 855 487"
type input "23/10/198"
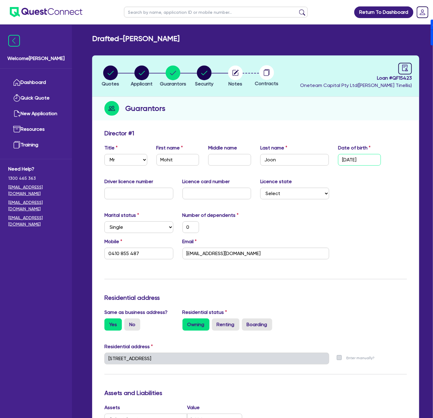
type input "0"
type input "0410 855 487"
type input "[DATE]"
type input "0"
type input "0410 855 487"
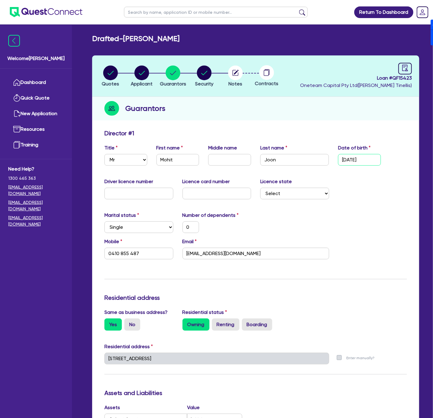
type input "[DATE]"
type input "2"
type input "0"
type input "0410 855 487"
type input "21"
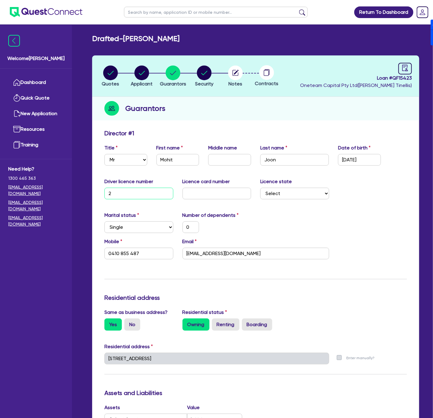
type input "0"
type input "0410 855 487"
type input "219"
type input "0"
type input "0410 855 487"
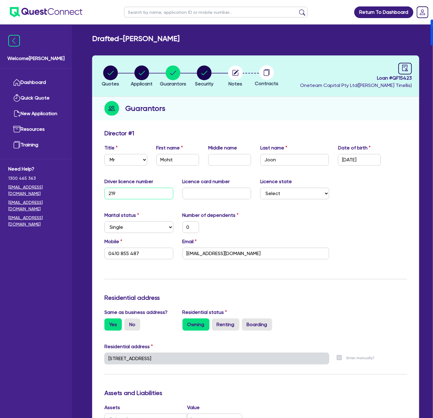
type input "2192"
type input "0"
type input "0410 855 487"
type input "21924"
type input "0"
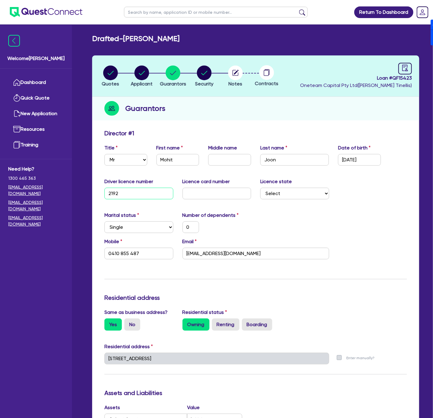
type input "0410 855 487"
type input "219241"
type input "0"
type input "0410 855 487"
type input "2192414"
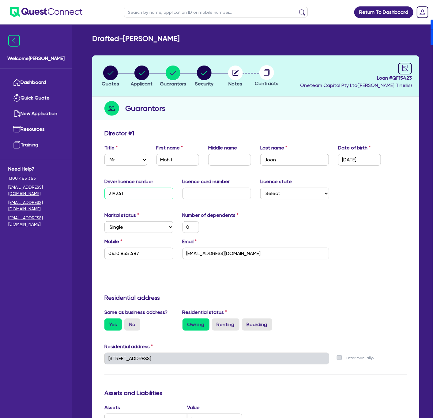
type input "0"
type input "0410 855 487"
type input "21924140"
type input "0"
type input "0410 855 487"
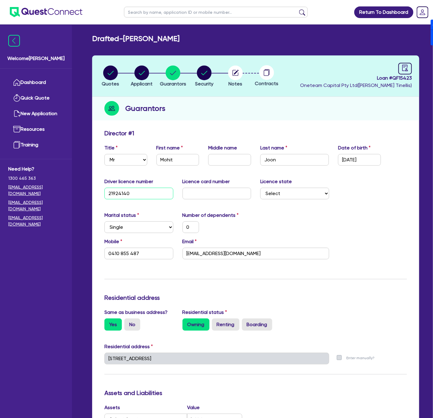
type input "21924140"
type input "2"
type input "0"
type input "0410 855 487"
type input "20"
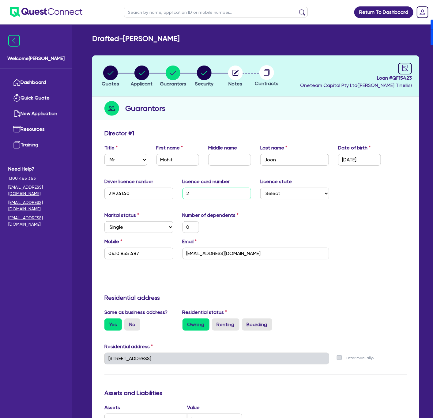
type input "0"
type input "0410 855 487"
type input "204"
type input "0"
type input "0410 855 487"
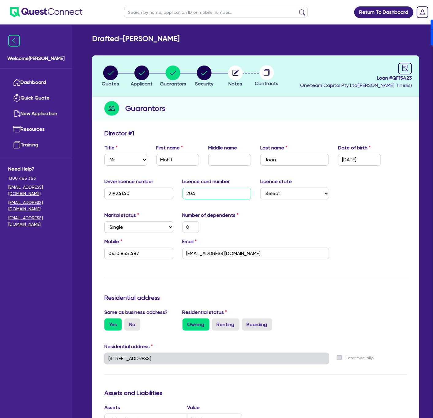
type input "2049"
type input "0"
type input "0410 855 487"
type input "20490"
type input "0"
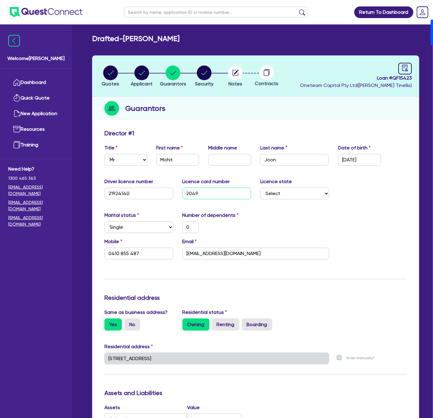
type input "0410 855 487"
type input "204908"
type input "0"
type input "0410 855 487"
type input "2049081"
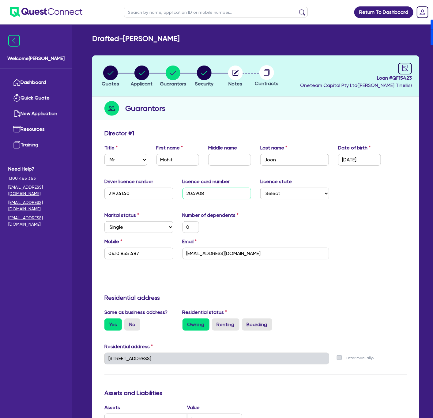
type input "0"
type input "0410 855 487"
type input "20490810"
type input "0"
type input "0410 855 487"
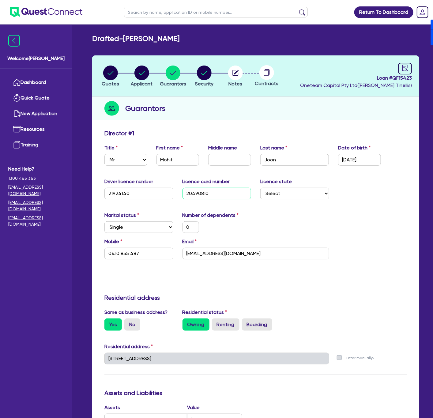
type input "204908109"
type input "0"
type input "0410 855 487"
type input "2049081098"
type input "0"
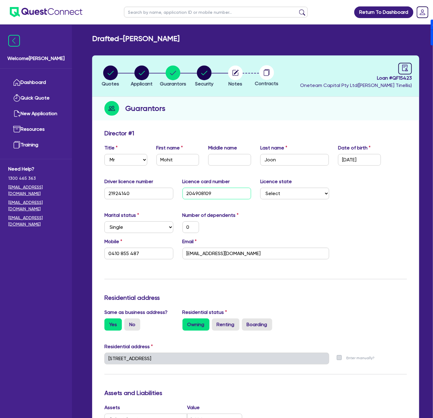
type input "0410 855 487"
type input "2049081098"
select select "MARRIED"
type input "0"
type input "0410 855 487"
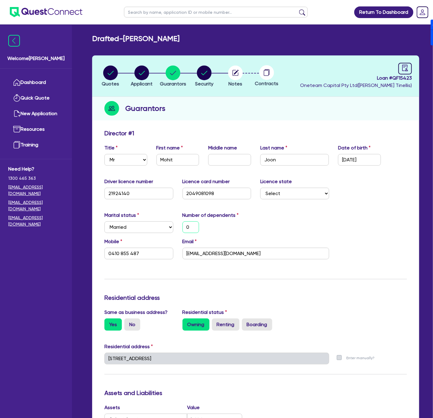
drag, startPoint x: 199, startPoint y: 232, endPoint x: 196, endPoint y: 229, distance: 3.5
click at [198, 231] on input "0" at bounding box center [191, 228] width 17 height 12
type input "2"
type input "0410 855 487"
type input "2"
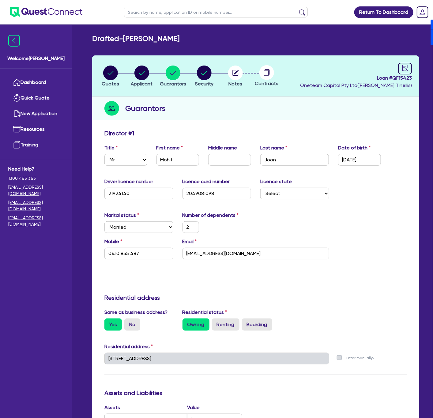
click at [287, 231] on div "Marital status Select Single Married De Facto / Partner Number of dependents 2" at bounding box center [256, 225] width 312 height 26
click at [138, 74] on circle "button" at bounding box center [142, 73] width 15 height 15
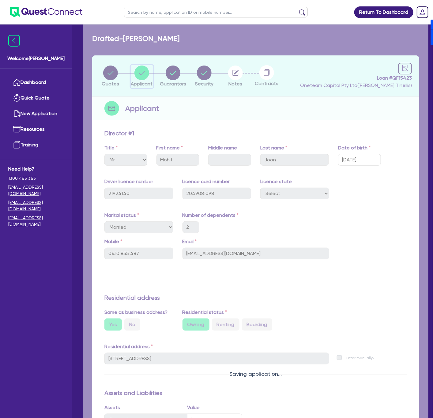
select select "SOLE_TRADER"
select select "ACCOMODATION_FOOD"
select select "HOTELS"
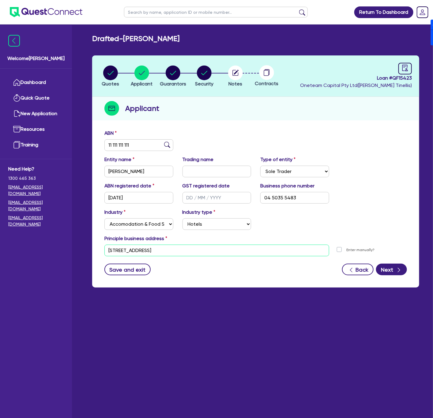
click at [218, 250] on input "100 Barangaroo Ave Sydney NSW 2000" at bounding box center [216, 251] width 225 height 12
paste input "52 Amphitheatre cct baulkham hills"
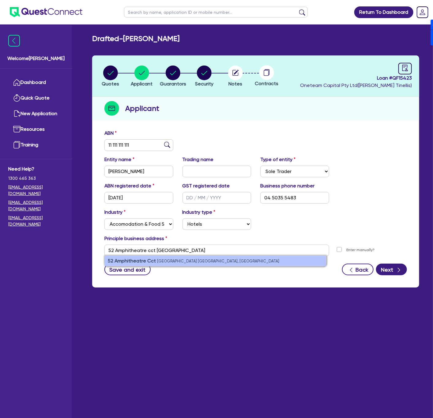
click at [177, 265] on li "52 Amphitheatre Cct Baulkham Hills NSW, Australia" at bounding box center [216, 261] width 222 height 10
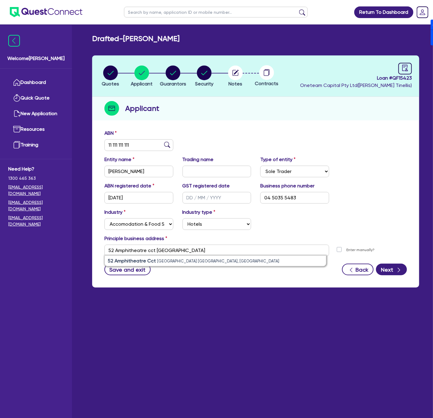
type input "[STREET_ADDRESS]"
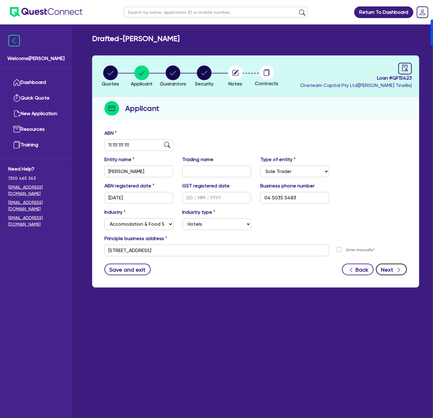
click at [393, 269] on button "Next" at bounding box center [391, 270] width 31 height 12
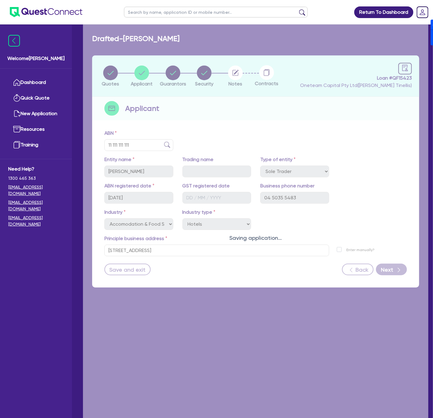
select select "MR"
select select "[GEOGRAPHIC_DATA]"
select select "MARRIED"
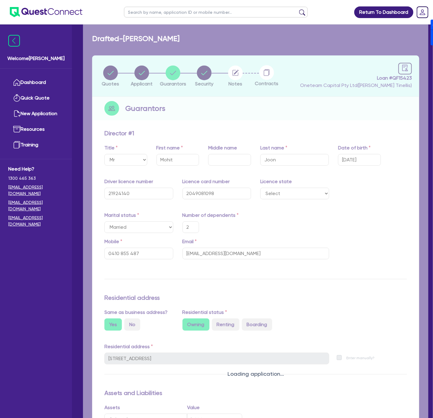
type input "2"
type input "0410 855 487"
type input "[STREET_ADDRESS]"
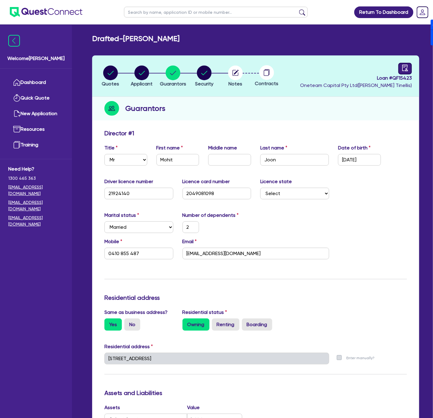
click at [406, 69] on icon "audit" at bounding box center [405, 68] width 7 height 7
select select "DRAFTED_NEW"
select select "Other"
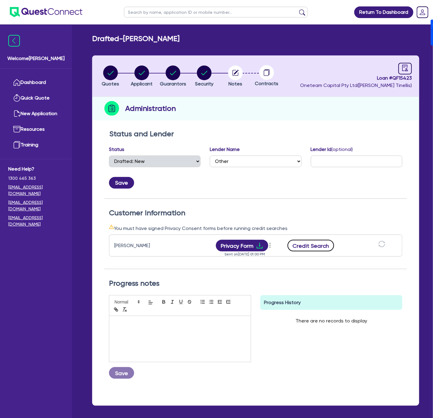
click at [308, 243] on button "Credit Search" at bounding box center [311, 246] width 47 height 12
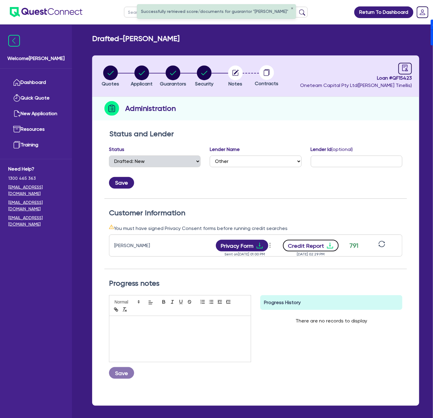
click at [313, 245] on button "Credit Report" at bounding box center [311, 246] width 56 height 12
click at [237, 242] on button "Privacy Form" at bounding box center [242, 246] width 53 height 12
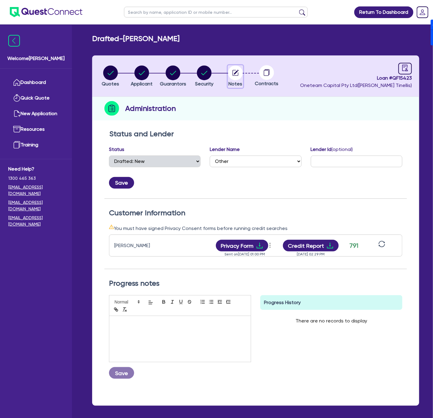
click at [242, 74] on circle "button" at bounding box center [235, 73] width 15 height 15
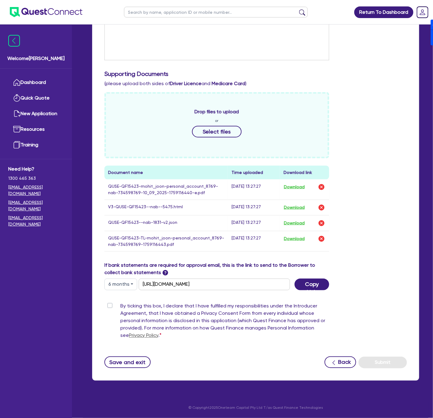
scroll to position [155, 0]
click at [290, 205] on button "Download" at bounding box center [294, 208] width 21 height 8
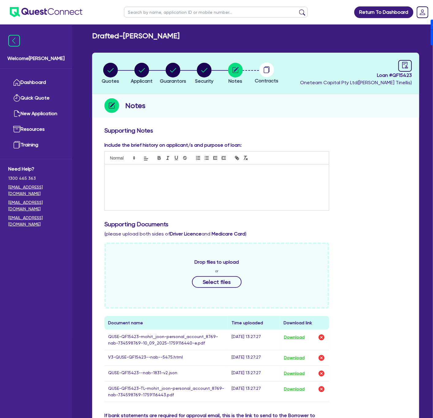
scroll to position [0, 0]
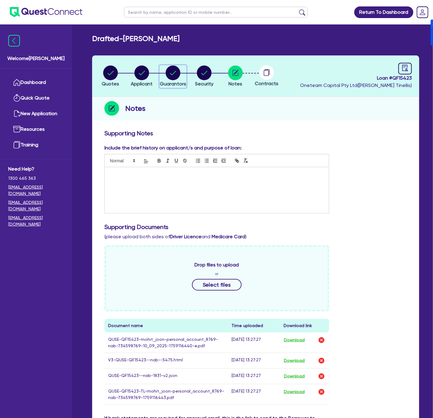
drag, startPoint x: 171, startPoint y: 73, endPoint x: 177, endPoint y: 76, distance: 6.3
click at [171, 73] on circle "button" at bounding box center [173, 73] width 15 height 15
select select "MR"
select select "[GEOGRAPHIC_DATA]"
select select "MARRIED"
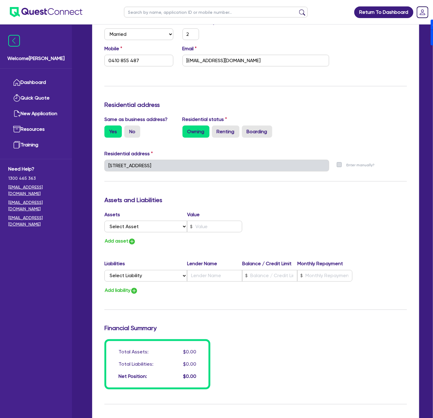
scroll to position [230, 0]
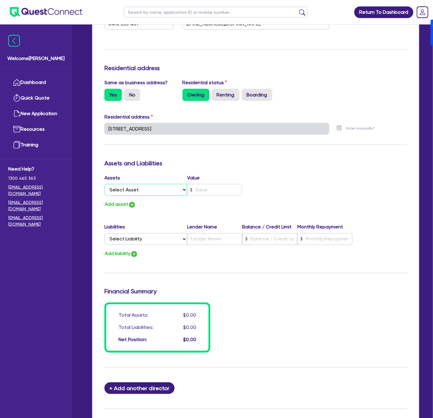
click at [137, 194] on select "Select Asset Cash Property Investment property Vehicle Truck Trailer Equipment …" at bounding box center [145, 190] width 83 height 12
select select "PROPERTY"
click at [104, 184] on select "Select Asset Cash Property Investment property Vehicle Truck Trailer Equipment …" at bounding box center [145, 190] width 83 height 12
type input "2"
type input "0410 855 487"
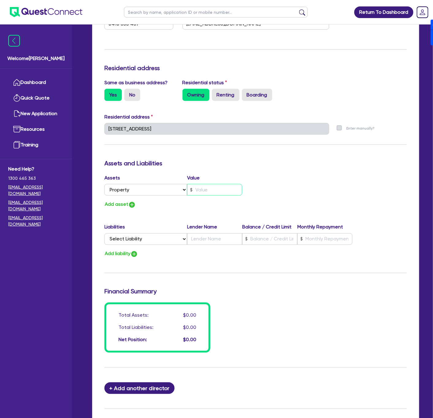
click at [215, 194] on input "text" at bounding box center [214, 190] width 55 height 12
type input "2"
type input "0410 855 487"
type input "4"
type input "2"
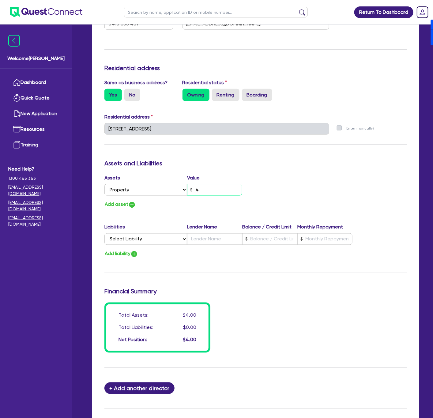
type input "0410 855 487"
type input "40"
type input "2"
type input "0410 855 487"
type input "400"
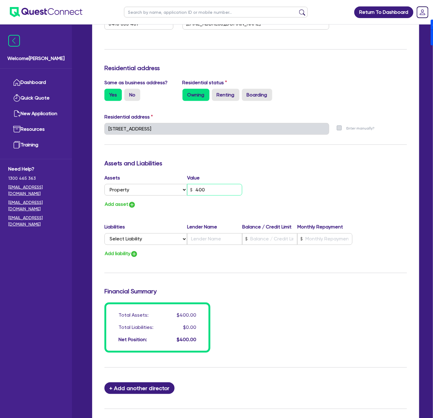
type input "2"
type input "0410 855 487"
type input "4,000"
type input "2"
type input "0410 855 487"
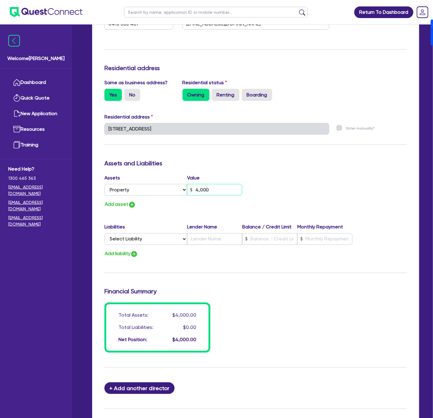
type input "40,000"
type input "2"
type input "0410 855 487"
type input "400,000"
type input "2"
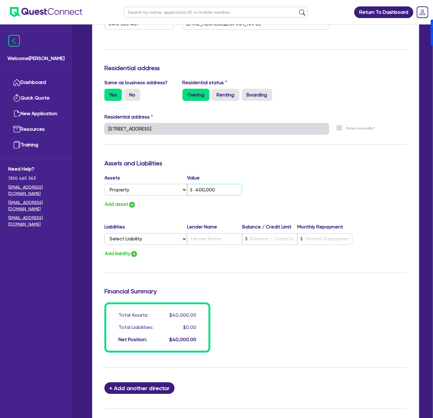
type input "0410 855 487"
type input "4,000,000"
click at [132, 204] on img "button" at bounding box center [131, 204] width 7 height 7
type input "2"
type input "0410 855 487"
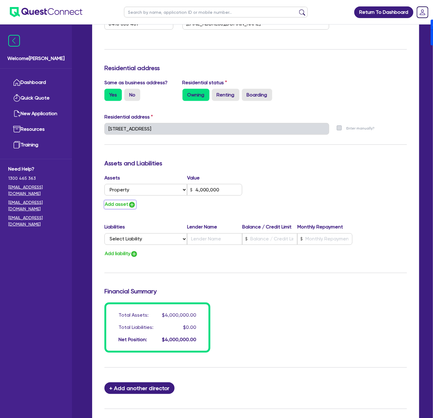
type input "4,000,000"
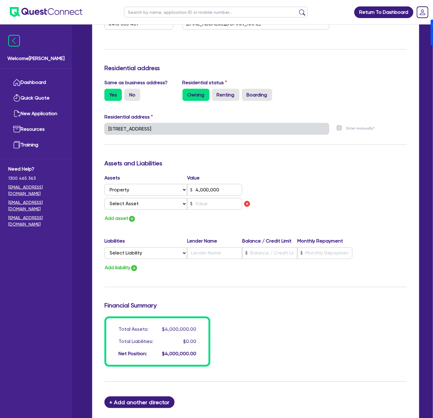
click at [130, 210] on div "Assets Value Select Asset Cash Property Investment property Vehicle Truck Trail…" at bounding box center [178, 193] width 156 height 38
click at [137, 207] on select "Select Asset Cash Property Investment property Vehicle Truck Trailer Equipment …" at bounding box center [145, 204] width 83 height 12
select select "INVESTMENT_PROPERTY"
click at [104, 198] on select "Select Asset Cash Property Investment property Vehicle Truck Trailer Equipment …" at bounding box center [145, 204] width 83 height 12
type input "2"
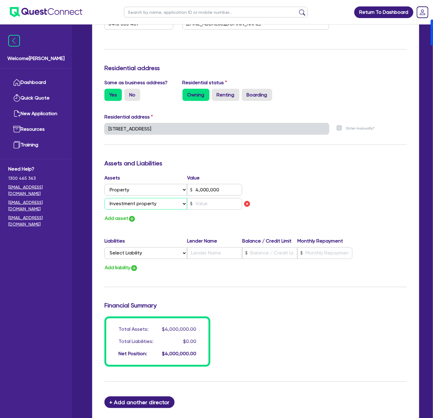
type input "0410 855 487"
type input "4,000,000"
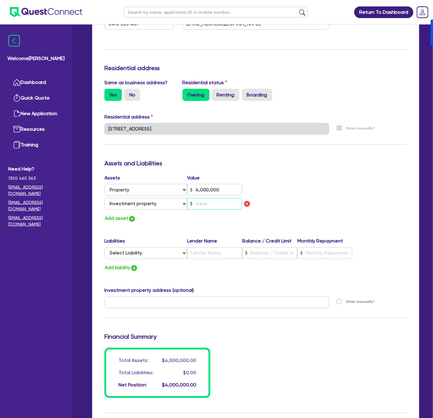
click at [206, 202] on input "text" at bounding box center [214, 204] width 55 height 12
type input "2"
type input "0410 855 487"
type input "4,000,000"
type input "1"
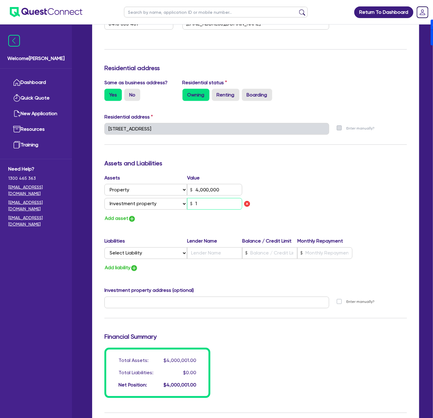
type input "2"
type input "0410 855 487"
type input "4,000,000"
type input "17"
type input "2"
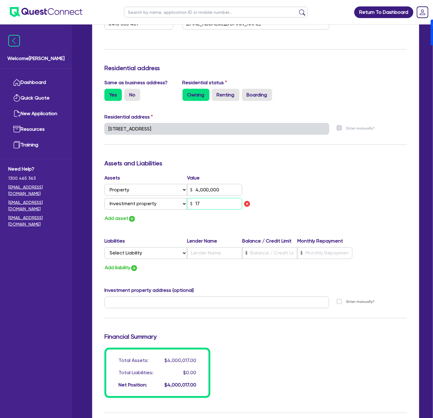
type input "0410 855 487"
type input "4,000,000"
type input "170"
type input "2"
type input "0410 855 487"
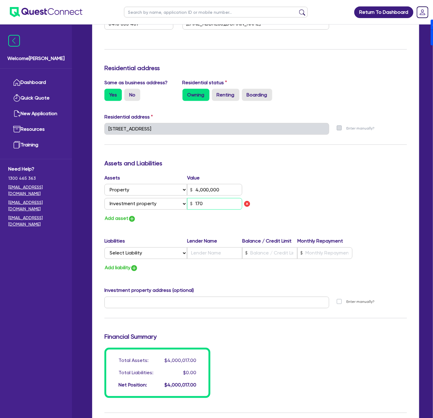
type input "4,000,000"
type input "1,700"
type input "2"
type input "0410 855 487"
type input "4,000,000"
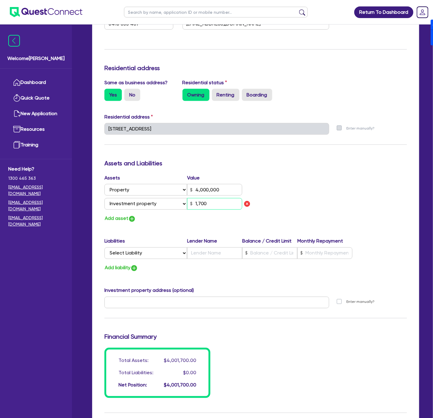
type input "17,000"
type input "2"
type input "0410 855 487"
type input "4,000,000"
type input "170,000"
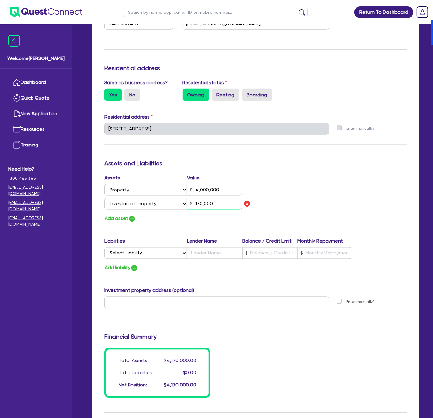
type input "2"
type input "0410 855 487"
type input "4,000,000"
type input "1,700,000"
click at [128, 217] on img "button" at bounding box center [131, 218] width 7 height 7
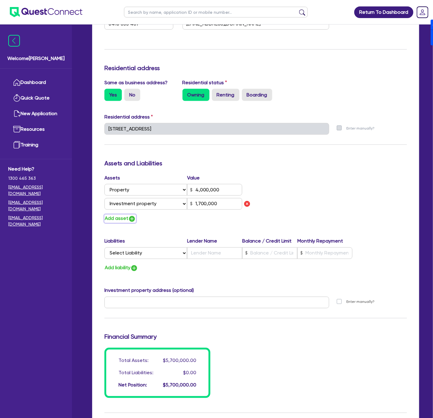
type input "2"
type input "0410 855 487"
type input "4,000,000"
type input "1,700,000"
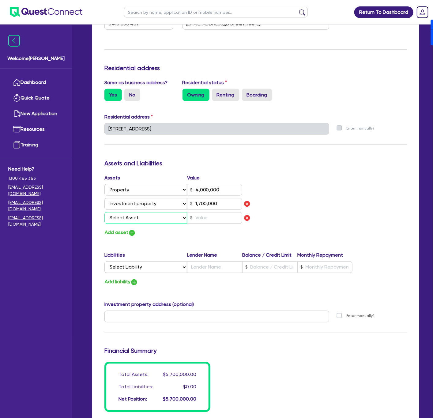
click at [142, 221] on select "Select Asset Cash Property Investment property Vehicle Truck Trailer Equipment …" at bounding box center [145, 218] width 83 height 12
select select "HOUSEHOLD_PERSONAL"
click at [104, 212] on select "Select Asset Cash Property Investment property Vehicle Truck Trailer Equipment …" at bounding box center [145, 218] width 83 height 12
type input "2"
type input "0410 855 487"
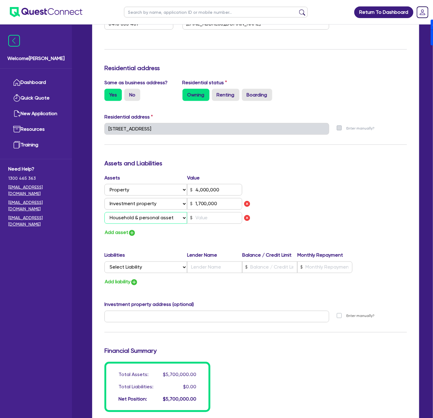
type input "4,000,000"
type input "1,700,000"
click at [205, 218] on input "text" at bounding box center [214, 218] width 55 height 12
type input "50"
type input "2"
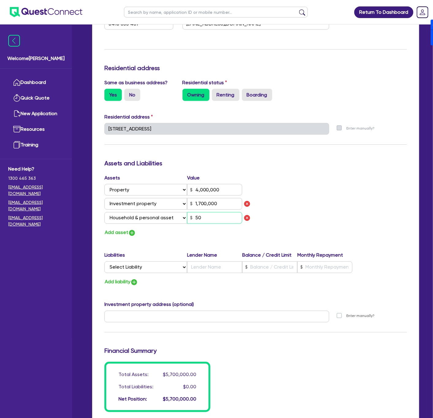
type input "0410 855 487"
type input "4,000,000"
type input "1,700,000"
type input "2"
type input "0410 855 487"
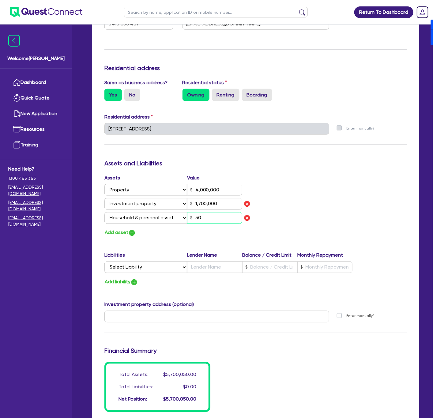
type input "4,000,000"
type input "1,700,000"
type input "500"
type input "2"
type input "0410 855 487"
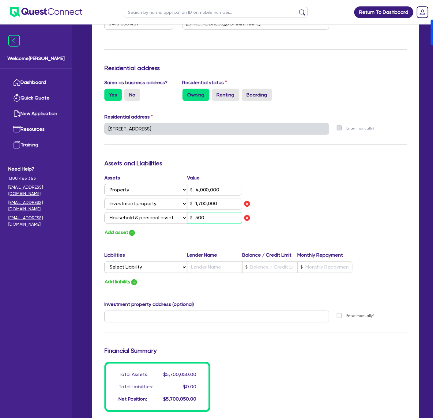
type input "4,000,000"
type input "1,700,000"
type input "5,000"
type input "2"
type input "0410 855 487"
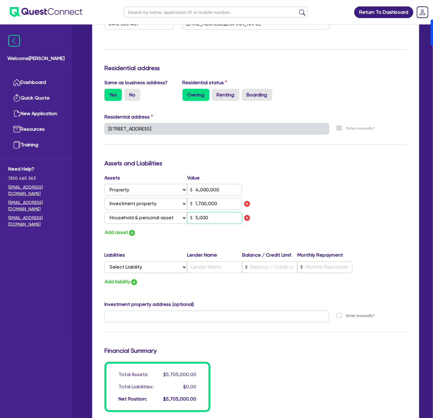
type input "4,000,000"
type input "1,700,000"
type input "50,000"
click at [132, 230] on img "button" at bounding box center [131, 233] width 7 height 7
type input "2"
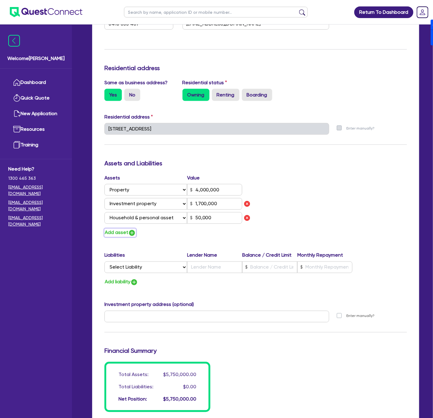
type input "0410 855 487"
type input "4,000,000"
type input "1,700,000"
type input "50,000"
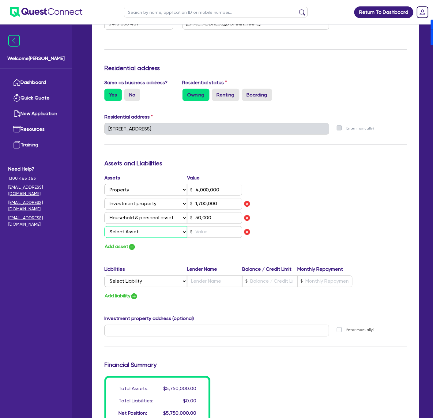
click at [128, 233] on select "Select Asset Cash Property Investment property Vehicle Truck Trailer Equipment …" at bounding box center [145, 232] width 83 height 12
click at [104, 226] on select "Select Asset Cash Property Investment property Vehicle Truck Trailer Equipment …" at bounding box center [145, 232] width 83 height 12
click at [212, 233] on input "text" at bounding box center [214, 232] width 55 height 12
click at [123, 246] on button "Add asset" at bounding box center [120, 247] width 32 height 8
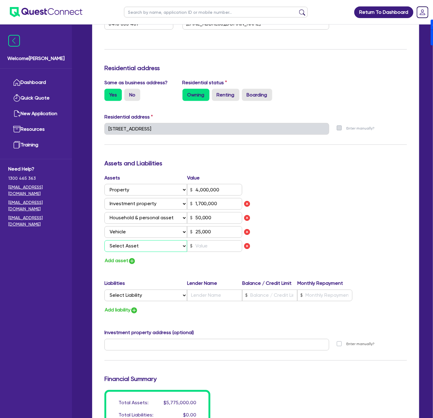
click at [130, 242] on select "Select Asset Cash Property Investment property Vehicle Truck Trailer Equipment …" at bounding box center [145, 247] width 83 height 12
click at [104, 241] on select "Select Asset Cash Property Investment property Vehicle Truck Trailer Equipment …" at bounding box center [145, 247] width 83 height 12
click at [192, 247] on div at bounding box center [214, 247] width 55 height 12
click at [155, 302] on div "Liabilities Lender Name Balance / Credit Limit Monthly Repayment Select Liabili…" at bounding box center [256, 292] width 312 height 24
click at [149, 297] on select "Select Liability Credit card Mortgage Investment property loan Vehicle loan Tru…" at bounding box center [145, 296] width 83 height 12
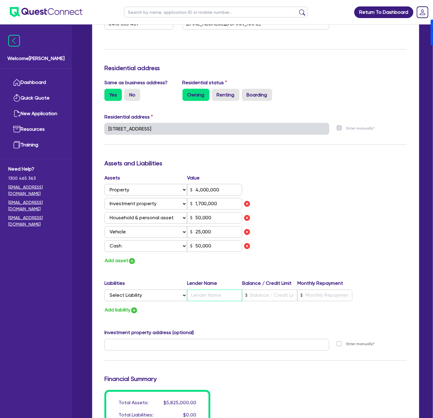
click at [215, 296] on input "text" at bounding box center [214, 296] width 55 height 12
click at [162, 288] on div "Liabilities Lender Name Balance / Credit Limit Monthly Repayment" at bounding box center [228, 285] width 248 height 10
click at [150, 296] on select "Select Liability Credit card Mortgage Investment property loan Vehicle loan Tru…" at bounding box center [145, 296] width 83 height 12
click at [104, 290] on select "Select Liability Credit card Mortgage Investment property loan Vehicle loan Tru…" at bounding box center [145, 296] width 83 height 12
click at [263, 294] on input "text" at bounding box center [269, 296] width 55 height 12
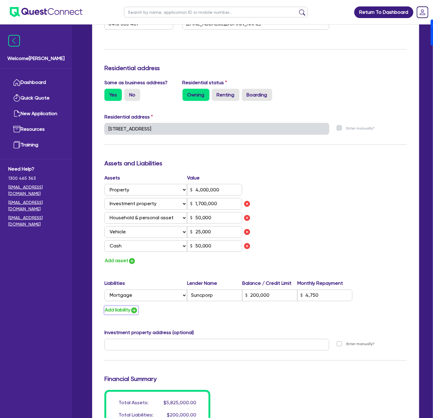
click at [131, 312] on button "Add liability" at bounding box center [121, 310] width 34 height 8
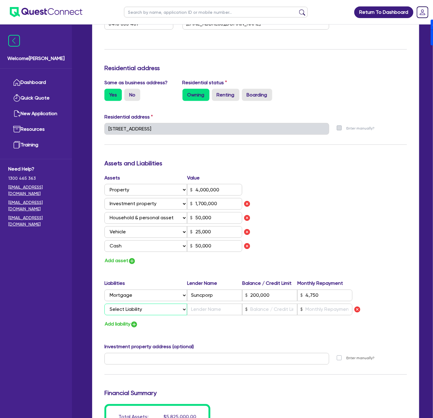
drag, startPoint x: 129, startPoint y: 310, endPoint x: 133, endPoint y: 330, distance: 20.9
click at [129, 310] on select "Select Liability Credit card Mortgage Investment property loan Vehicle loan Tru…" at bounding box center [145, 310] width 83 height 12
click at [104, 304] on select "Select Liability Credit card Mortgage Investment property loan Vehicle loan Tru…" at bounding box center [145, 310] width 83 height 12
click at [222, 308] on input "text" at bounding box center [214, 310] width 55 height 12
drag, startPoint x: 336, startPoint y: 296, endPoint x: 286, endPoint y: 294, distance: 49.4
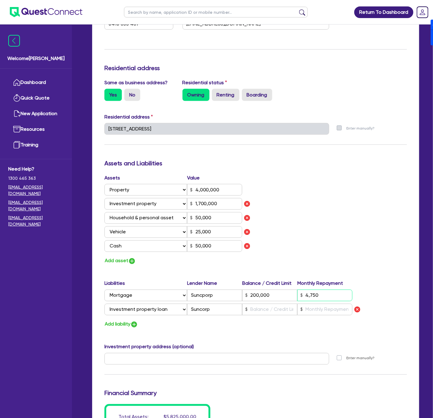
click at [286, 294] on div "Select Liability Credit card Mortgage Investment property loan Vehicle loan Tru…" at bounding box center [228, 296] width 248 height 12
click at [280, 313] on input "text" at bounding box center [269, 310] width 55 height 12
click at [271, 317] on div "Liabilities Lender Name Balance / Credit Limit Monthly Repayment Select Liabili…" at bounding box center [256, 299] width 312 height 38
click at [272, 314] on input "100,000" at bounding box center [269, 310] width 55 height 12
click at [131, 328] on button "Add liability" at bounding box center [121, 325] width 34 height 8
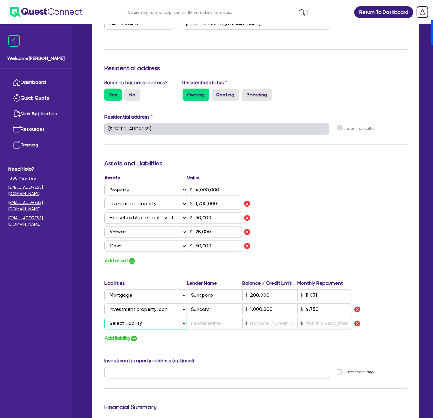
click at [134, 323] on select "Select Liability Credit card Mortgage Investment property loan Vehicle loan Tru…" at bounding box center [145, 324] width 83 height 12
click at [104, 318] on select "Select Liability Credit card Mortgage Investment property loan Vehicle loan Tru…" at bounding box center [145, 324] width 83 height 12
click at [214, 325] on input "text" at bounding box center [214, 324] width 55 height 12
click at [336, 325] on input "text" at bounding box center [325, 324] width 55 height 12
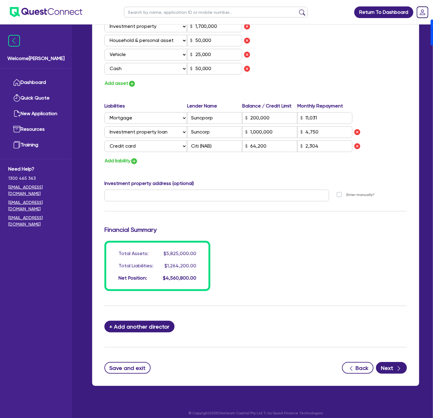
scroll to position [414, 0]
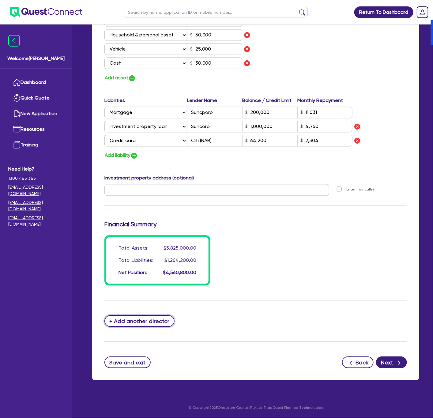
click at [153, 322] on button "+ Add another director" at bounding box center [139, 322] width 70 height 12
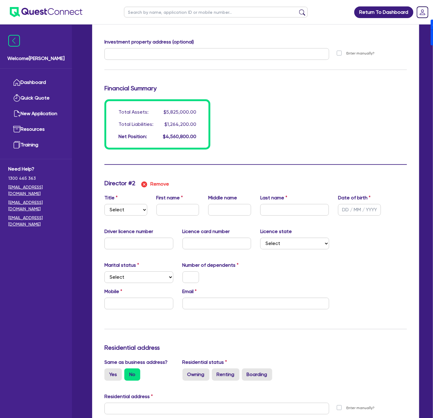
scroll to position [552, 0]
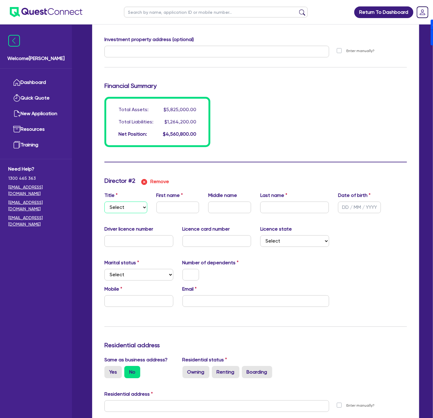
drag, startPoint x: 118, startPoint y: 203, endPoint x: 117, endPoint y: 208, distance: 5.0
click at [118, 203] on select "Select Mr Mrs Ms Miss Dr" at bounding box center [125, 208] width 43 height 12
click at [104, 202] on select "Select Mr Mrs Ms Miss Dr" at bounding box center [125, 208] width 43 height 12
click at [172, 208] on input "text" at bounding box center [178, 208] width 43 height 12
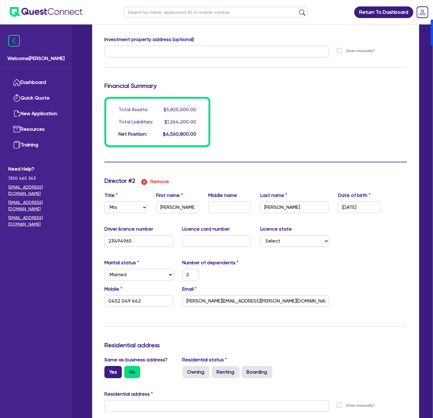
click at [113, 375] on label "Yes" at bounding box center [112, 372] width 17 height 12
click at [108, 370] on input "Yes" at bounding box center [106, 368] width 4 height 4
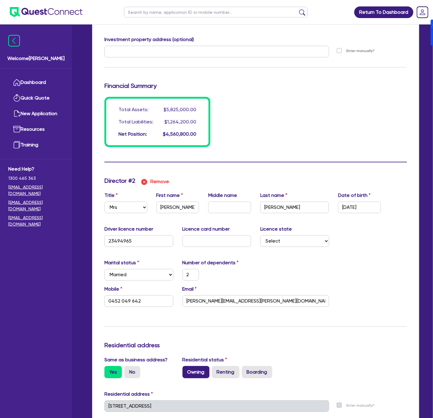
click at [191, 373] on label "Owning" at bounding box center [196, 372] width 27 height 12
click at [187, 370] on input "Owning" at bounding box center [185, 368] width 4 height 4
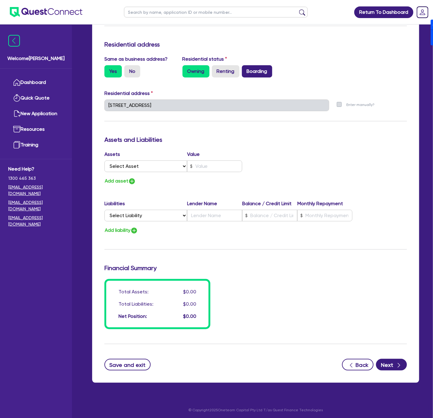
scroll to position [856, 0]
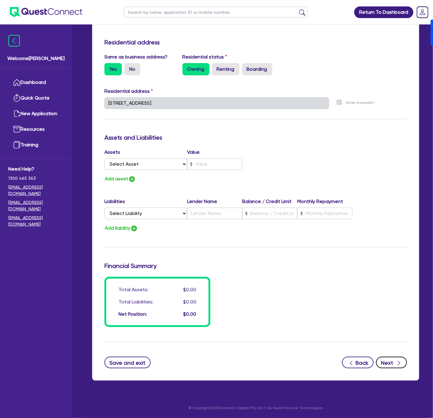
click at [394, 363] on button "Next" at bounding box center [391, 363] width 31 height 12
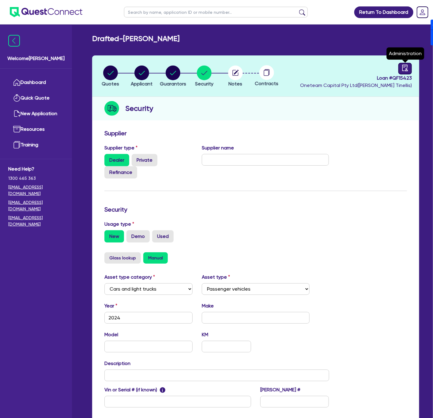
click at [404, 69] on icon "audit" at bounding box center [405, 68] width 7 height 7
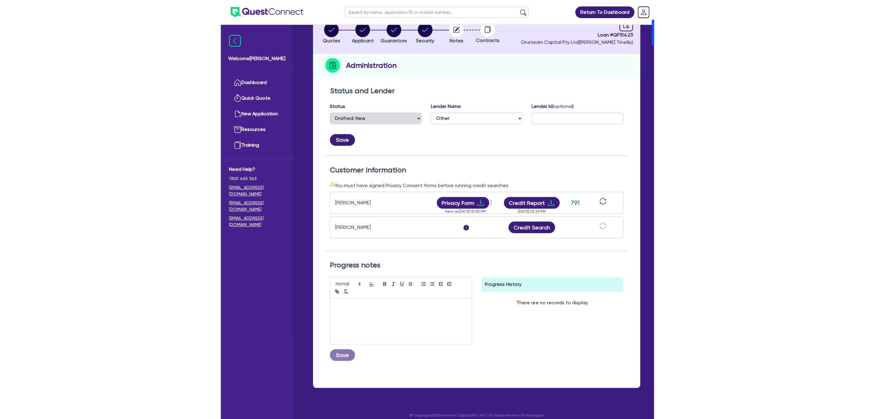
scroll to position [46, 0]
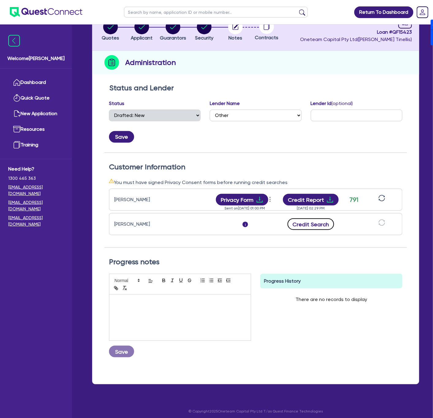
click at [312, 227] on button "Credit Search" at bounding box center [311, 224] width 47 height 12
click at [327, 227] on icon "download" at bounding box center [330, 224] width 7 height 7
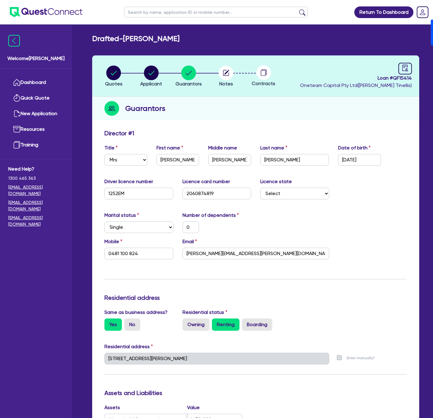
select select "MRS"
select select "[GEOGRAPHIC_DATA]"
select select "SINGLE"
select select "HOUSEHOLD_PERSONAL"
select select "VEHICLE"
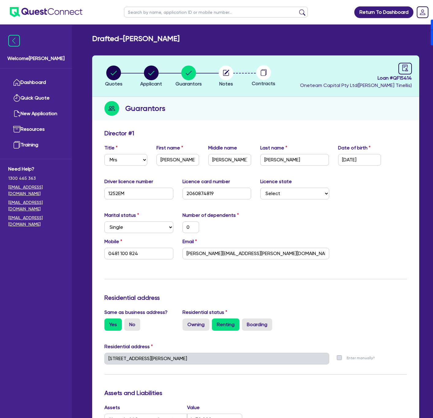
select select "OTHER"
select select "VEHICLE_LOAN"
select select "CREDIT_CARD"
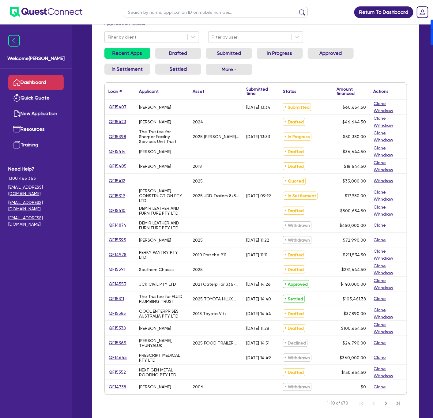
scroll to position [46, 0]
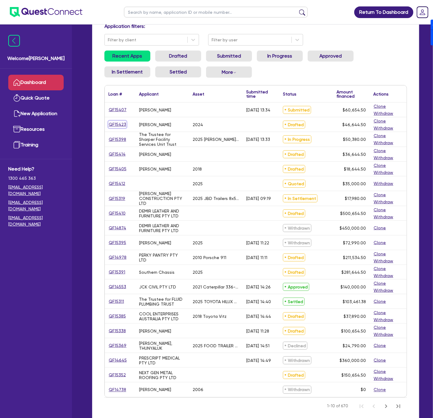
click at [114, 125] on link "QF15423" at bounding box center [117, 124] width 18 height 7
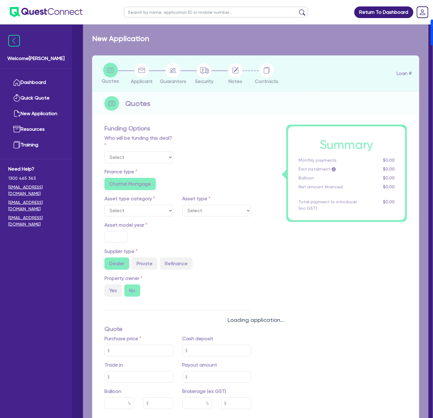
select select "Other"
select select "CARS_AND_LIGHT_TRUCKS"
type input "2024"
radio input "true"
type input "45,000"
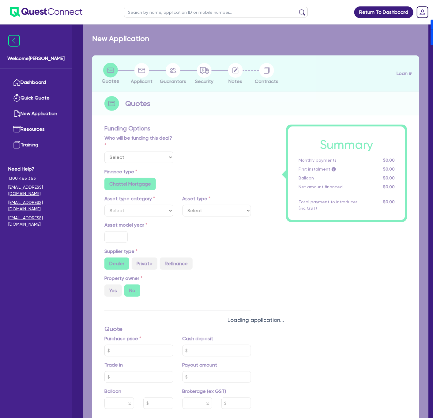
type input "4"
type input "1,865.78"
type input "17.95"
radio input "false"
type input "900"
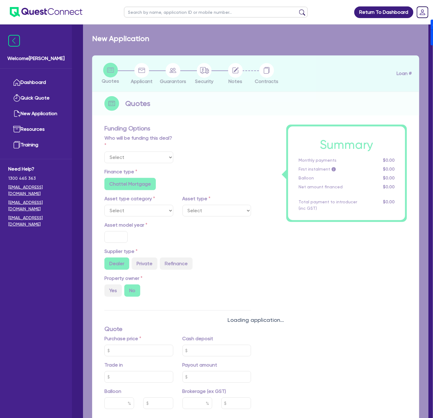
radio input "true"
select select "PASSENGER_VEHICLES"
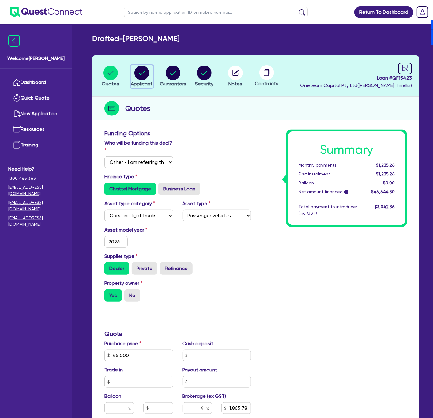
click at [137, 74] on circle "button" at bounding box center [142, 73] width 15 height 15
select select "SOLE_TRADER"
select select "ACCOMODATION_FOOD"
select select "HOTELS"
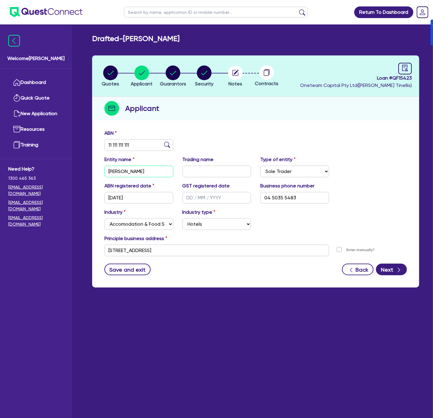
click at [144, 170] on input "[PERSON_NAME]" at bounding box center [138, 172] width 69 height 12
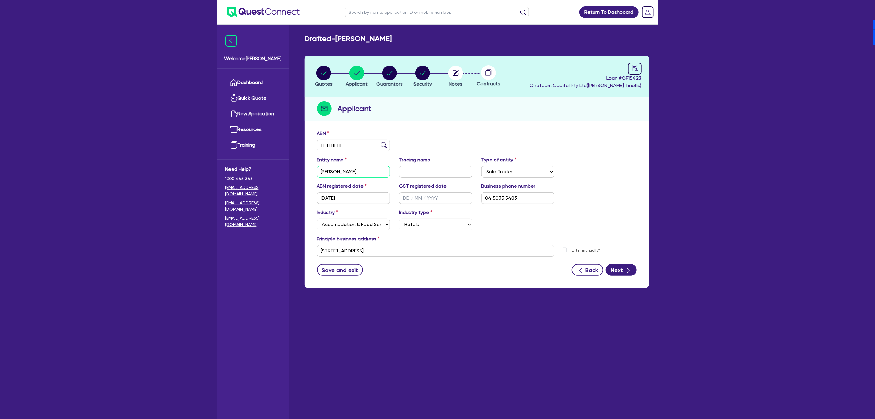
type input "[PERSON_NAME]"
click at [433, 265] on button "Next" at bounding box center [621, 270] width 31 height 12
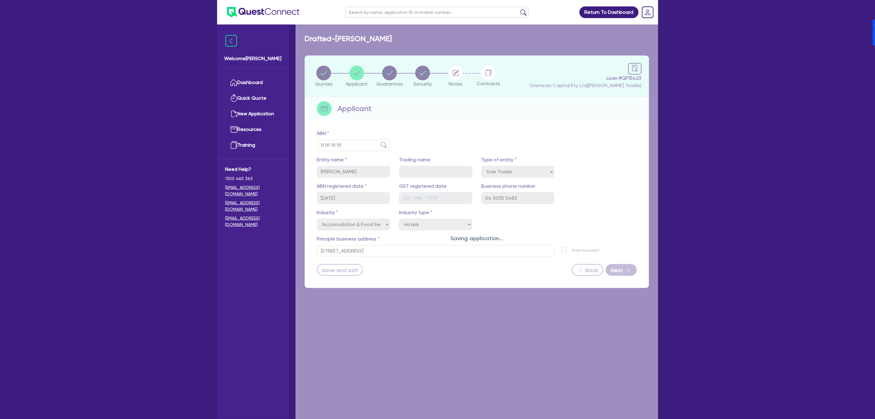
select select "MR"
select select "[GEOGRAPHIC_DATA]"
select select "MARRIED"
select select "PROPERTY"
select select "INVESTMENT_PROPERTY"
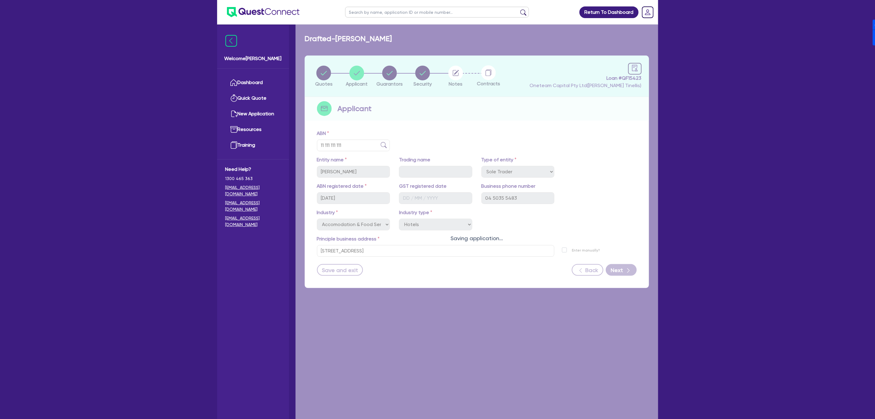
select select "HOUSEHOLD_PERSONAL"
select select "VEHICLE"
select select "CASH"
select select "MORTGAGE"
select select "INVESTMENT_PROPERTY_LOAN"
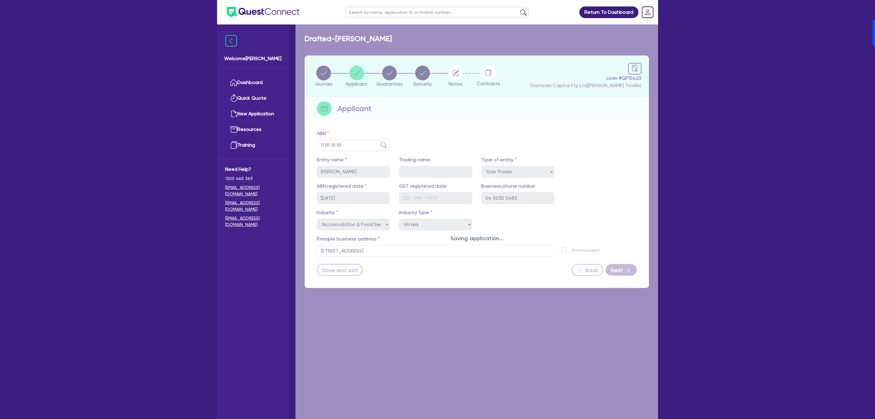
select select "CREDIT_CARD"
select select "MRS"
select select "[GEOGRAPHIC_DATA]"
select select "MARRIED"
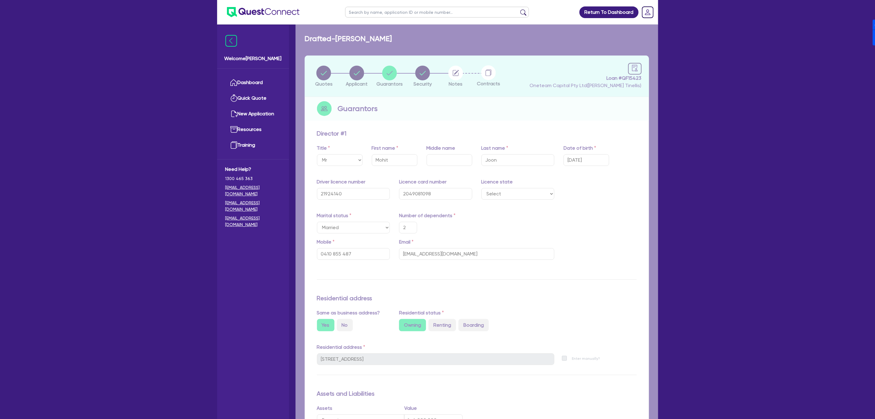
type input "2"
type input "0410 855 487"
type input "4,000,000"
type input "1,700,000"
type input "50,000"
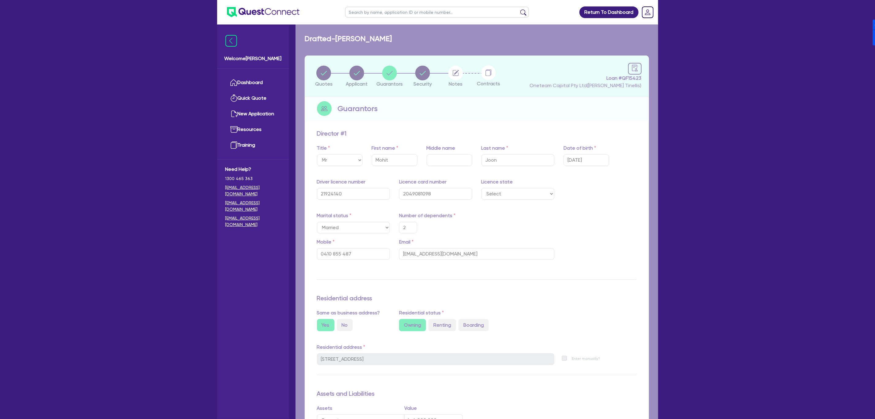
type input "25,000"
type input "50,000"
type input "200,000"
type input "11,031"
type input "1,000,000"
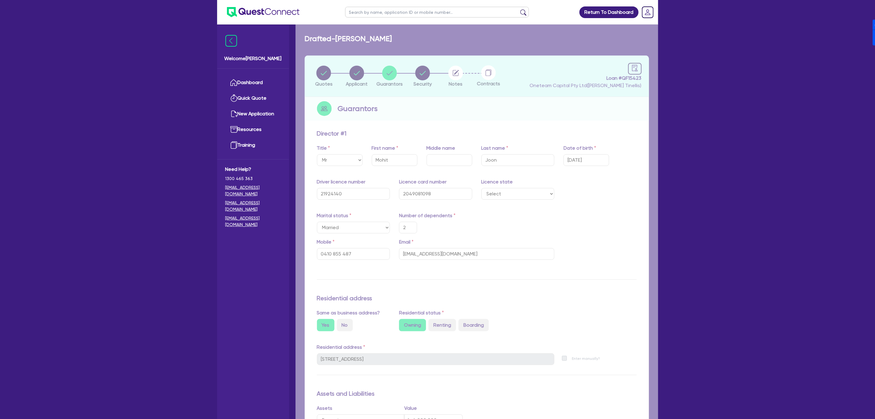
type input "4,750"
type input "64,200"
type input "2,304"
type input "2"
type input "0452 049 642"
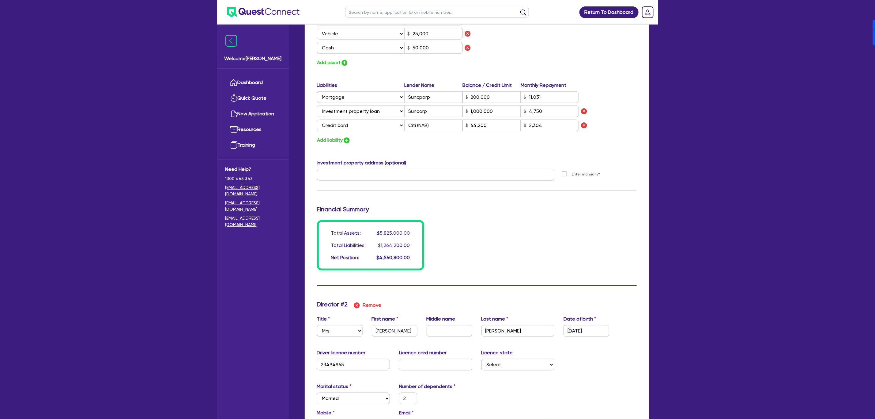
scroll to position [414, 0]
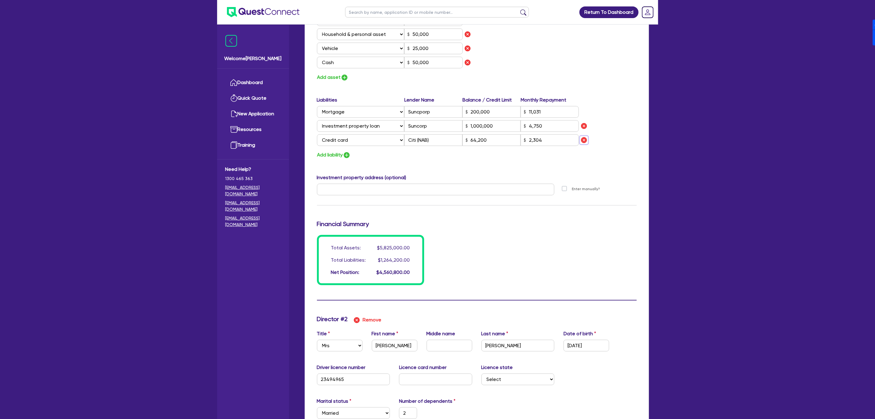
click at [433, 143] on img "button" at bounding box center [584, 139] width 7 height 7
type input "2"
type input "0410 855 487"
type input "4,000,000"
type input "1,700,000"
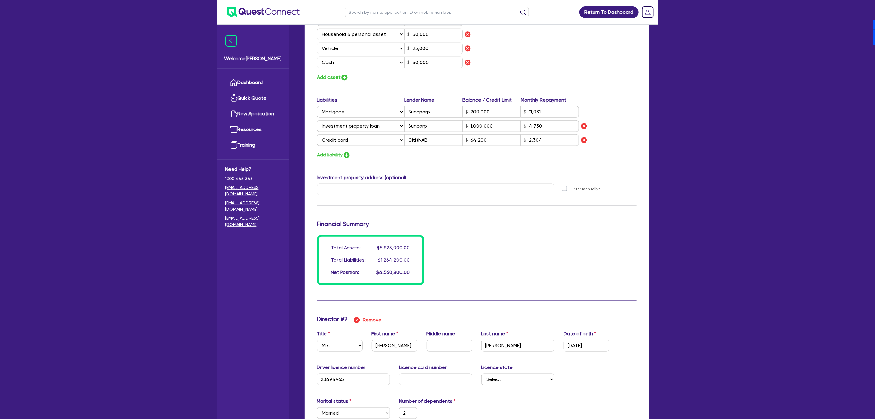
type input "50,000"
type input "25,000"
type input "50,000"
type input "200,000"
type input "11,031"
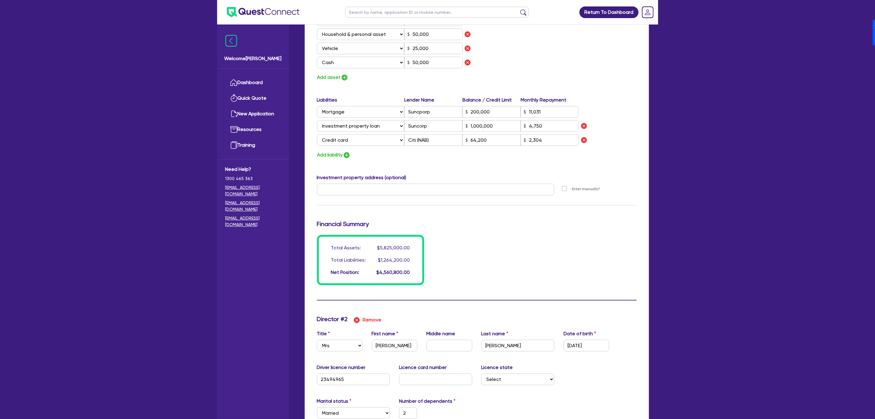
type input "1,000,000"
type input "4,750"
type input "2"
type input "0452049642"
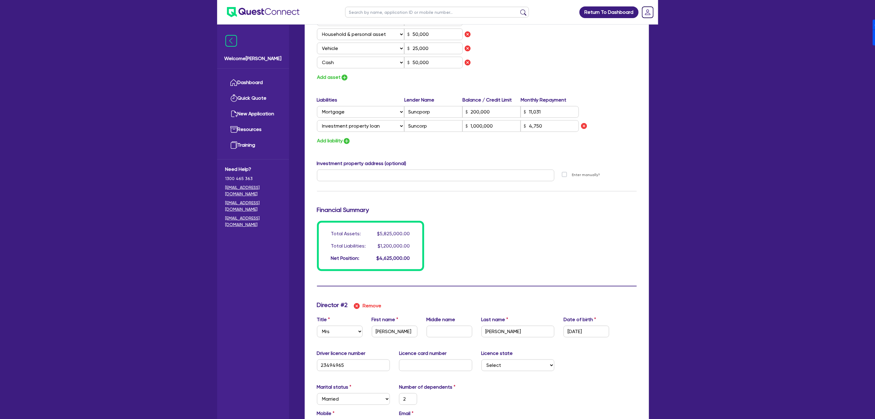
type input "2"
type input "0452 049 642"
click at [362, 177] on input "text" at bounding box center [436, 175] width 238 height 12
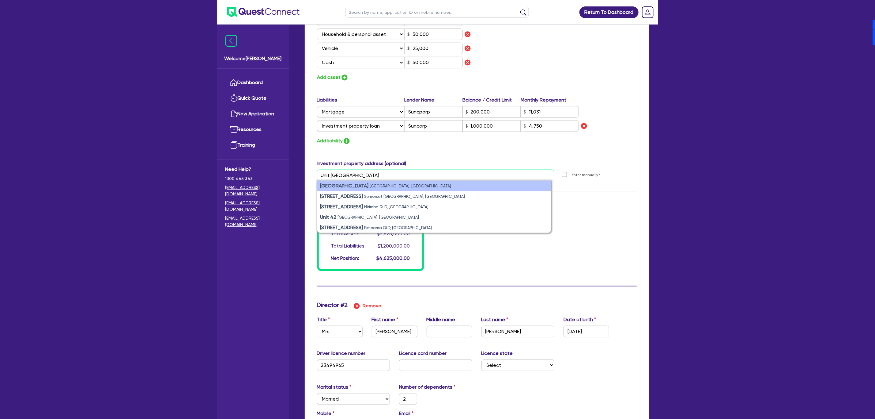
type input "Unit 42 Tallawong Village"
click at [385, 190] on li "Tallawong Village Conferta Avenue, Tallawong NSW, Australia" at bounding box center [434, 185] width 234 height 10
type input "2"
type input "0410 855 487"
type input "4,000,000"
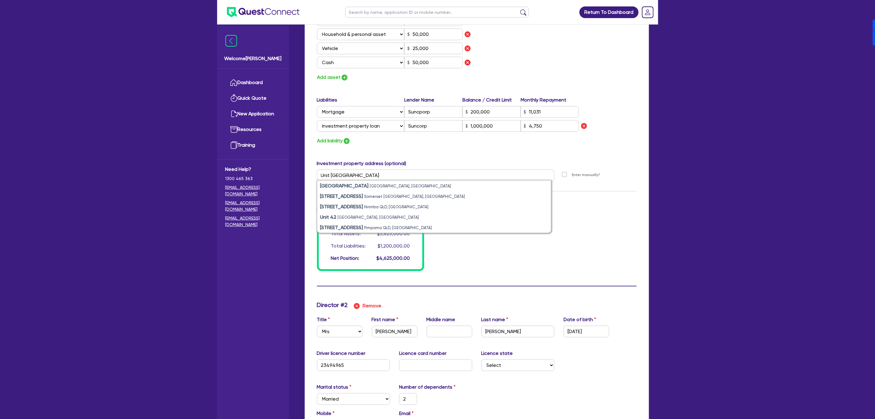
type input "1,700,000"
type input "50,000"
type input "25,000"
type input "50,000"
type input "200,000"
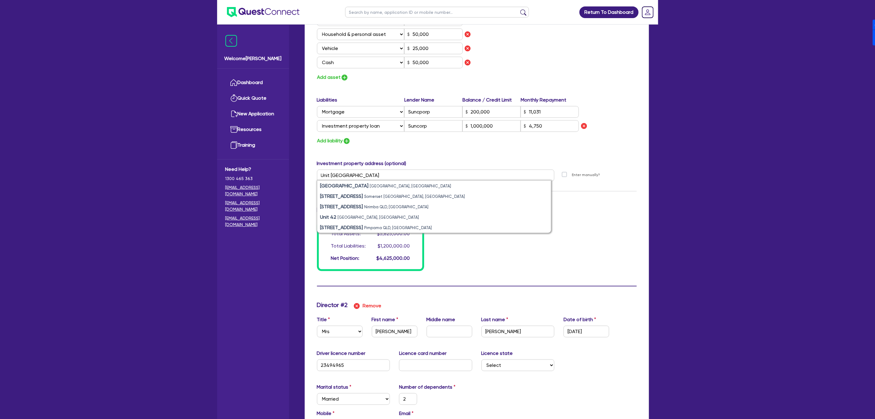
type input "11,031"
type input "1,000,000"
type input "4,750"
type input "2 Conferta Ave Tallawong NSW 2762"
type input "2"
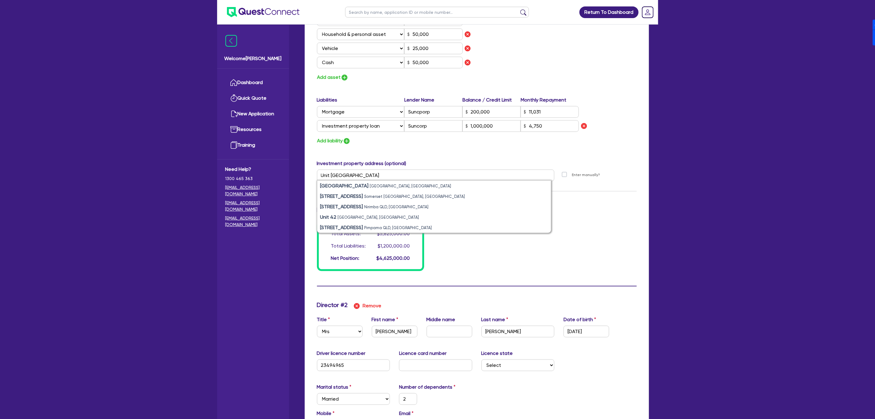
type input "0452 049 642"
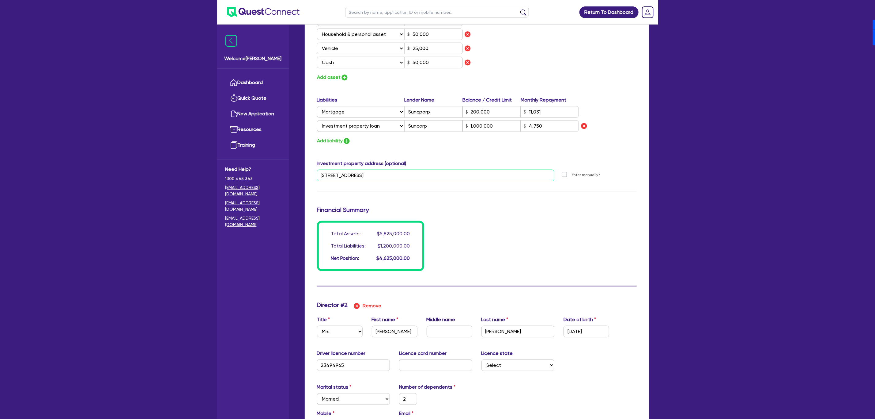
click at [433, 174] on input "2 Conferta Ave Tallawong NSW 2762" at bounding box center [436, 175] width 238 height 12
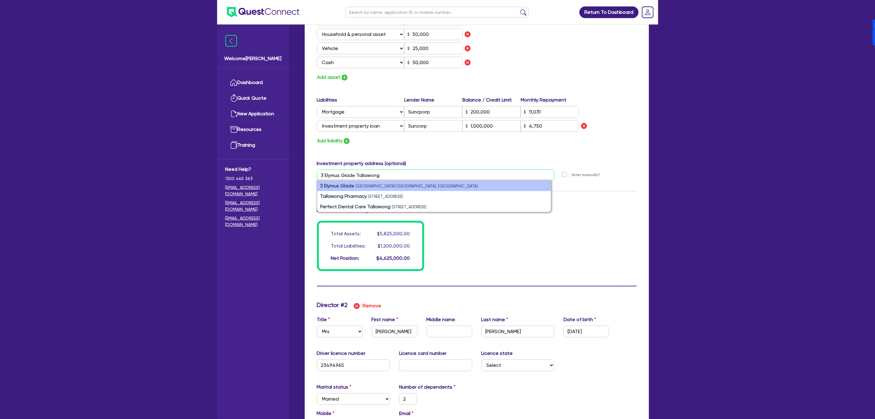
type input "3 Elymus Glade Tallawong"
click at [424, 181] on li "3 Elymus Glade Tallawong NSW, Australia" at bounding box center [434, 185] width 234 height 10
type input "2"
type input "0410 855 487"
type input "4,000,000"
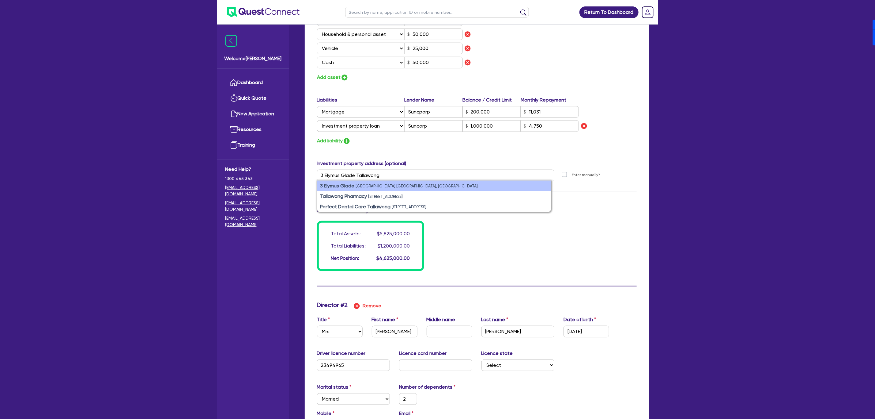
type input "1,700,000"
type input "50,000"
type input "25,000"
type input "50,000"
type input "200,000"
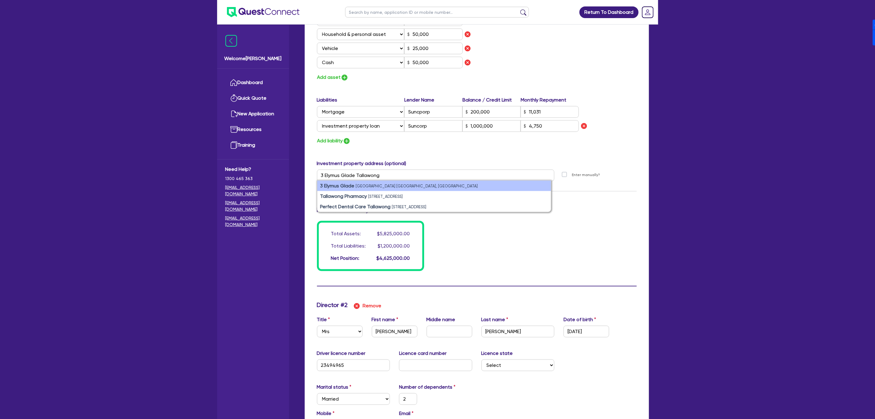
type input "11,031"
type input "1,000,000"
type input "4,750"
type input "3 Elymus Glade Tallawong NSW 2762"
type input "2"
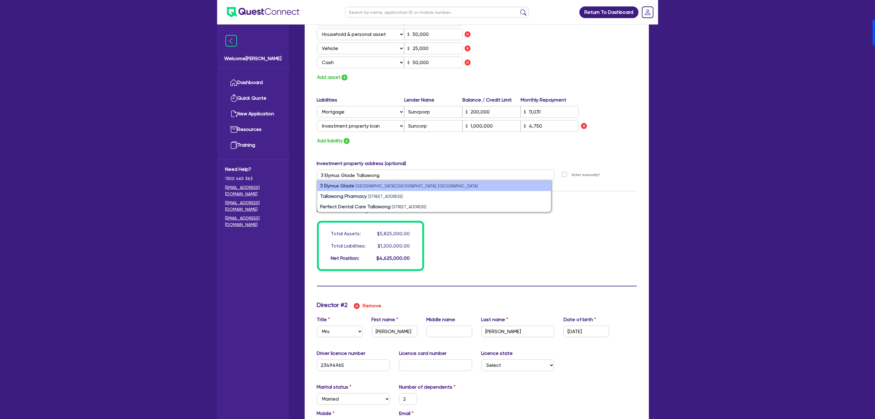
type input "0452 049 642"
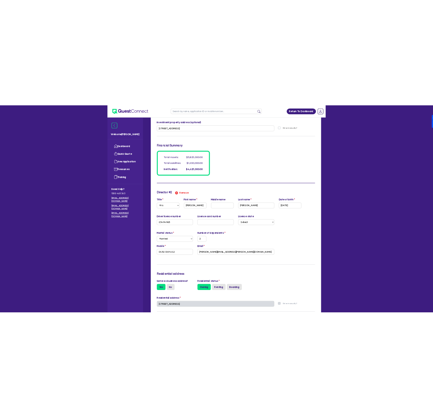
scroll to position [368, 0]
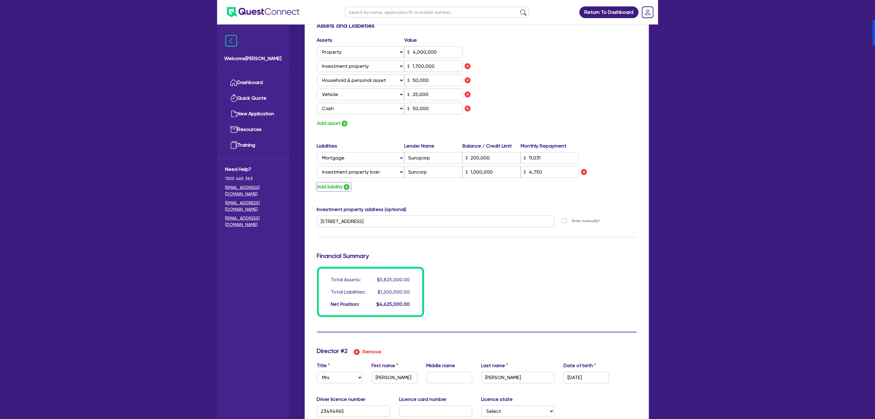
click at [348, 186] on img "button" at bounding box center [346, 186] width 7 height 7
type input "2"
type input "0410 855 487"
type input "4,000,000"
type input "1,700,000"
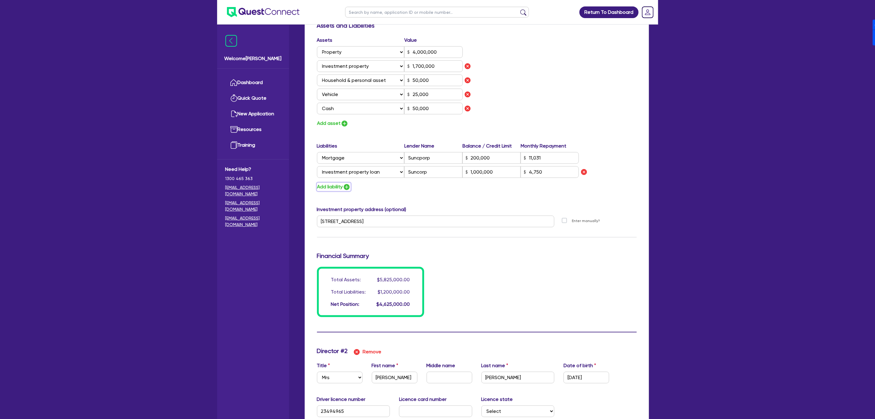
type input "50,000"
type input "25,000"
type input "50,000"
type input "200,000"
type input "11,031"
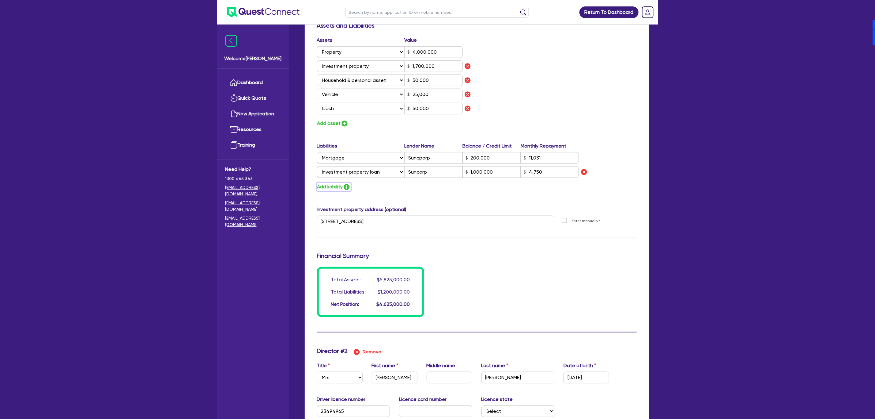
type input "1,000,000"
type input "4,750"
type input "2"
type input "0452049642"
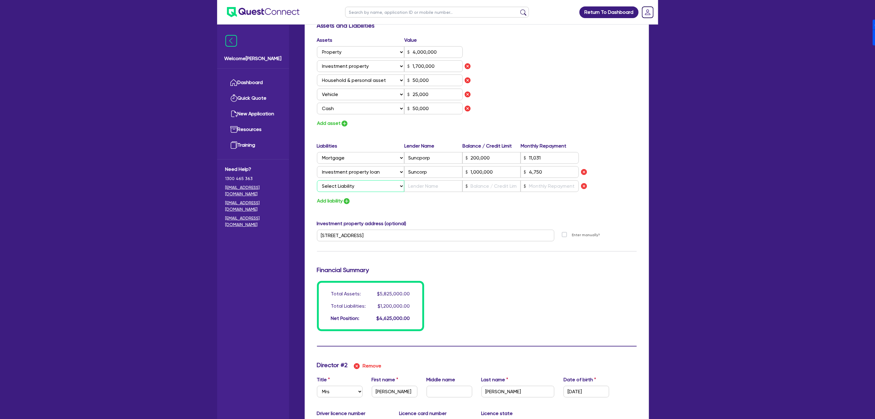
drag, startPoint x: 349, startPoint y: 185, endPoint x: 351, endPoint y: 191, distance: 6.2
click at [349, 185] on select "Select Liability Credit card Mortgage Investment property loan Vehicle loan Tru…" at bounding box center [360, 186] width 87 height 12
select select "CREDIT_CARD"
click at [317, 180] on select "Select Liability Credit card Mortgage Investment property loan Vehicle loan Tru…" at bounding box center [360, 186] width 87 height 12
type input "2"
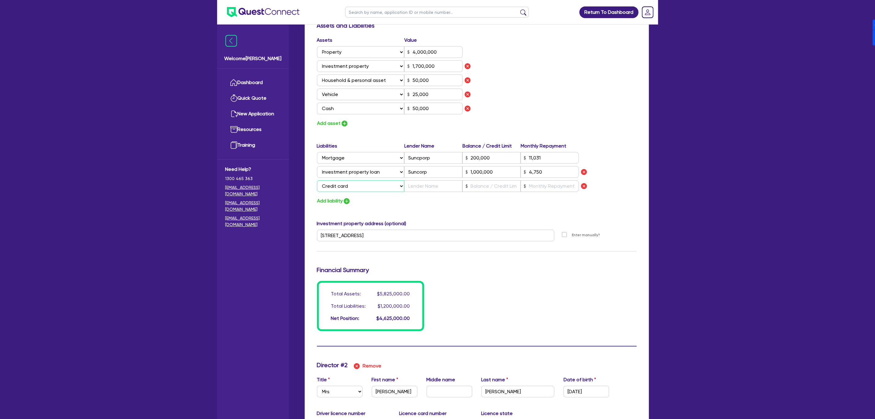
type input "0410 855 487"
type input "4,000,000"
type input "1,700,000"
type input "50,000"
type input "25,000"
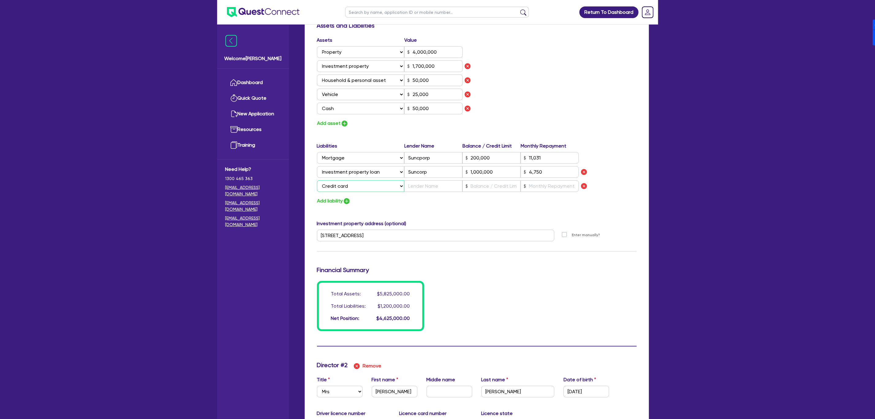
type input "50,000"
type input "200,000"
type input "11,031"
type input "1,000,000"
type input "4,750"
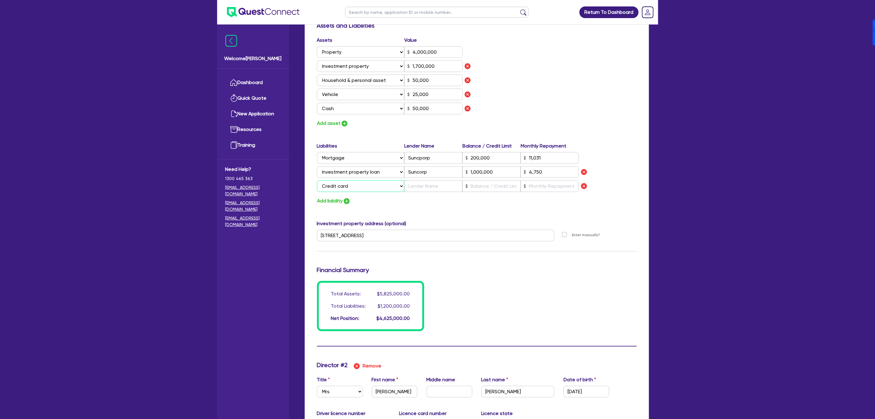
type input "2"
type input "0452049642"
click at [428, 189] on input "text" at bounding box center [433, 186] width 58 height 12
type input "2"
type input "0410 855 487"
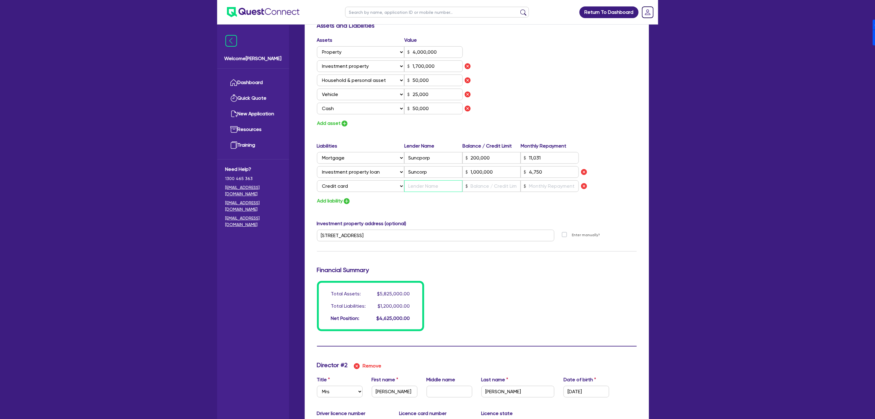
type input "4,000,000"
type input "1,700,000"
type input "50,000"
type input "25,000"
type input "50,000"
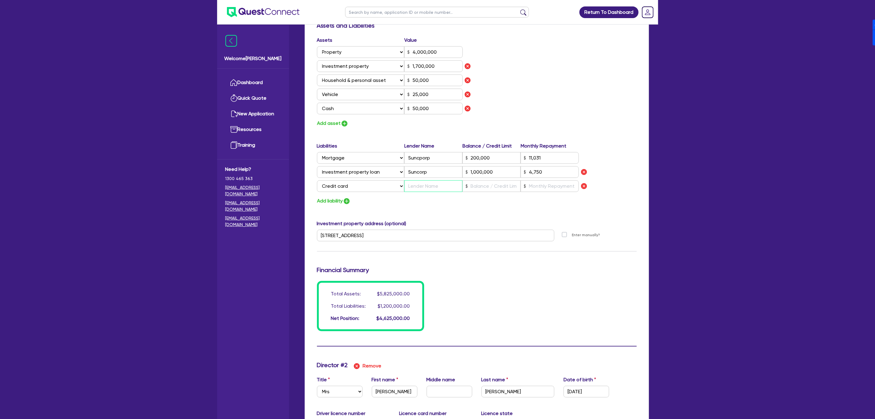
type input "200,000"
type input "11,031"
type input "1,000,000"
type input "4,750"
type input "2"
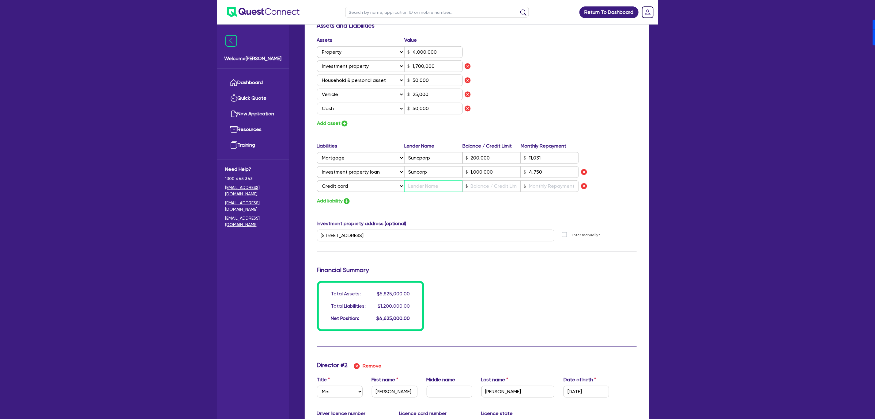
type input "0452049642"
type input "C"
type input "2"
type input "0410 855 487"
type input "4,000,000"
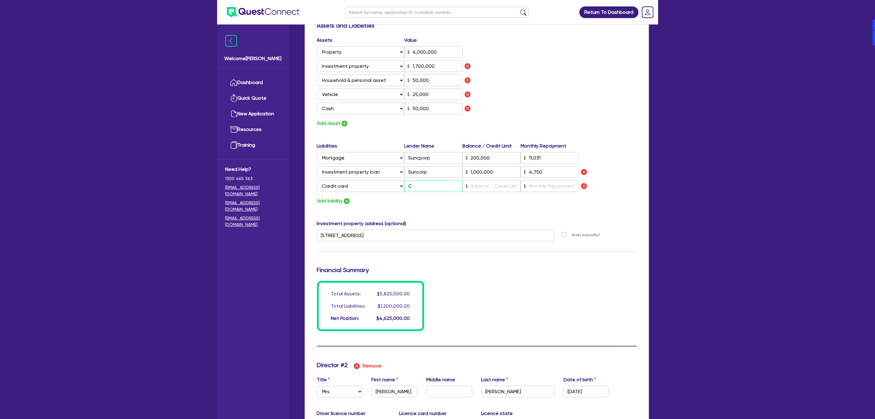
type input "1,700,000"
type input "50,000"
type input "25,000"
type input "50,000"
type input "200,000"
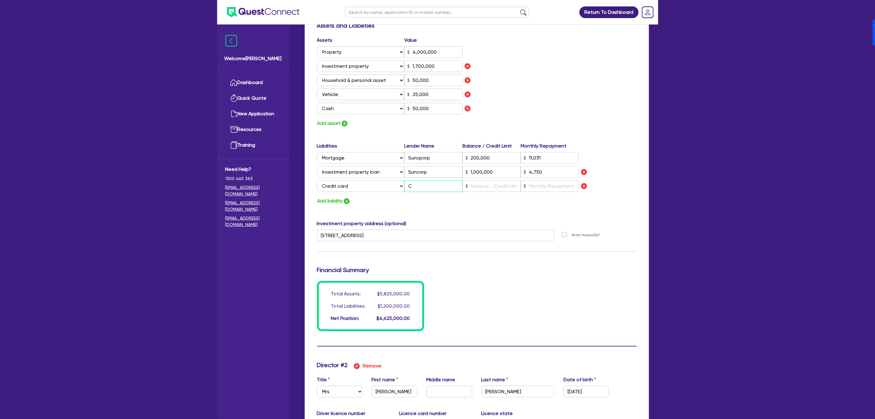
type input "11,031"
type input "1,000,000"
type input "4,750"
type input "2"
type input "0452049642"
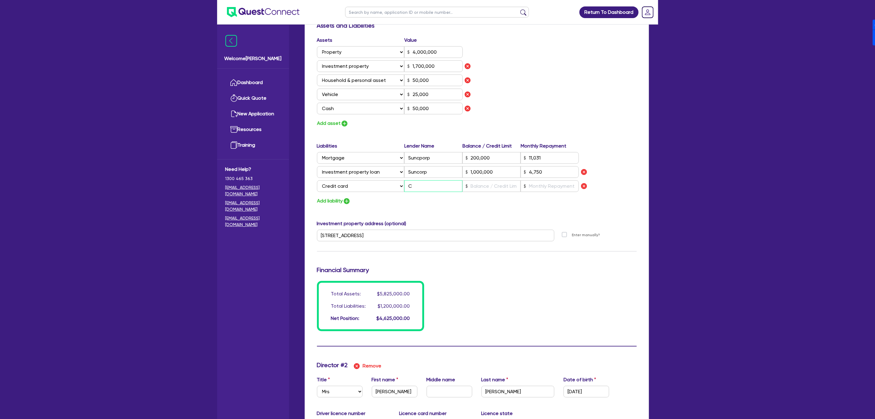
type input "Ci"
type input "2"
type input "0410 855 487"
type input "4,000,000"
type input "1,700,000"
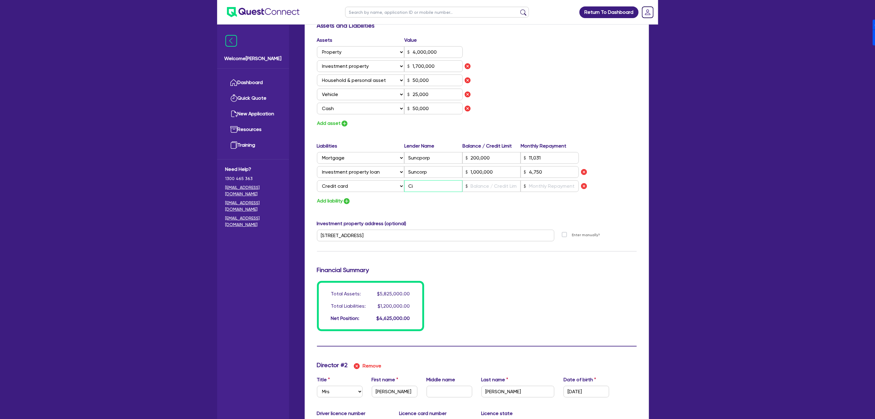
type input "50,000"
type input "25,000"
type input "50,000"
type input "200,000"
type input "11,031"
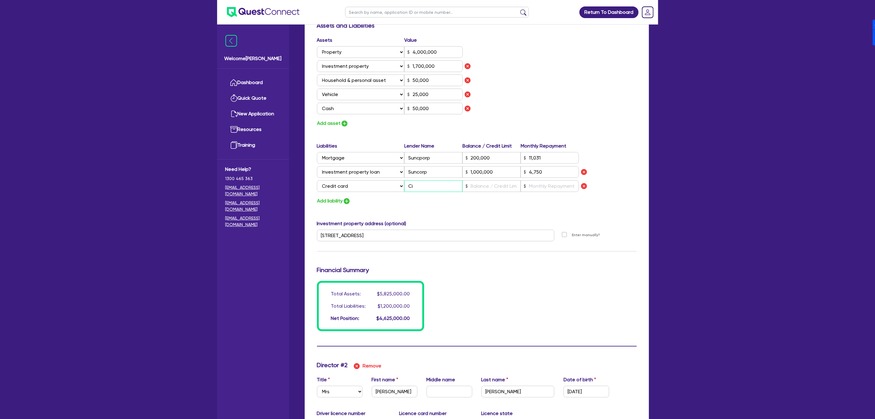
type input "1,000,000"
type input "4,750"
type input "2"
type input "0452049642"
type input "Cit"
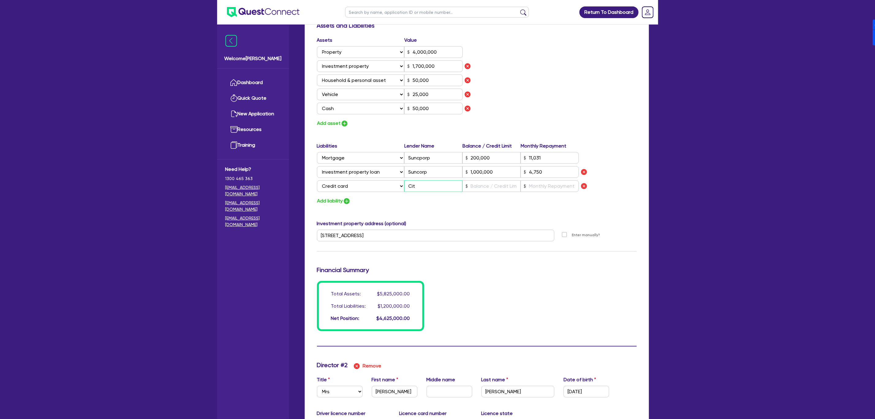
type input "2"
type input "0410 855 487"
type input "4,000,000"
type input "1,700,000"
type input "50,000"
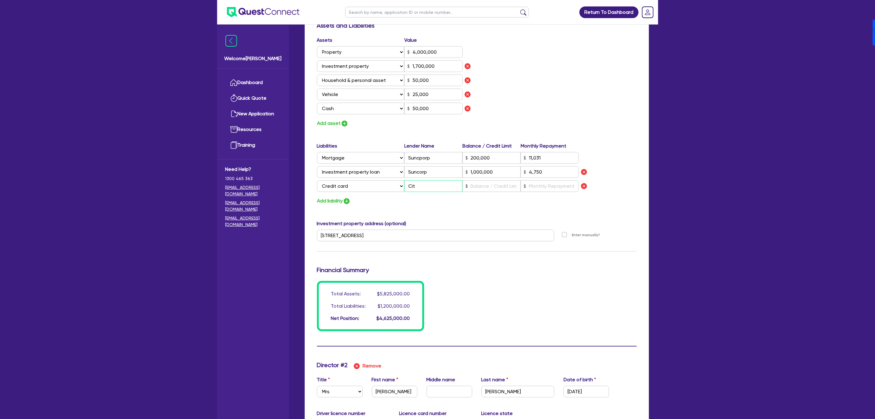
type input "25,000"
type input "50,000"
type input "200,000"
type input "11,031"
type input "1,000,000"
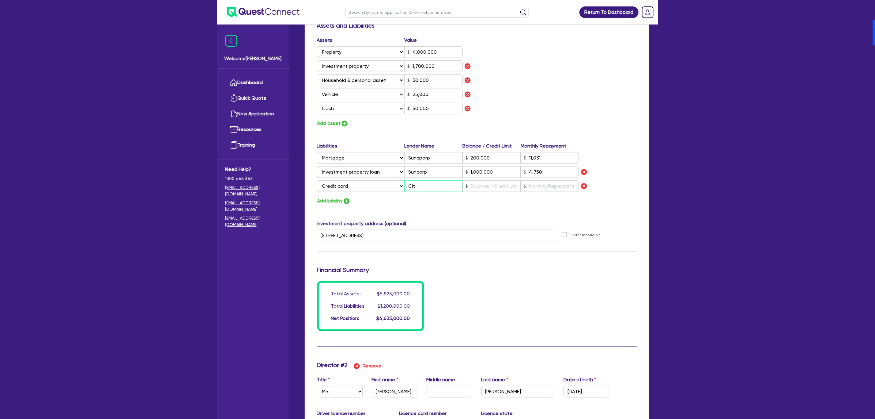
type input "4,750"
type input "2"
type input "0452049642"
type input "Citi"
type input "2"
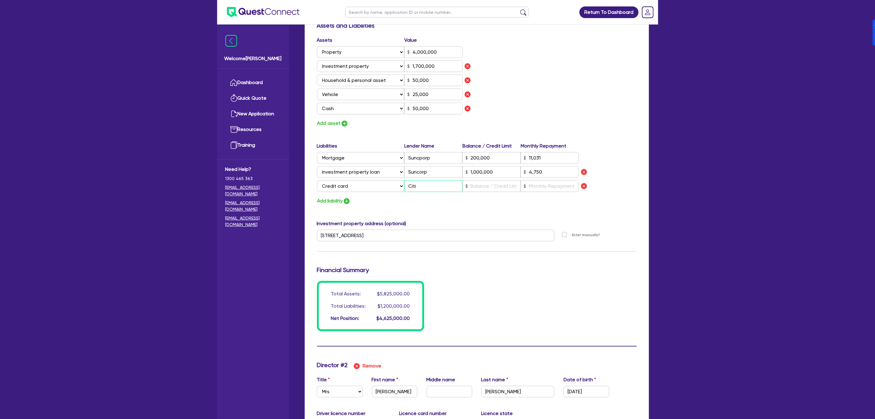
type input "0410 855 487"
type input "4,000,000"
type input "1,700,000"
type input "50,000"
type input "25,000"
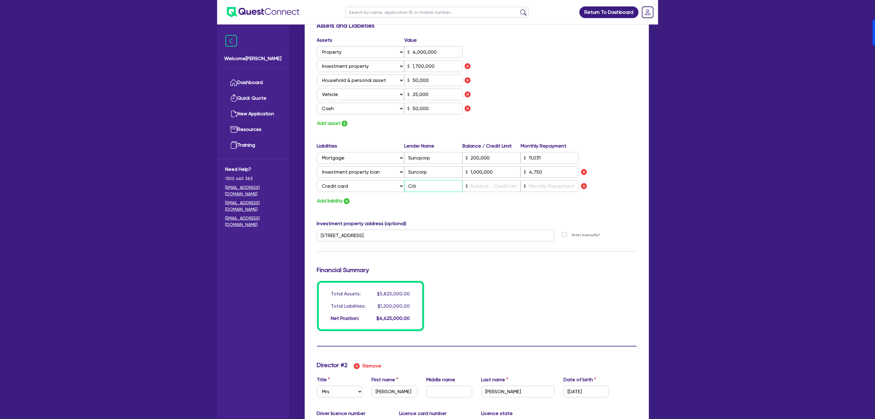
type input "50,000"
type input "200,000"
type input "11,031"
type input "1,000,000"
type input "4,750"
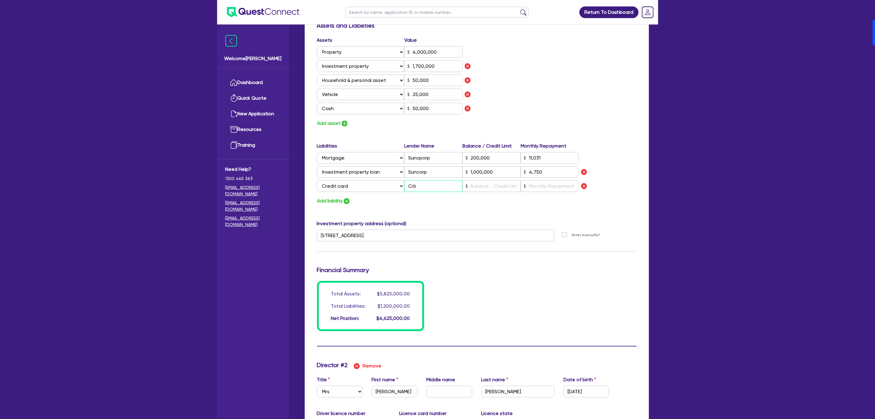
type input "2"
type input "0452049642"
type input "Citi *"
type input "2"
type input "0410 855 487"
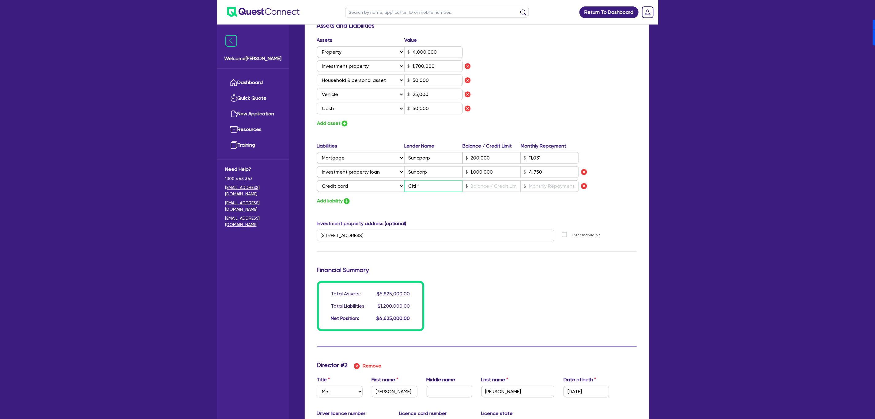
type input "4,000,000"
type input "1,700,000"
type input "50,000"
type input "25,000"
type input "50,000"
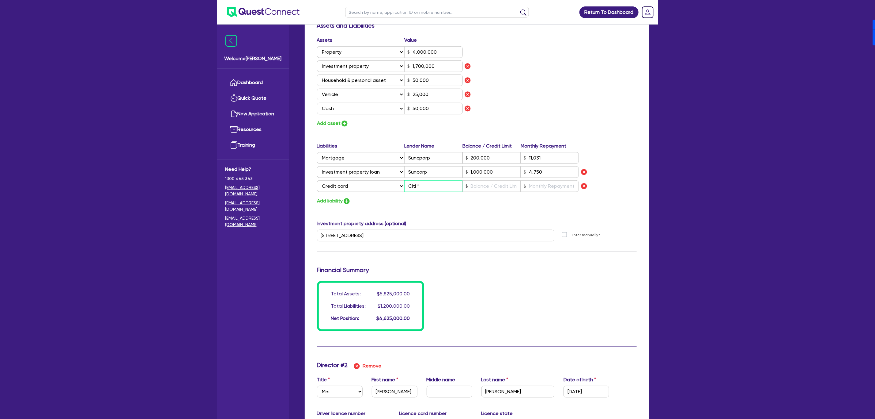
type input "200,000"
type input "11,031"
type input "1,000,000"
type input "4,750"
type input "2"
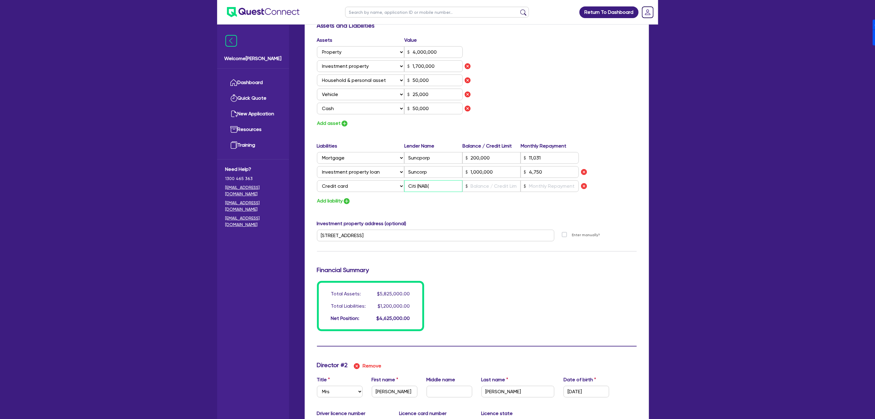
click at [433, 188] on input "Citi (NAB(" at bounding box center [433, 186] width 58 height 12
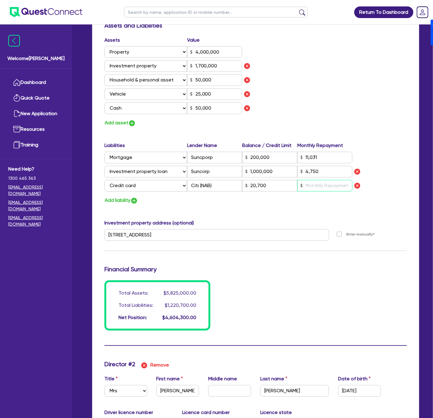
click at [319, 187] on input "text" at bounding box center [325, 186] width 55 height 12
click at [302, 205] on div "Update residential status for Director #1 Boarding is only acceptable when the …" at bounding box center [255, 46] width 303 height 569
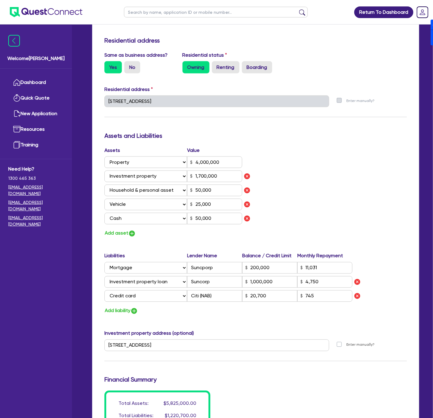
scroll to position [230, 0]
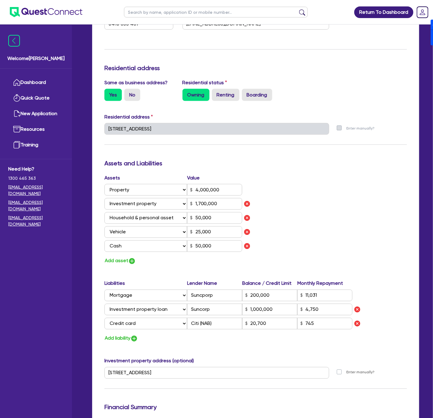
click at [324, 221] on div "Assets Value Select Asset Cash Property Investment property Vehicle Truck Trail…" at bounding box center [256, 219] width 312 height 91
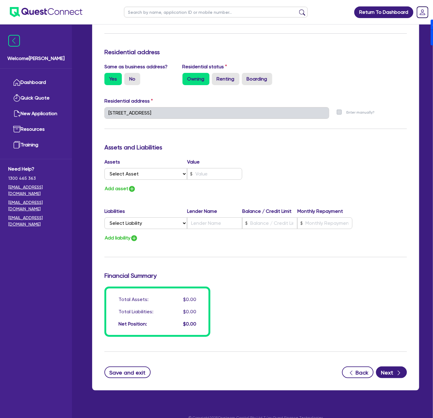
scroll to position [856, 0]
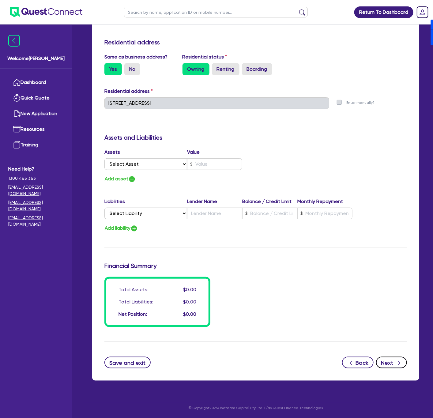
click at [397, 363] on icon "button" at bounding box center [399, 363] width 6 height 6
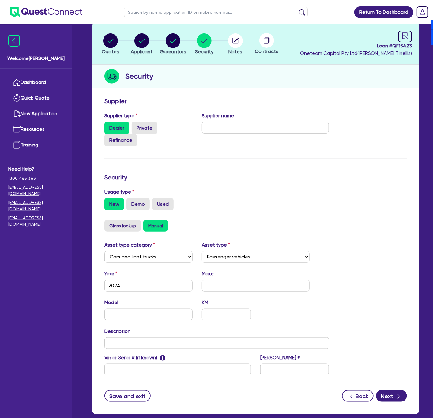
scroll to position [65, 0]
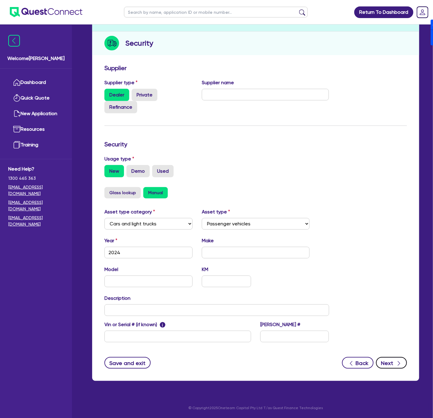
click at [388, 365] on button "Next" at bounding box center [391, 363] width 31 height 12
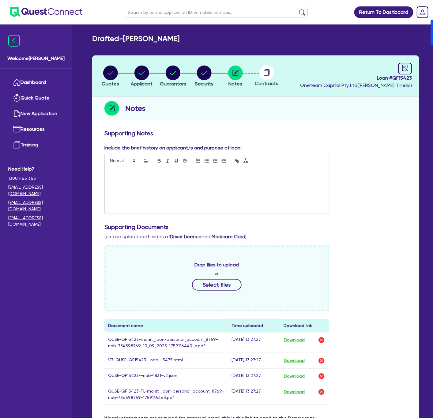
click at [156, 183] on div at bounding box center [217, 190] width 224 height 46
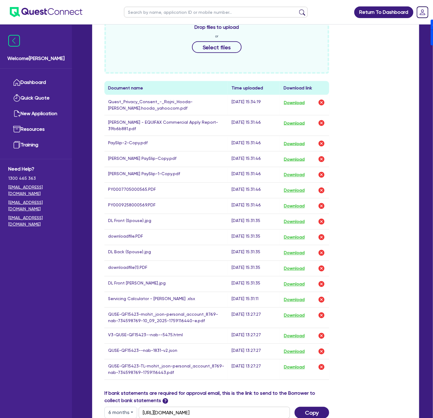
scroll to position [357, 0]
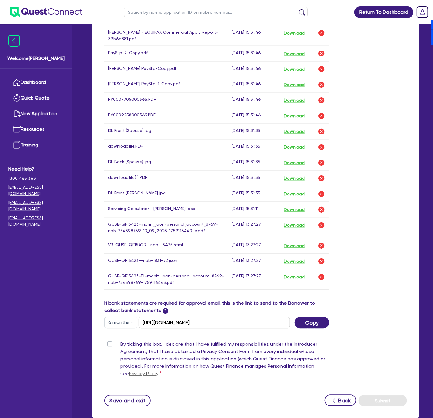
click at [120, 351] on label "By ticking this box, I declare that I have fulfilled my responsibilities under …" at bounding box center [224, 360] width 209 height 39
click at [108, 347] on input "By ticking this box, I declare that I have fulfilled my responsibilities under …" at bounding box center [106, 344] width 5 height 6
click at [388, 407] on button "Submit" at bounding box center [383, 401] width 48 height 12
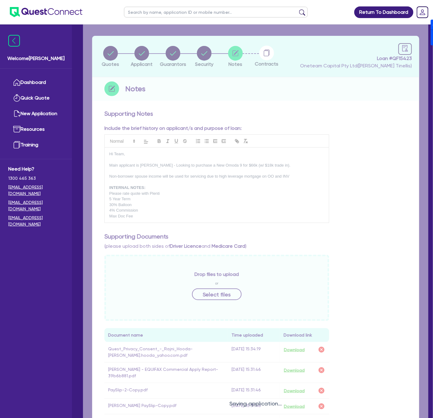
scroll to position [0, 0]
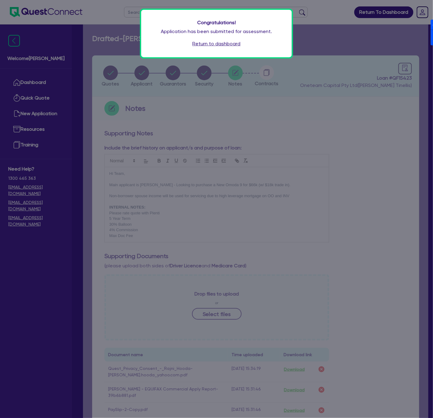
click at [210, 42] on link "Return to dashboard" at bounding box center [217, 43] width 48 height 7
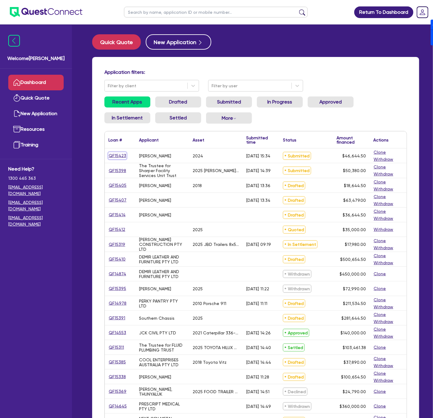
click at [120, 156] on link "QF15423" at bounding box center [117, 155] width 18 height 7
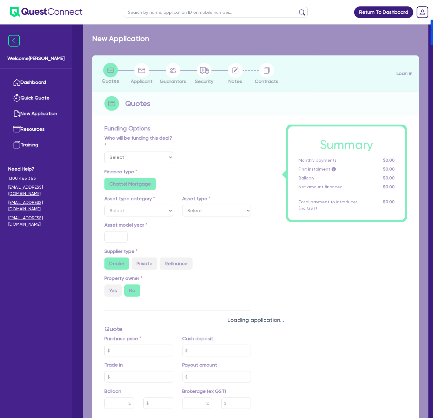
select select "Other"
select select "CARS_AND_LIGHT_TRUCKS"
type input "2024"
radio input "true"
type input "45,000"
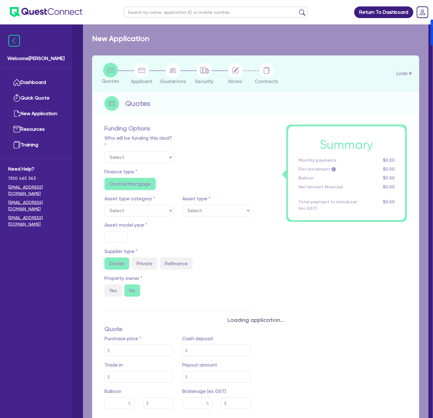
type input "4"
type input "1,865.78"
type input "17.95"
radio input "false"
type input "900"
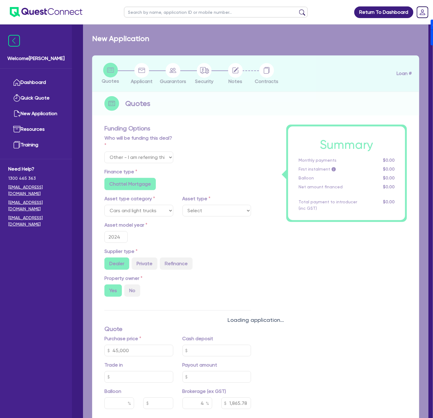
radio input "true"
select select "PASSENGER_VEHICLES"
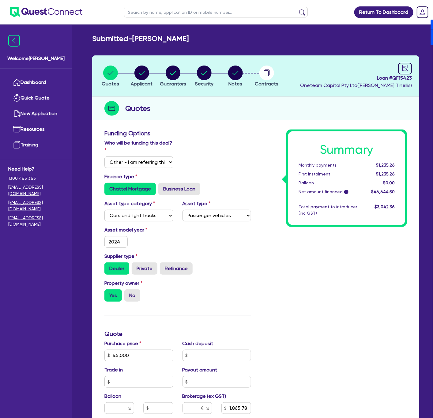
click at [401, 76] on span "Loan # QF15423" at bounding box center [356, 77] width 112 height 7
copy span "QF15423"
click at [394, 76] on span "Loan # QF15423" at bounding box center [356, 77] width 112 height 7
click at [140, 73] on circle "button" at bounding box center [142, 73] width 15 height 15
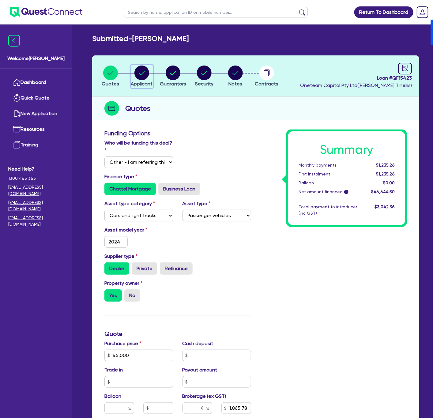
select select "SOLE_TRADER"
select select "ACCOMODATION_FOOD"
select select "HOTELS"
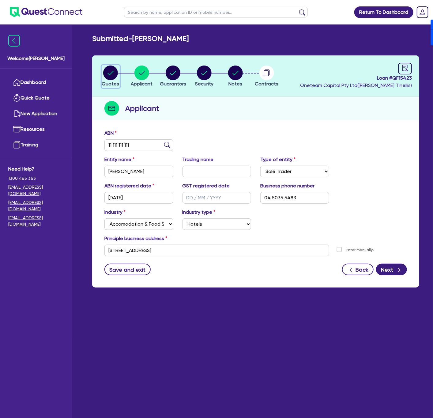
click at [106, 66] on icon "button" at bounding box center [110, 73] width 15 height 15
select select "Other"
select select "CARS_AND_LIGHT_TRUCKS"
select select "PASSENGER_VEHICLES"
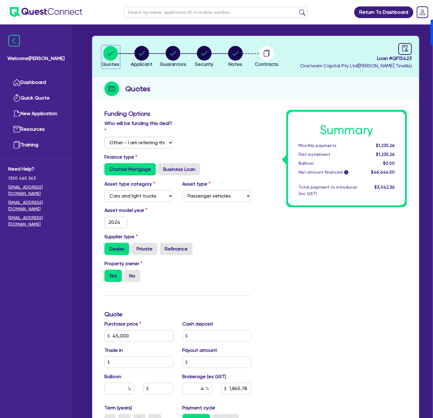
scroll to position [92, 0]
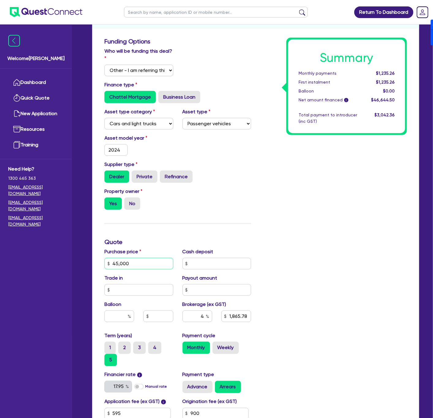
drag, startPoint x: 152, startPoint y: 262, endPoint x: -8, endPoint y: 267, distance: 160.0
click at [0, 267] on html "Return To Dashboard Edit Profile Logout Welcome [PERSON_NAME] Dashboard Quick Q…" at bounding box center [216, 214] width 433 height 612
type input "6"
type input "1,865.78"
type input "66"
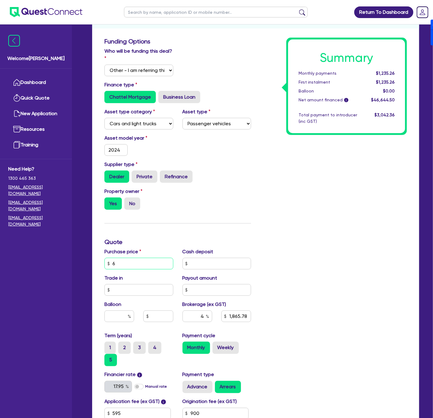
type input "1,865.78"
type input "660"
type input "1,865.78"
type input "6,600"
type input "1,865.78"
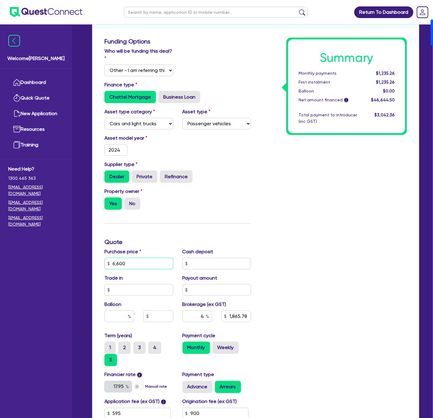
type input "66,000"
type input "1,865.78"
type input "66,000"
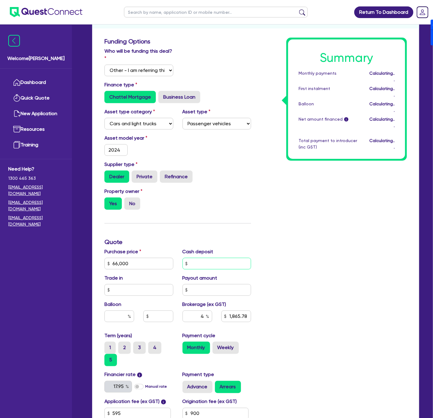
type input "2,705.78"
type input "1"
type input "2,705.78"
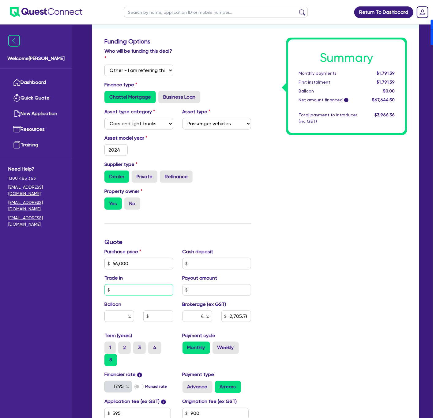
type input "2,705.78"
type input "1"
type input "2,705.78"
type input "18"
type input "2,705.78"
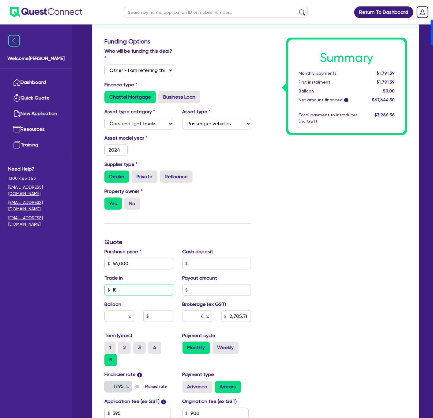
type input "180"
type input "2,705.78"
type input "1,800"
type input "2,705.78"
type input "18,000"
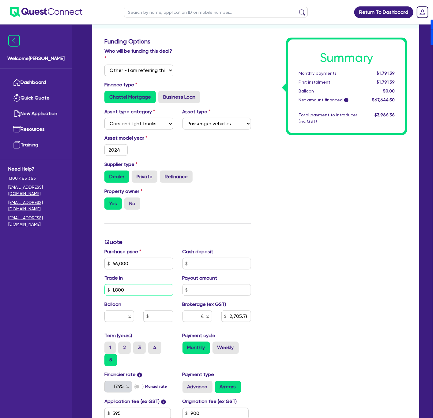
type input "2,705.78"
type input "18,000"
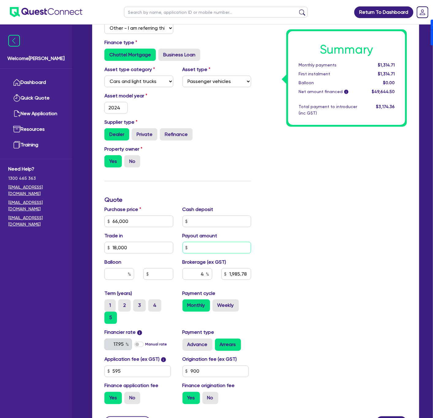
scroll to position [138, 0]
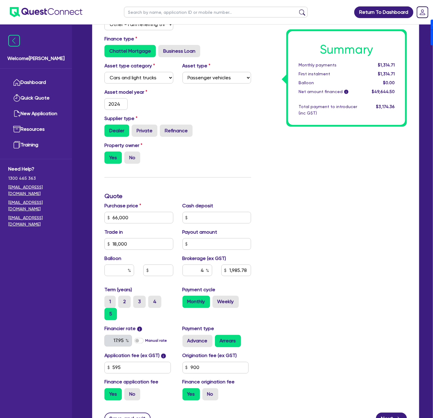
click at [323, 265] on div "Summary Monthly payments $1,314.71 First instalment $1,314.71 Balloon $0.00 Net…" at bounding box center [334, 199] width 156 height 414
type input "1,985.78"
click at [279, 154] on div "Summary Monthly payments $1,314.71 First instalment $1,314.71 Balloon $0.00 Net…" at bounding box center [334, 199] width 156 height 414
